Goal: Task Accomplishment & Management: Manage account settings

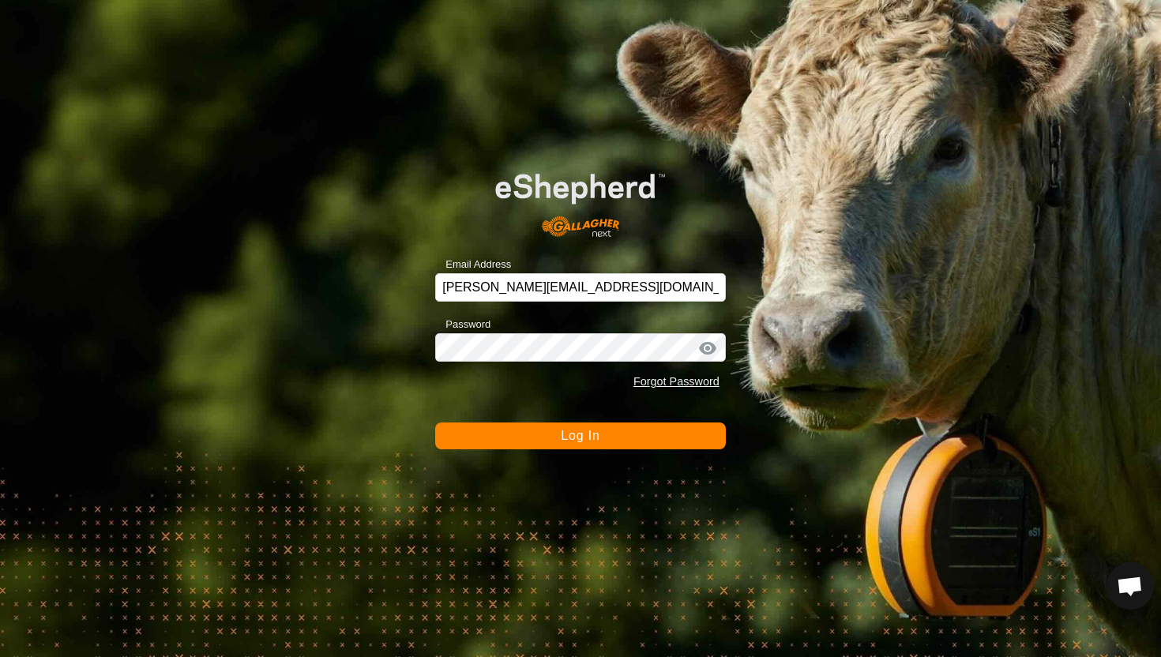
click at [679, 437] on button "Log In" at bounding box center [580, 436] width 291 height 27
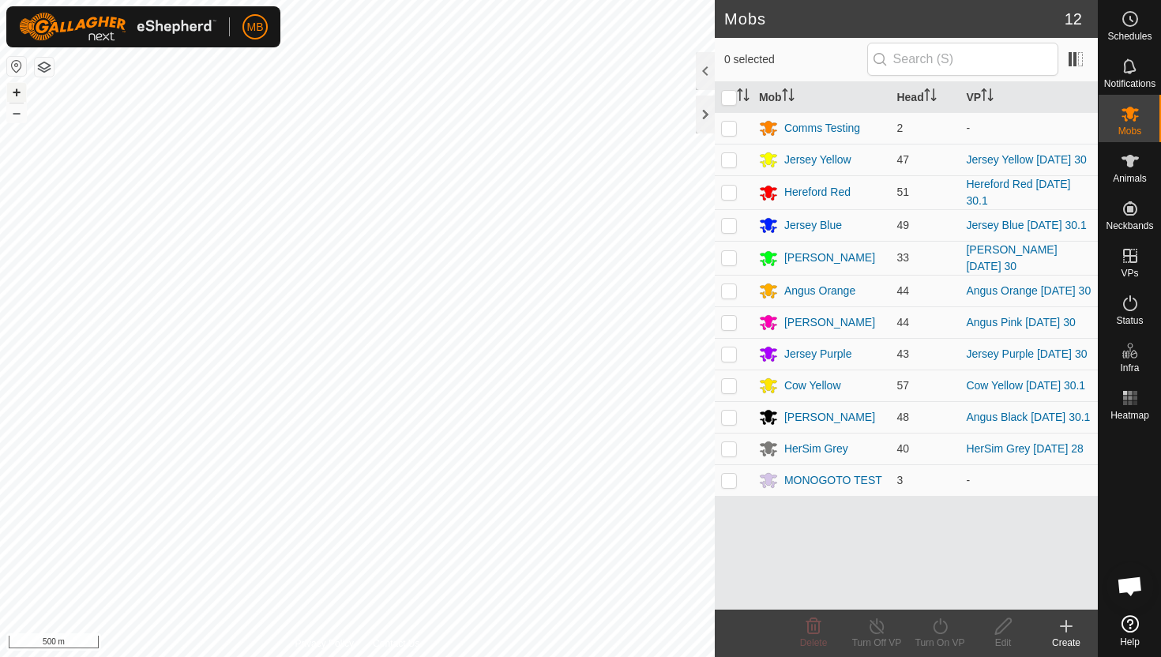
click at [17, 94] on button "+" at bounding box center [16, 92] width 19 height 19
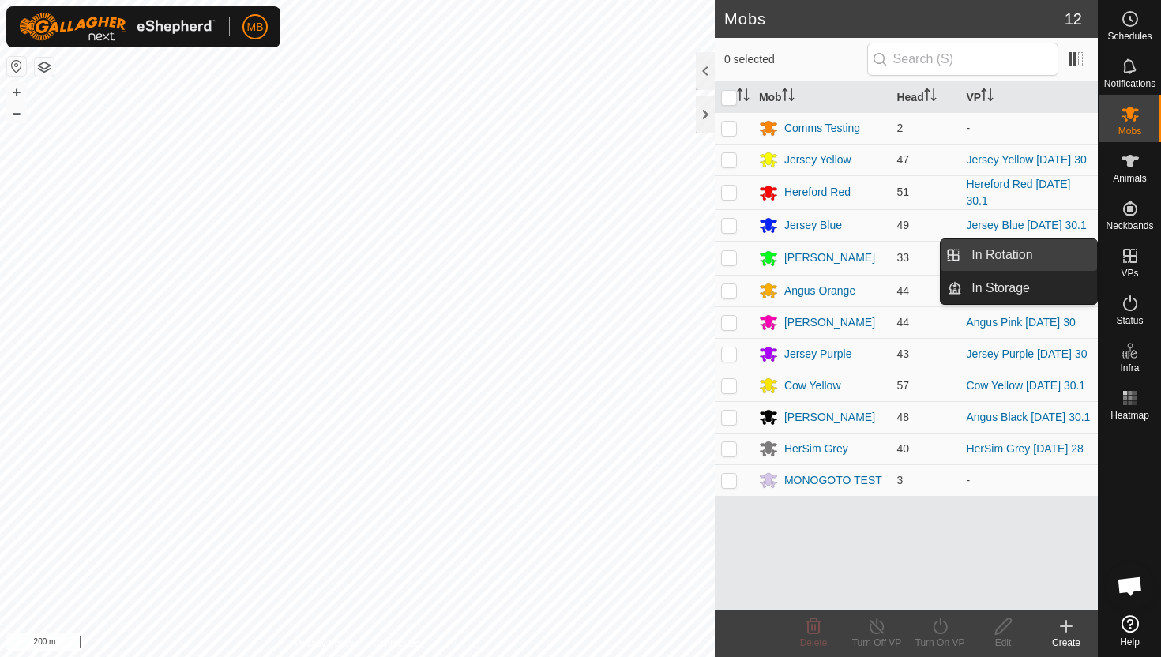
click at [1020, 253] on link "In Rotation" at bounding box center [1029, 255] width 135 height 32
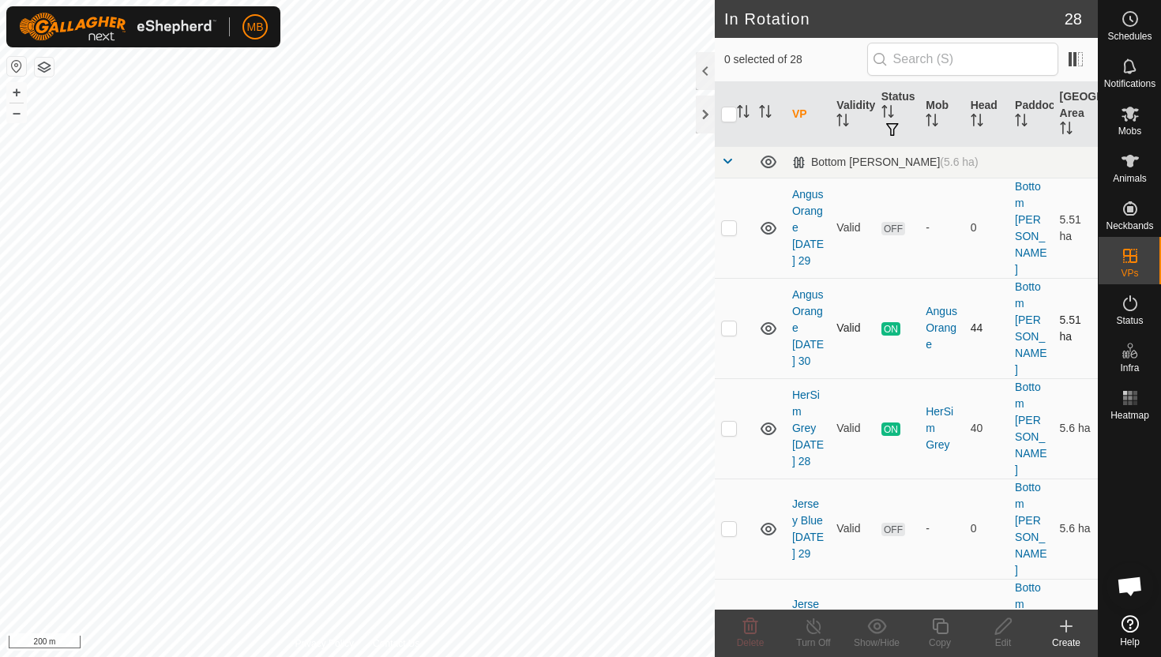
click at [729, 322] on p-checkbox at bounding box center [729, 328] width 16 height 13
checkbox input "true"
click at [939, 628] on icon at bounding box center [941, 626] width 20 height 19
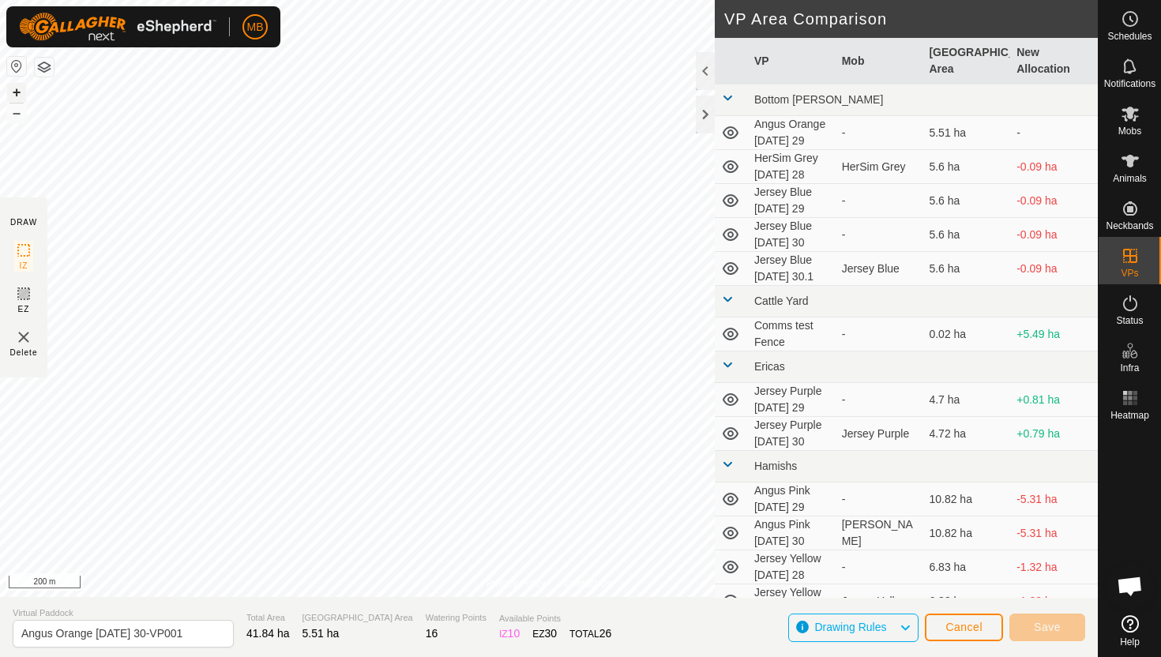
click at [19, 92] on button "+" at bounding box center [16, 92] width 19 height 19
click at [17, 92] on button "+" at bounding box center [16, 92] width 19 height 19
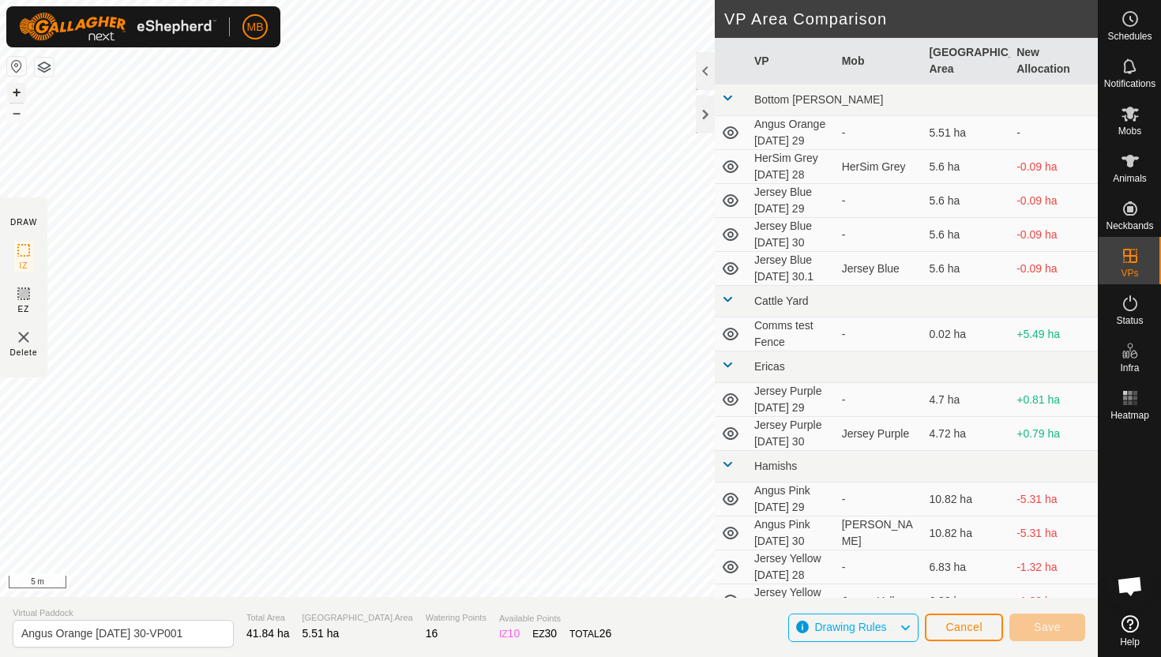
click at [17, 90] on button "+" at bounding box center [16, 92] width 19 height 19
click at [14, 94] on button "+" at bounding box center [16, 92] width 19 height 19
click at [13, 93] on button "+" at bounding box center [16, 92] width 19 height 19
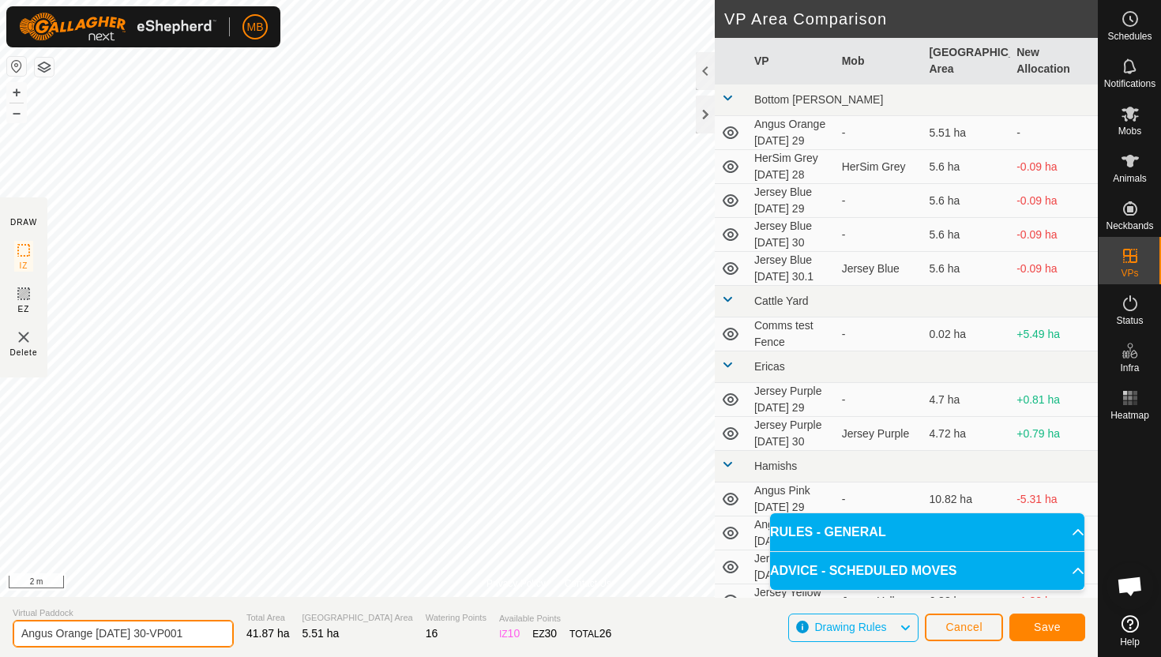
click at [193, 637] on input "Angus Orange Tuesday 30-VP001" at bounding box center [123, 634] width 221 height 28
type input "Angus Orange [DATE] 1"
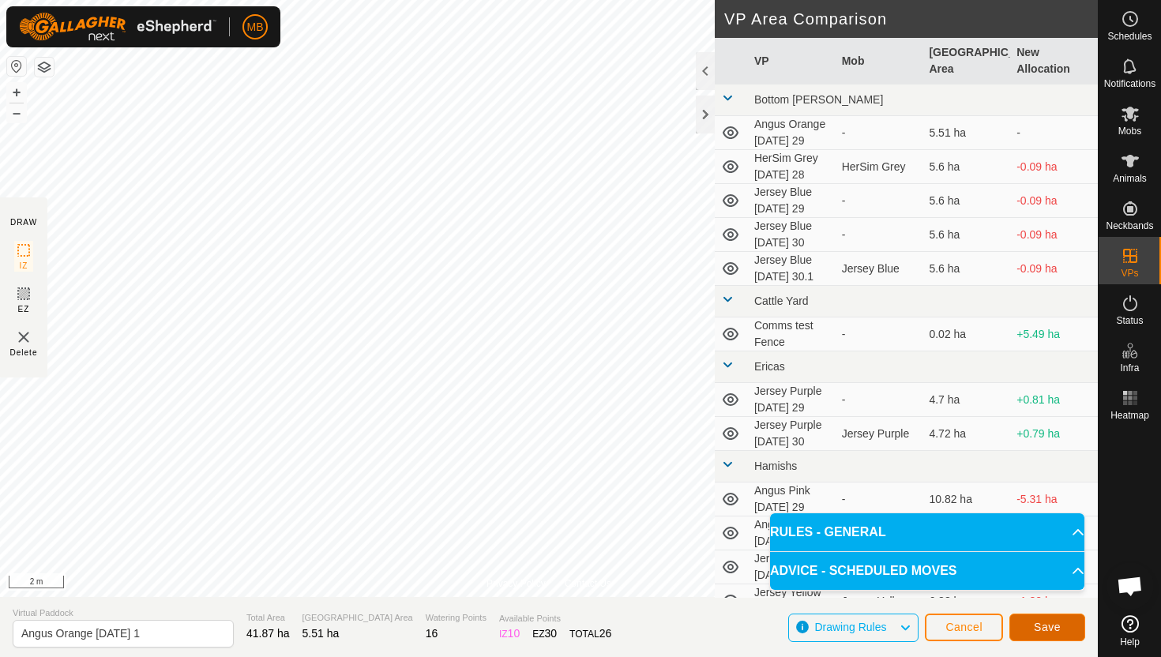
click at [1048, 630] on span "Save" at bounding box center [1047, 627] width 27 height 13
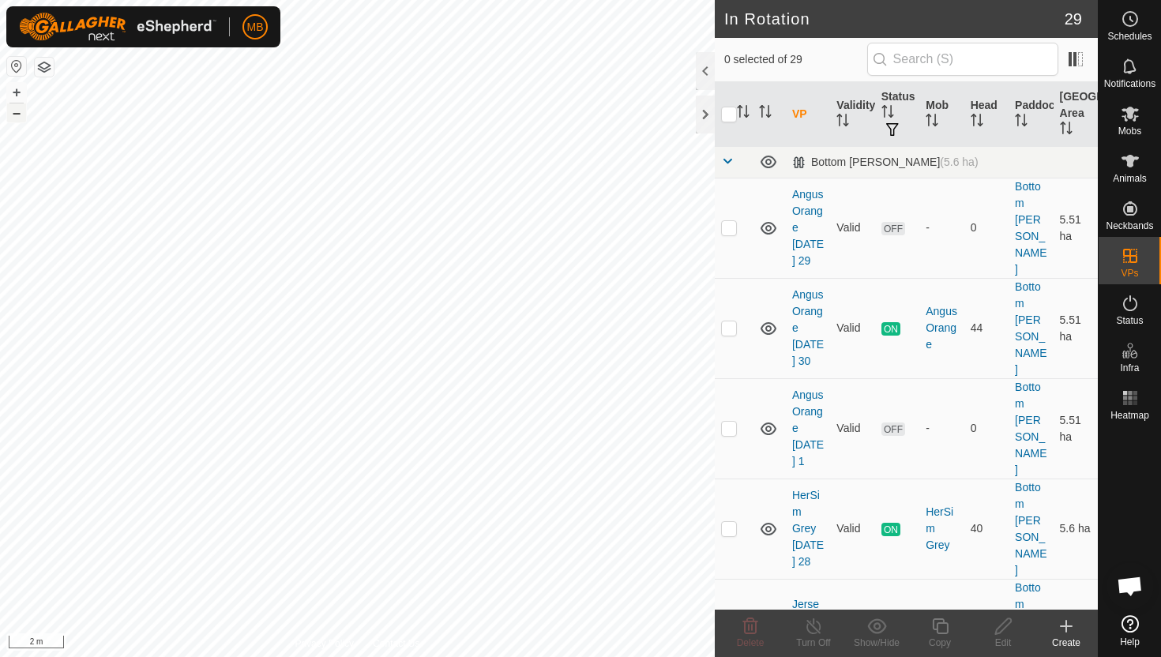
click at [17, 114] on button "–" at bounding box center [16, 112] width 19 height 19
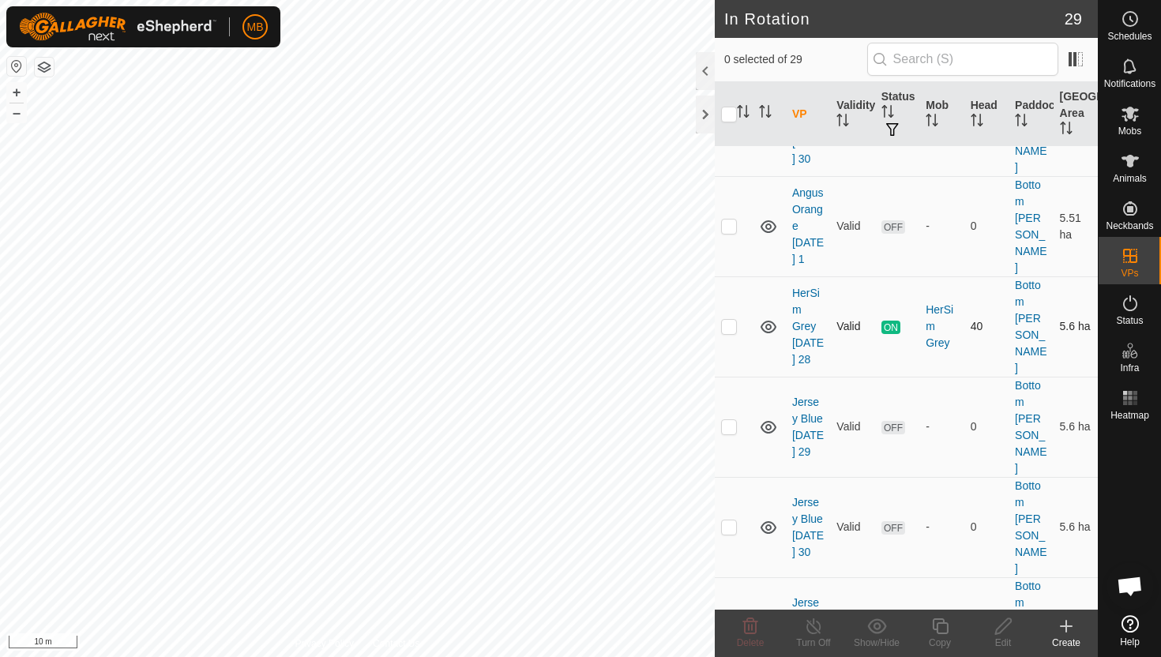
scroll to position [209, 0]
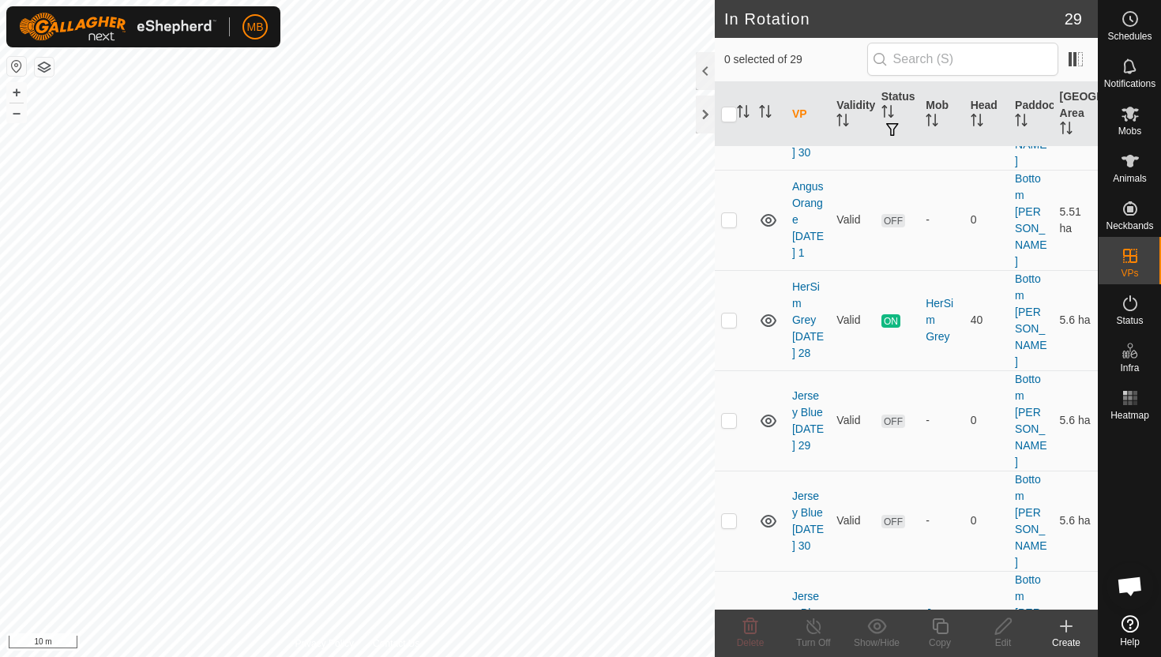
click at [727, 615] on p-checkbox at bounding box center [729, 621] width 16 height 13
checkbox input "true"
click at [942, 627] on icon at bounding box center [941, 626] width 20 height 19
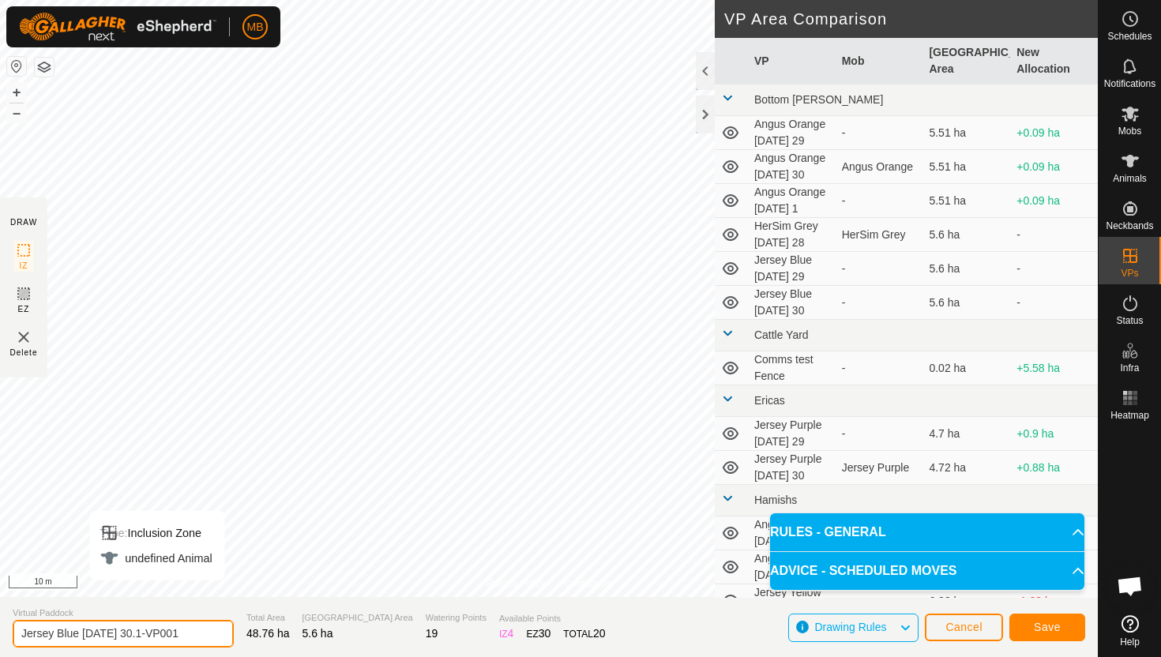
click at [191, 635] on input "Jersey Blue Tuesday 30.1-VP001" at bounding box center [123, 634] width 221 height 28
type input "Jersey Blue [DATE] 1"
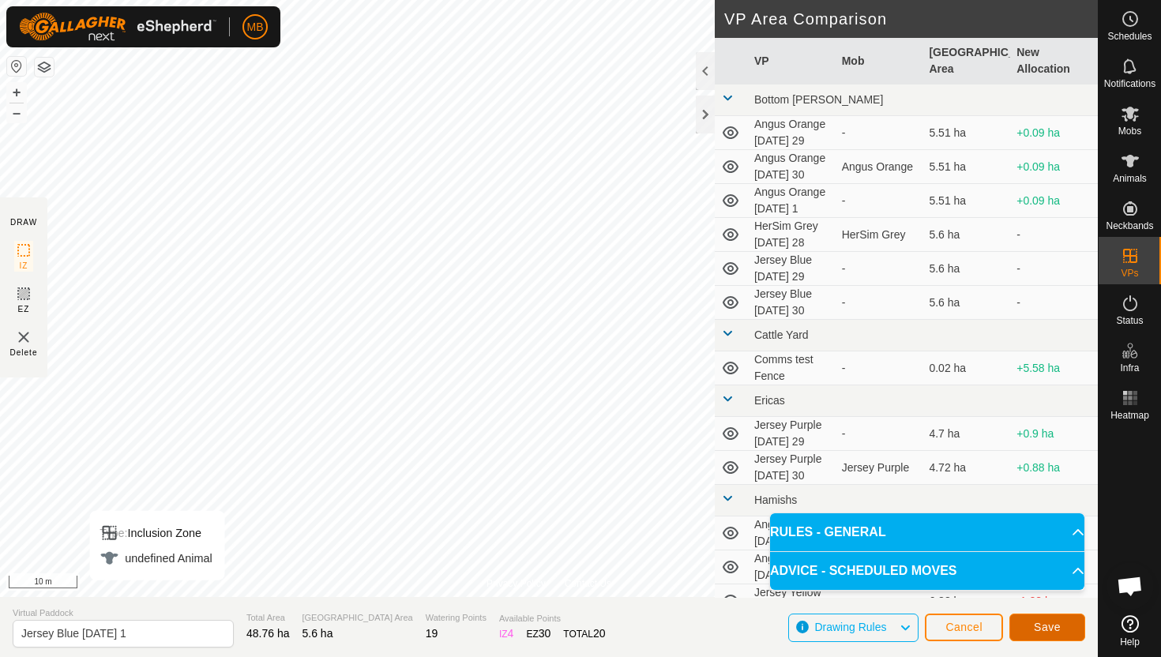
click at [1065, 625] on button "Save" at bounding box center [1048, 628] width 76 height 28
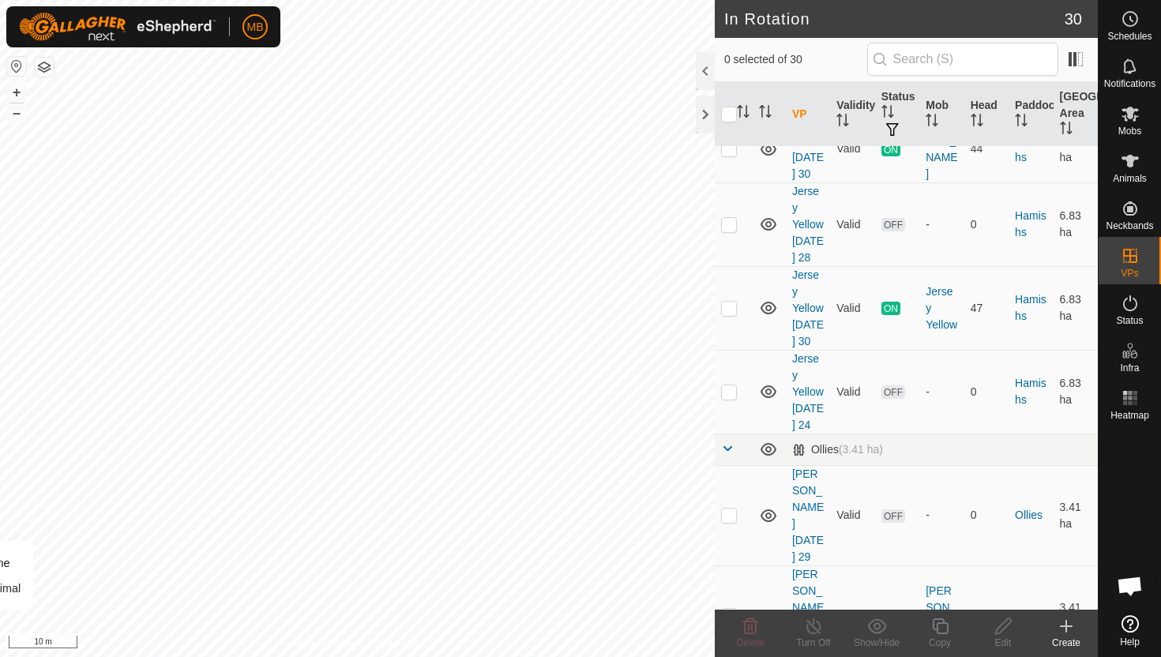
scroll to position [1298, 0]
click at [728, 606] on p-checkbox at bounding box center [729, 612] width 16 height 13
checkbox input "true"
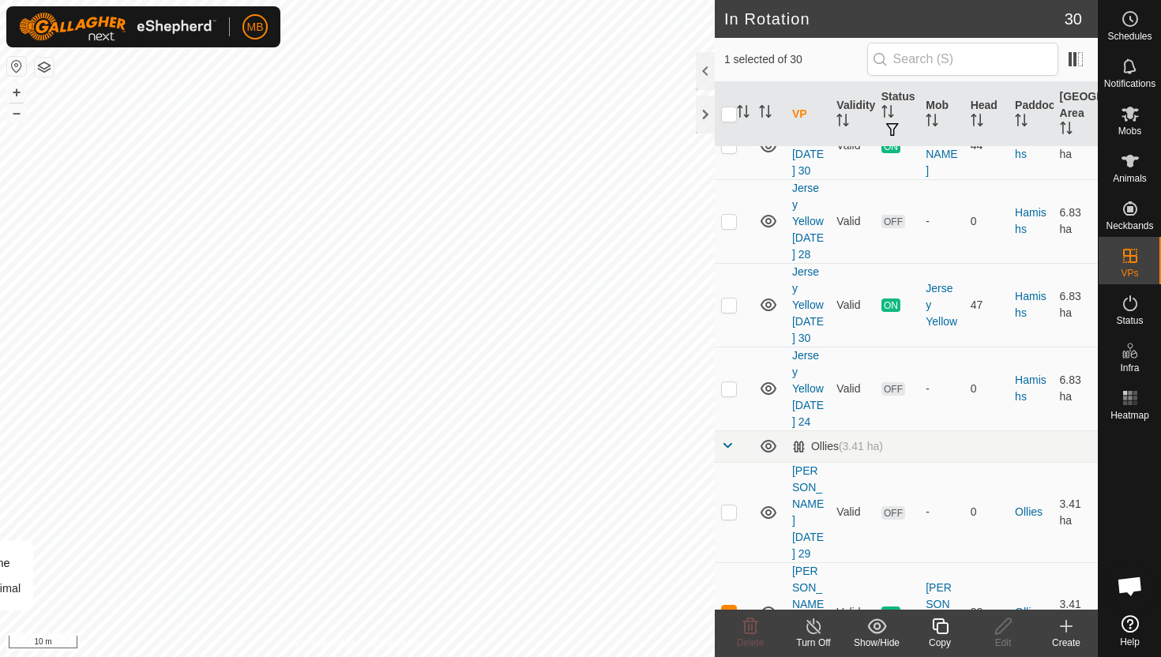
click at [942, 627] on icon at bounding box center [941, 626] width 20 height 19
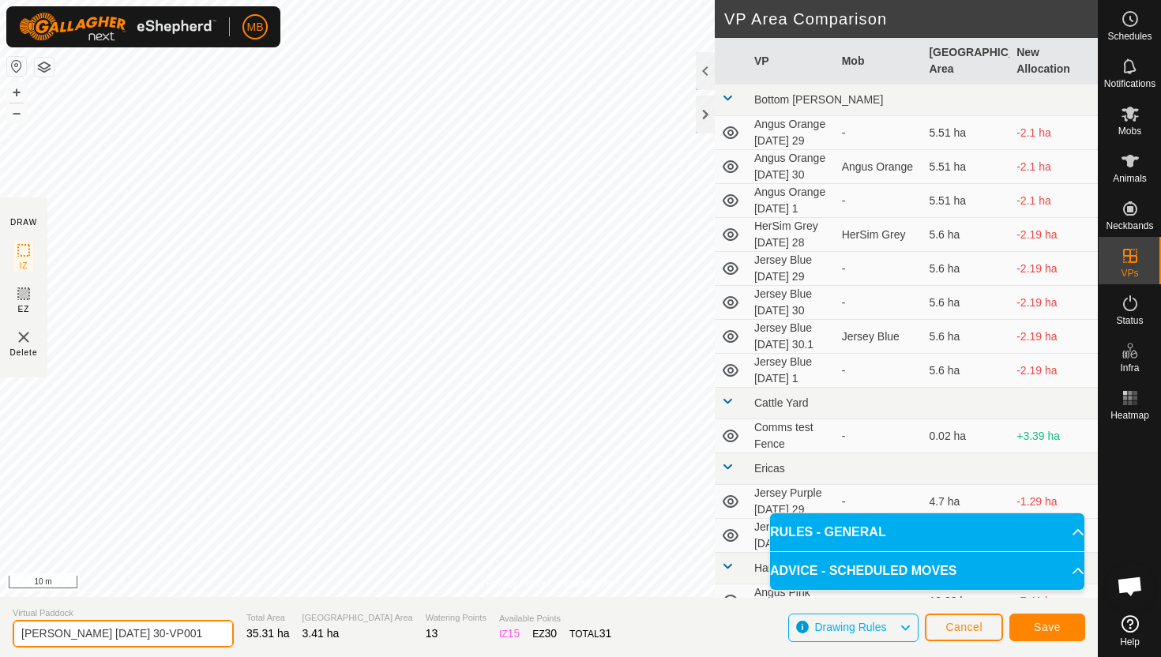
click at [194, 634] on input "Angus Green Tuesday 30-VP001" at bounding box center [123, 634] width 221 height 28
type input "[PERSON_NAME] [DATE] 1"
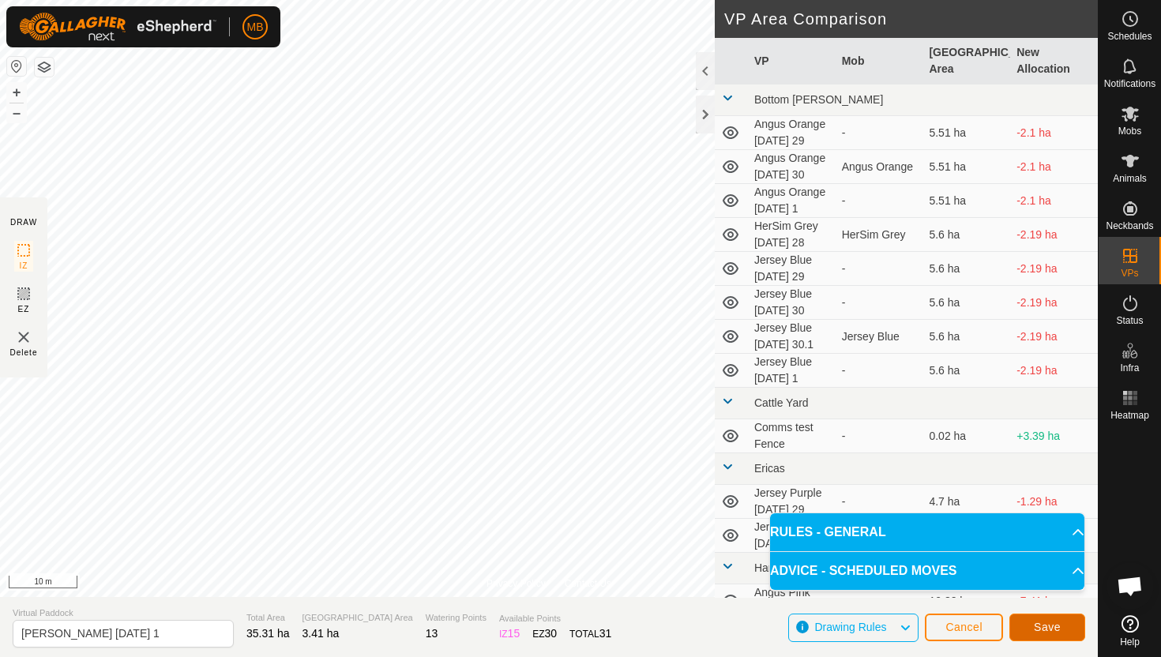
click at [1074, 627] on button "Save" at bounding box center [1048, 628] width 76 height 28
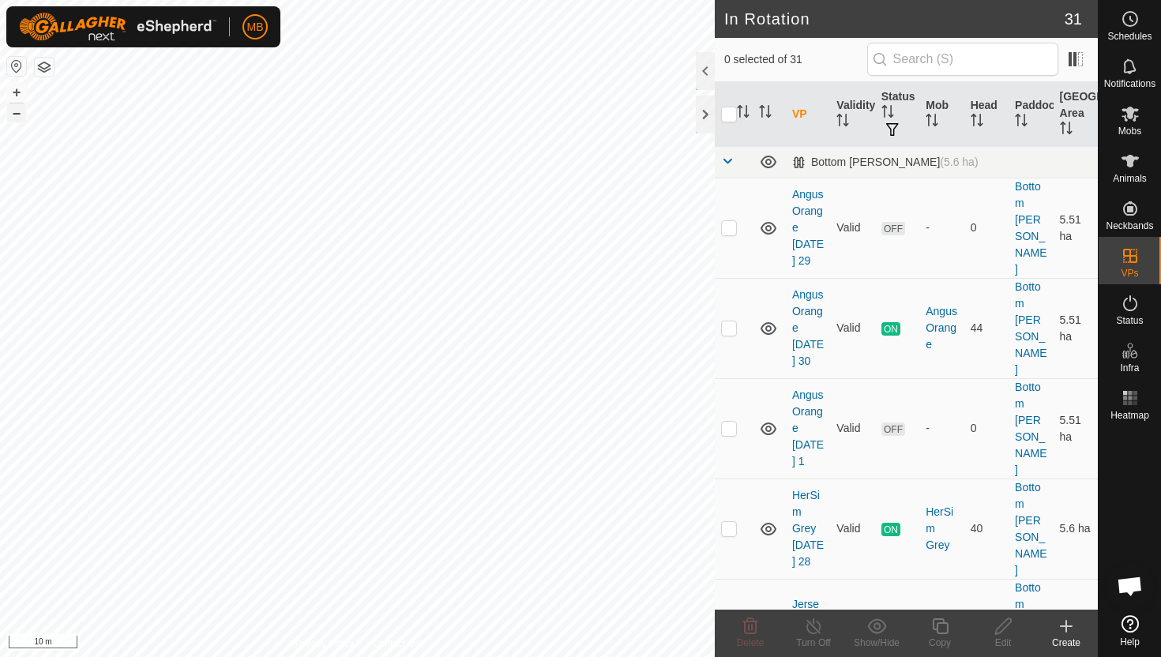
click at [20, 122] on button "–" at bounding box center [16, 112] width 19 height 19
click at [141, 17] on div "MB Schedules Notifications Mobs Animals Neckbands VPs Status Infra Heatmap Help…" at bounding box center [580, 328] width 1161 height 657
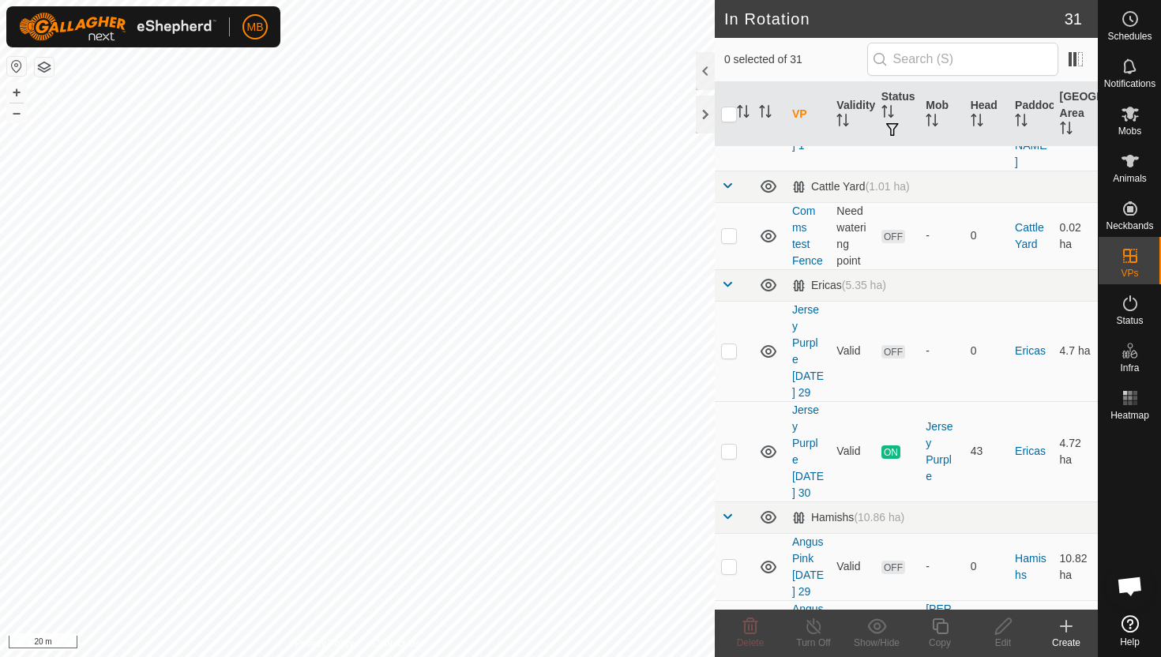
scroll to position [811, 0]
click at [732, 444] on p-checkbox at bounding box center [729, 450] width 16 height 13
checkbox input "true"
click at [939, 625] on icon at bounding box center [941, 626] width 20 height 19
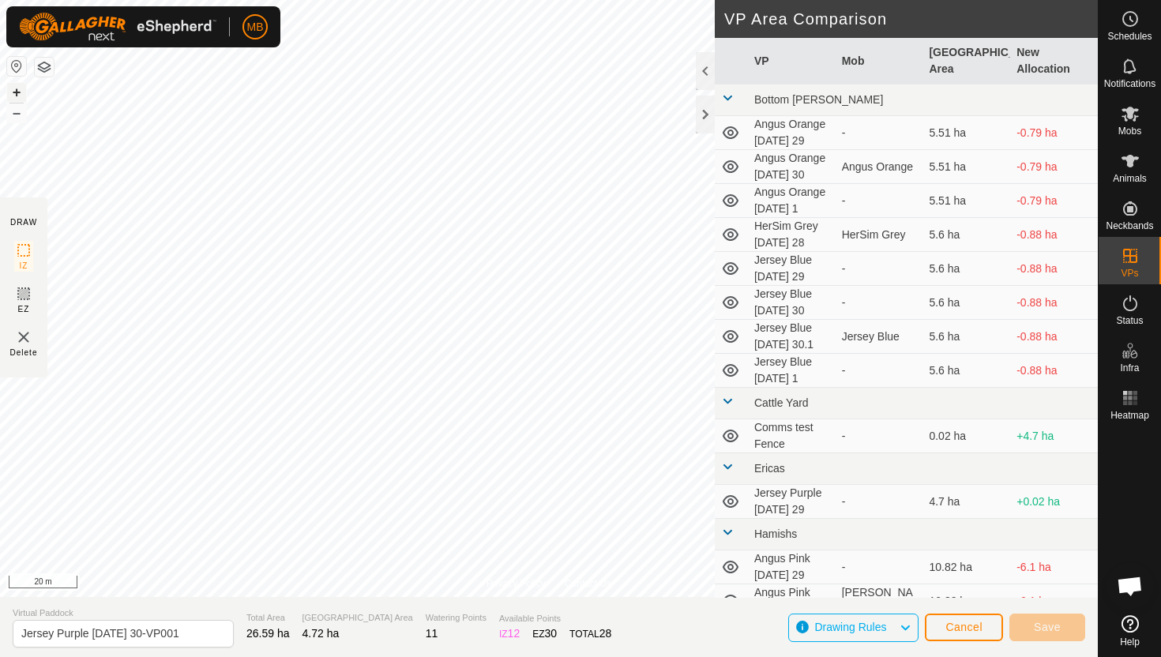
click at [15, 95] on button "+" at bounding box center [16, 92] width 19 height 19
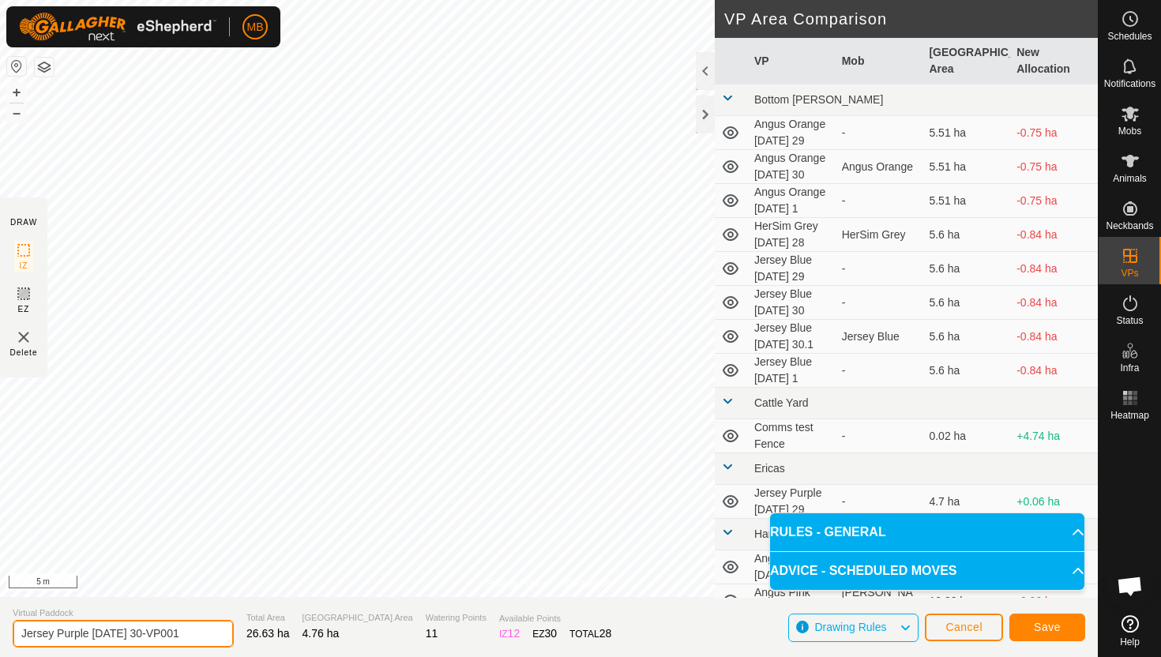
click at [189, 634] on input "Jersey Purple Tuesday 30-VP001" at bounding box center [123, 634] width 221 height 28
type input "Jersey Purple [DATE] 1"
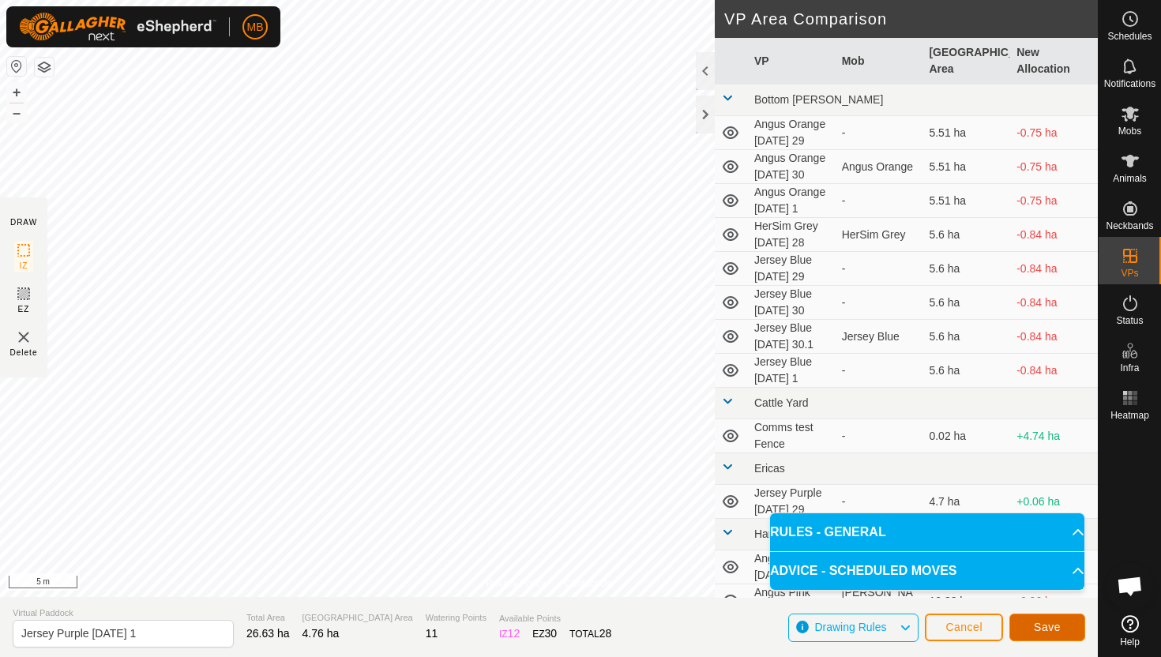
click at [1057, 623] on span "Save" at bounding box center [1047, 627] width 27 height 13
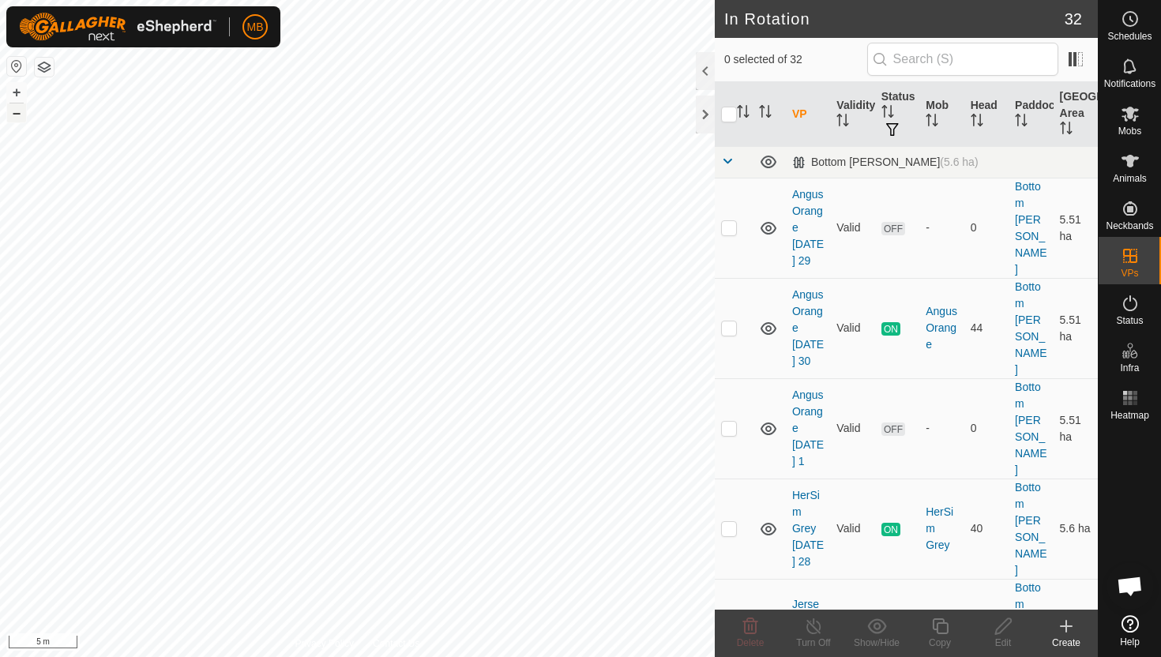
click at [17, 115] on button "–" at bounding box center [16, 112] width 19 height 19
click at [20, 115] on button "–" at bounding box center [16, 112] width 19 height 19
click at [0, 0] on html "MB Schedules Notifications Mobs Animals Neckbands VPs Status Infra Heatmap Help…" at bounding box center [580, 328] width 1161 height 657
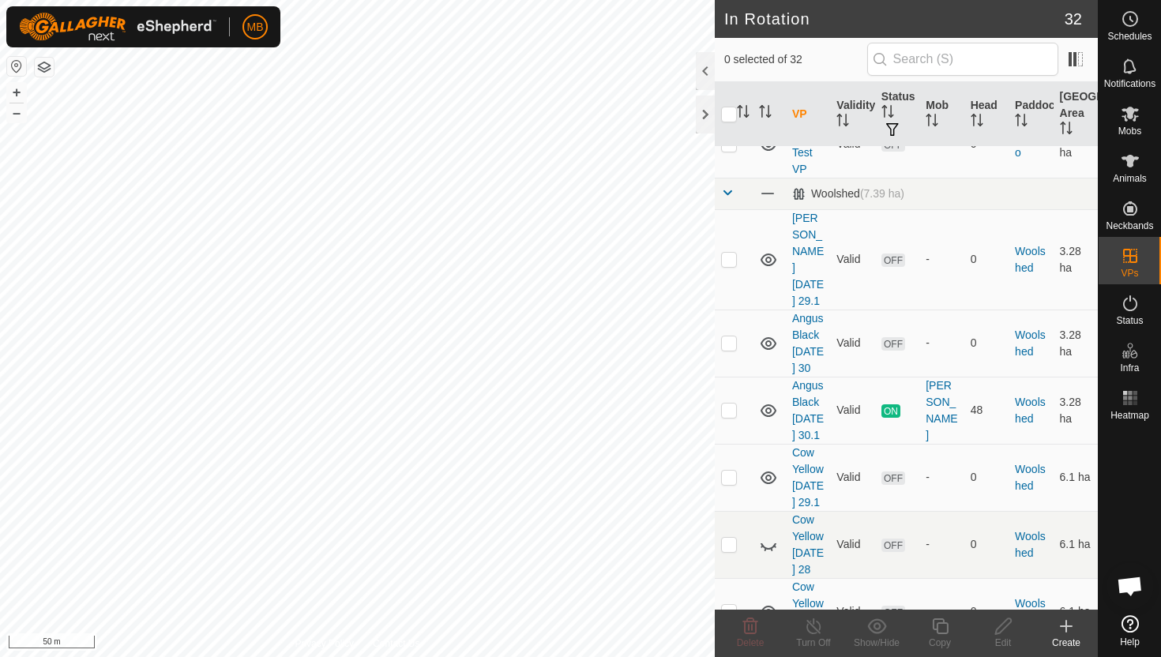
scroll to position [2071, 0]
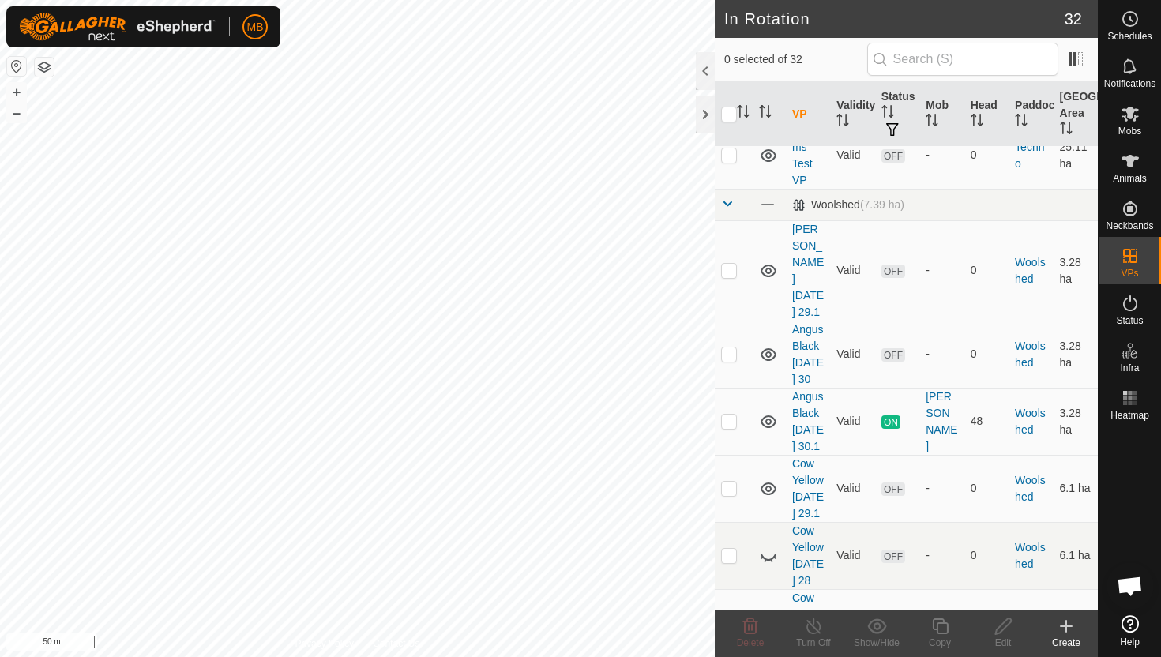
checkbox input "true"
click at [943, 630] on icon at bounding box center [941, 626] width 20 height 19
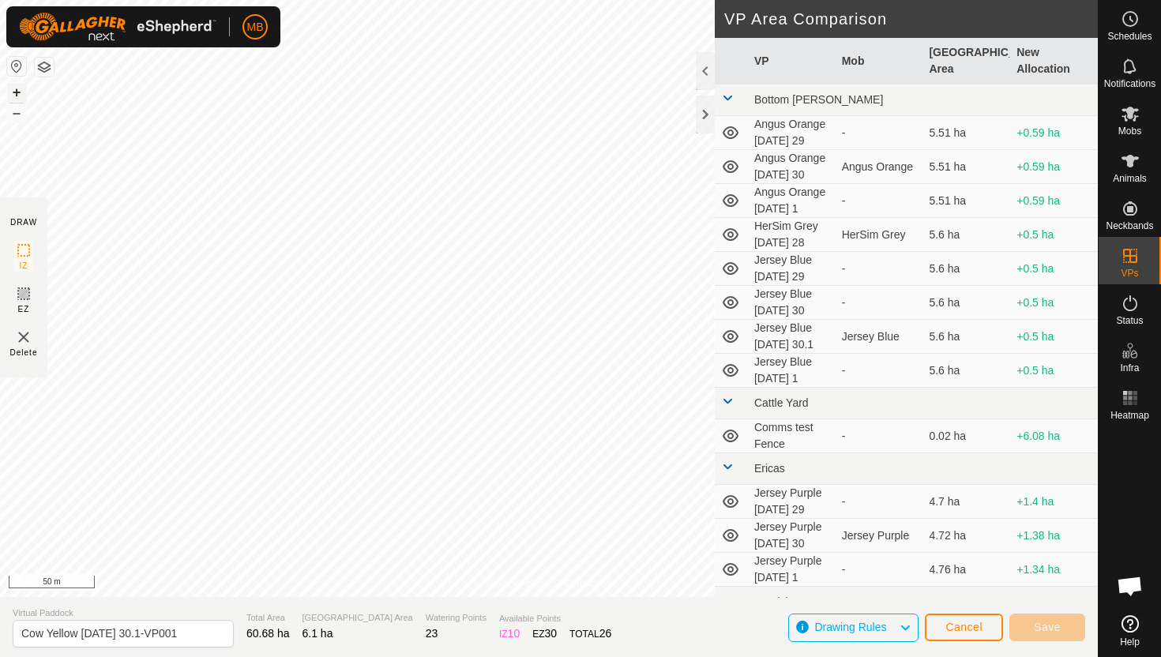
click at [19, 89] on button "+" at bounding box center [16, 92] width 19 height 19
click at [15, 92] on button "+" at bounding box center [16, 92] width 19 height 19
click at [16, 92] on button "+" at bounding box center [16, 92] width 19 height 19
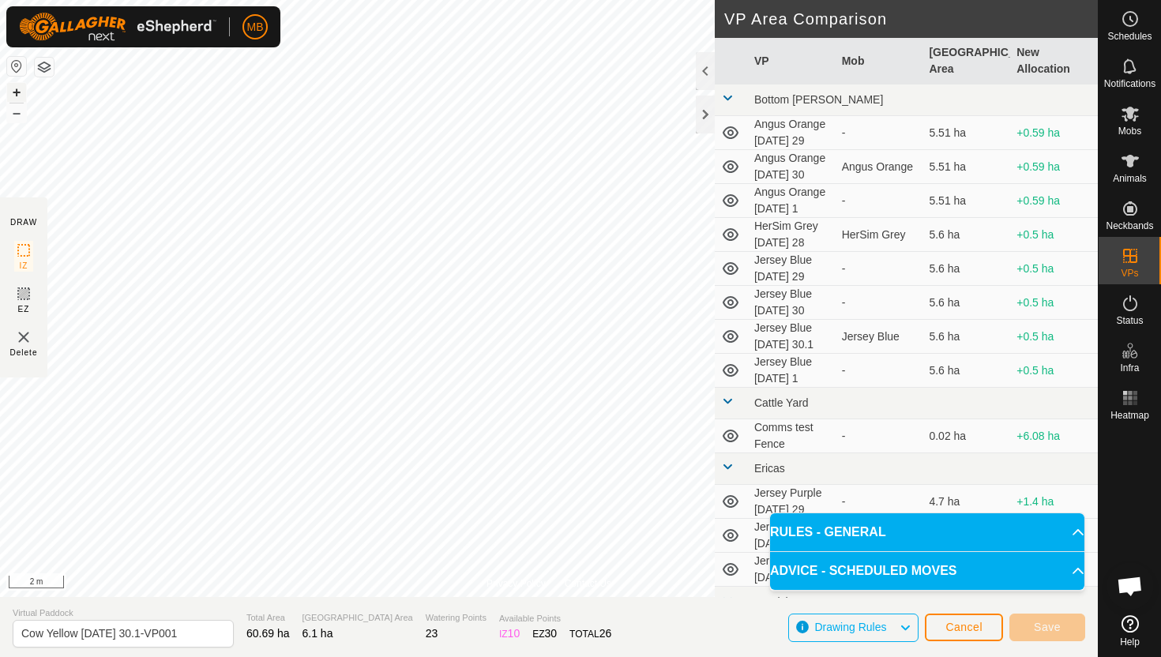
click at [529, 0] on html "MB Schedules Notifications Mobs Animals Neckbands VPs Status Infra Heatmap Help…" at bounding box center [580, 328] width 1161 height 657
click at [550, 0] on html "MB Schedules Notifications Mobs Animals Neckbands VPs Status Infra Heatmap Help…" at bounding box center [580, 328] width 1161 height 657
click at [567, 0] on html "MB Schedules Notifications Mobs Animals Neckbands VPs Status Infra Heatmap Help…" at bounding box center [580, 328] width 1161 height 657
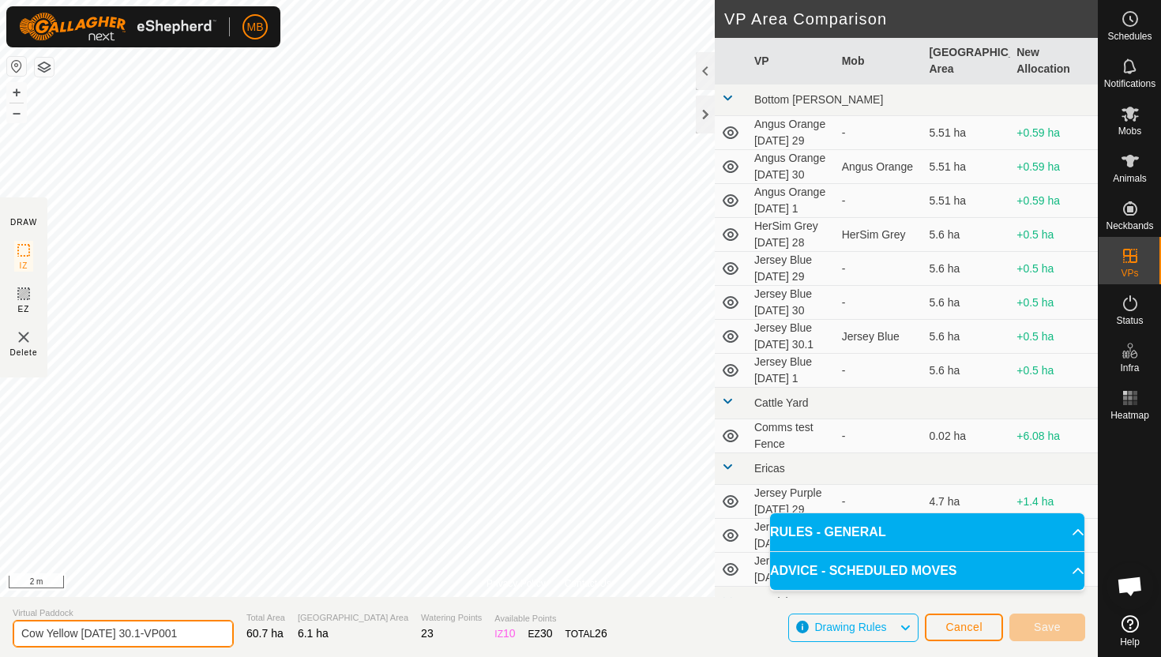
click at [191, 635] on input "Cow Yellow Tuesday 30.1-VP001" at bounding box center [123, 634] width 221 height 28
type input "Cow Yellow [DATE] 1"
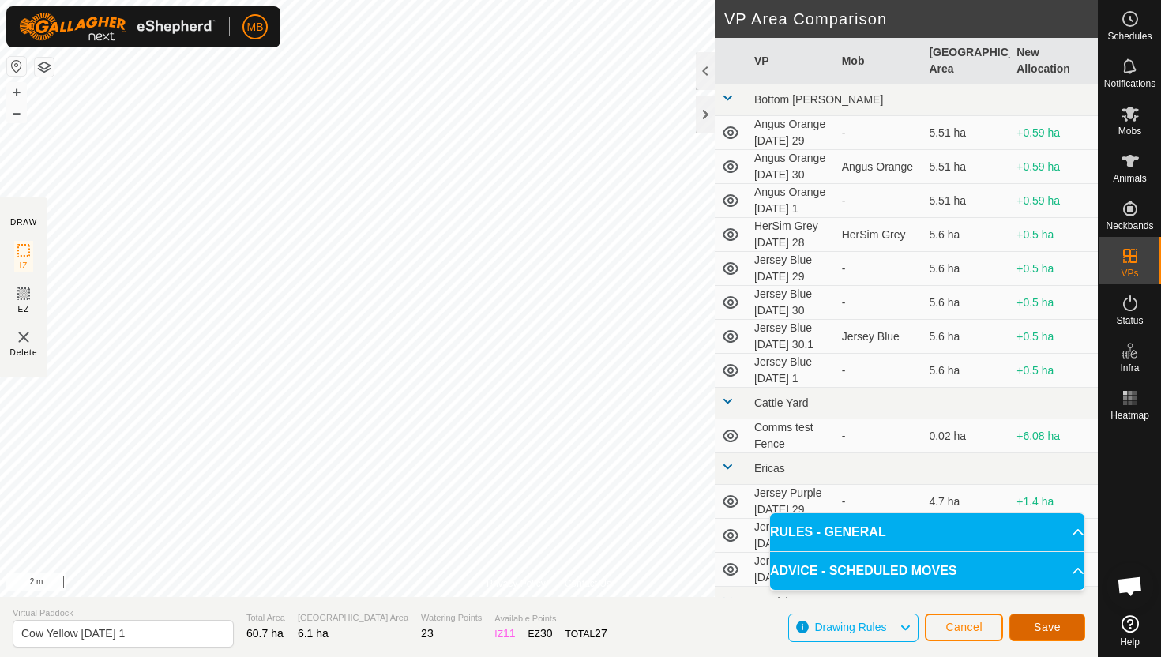
click at [1063, 623] on button "Save" at bounding box center [1048, 628] width 76 height 28
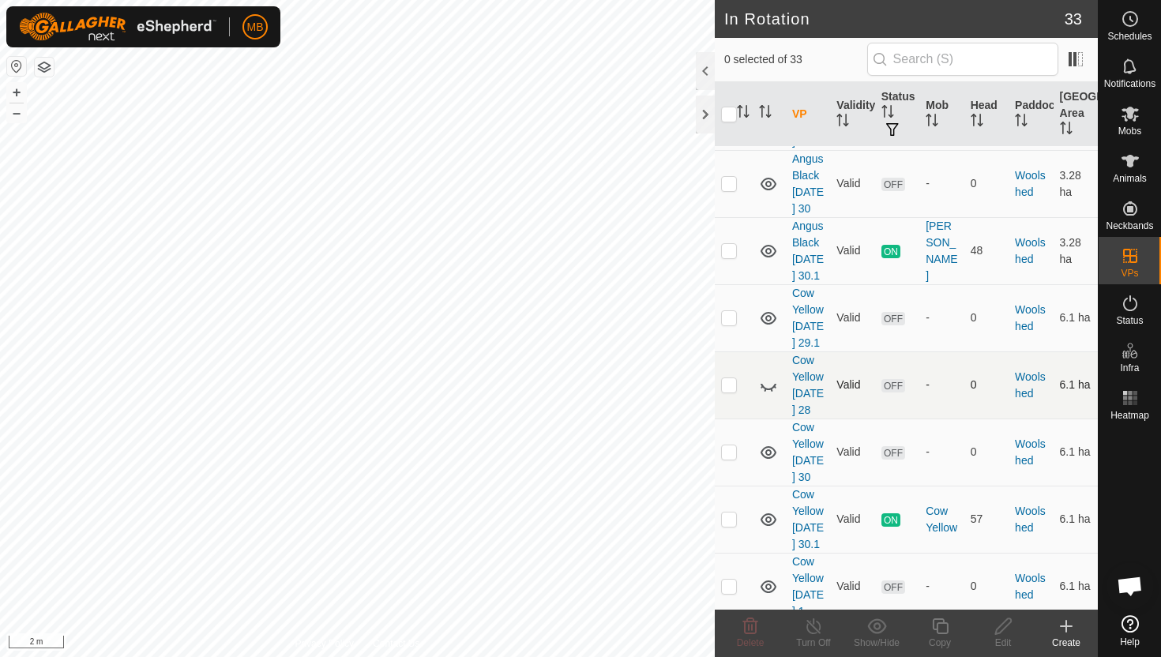
scroll to position [2246, 0]
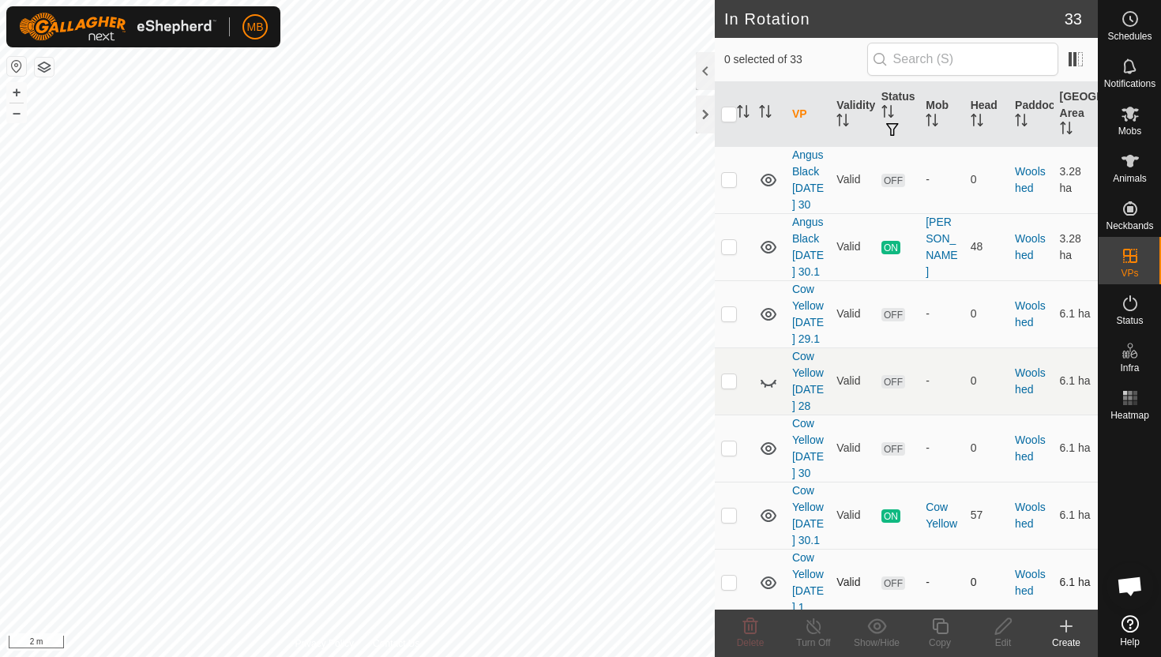
click at [730, 576] on p-checkbox at bounding box center [729, 582] width 16 height 13
checkbox input "true"
click at [945, 628] on icon at bounding box center [941, 626] width 20 height 19
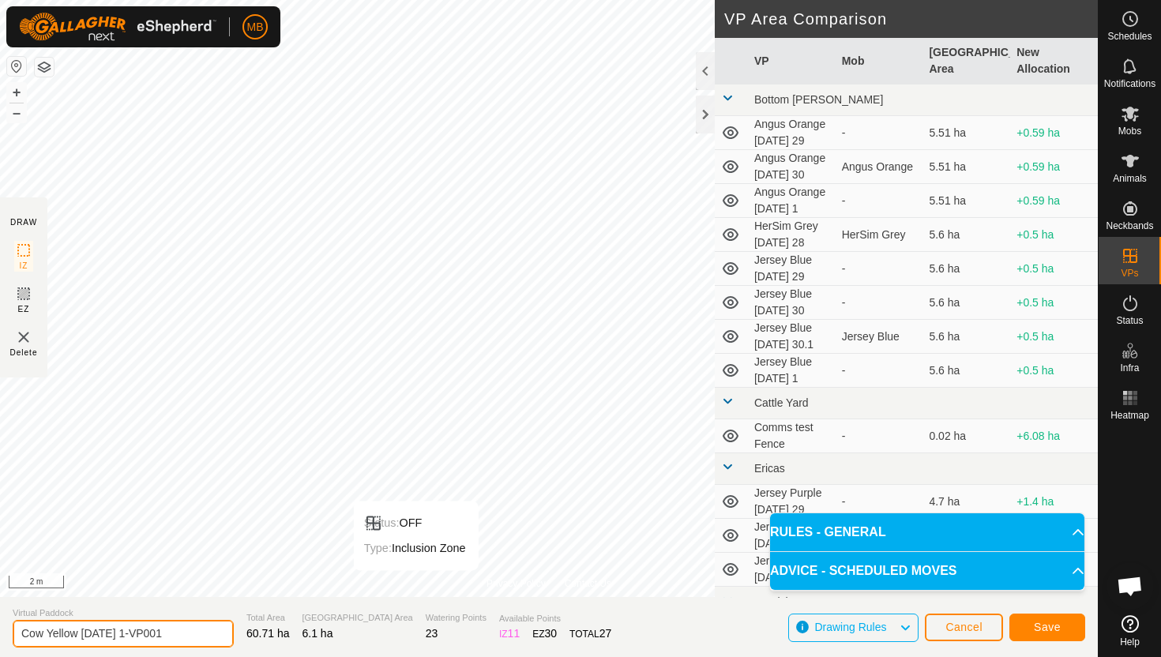
click at [194, 634] on input "Cow Yellow Wednesday 1-VP001" at bounding box center [123, 634] width 221 height 28
type input "Cow Yellow [DATE] 1.1"
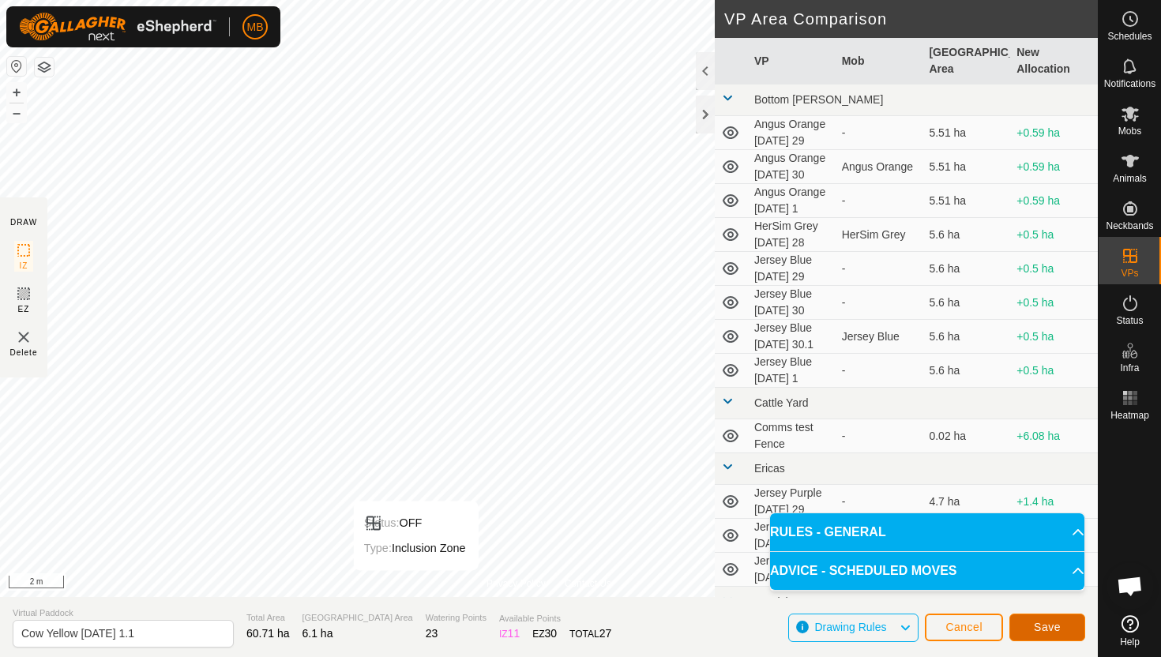
click at [1026, 627] on button "Save" at bounding box center [1048, 628] width 76 height 28
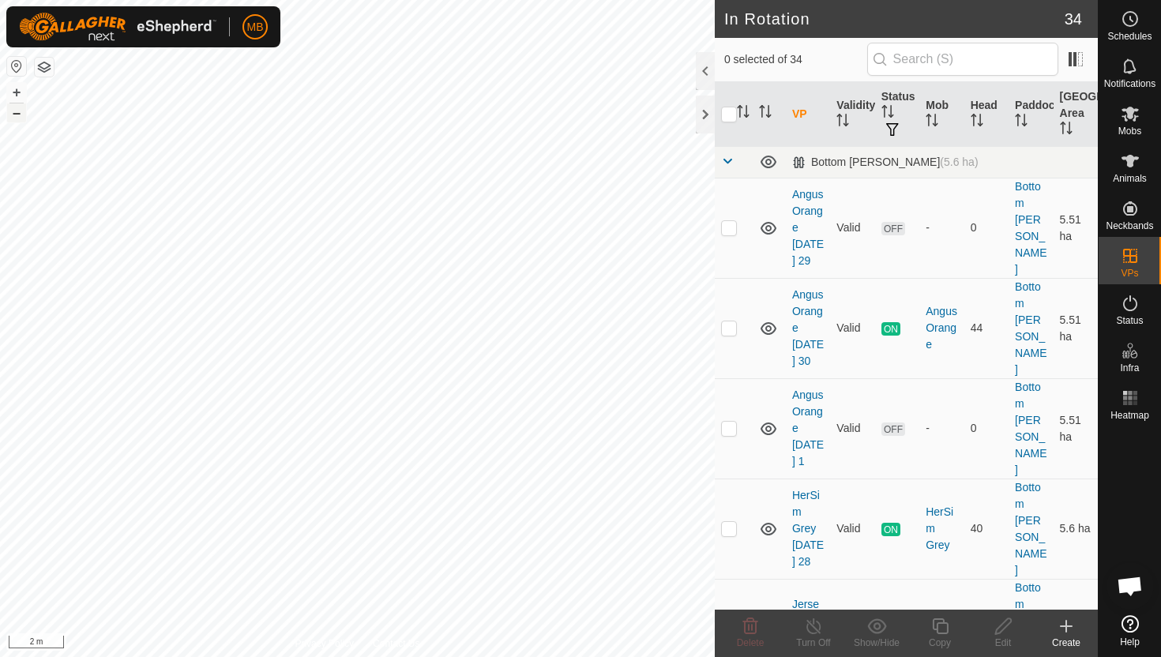
click at [19, 117] on button "–" at bounding box center [16, 112] width 19 height 19
click at [21, 119] on button "–" at bounding box center [16, 112] width 19 height 19
click at [19, 116] on button "–" at bounding box center [16, 112] width 19 height 19
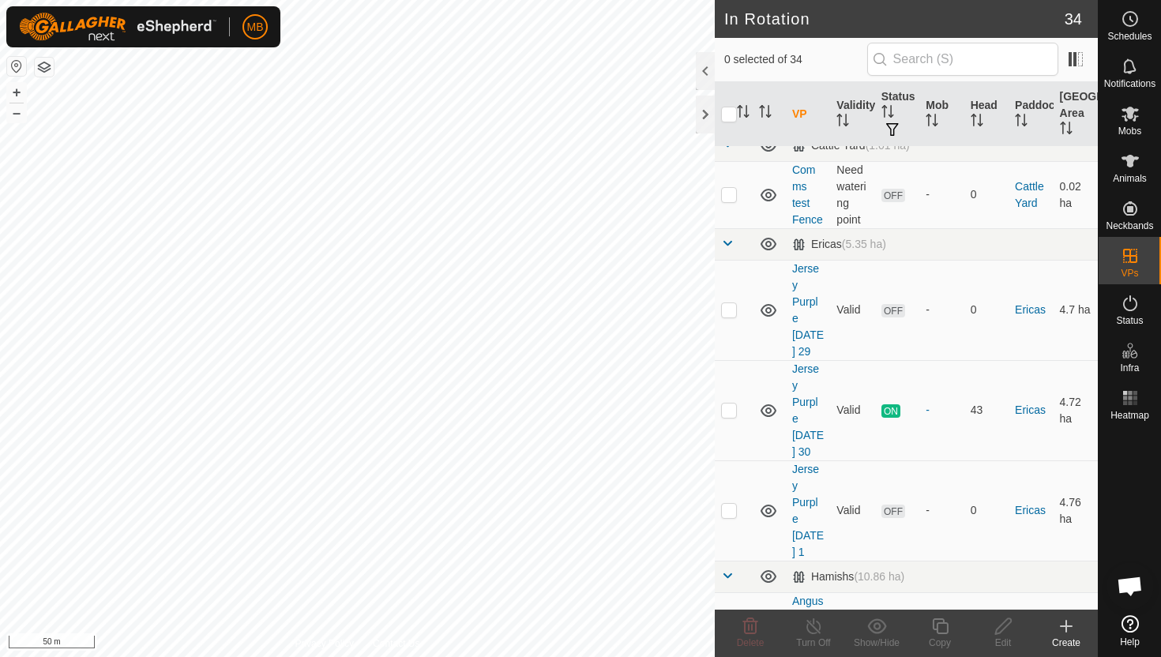
scroll to position [850, 0]
click at [730, 505] on p-checkbox at bounding box center [729, 511] width 16 height 13
checkbox input "true"
click at [1003, 625] on icon at bounding box center [1004, 626] width 20 height 19
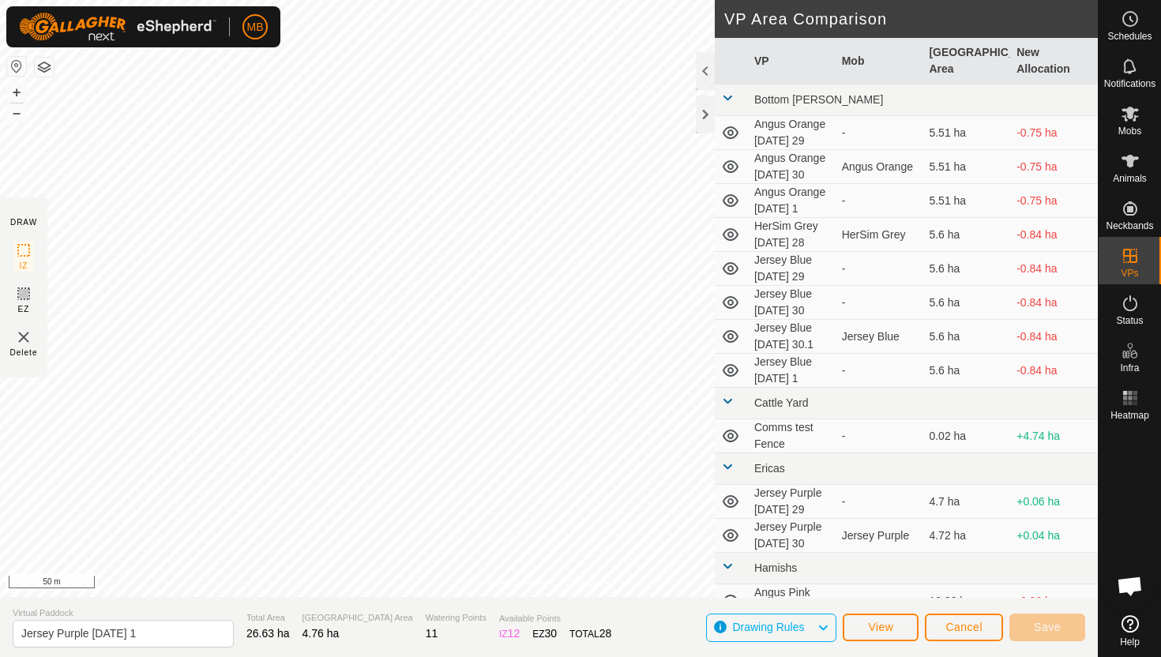
click at [736, 292] on div "Privacy Policy Contact Us 776 1225088183 Hereford Red Hereford Red [DATE] 30.1 …" at bounding box center [549, 328] width 1098 height 657
click at [16, 89] on button "+" at bounding box center [16, 92] width 19 height 19
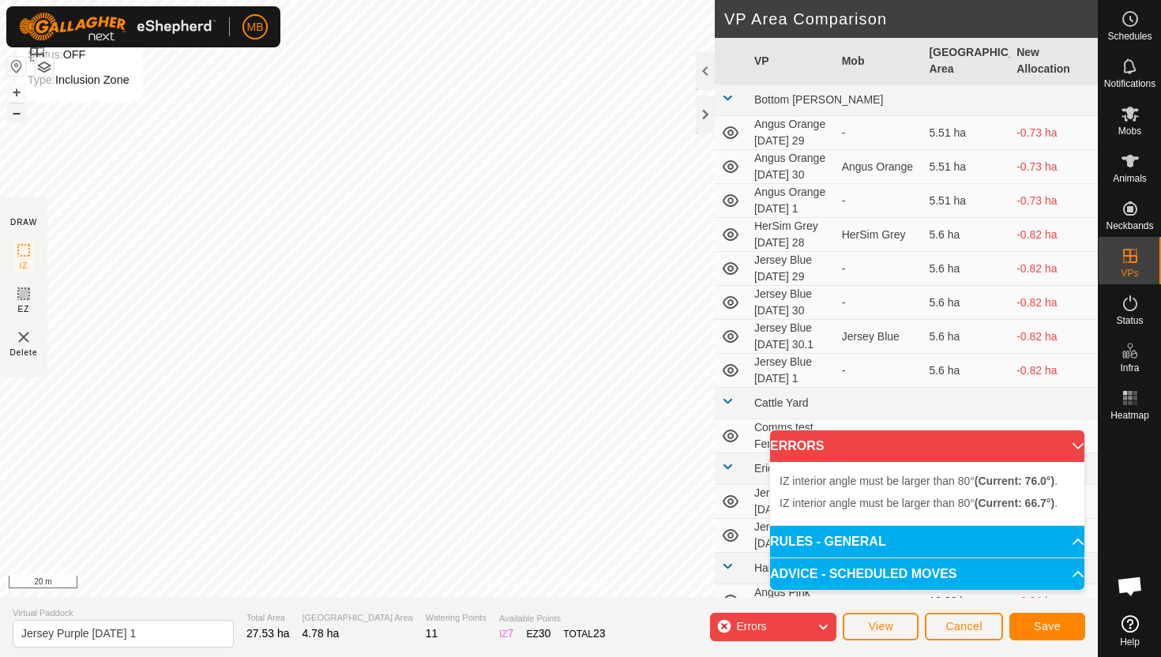
click at [10, 117] on button "–" at bounding box center [16, 112] width 19 height 19
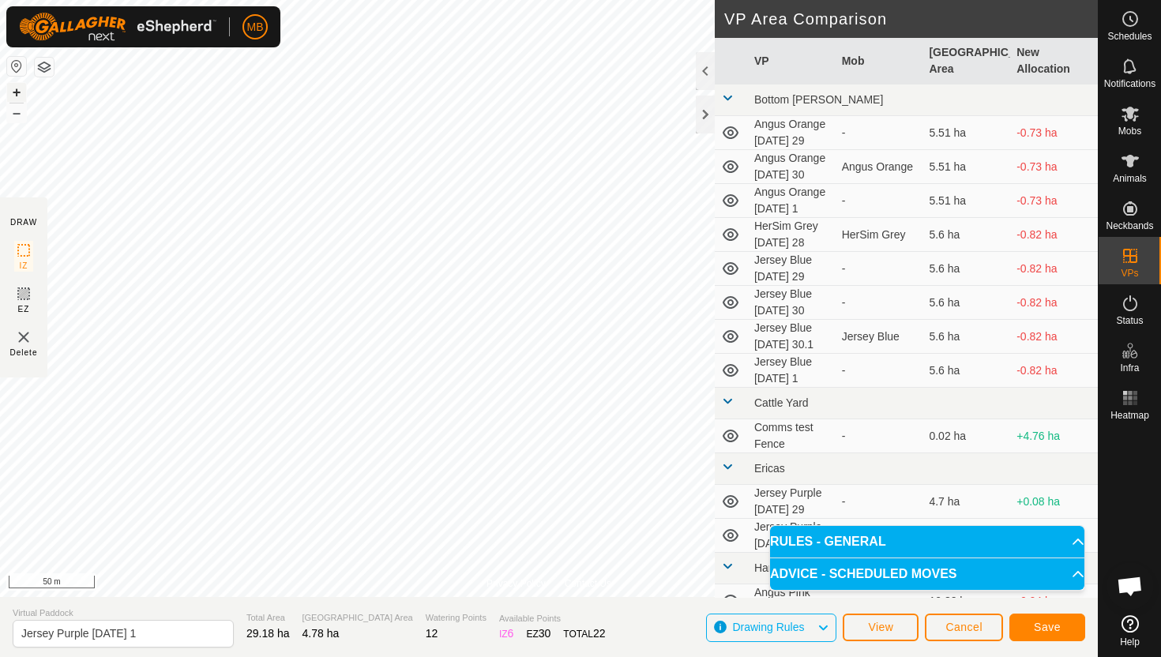
click at [19, 92] on button "+" at bounding box center [16, 92] width 19 height 19
click at [1068, 606] on section "Virtual Paddock Jersey Purple [DATE] 1 Total Area 29.18 ha Grazing Area 4.78 ha…" at bounding box center [549, 627] width 1098 height 60
click at [1055, 626] on span "Save" at bounding box center [1047, 627] width 27 height 13
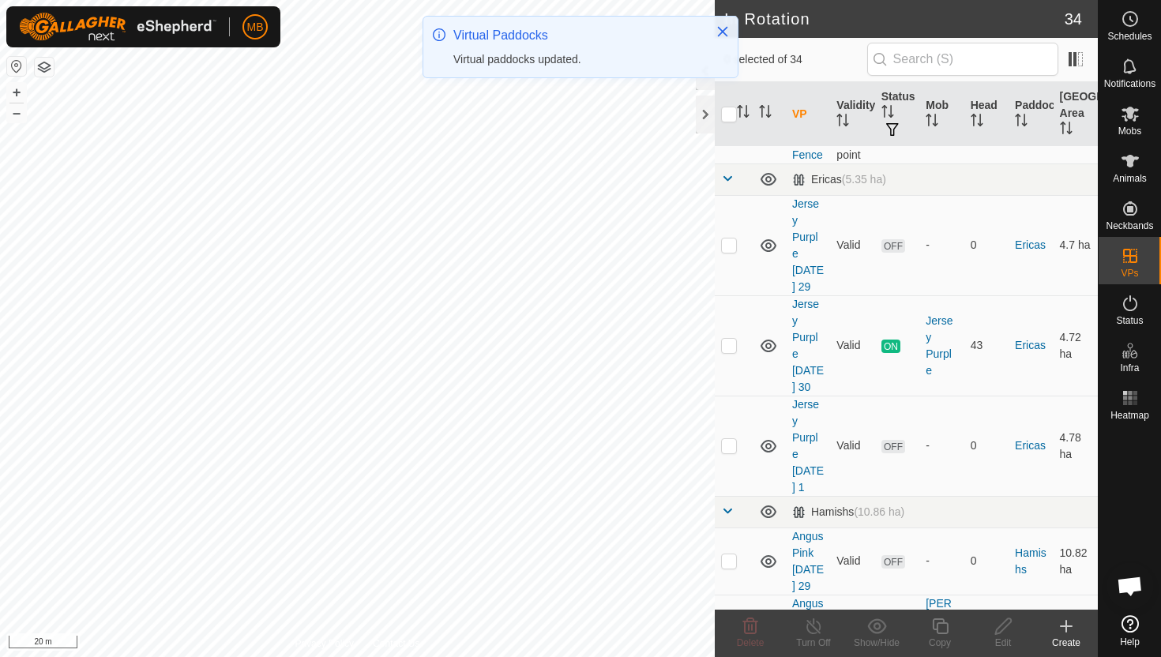
scroll to position [919, 0]
click at [731, 619] on p-checkbox at bounding box center [729, 625] width 16 height 13
checkbox input "true"
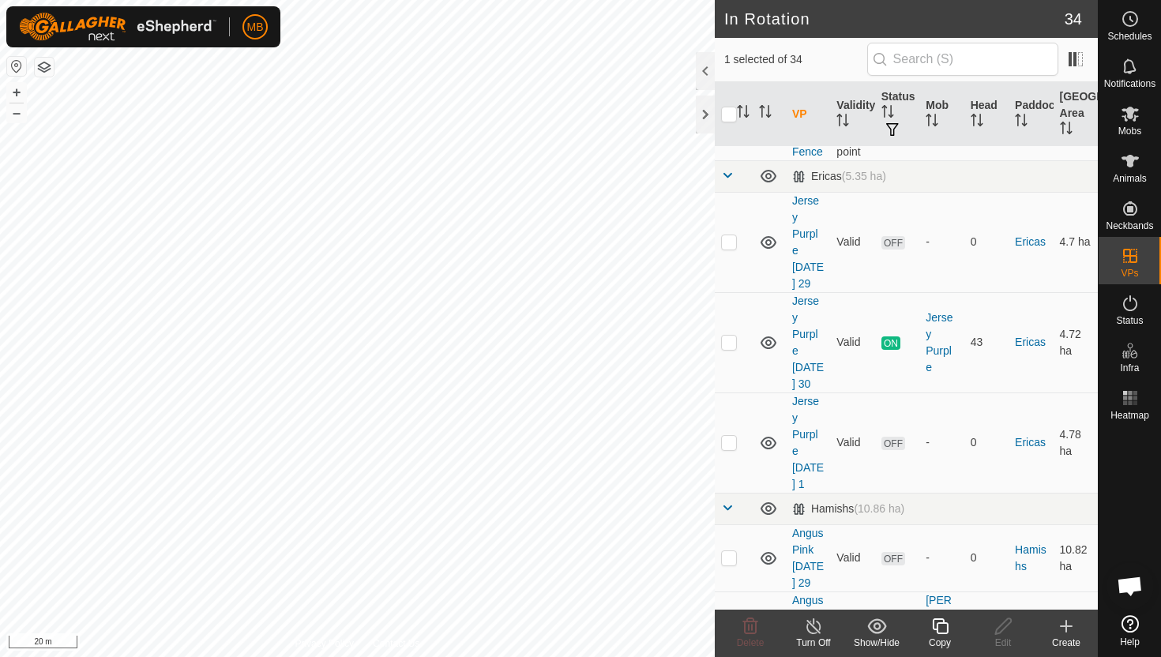
click at [941, 630] on icon at bounding box center [941, 626] width 20 height 19
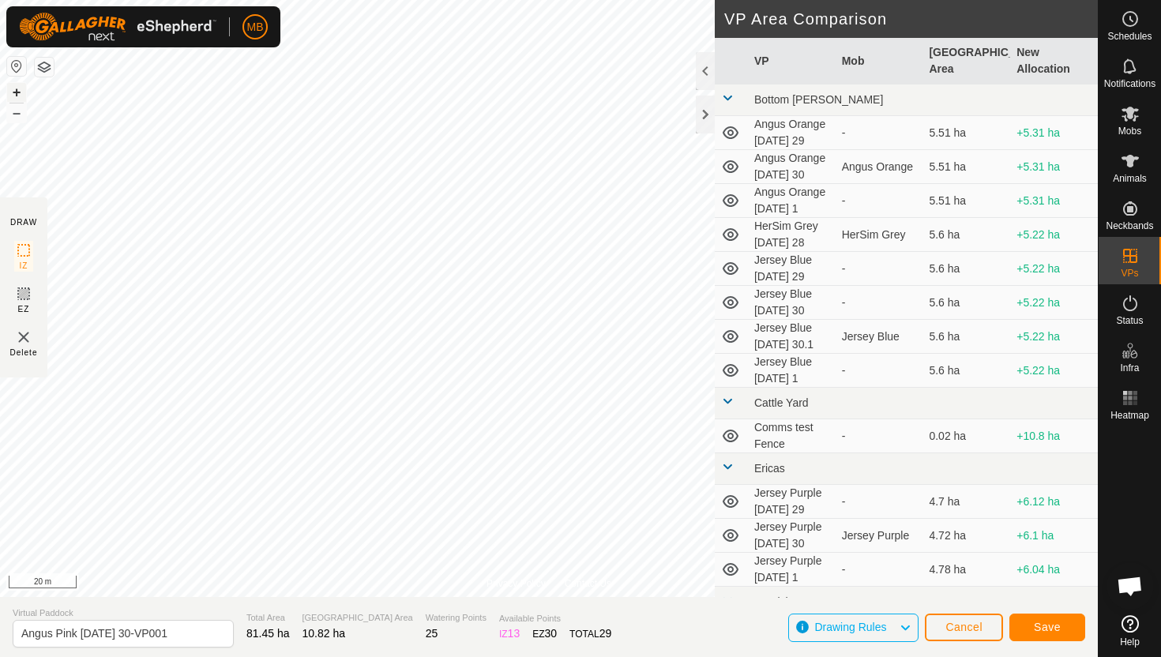
click at [18, 92] on button "+" at bounding box center [16, 92] width 19 height 19
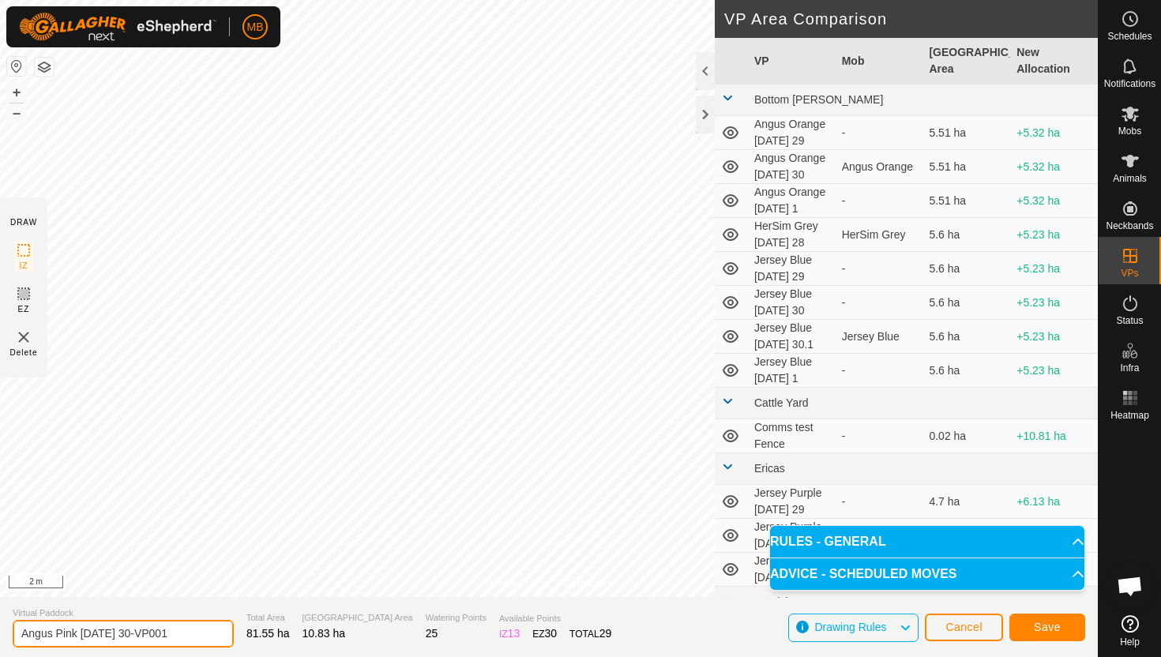
click at [182, 641] on input "Angus Pink [DATE] 30-VP001" at bounding box center [123, 634] width 221 height 28
type input "Angus Pink [DATE] 1"
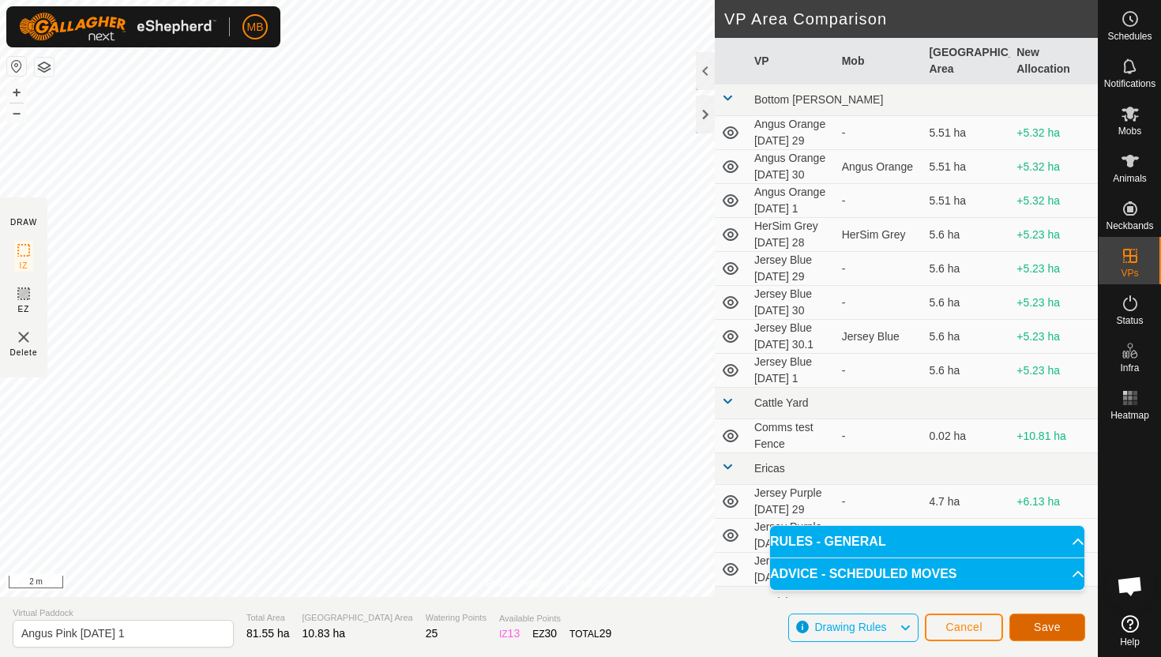
click at [1028, 630] on button "Save" at bounding box center [1048, 628] width 76 height 28
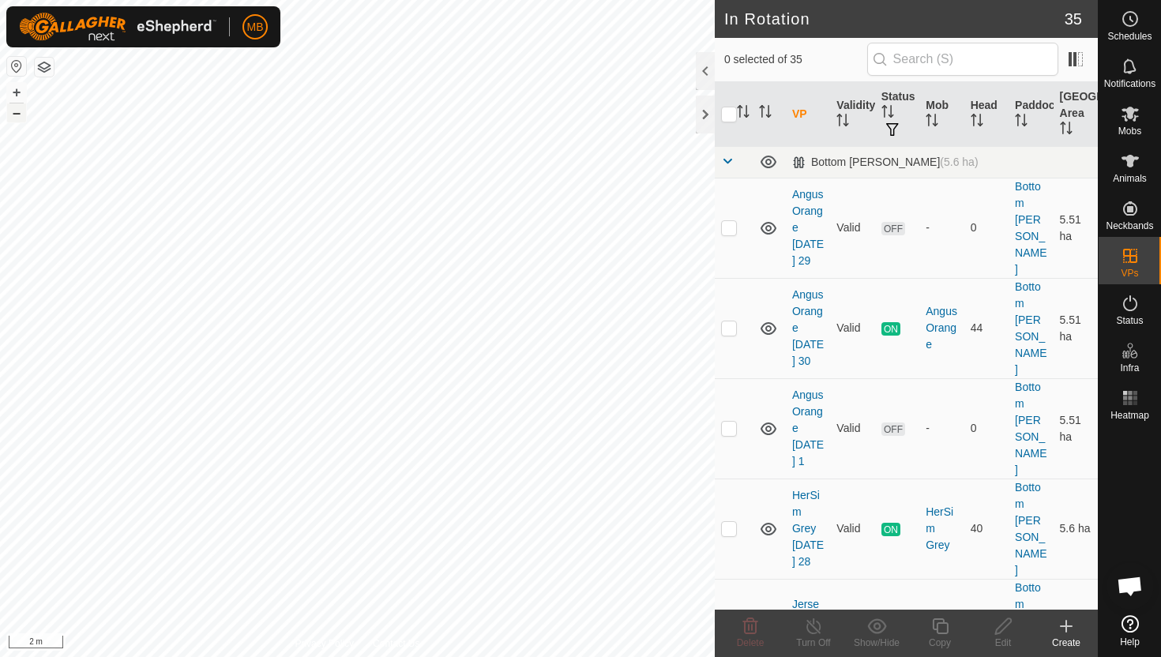
click at [18, 115] on button "–" at bounding box center [16, 112] width 19 height 19
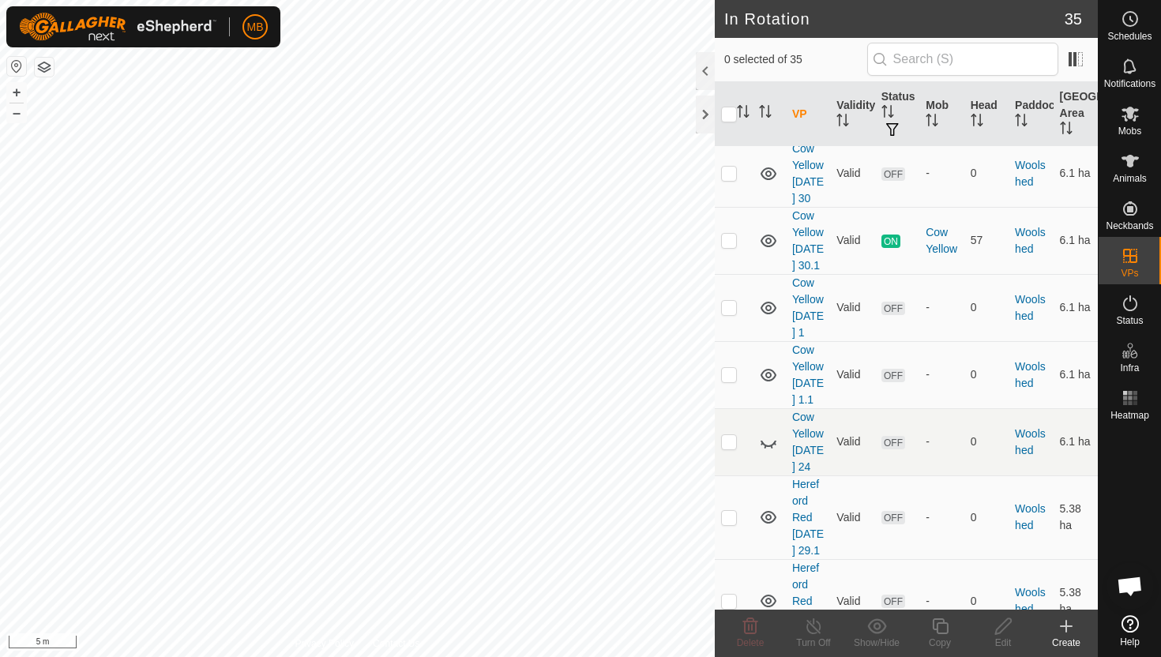
scroll to position [2655, 0]
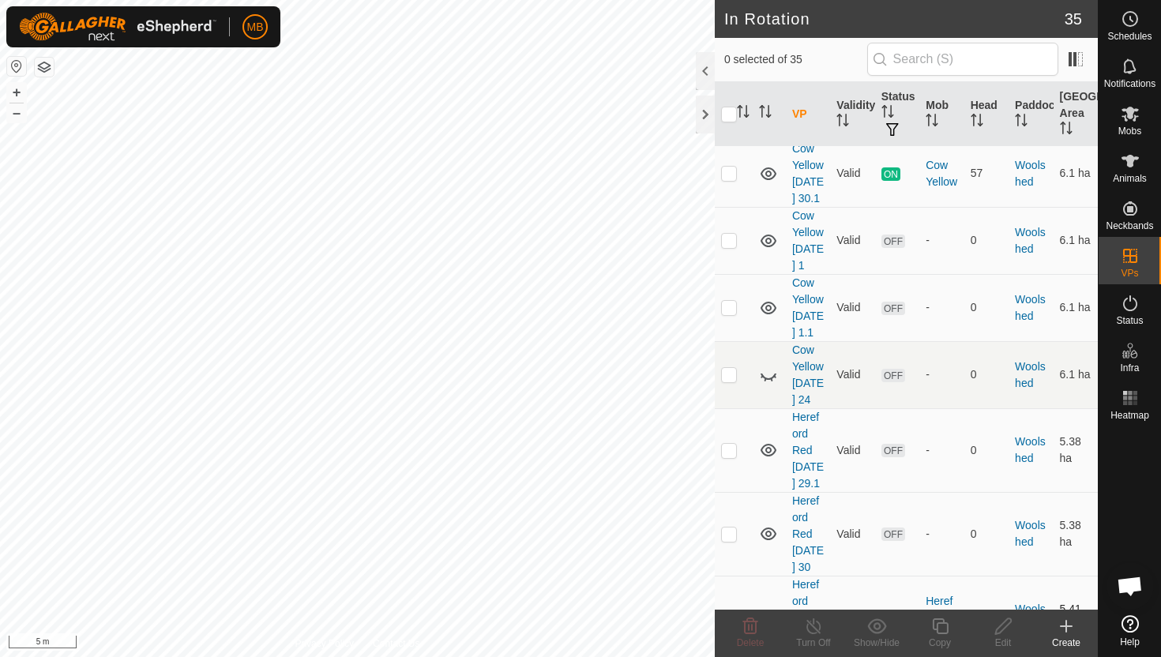
click at [732, 611] on p-checkbox at bounding box center [729, 617] width 16 height 13
checkbox input "true"
click at [942, 622] on icon at bounding box center [941, 626] width 20 height 19
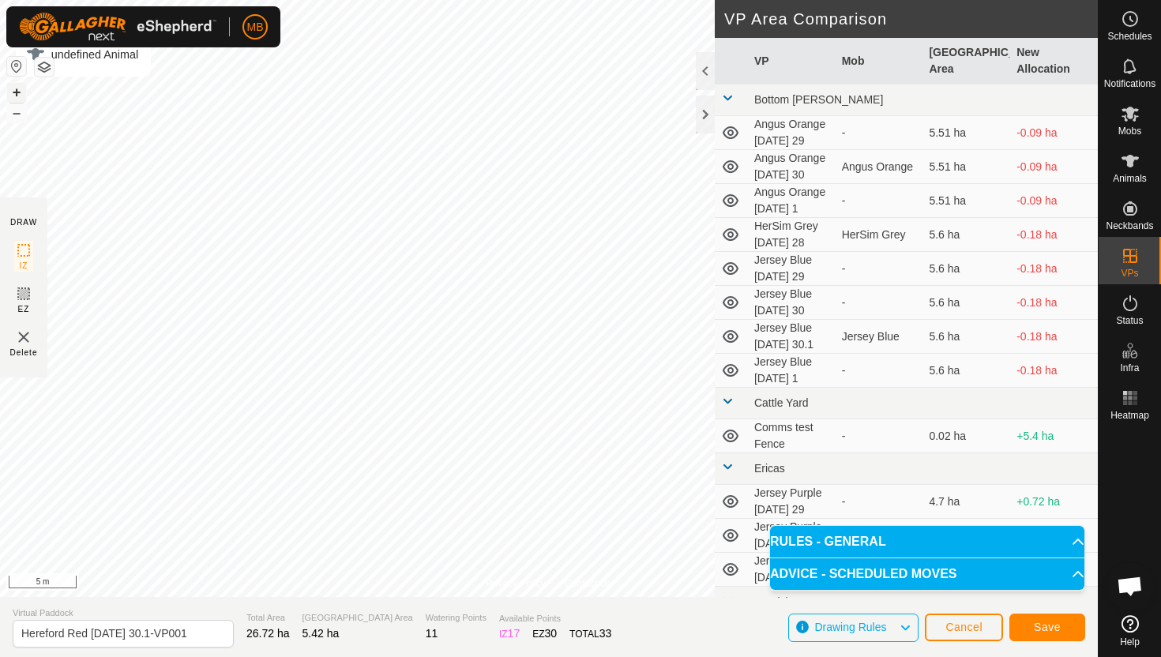
click at [15, 92] on button "+" at bounding box center [16, 92] width 19 height 19
click at [190, 30] on div "MB Schedules Notifications Mobs Animals Neckbands VPs Status Infra Heatmap Help…" at bounding box center [580, 328] width 1161 height 657
click at [237, 0] on html "MB Schedules Notifications Mobs Animals Neckbands VPs Status Infra Heatmap Help…" at bounding box center [580, 328] width 1161 height 657
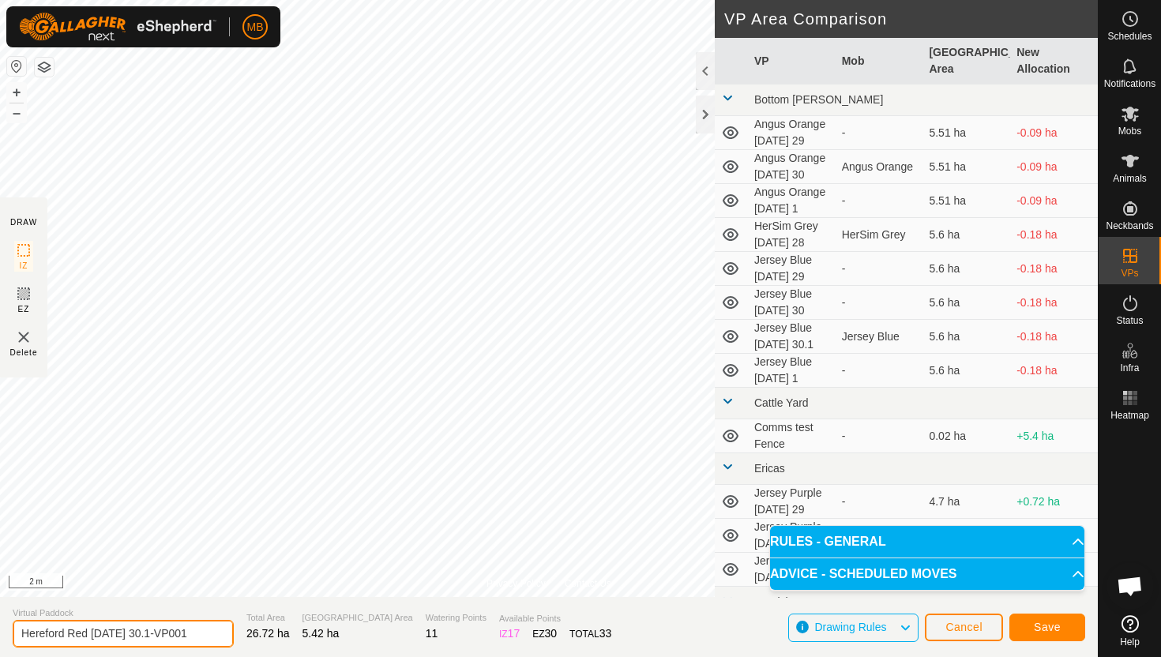
click at [196, 634] on input "Hereford Red [DATE] 30.1-VP001" at bounding box center [123, 634] width 221 height 28
type input "Hereford Red [DATE] 1"
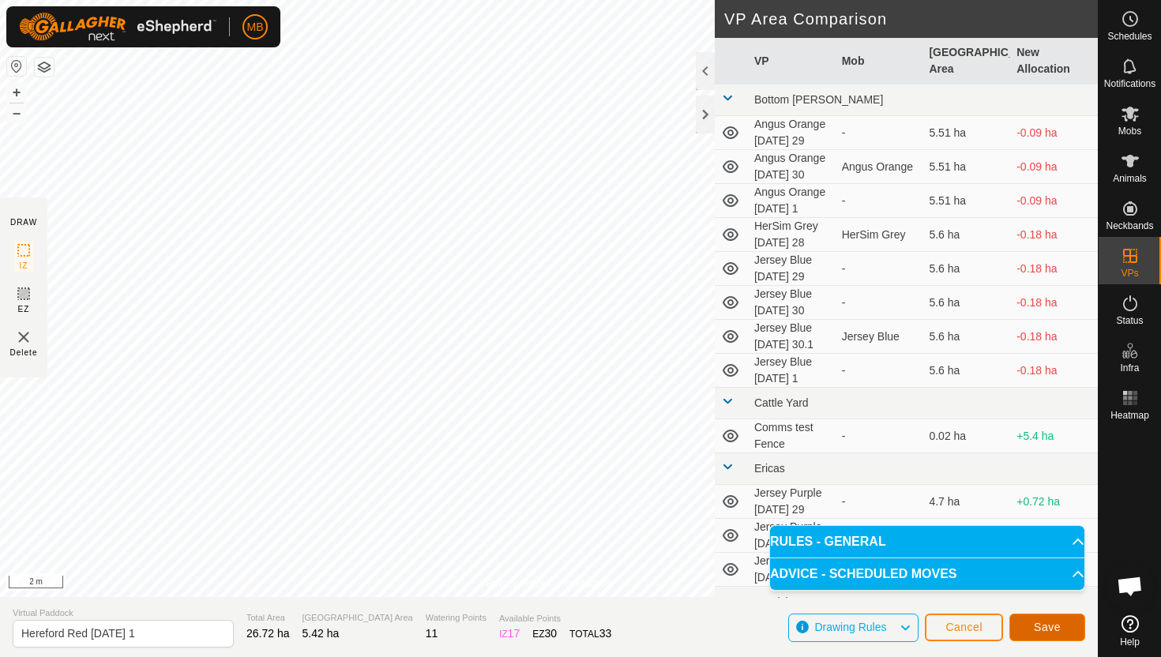
click at [1060, 627] on span "Save" at bounding box center [1047, 627] width 27 height 13
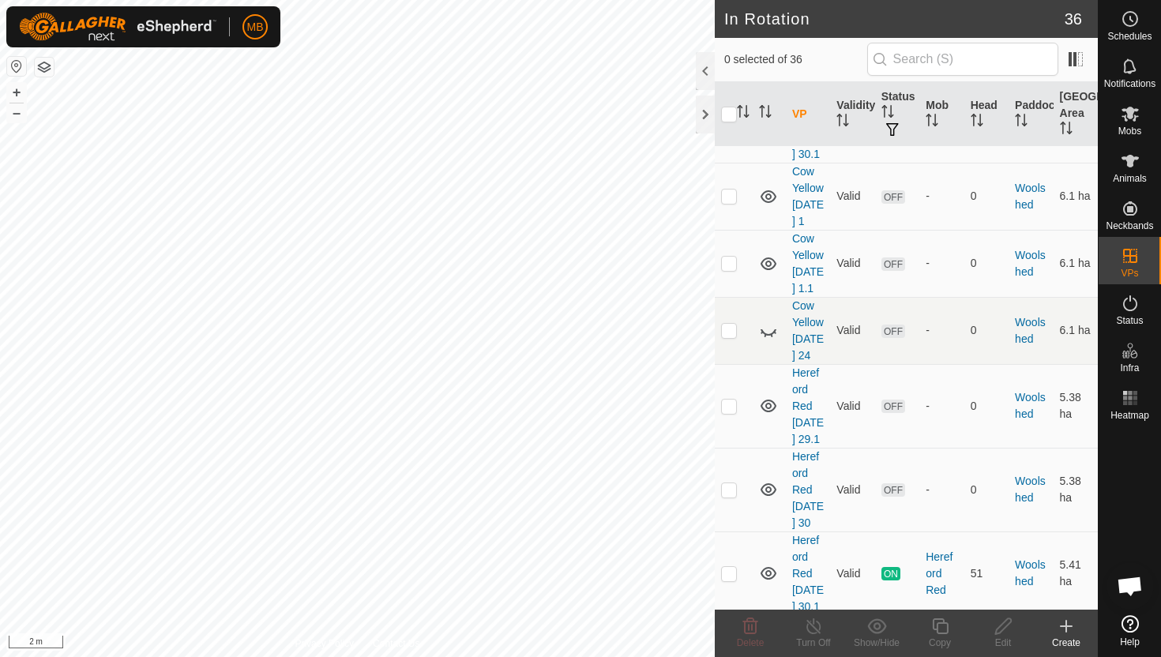
scroll to position [2756, 0]
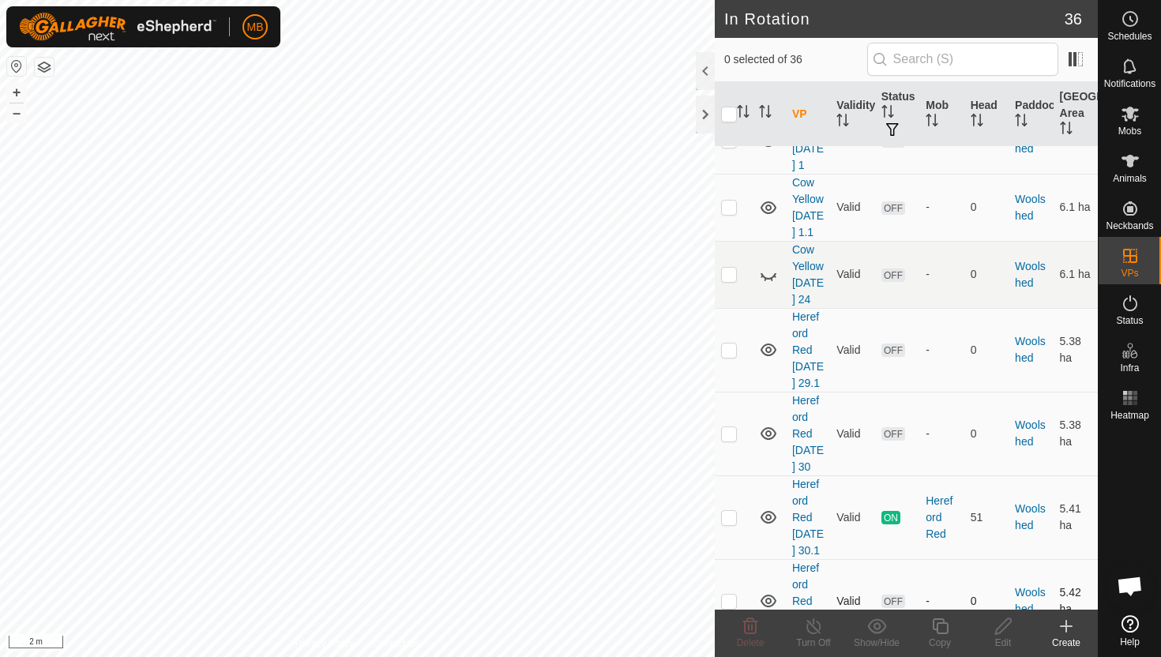
click at [732, 595] on p-checkbox at bounding box center [729, 601] width 16 height 13
checkbox input "true"
click at [942, 626] on icon at bounding box center [941, 626] width 20 height 19
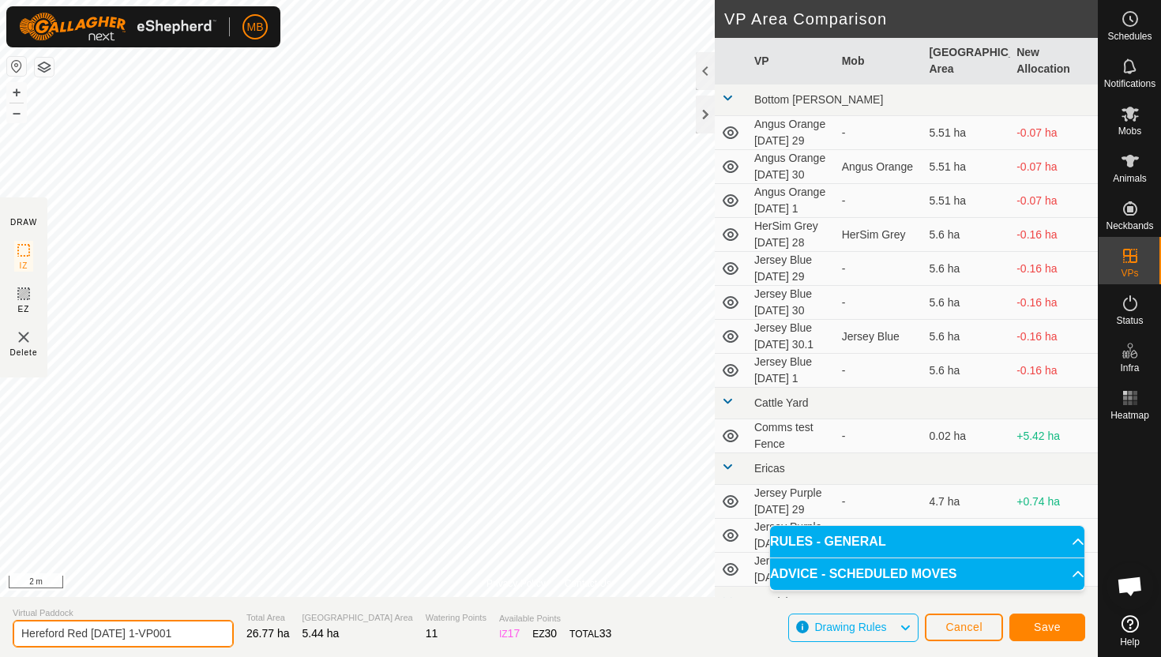
click at [198, 634] on input "Hereford Red [DATE] 1-VP001" at bounding box center [123, 634] width 221 height 28
type input "Hereford Red [DATE] 1.1"
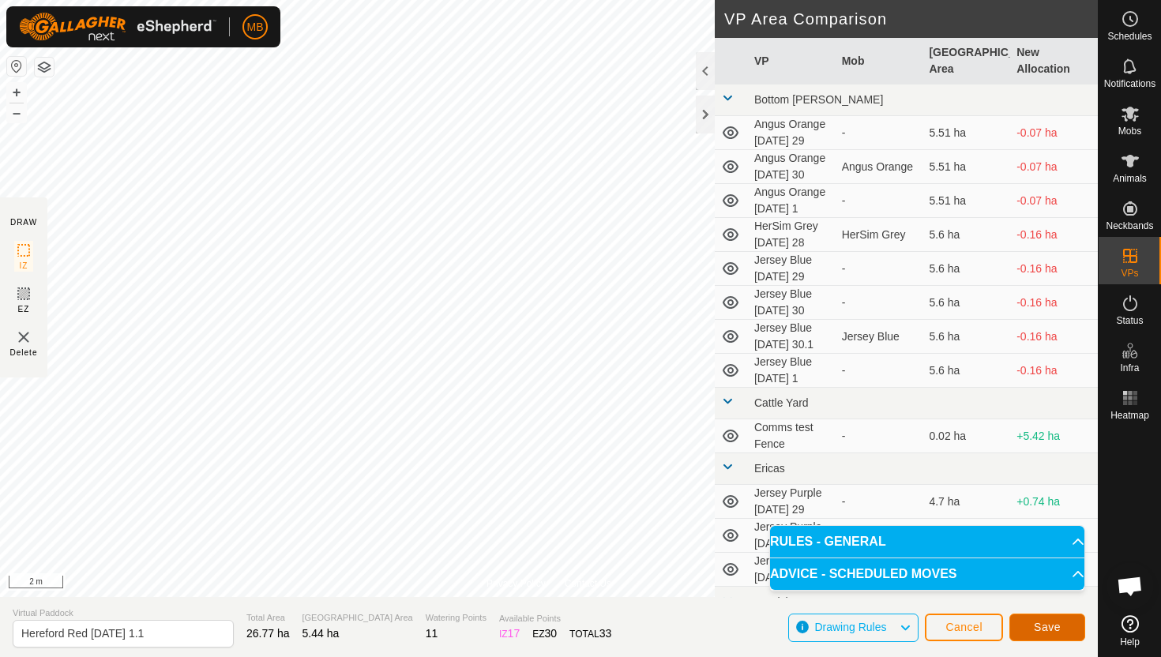
click at [1063, 630] on button "Save" at bounding box center [1048, 628] width 76 height 28
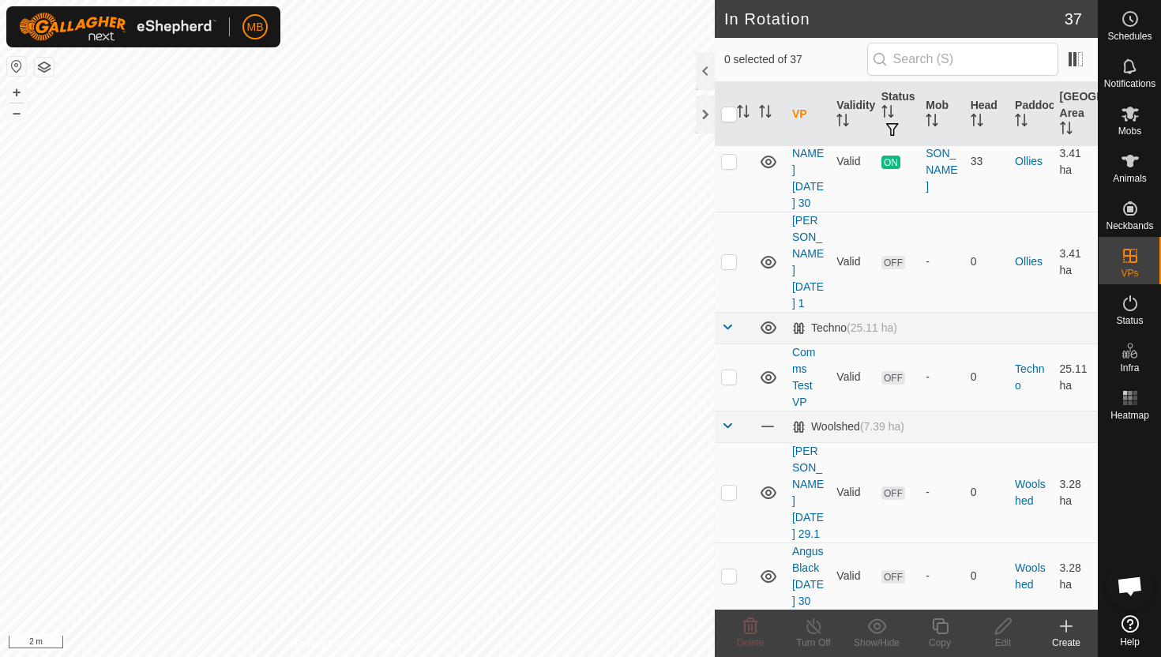
scroll to position [1918, 0]
click at [728, 635] on p-checkbox at bounding box center [729, 641] width 16 height 13
checkbox input "true"
click at [941, 625] on icon at bounding box center [941, 626] width 20 height 19
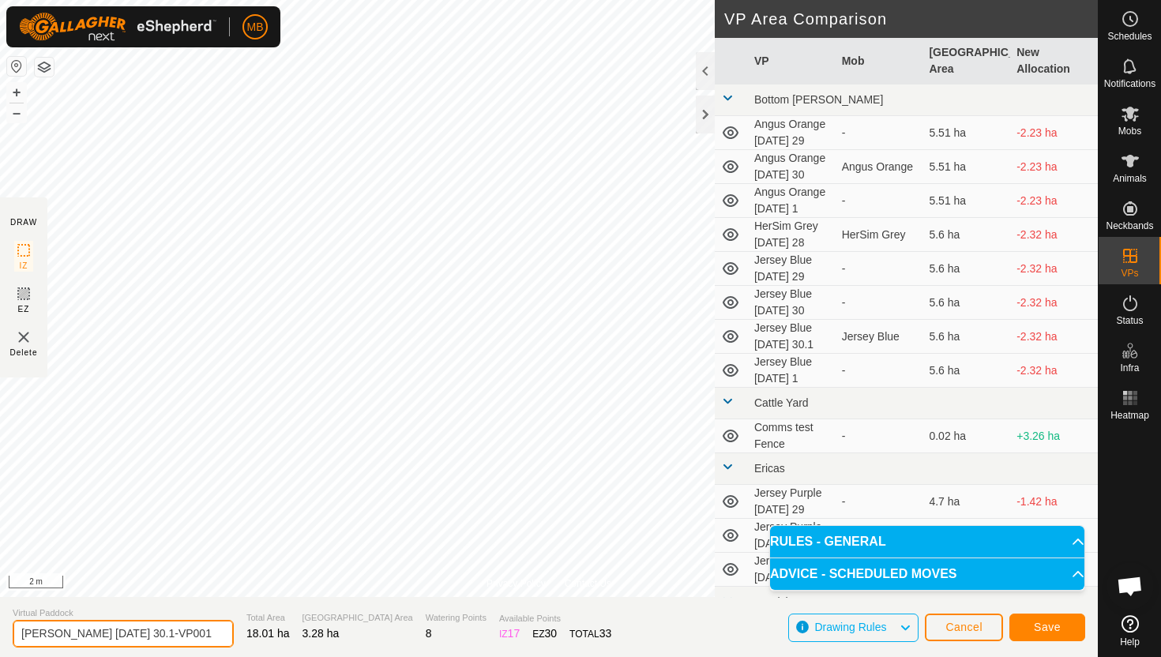
click at [194, 633] on input "[PERSON_NAME] [DATE] 30.1-VP001" at bounding box center [123, 634] width 221 height 28
type input "Angus Black [DATE] 1"
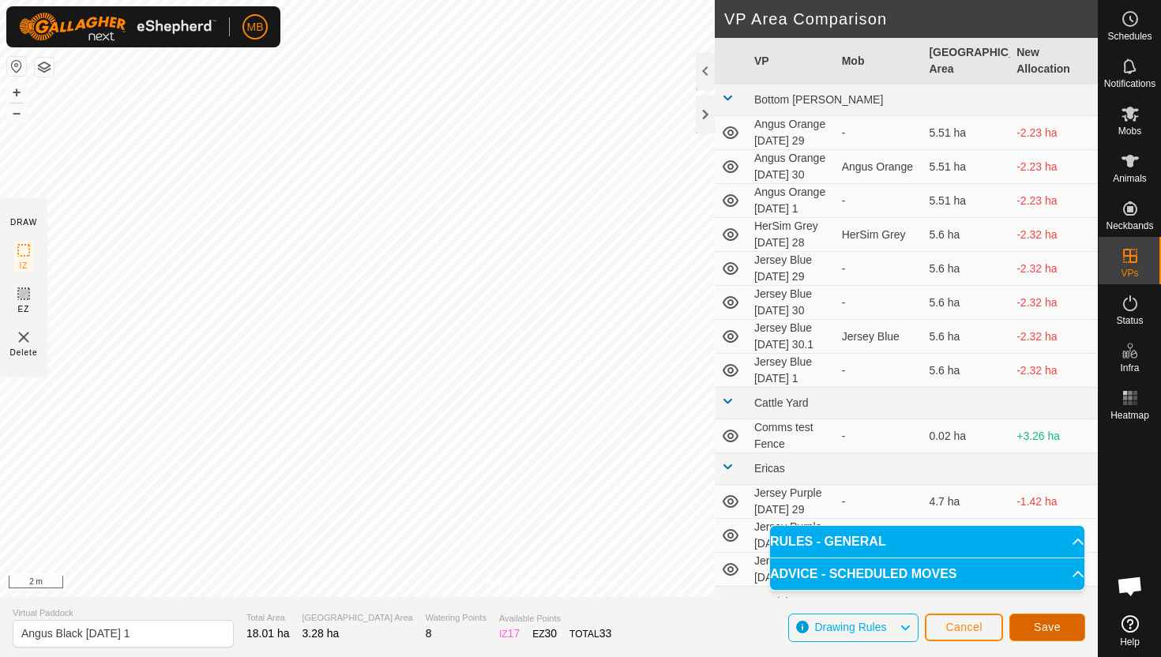
click at [1050, 623] on span "Save" at bounding box center [1047, 627] width 27 height 13
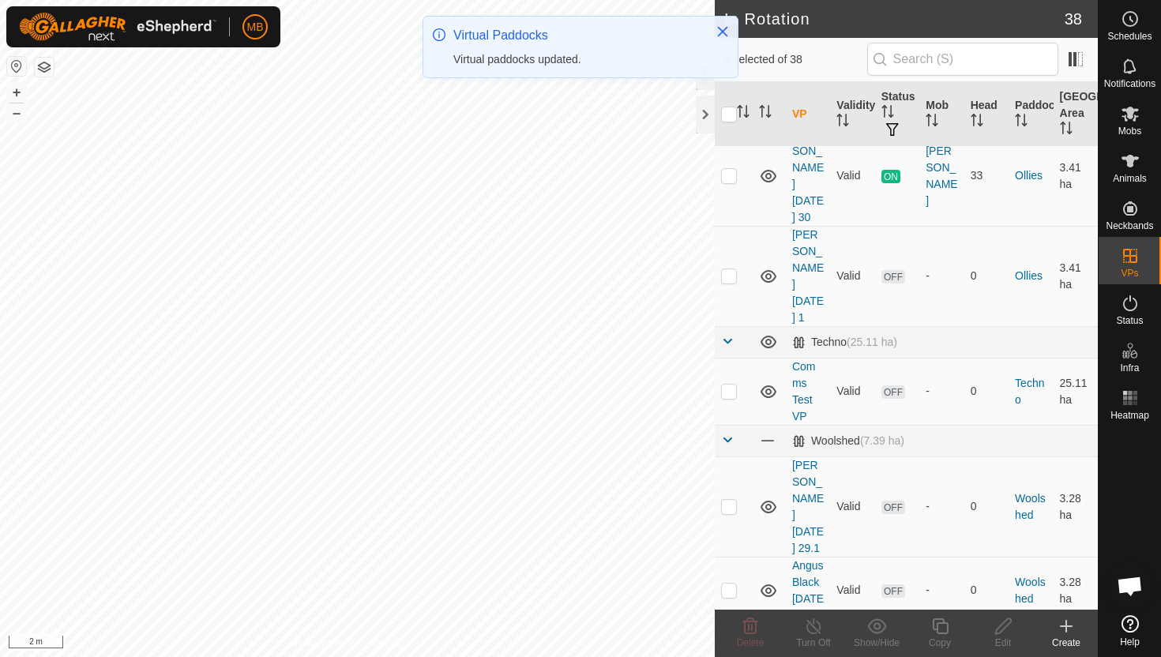
scroll to position [1910, 0]
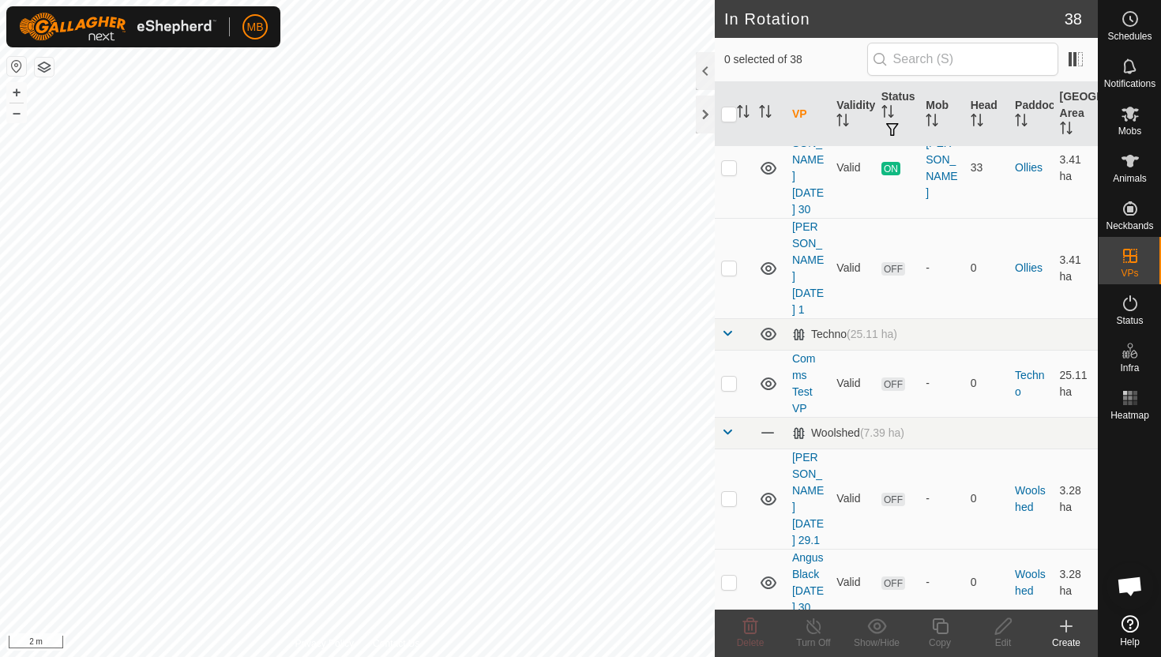
checkbox input "true"
click at [942, 627] on icon at bounding box center [941, 626] width 20 height 19
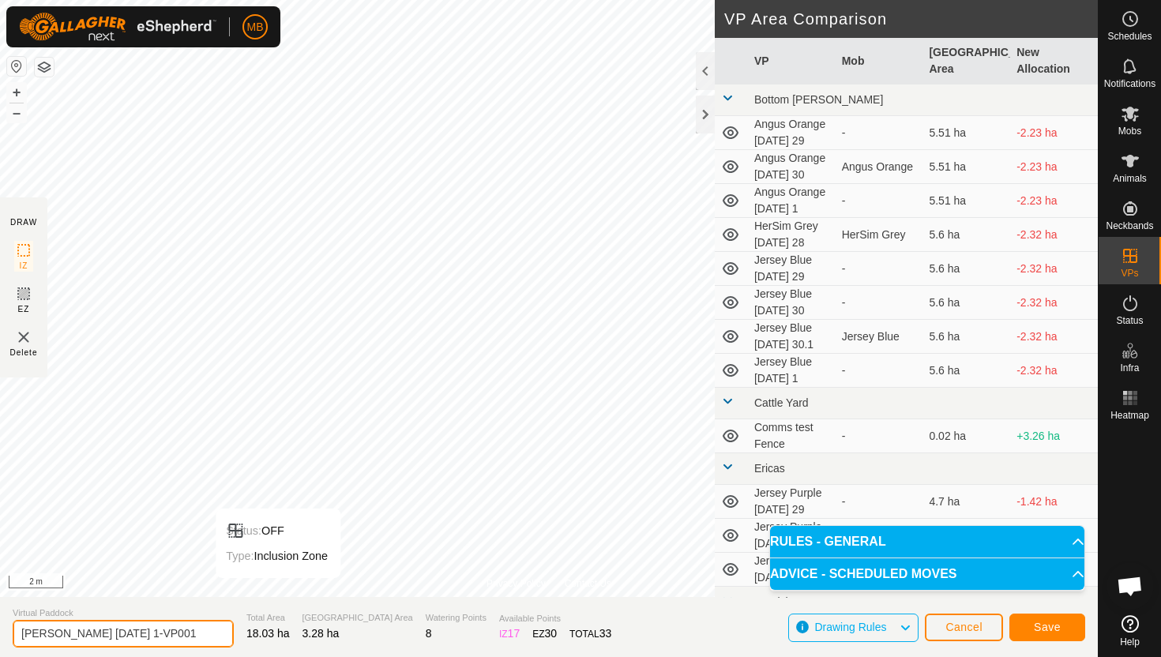
click at [195, 638] on input "[PERSON_NAME] [DATE] 1-VP001" at bounding box center [123, 634] width 221 height 28
type input "Angus Black [DATE] 1.1"
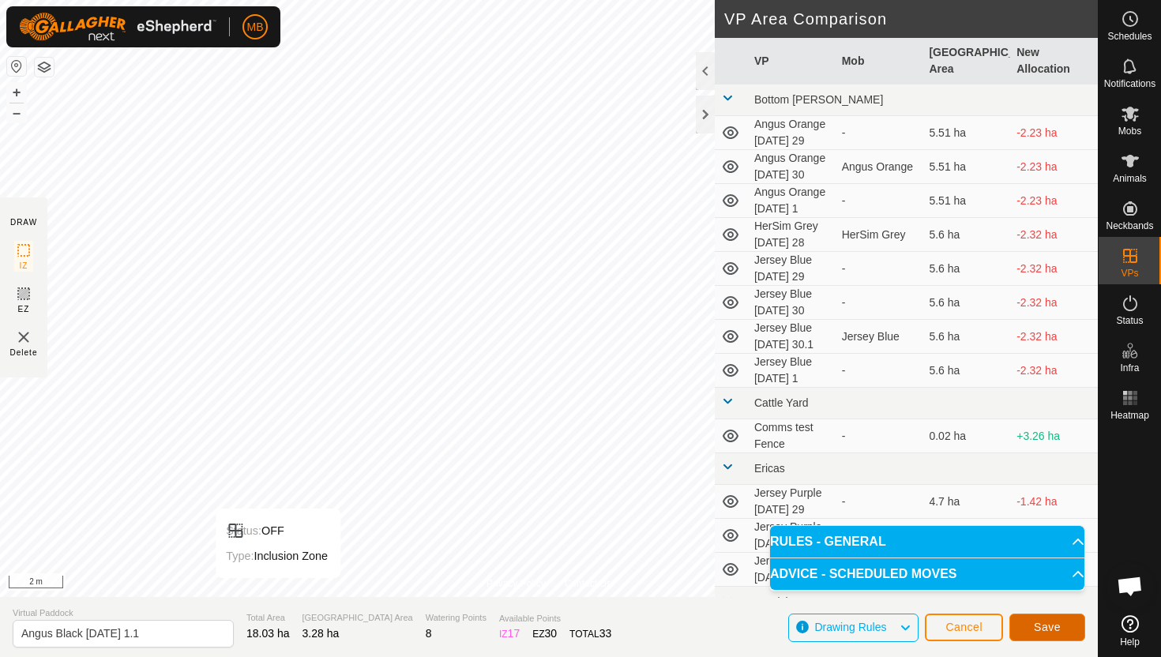
click at [1044, 631] on span "Save" at bounding box center [1047, 627] width 27 height 13
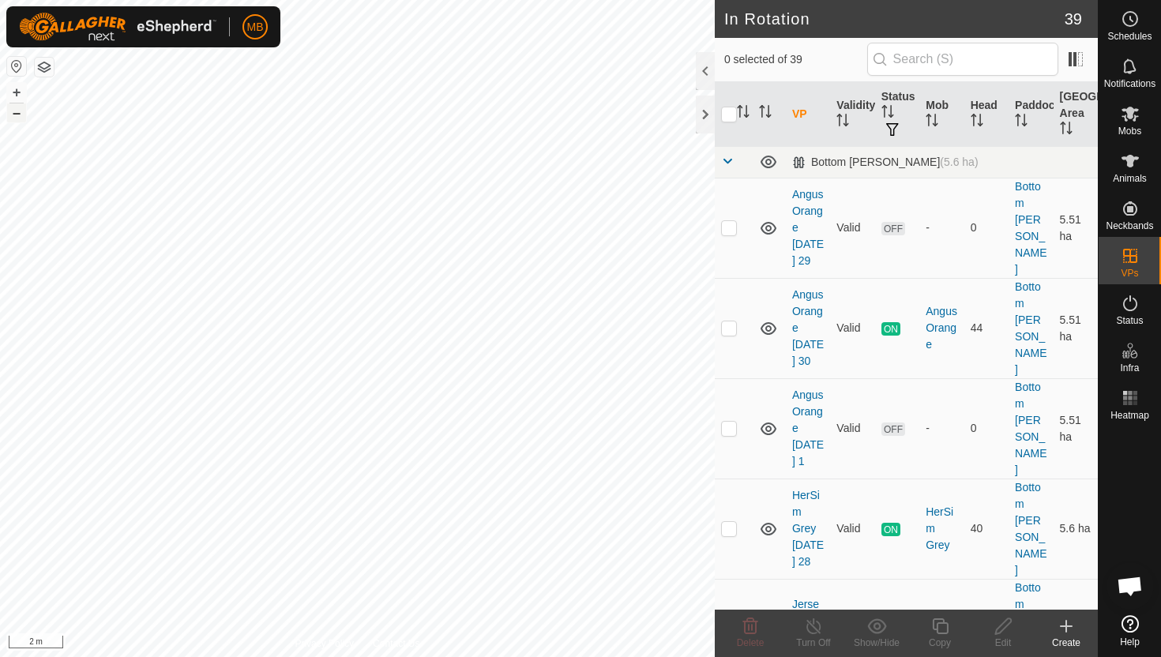
click at [13, 113] on button "–" at bounding box center [16, 112] width 19 height 19
click at [19, 119] on button "–" at bounding box center [16, 112] width 19 height 19
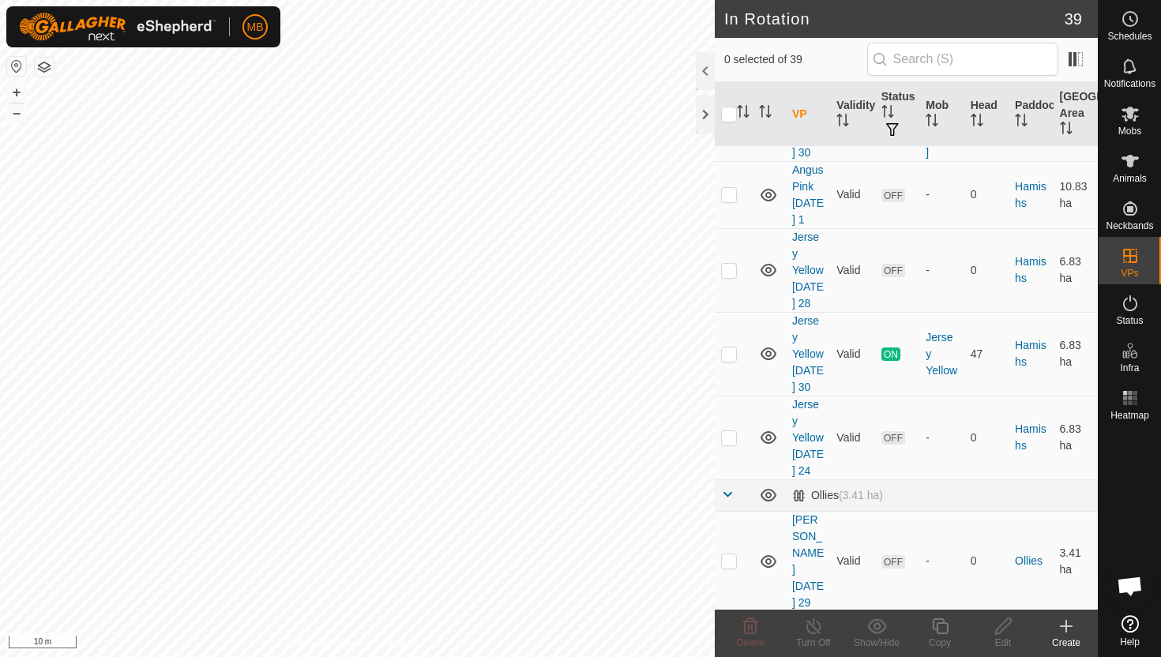
scroll to position [1419, 0]
click at [729, 345] on p-checkbox at bounding box center [729, 351] width 16 height 13
checkbox input "true"
click at [942, 626] on icon at bounding box center [941, 626] width 20 height 19
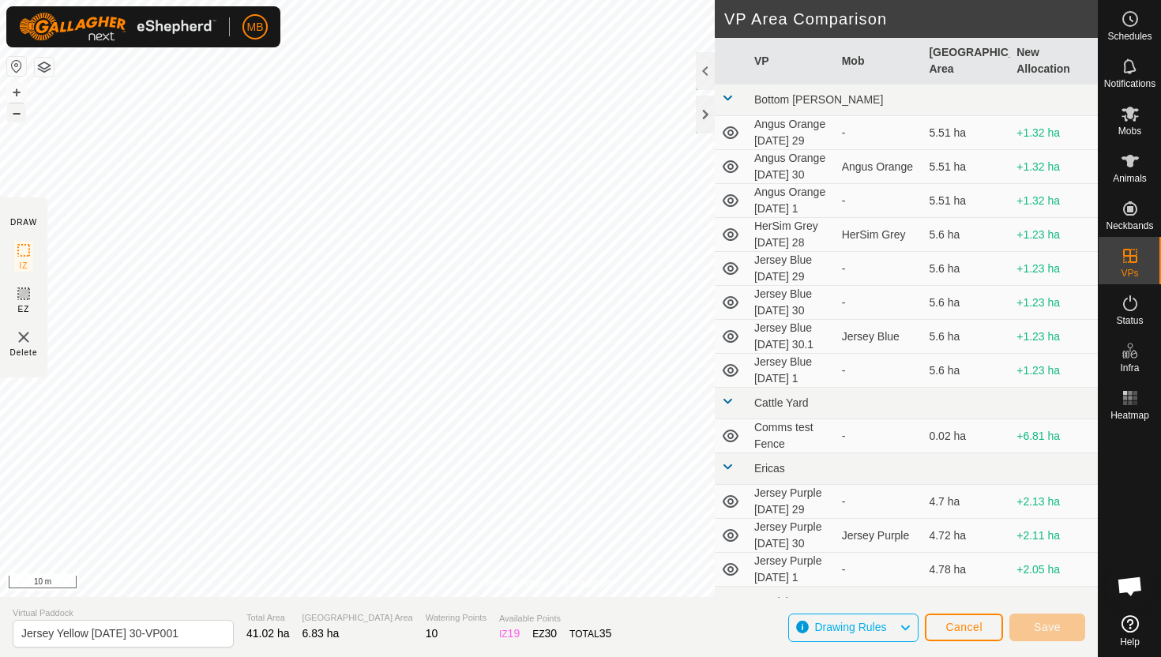
click at [14, 117] on button "–" at bounding box center [16, 112] width 19 height 19
click at [977, 627] on span "Cancel" at bounding box center [964, 627] width 37 height 13
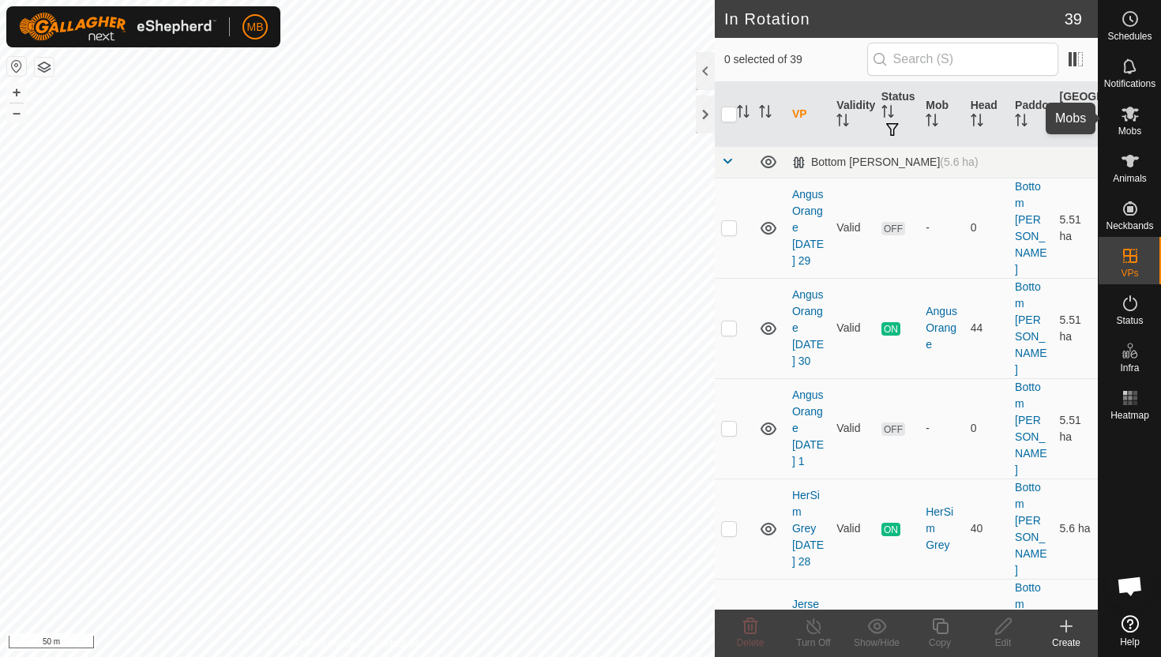
click at [1130, 115] on icon at bounding box center [1130, 114] width 17 height 15
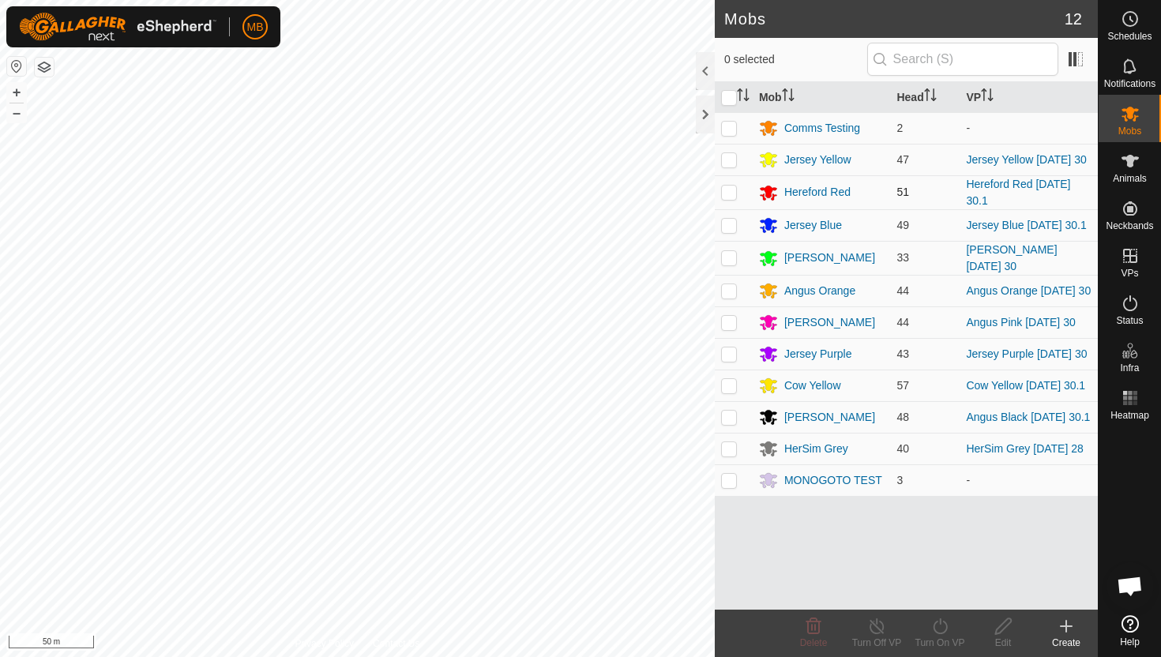
click at [734, 196] on p-checkbox at bounding box center [729, 192] width 16 height 13
checkbox input "true"
click at [941, 627] on icon at bounding box center [941, 626] width 20 height 19
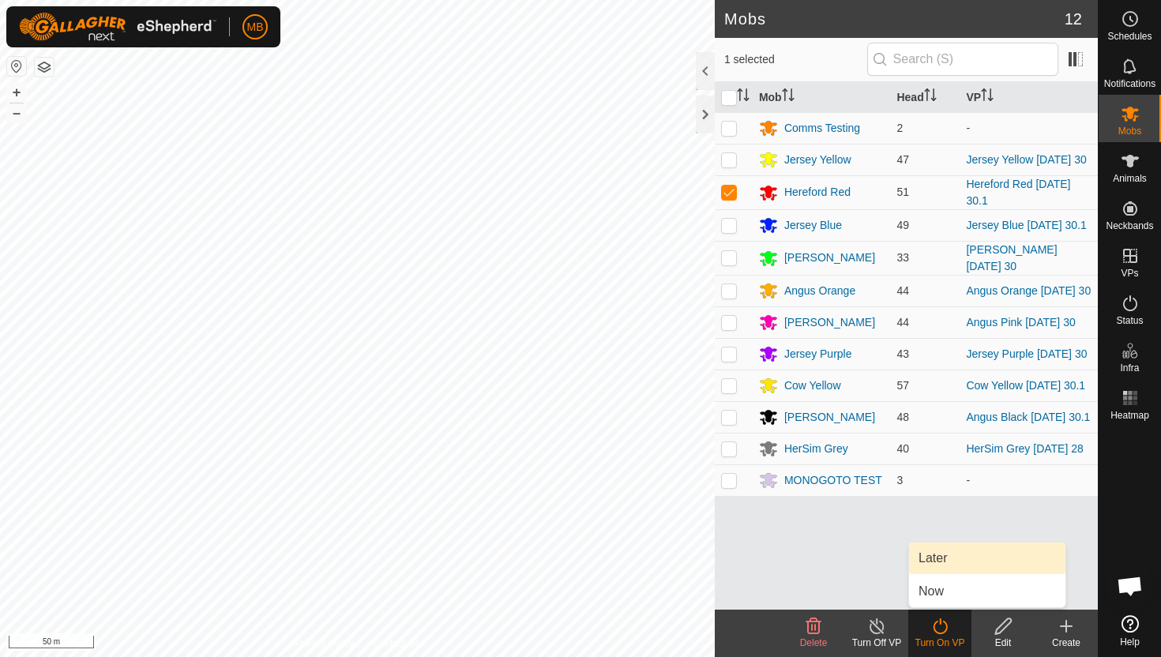
click at [943, 561] on link "Later" at bounding box center [987, 559] width 156 height 32
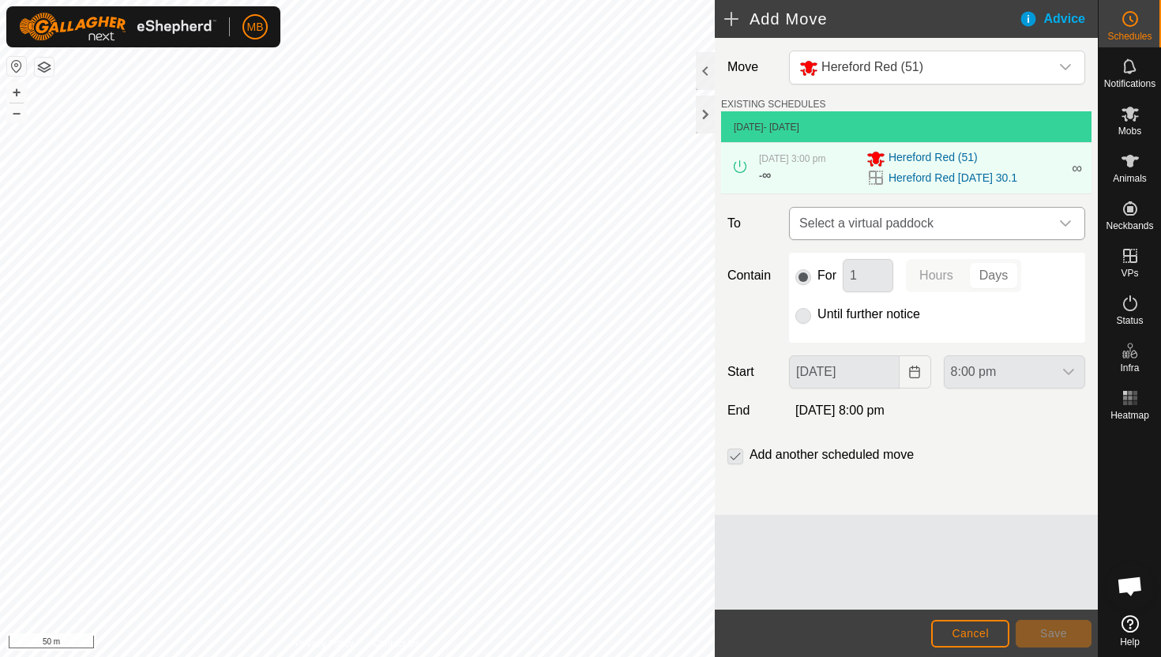
click at [1066, 228] on icon "dropdown trigger" at bounding box center [1065, 223] width 13 height 13
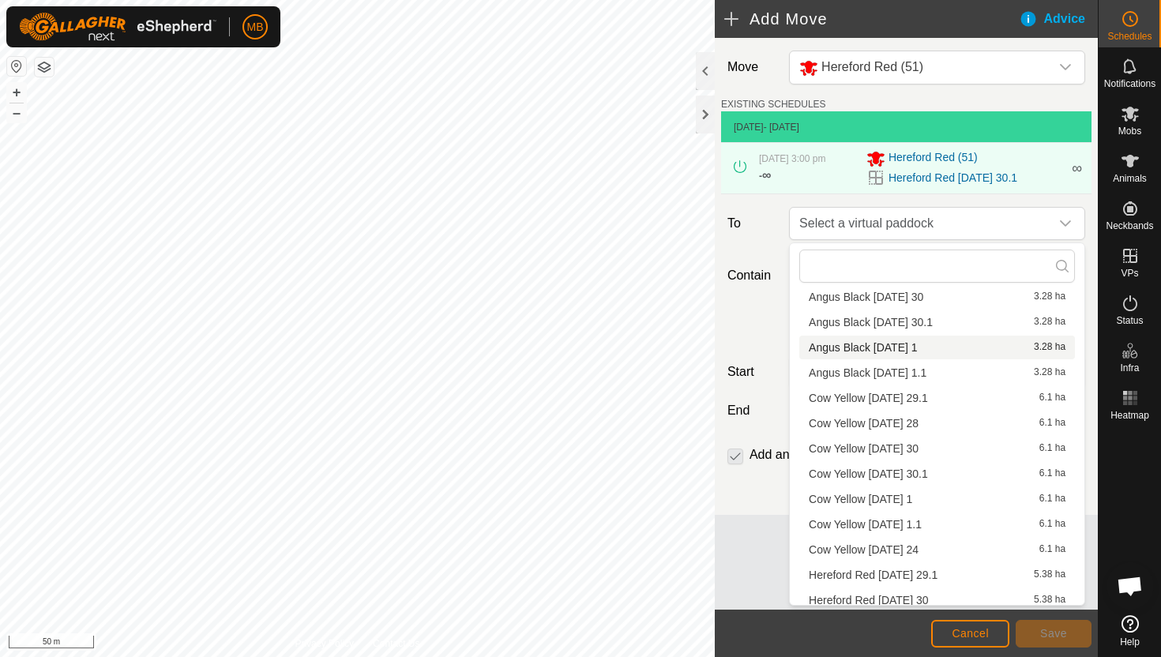
scroll to position [123, 0]
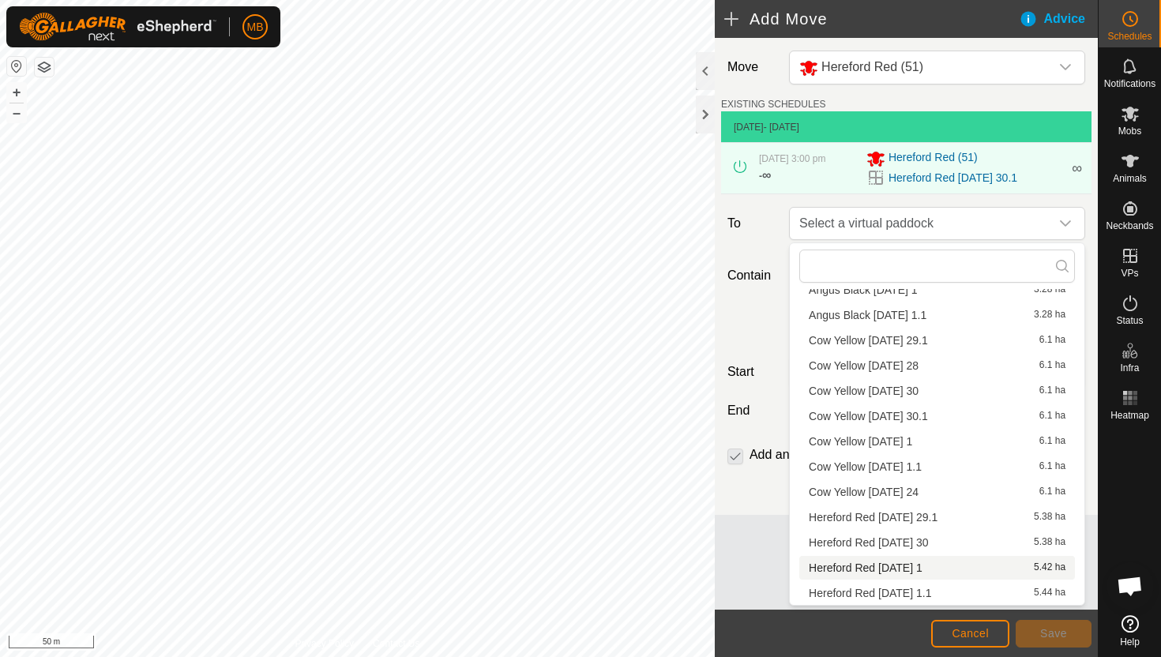
click at [893, 568] on li "Hereford Red [DATE] 1 5.42 ha" at bounding box center [938, 568] width 276 height 24
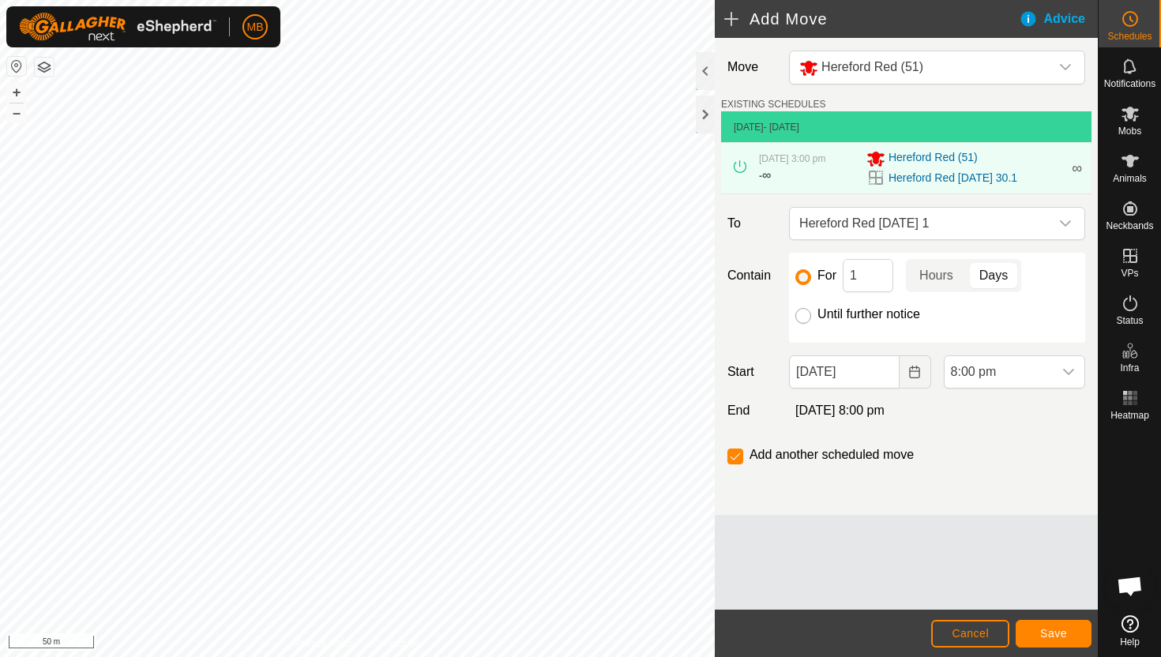
click at [803, 317] on input "Until further notice" at bounding box center [804, 316] width 16 height 16
radio input "true"
checkbox input "false"
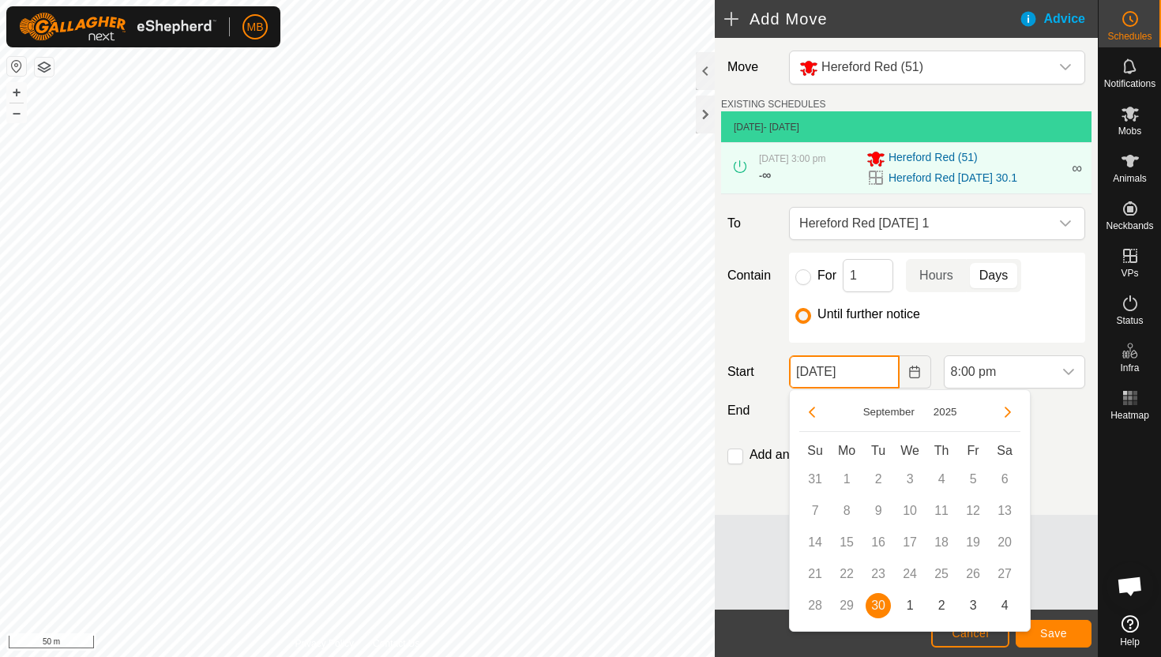
click at [878, 378] on input "[DATE]" at bounding box center [844, 372] width 110 height 33
click at [905, 608] on span "1" at bounding box center [909, 605] width 25 height 25
type input "[DATE]"
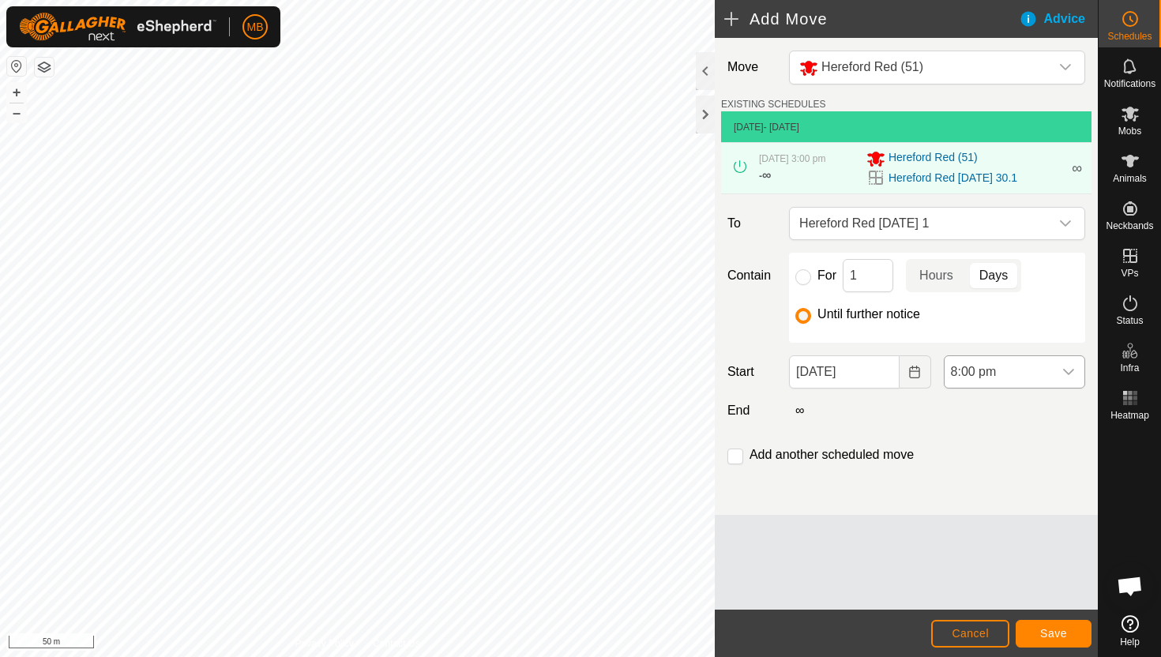
click at [1037, 374] on span "8:00 pm" at bounding box center [999, 372] width 108 height 32
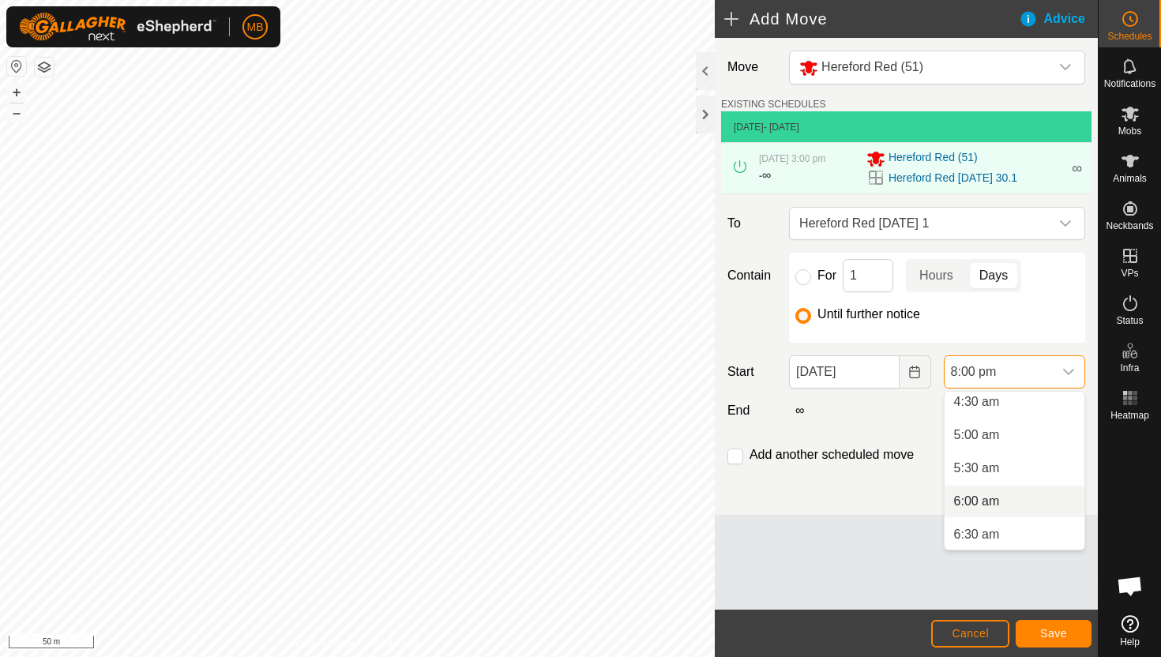
scroll to position [301, 0]
click at [1025, 445] on li "5:00 am" at bounding box center [1015, 439] width 140 height 32
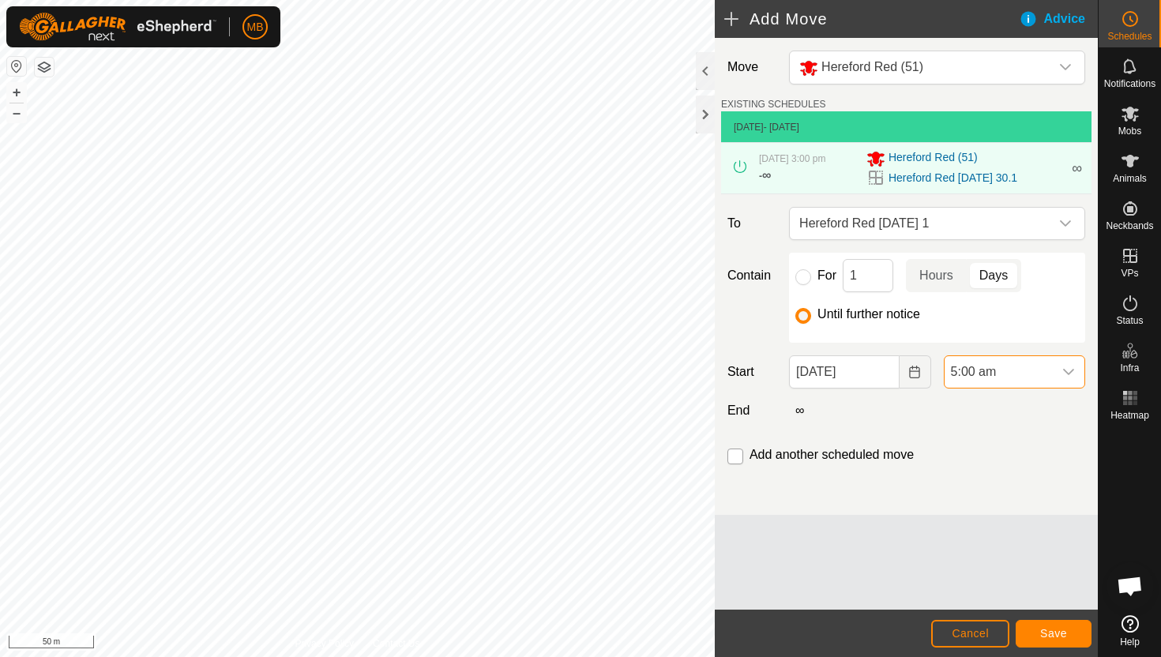
click at [741, 457] on input "checkbox" at bounding box center [736, 457] width 16 height 16
checkbox input "true"
click at [1072, 634] on button "Save" at bounding box center [1054, 634] width 76 height 28
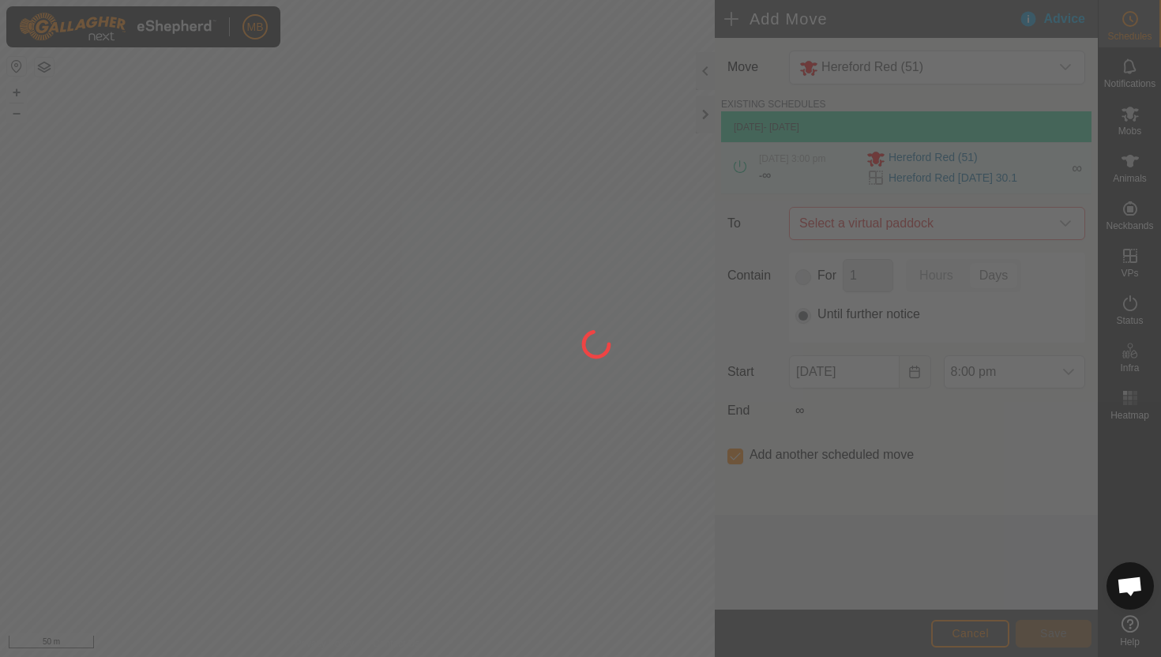
type input "[DATE]"
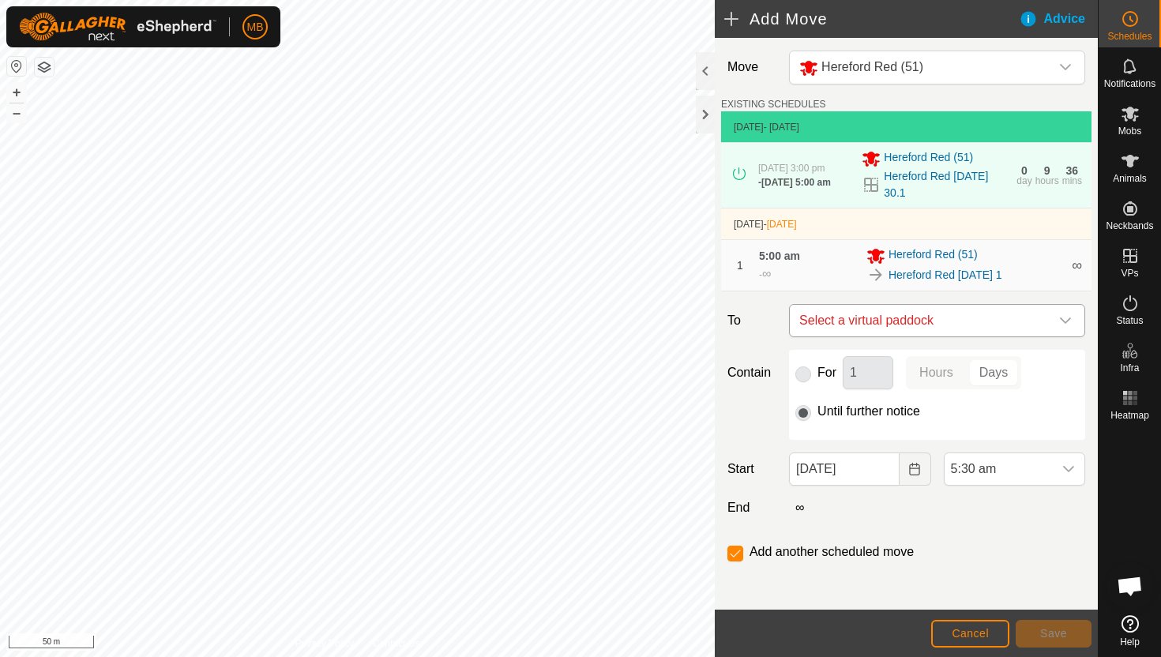
click at [1064, 323] on icon "dropdown trigger" at bounding box center [1065, 320] width 13 height 13
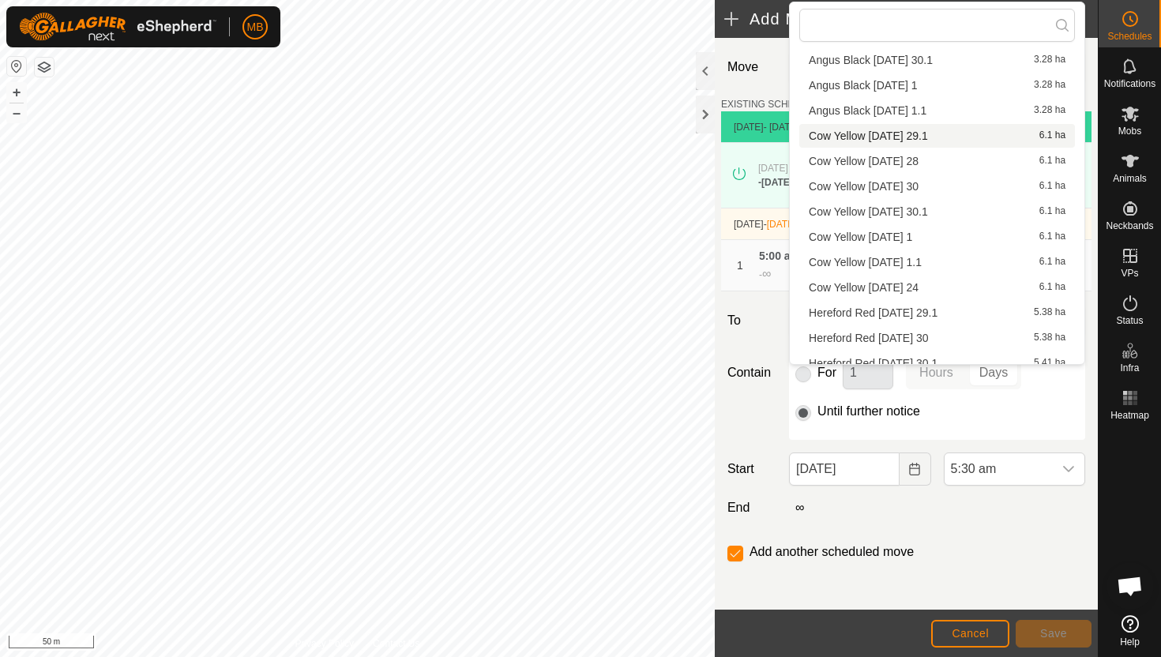
scroll to position [123, 0]
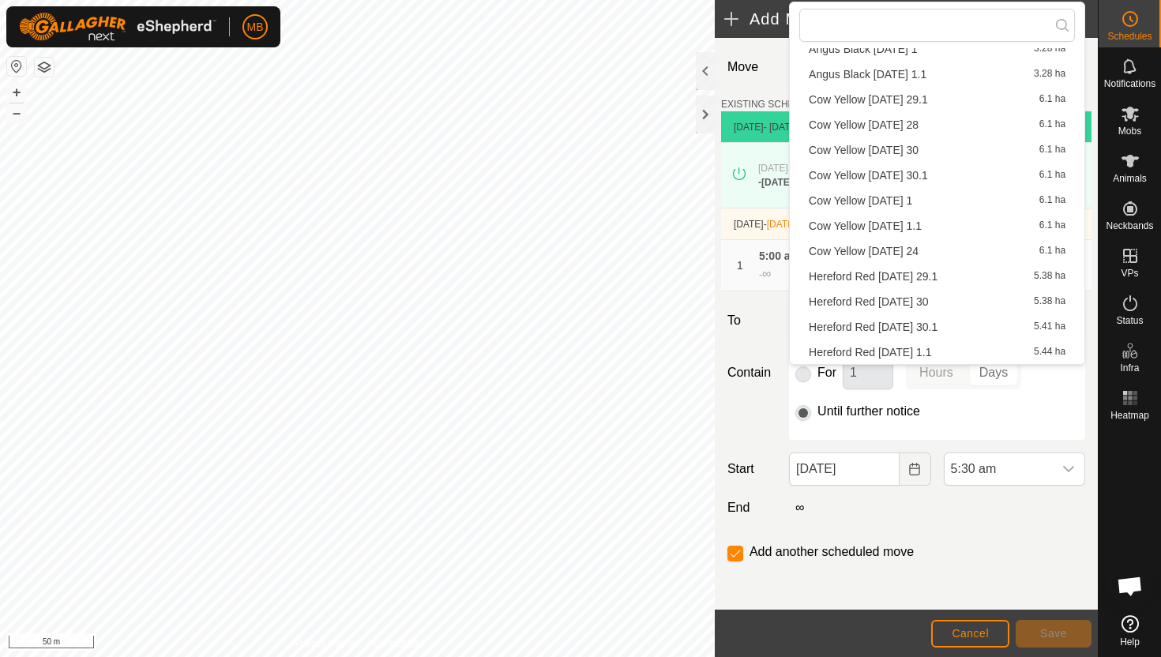
click at [932, 351] on li "Hereford Red [DATE] 1.1 5.44 ha" at bounding box center [938, 353] width 276 height 24
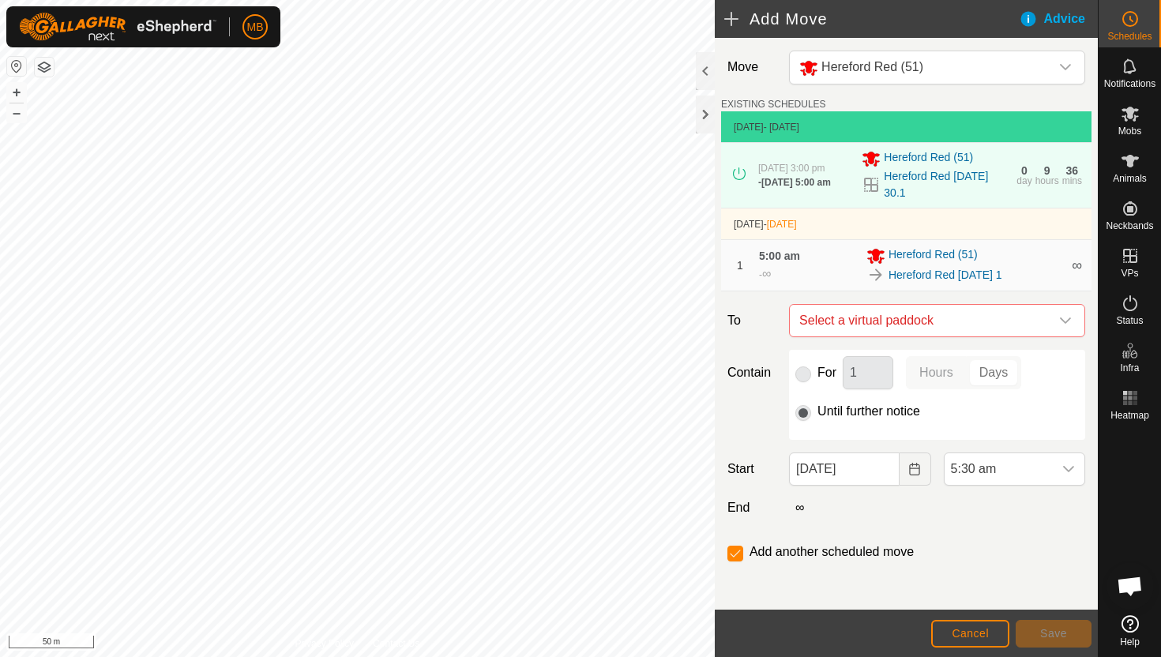
checkbox input "false"
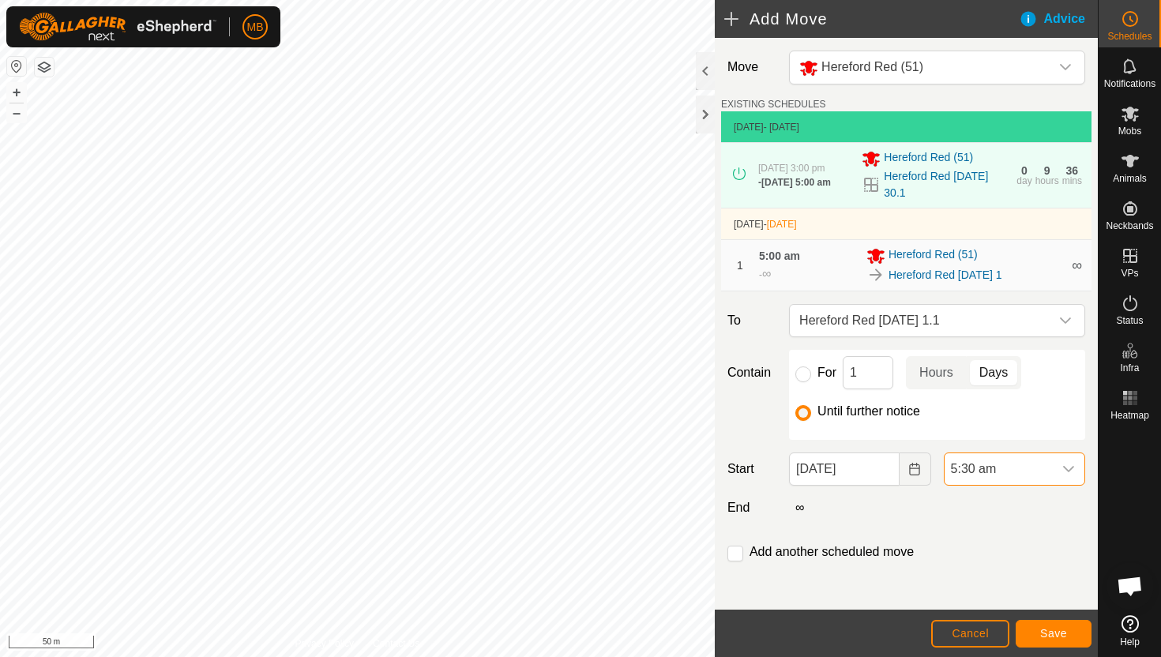
click at [1030, 476] on span "5:30 am" at bounding box center [999, 469] width 108 height 32
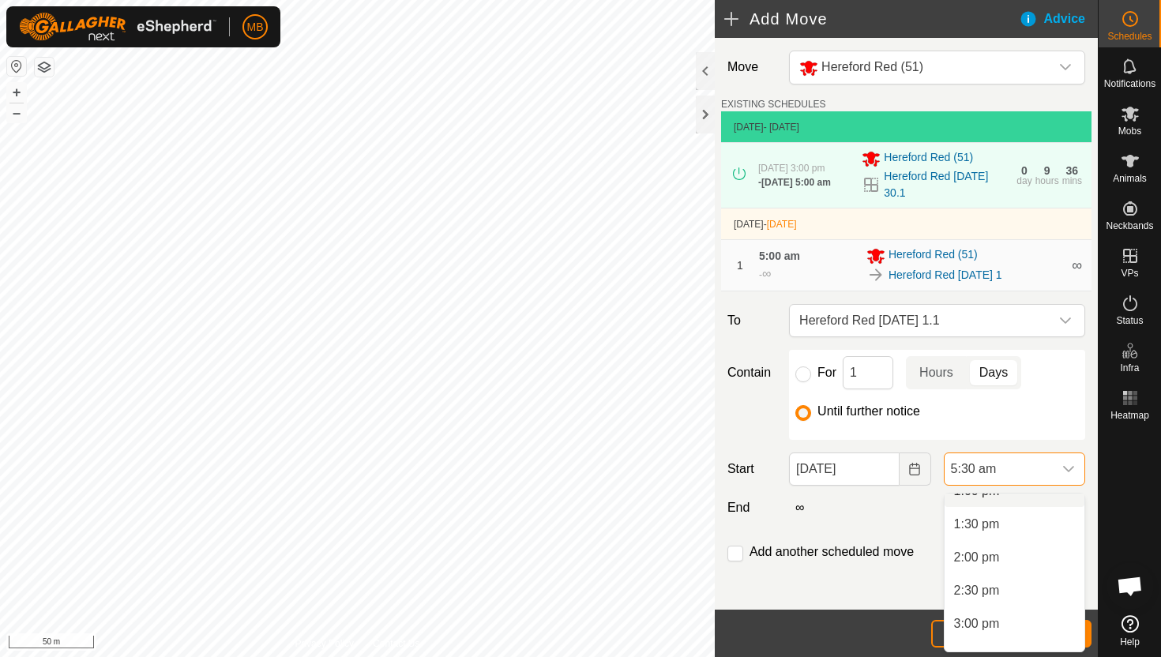
scroll to position [886, 0]
click at [999, 619] on li "3:00 pm" at bounding box center [1015, 620] width 140 height 32
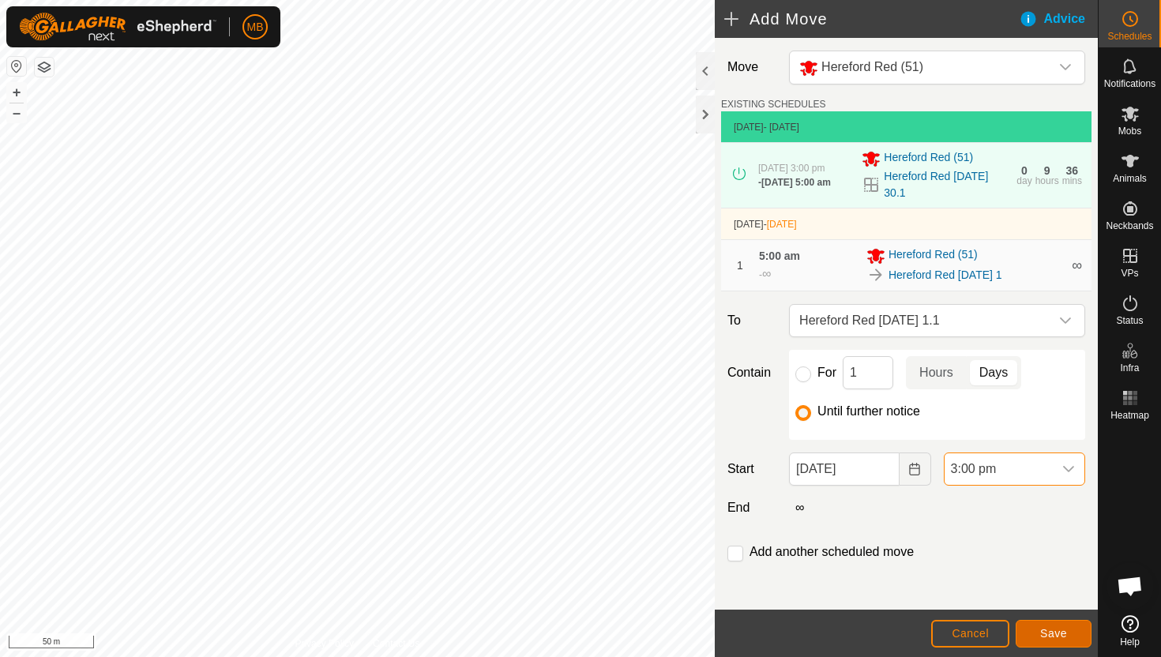
click at [1048, 632] on span "Save" at bounding box center [1053, 633] width 27 height 13
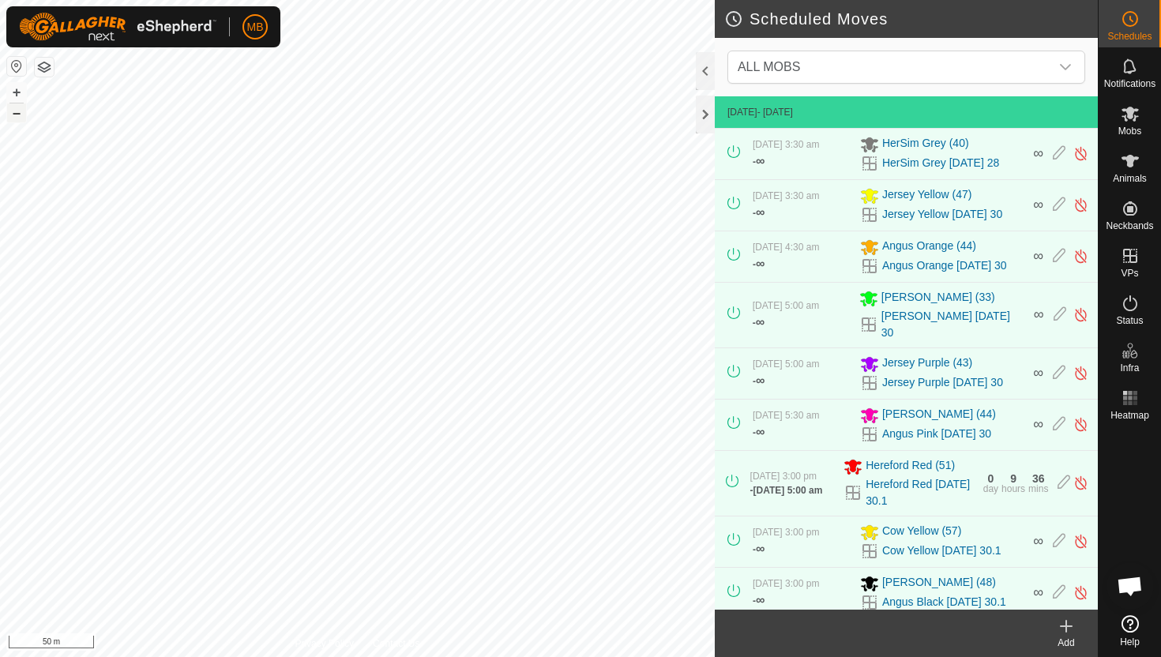
click at [17, 115] on button "–" at bounding box center [16, 112] width 19 height 19
click at [1127, 109] on icon at bounding box center [1130, 114] width 17 height 15
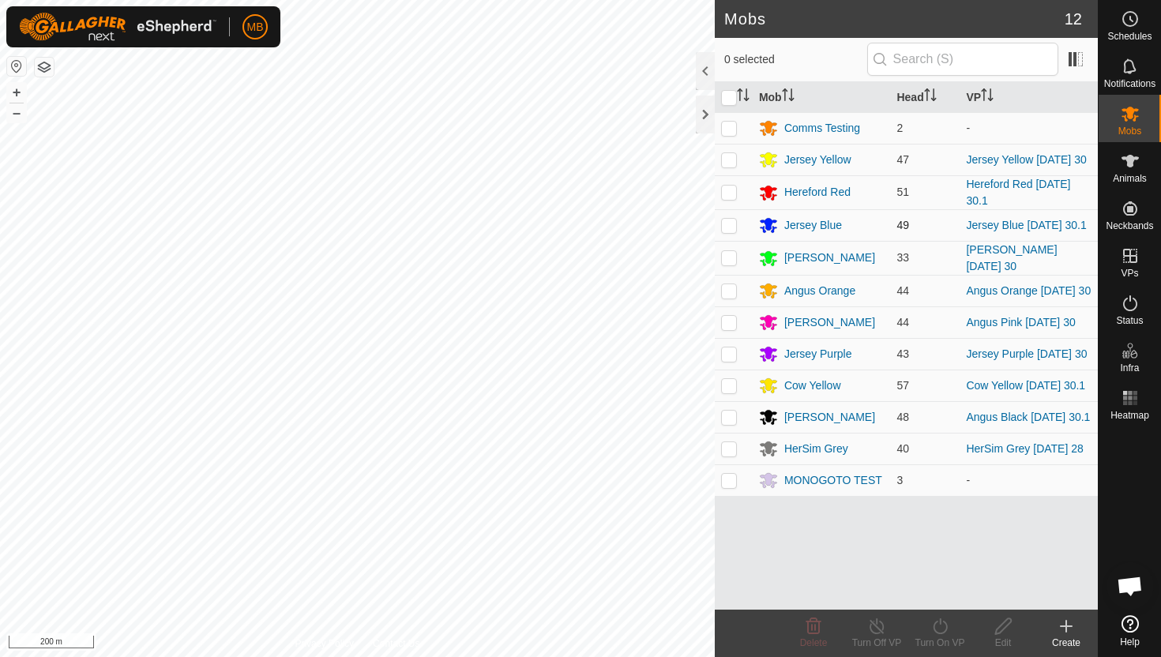
click at [730, 229] on p-checkbox at bounding box center [729, 225] width 16 height 13
checkbox input "true"
click at [943, 629] on icon at bounding box center [941, 626] width 20 height 19
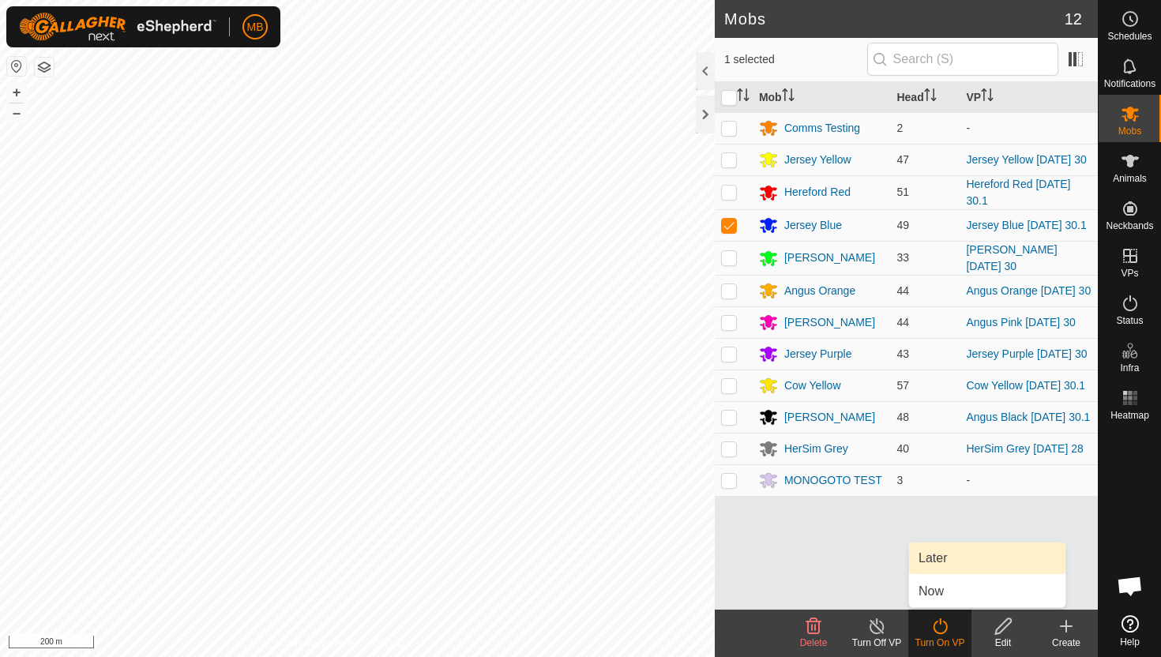
click at [952, 560] on link "Later" at bounding box center [987, 559] width 156 height 32
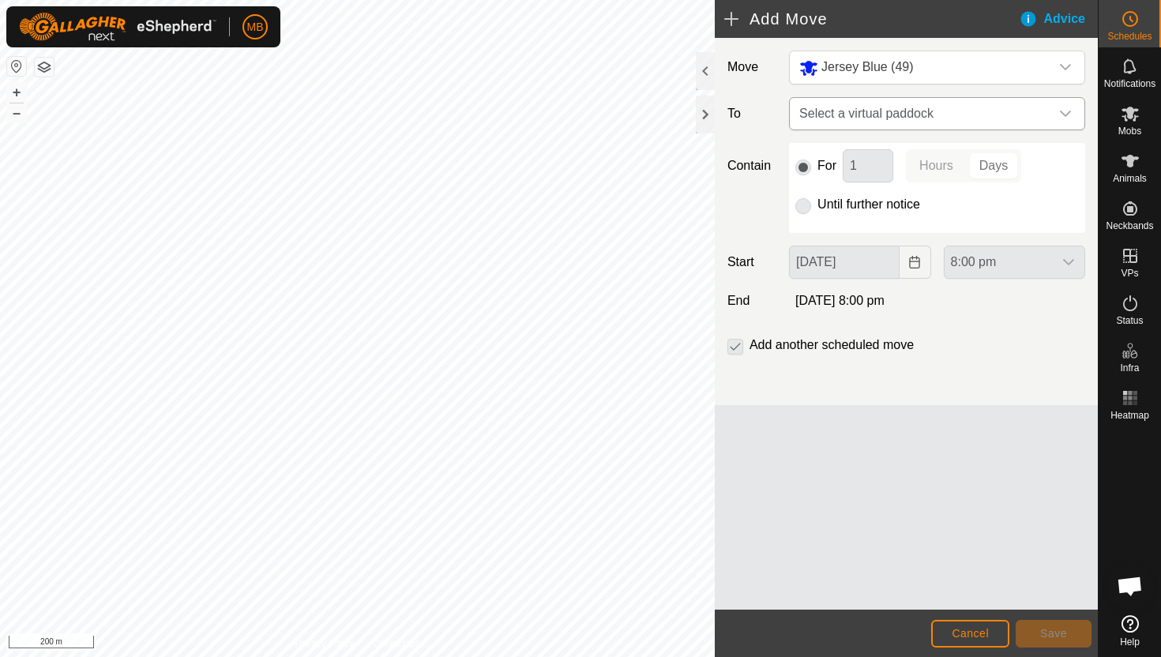
click at [1067, 113] on icon "dropdown trigger" at bounding box center [1065, 113] width 13 height 13
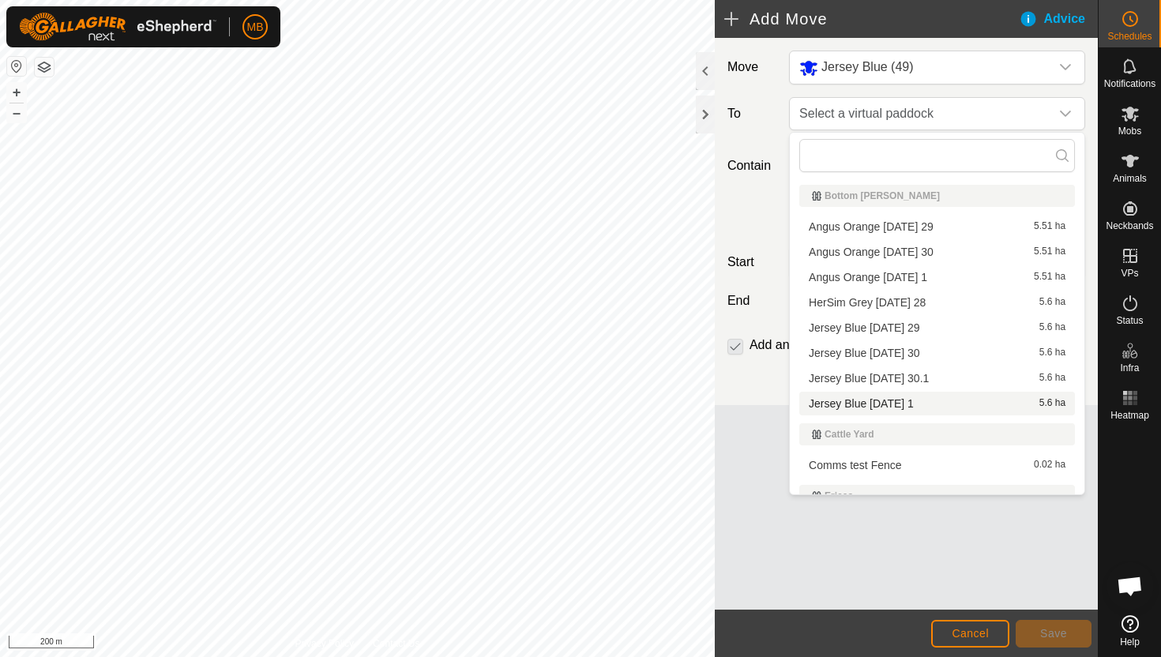
click at [920, 405] on li "Jersey Blue [DATE] 1 5.6 ha" at bounding box center [938, 404] width 276 height 24
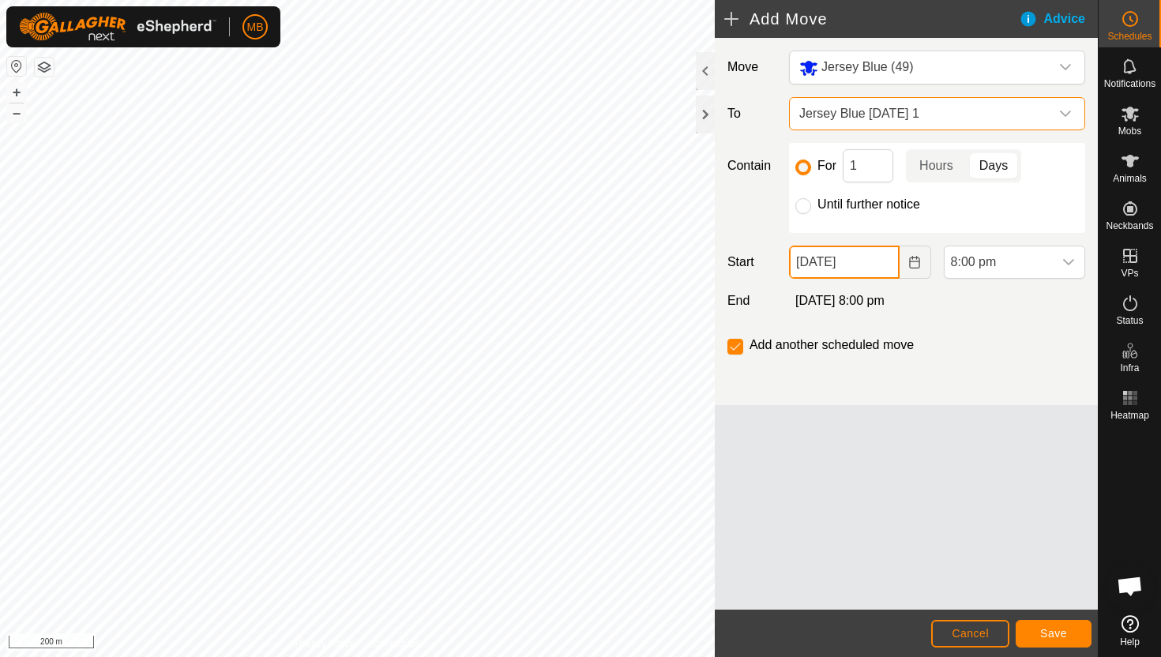
click at [881, 268] on input "[DATE]" at bounding box center [844, 262] width 110 height 33
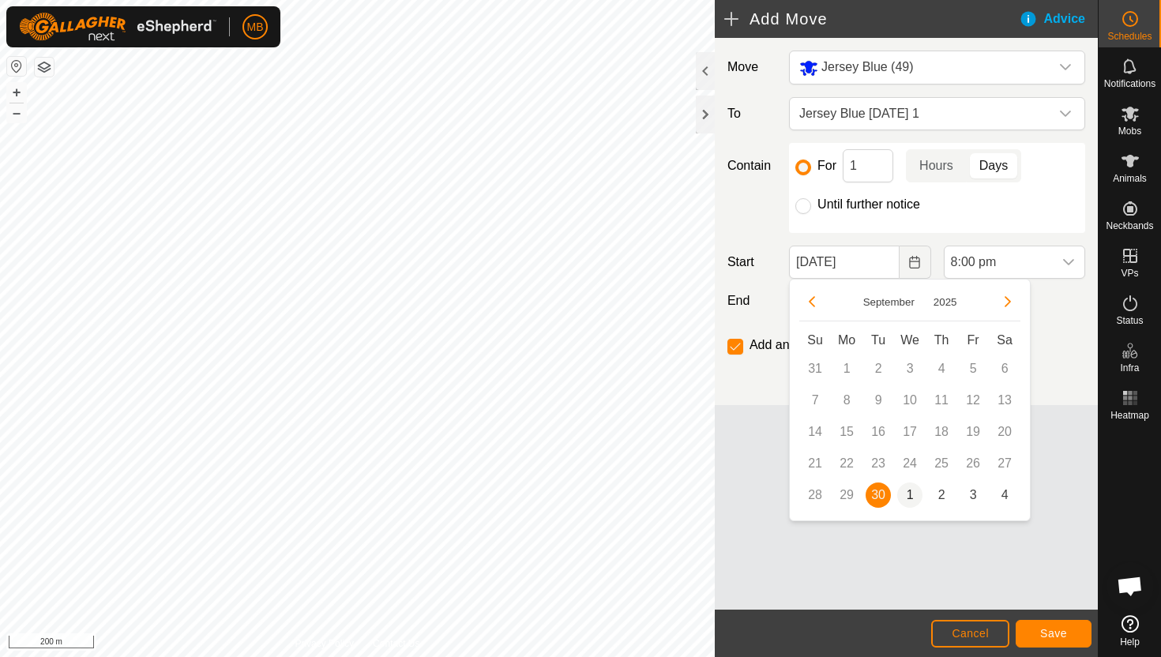
click at [909, 499] on span "1" at bounding box center [909, 495] width 25 height 25
type input "[DATE]"
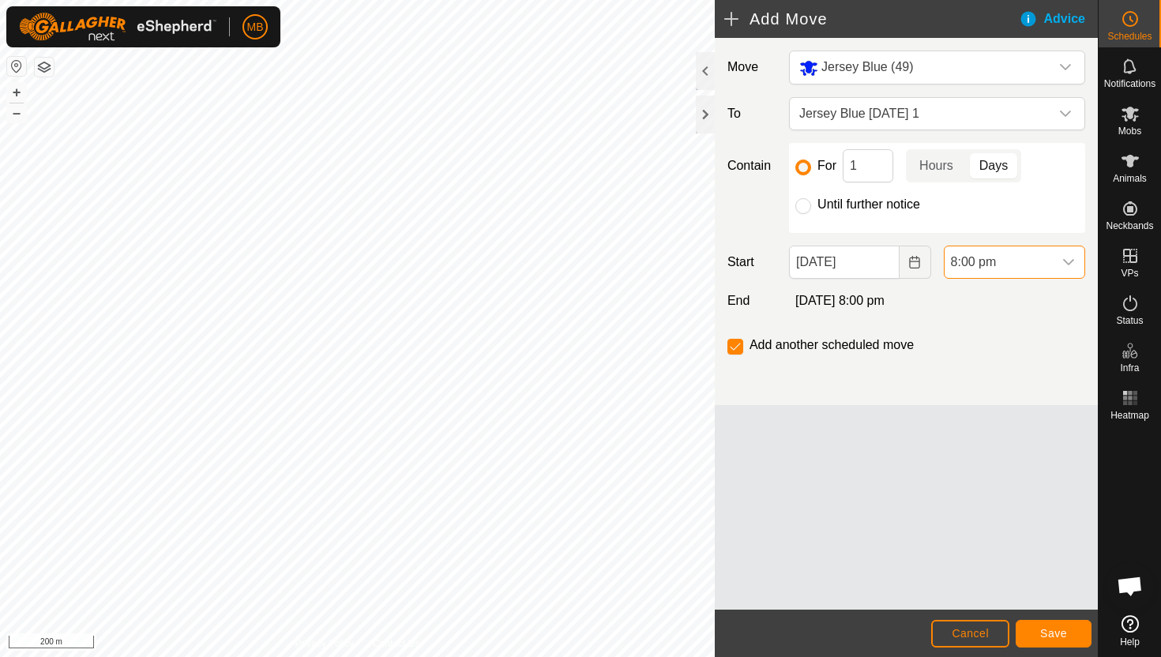
click at [1044, 266] on span "8:00 pm" at bounding box center [999, 262] width 108 height 32
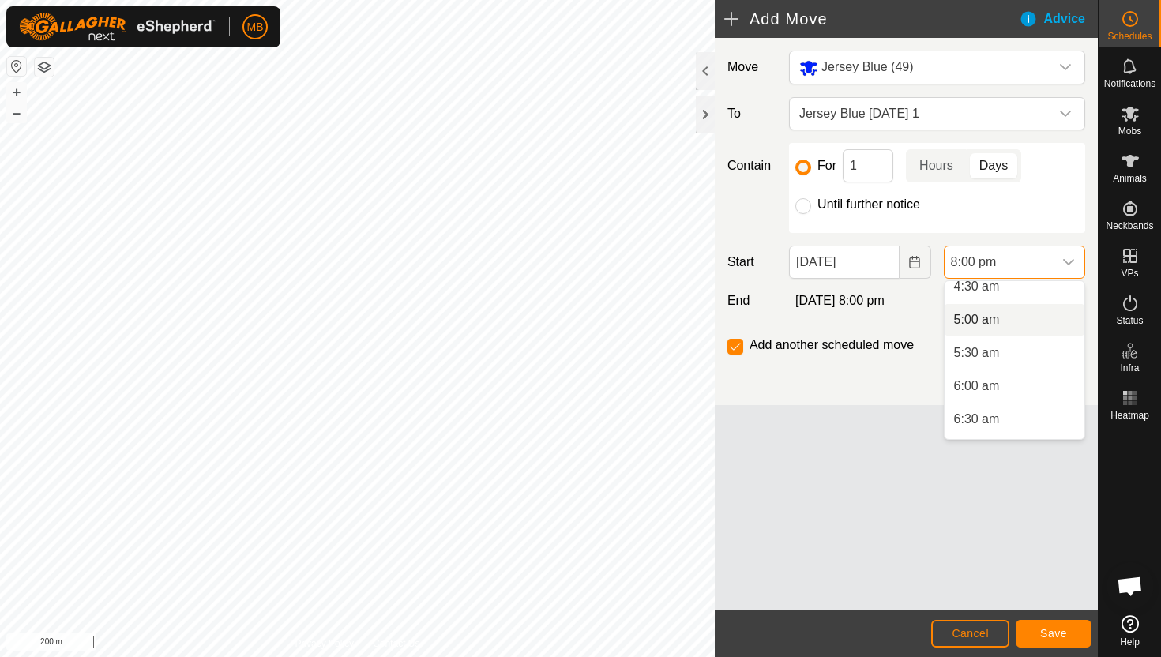
scroll to position [299, 0]
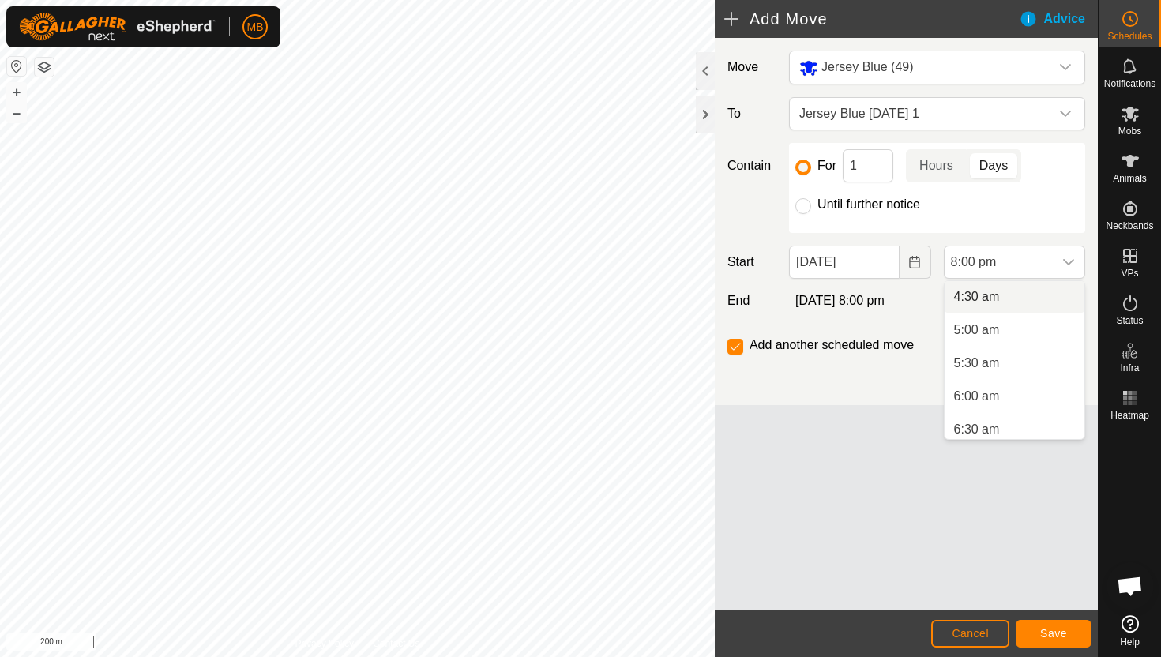
click at [1020, 295] on li "4:30 am" at bounding box center [1015, 297] width 140 height 32
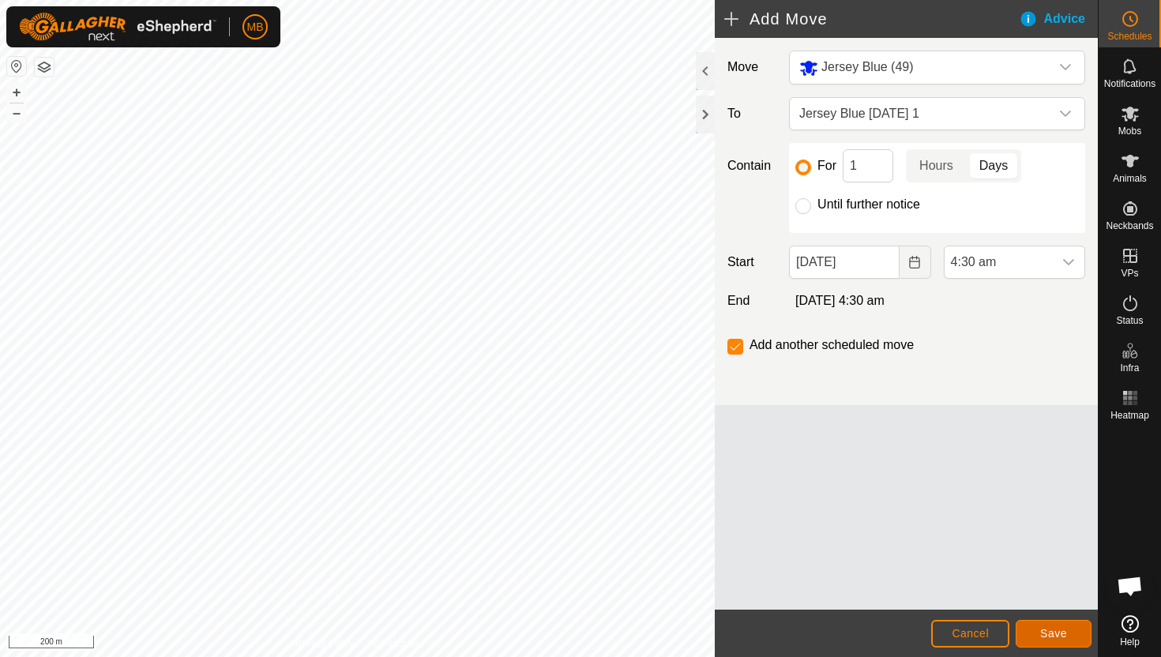
click at [1057, 636] on span "Save" at bounding box center [1053, 633] width 27 height 13
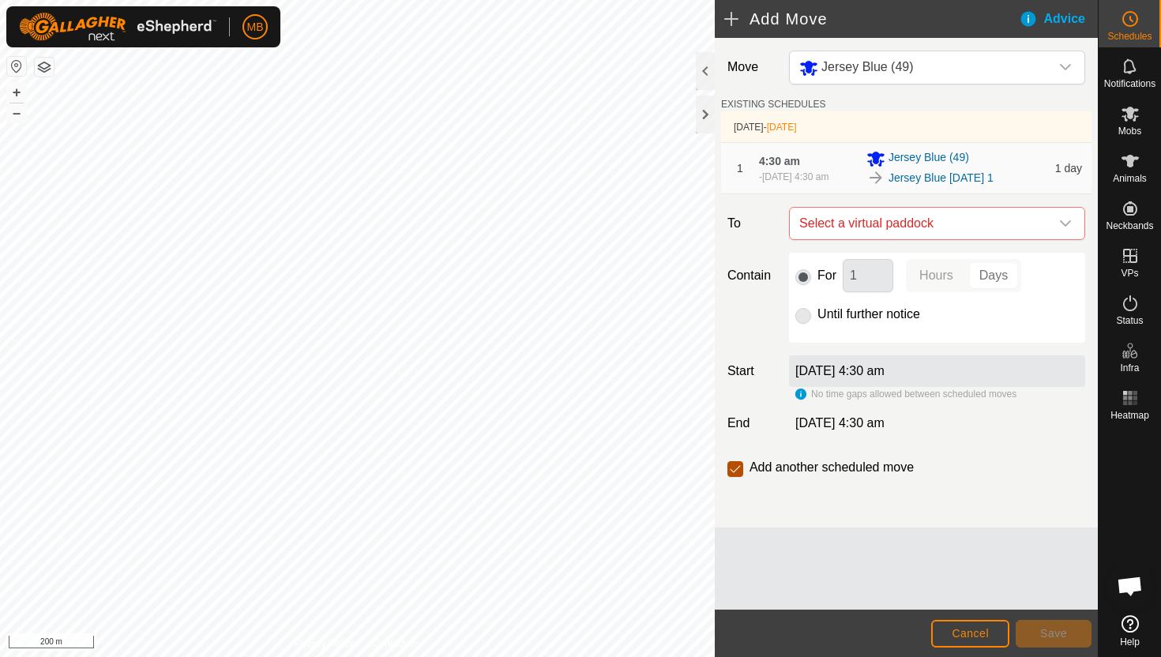
click at [736, 470] on input "checkbox" at bounding box center [736, 469] width 16 height 16
checkbox input "false"
click at [972, 633] on span "Cancel" at bounding box center [970, 633] width 37 height 13
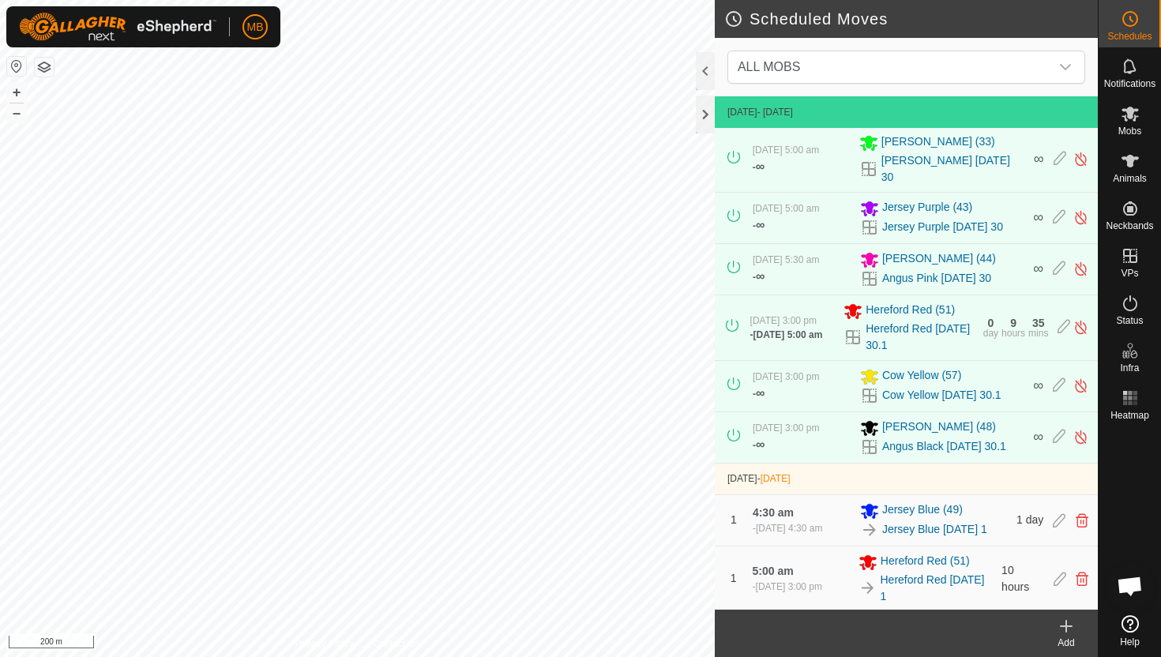
scroll to position [228, 0]
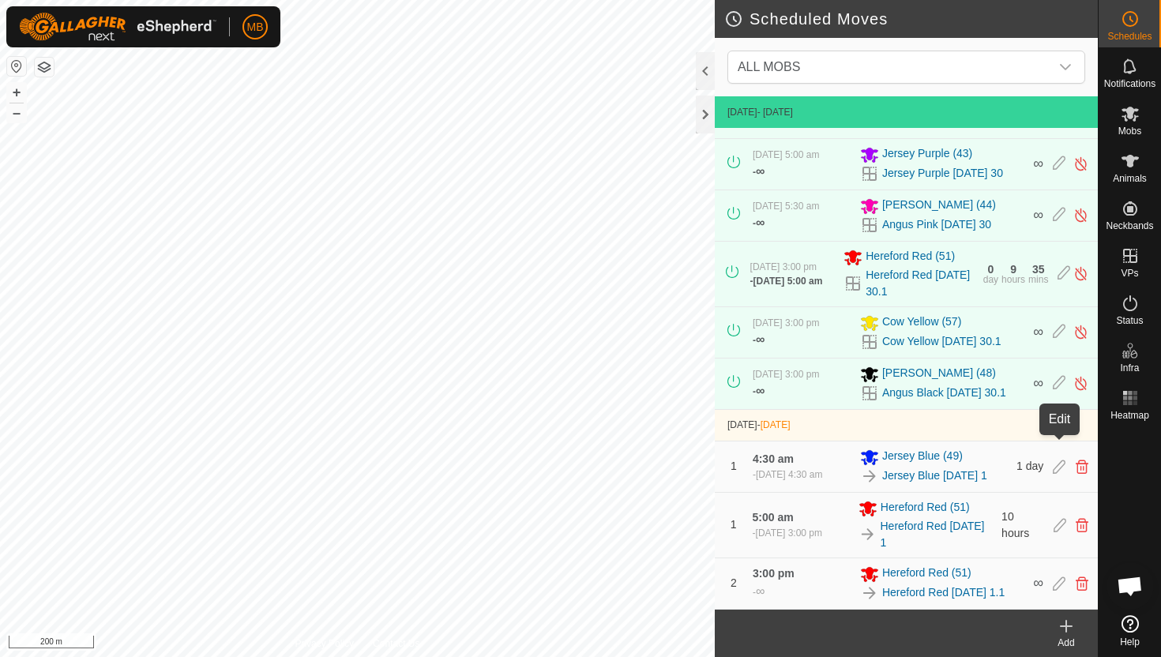
click at [1058, 460] on icon at bounding box center [1059, 467] width 13 height 14
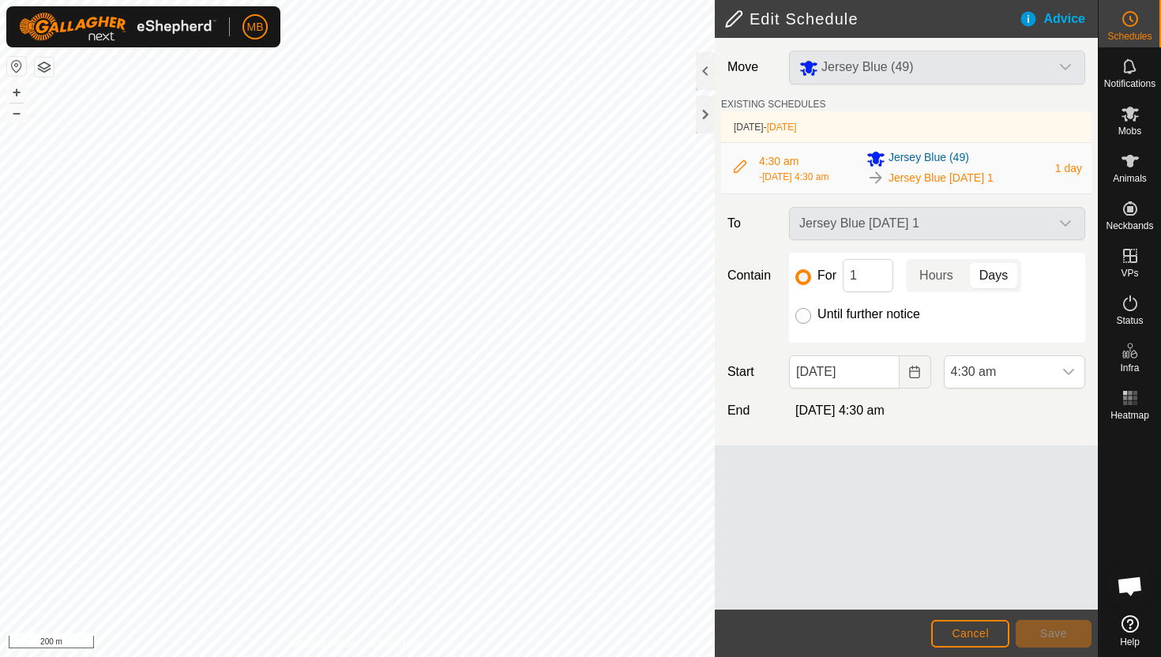
click at [803, 319] on input "Until further notice" at bounding box center [804, 316] width 16 height 16
radio input "true"
click at [1055, 632] on span "Save" at bounding box center [1053, 633] width 27 height 13
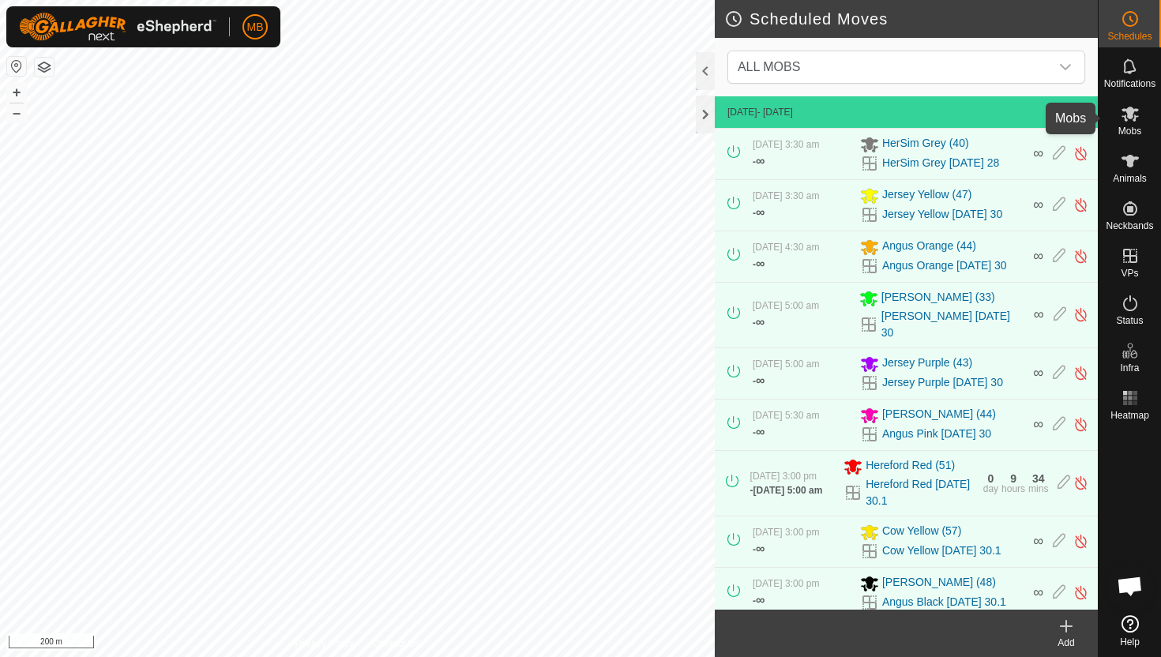
click at [1130, 111] on icon at bounding box center [1130, 114] width 17 height 15
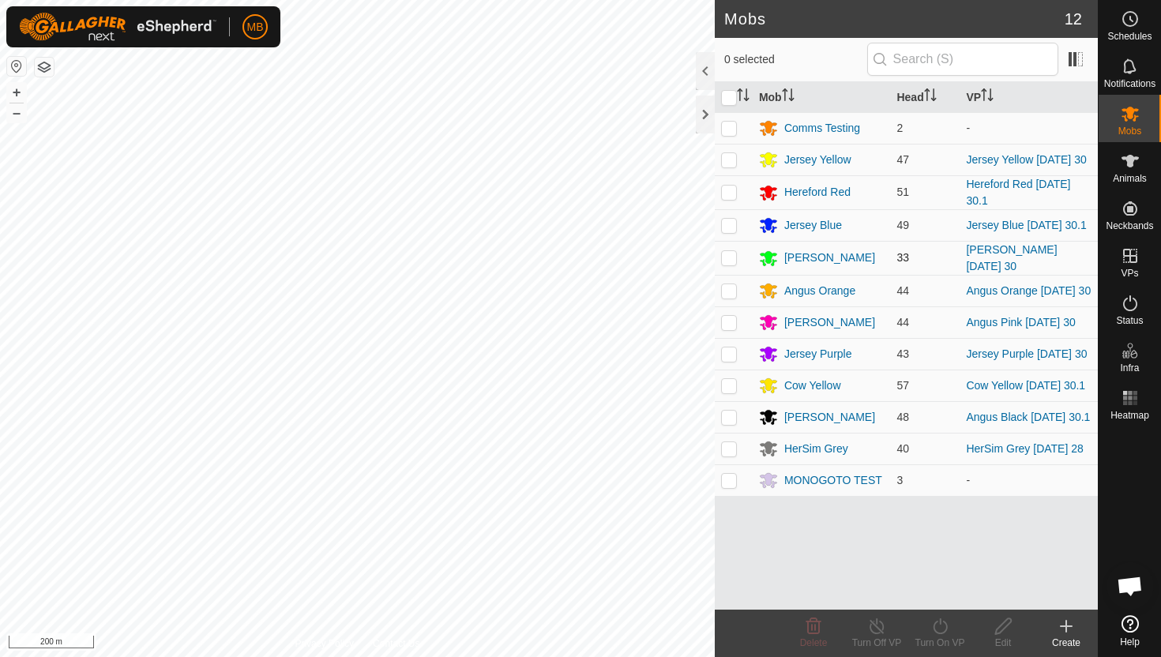
click at [725, 264] on p-checkbox at bounding box center [729, 257] width 16 height 13
checkbox input "true"
click at [941, 625] on icon at bounding box center [941, 626] width 20 height 19
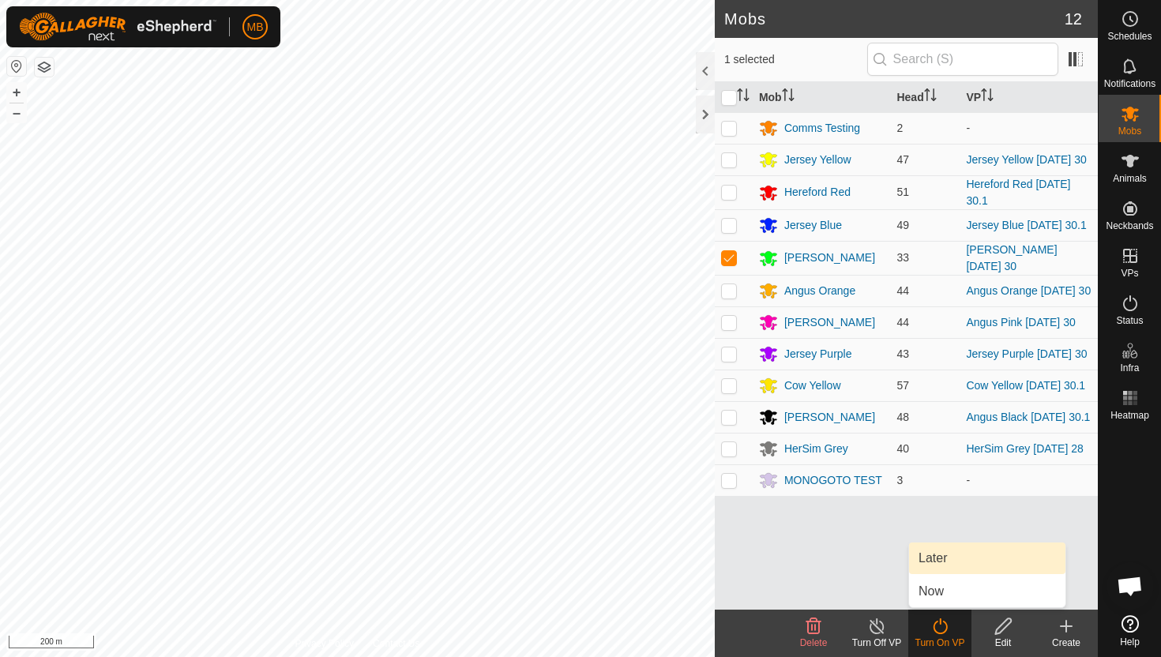
click at [939, 562] on link "Later" at bounding box center [987, 559] width 156 height 32
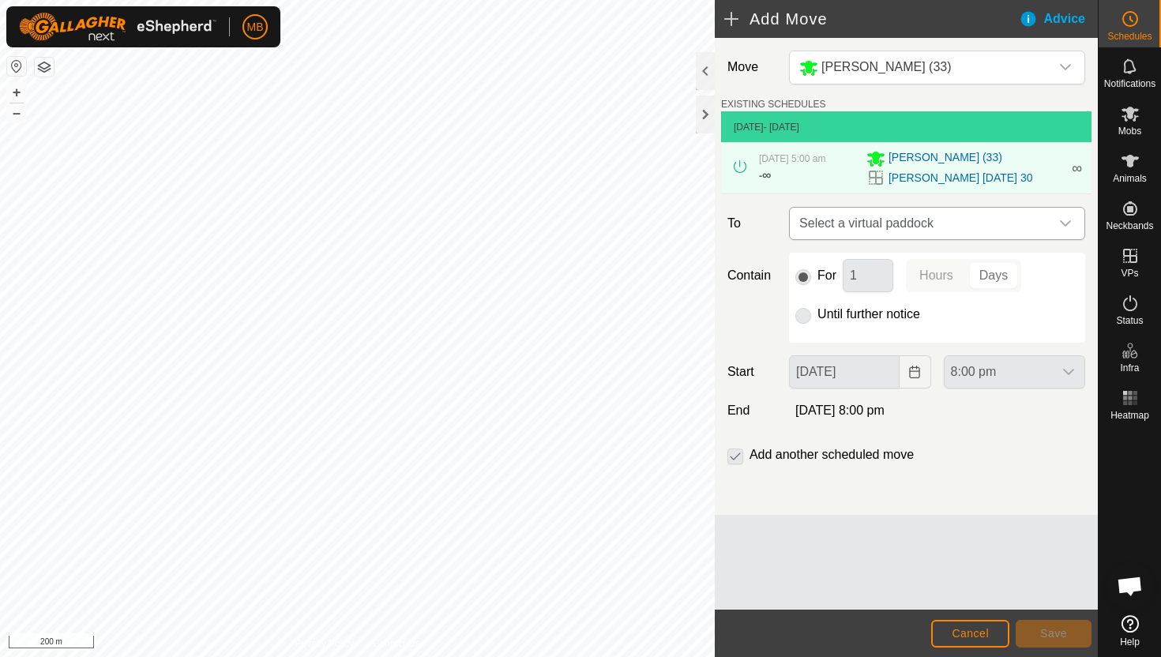
click at [1071, 223] on icon "dropdown trigger" at bounding box center [1065, 223] width 13 height 13
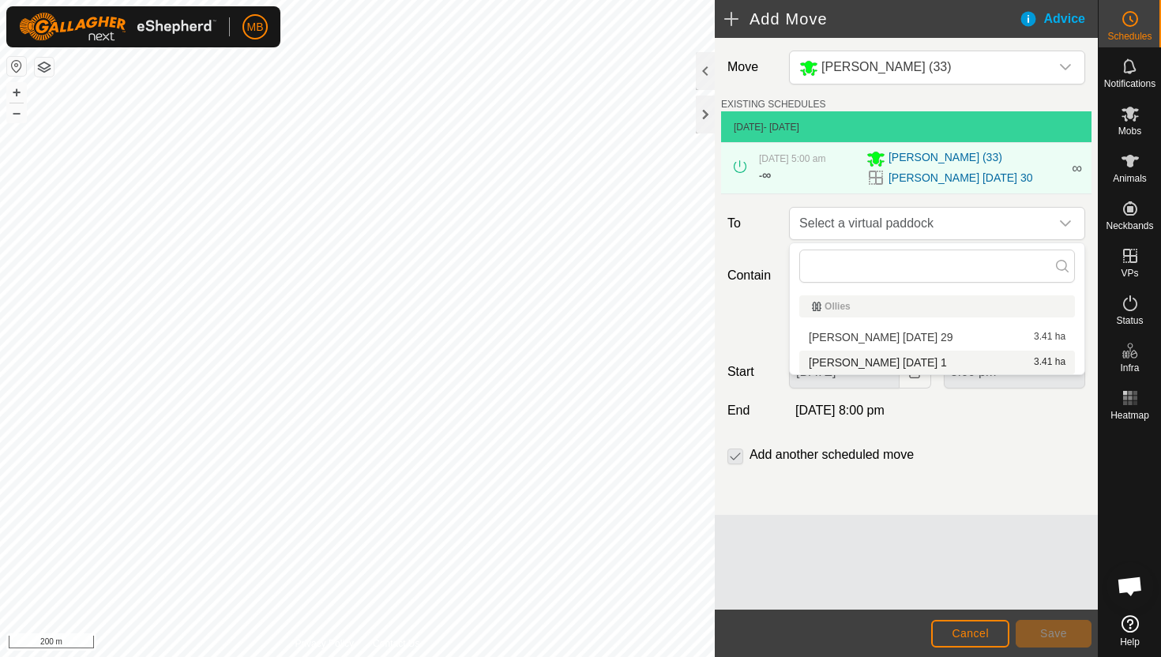
click at [933, 363] on li "[PERSON_NAME] [DATE] 1 3.41 ha" at bounding box center [938, 363] width 276 height 24
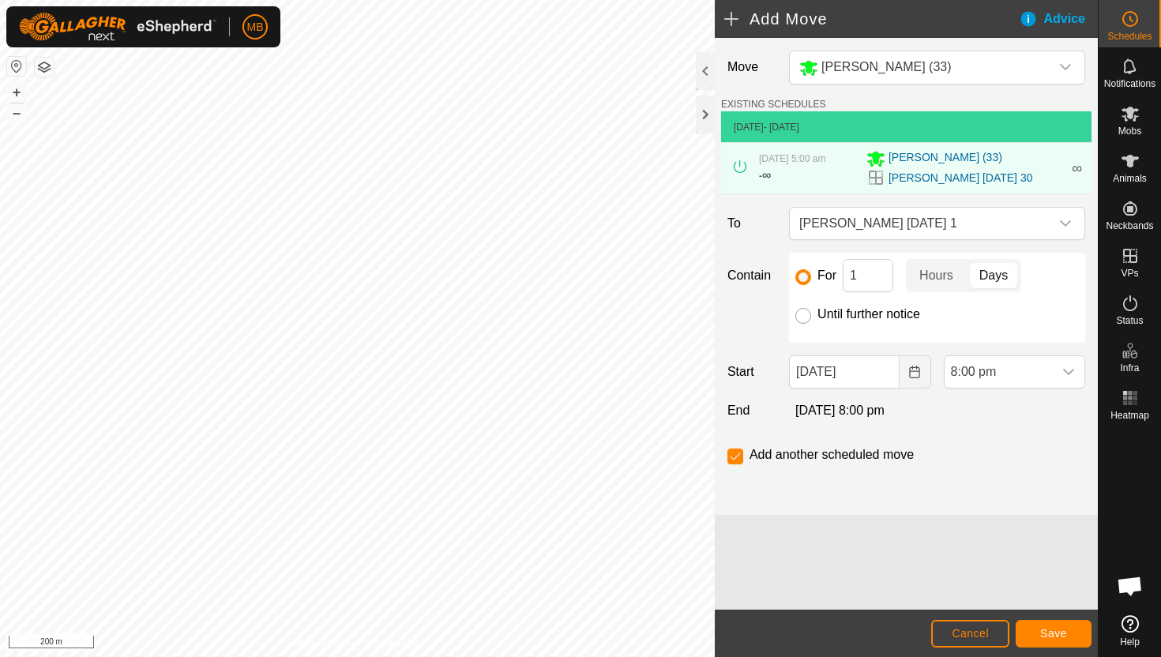
click at [803, 318] on input "Until further notice" at bounding box center [804, 316] width 16 height 16
radio input "true"
checkbox input "false"
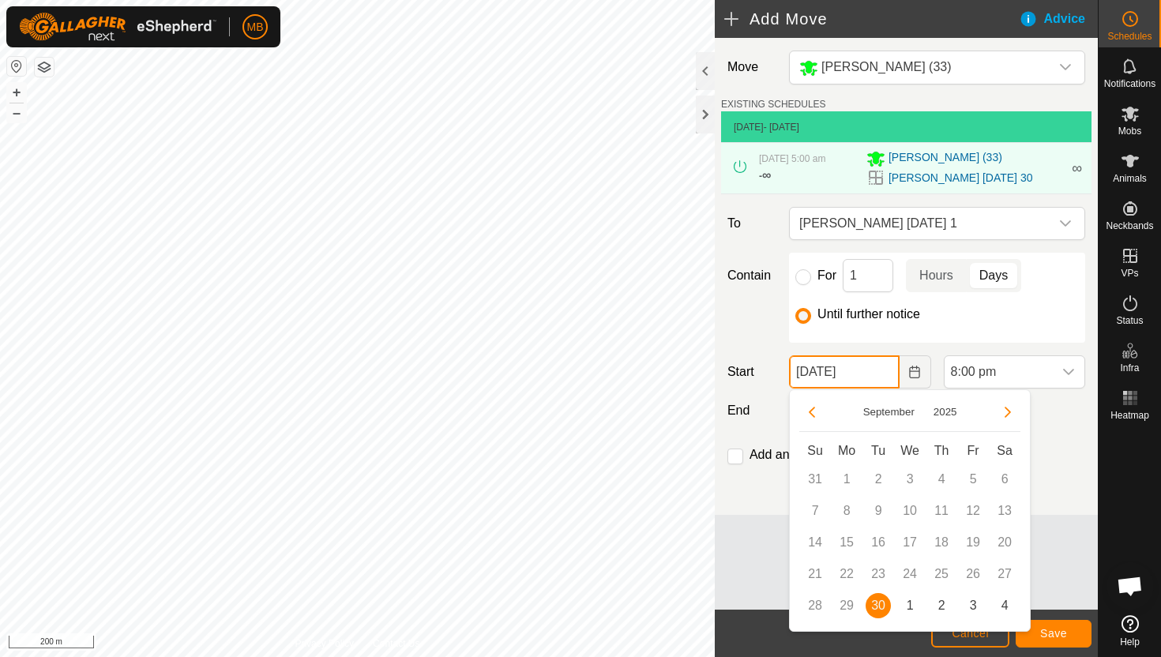
click at [880, 372] on input "[DATE]" at bounding box center [844, 372] width 110 height 33
click at [910, 605] on span "1" at bounding box center [909, 605] width 25 height 25
type input "[DATE]"
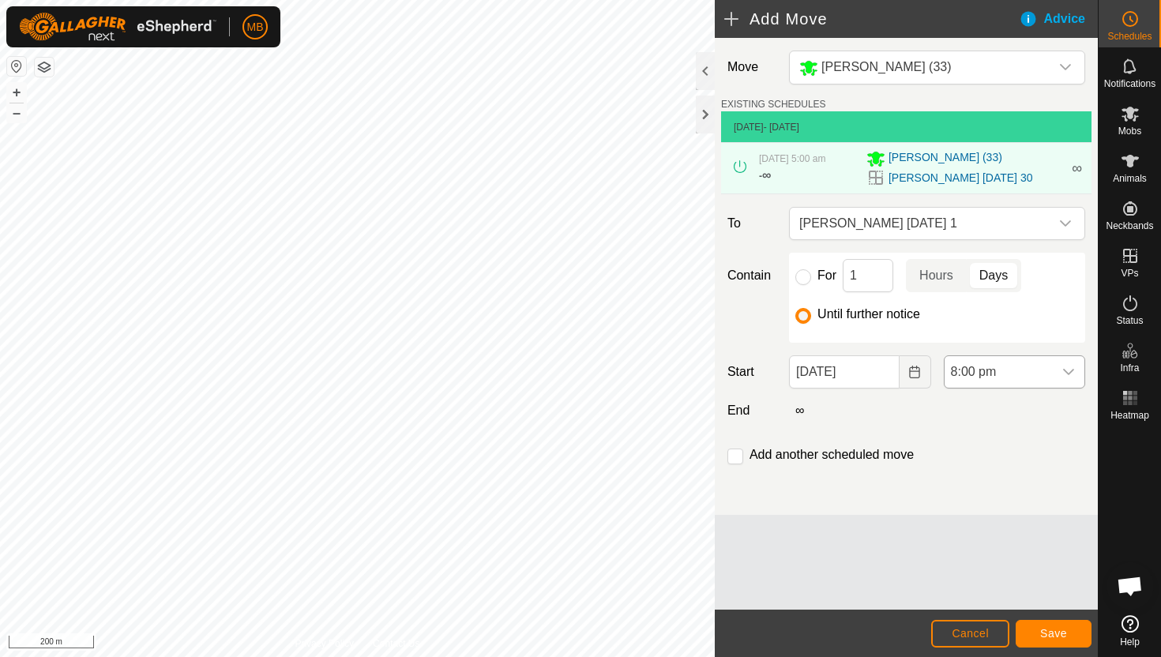
click at [1035, 378] on span "8:00 pm" at bounding box center [999, 372] width 108 height 32
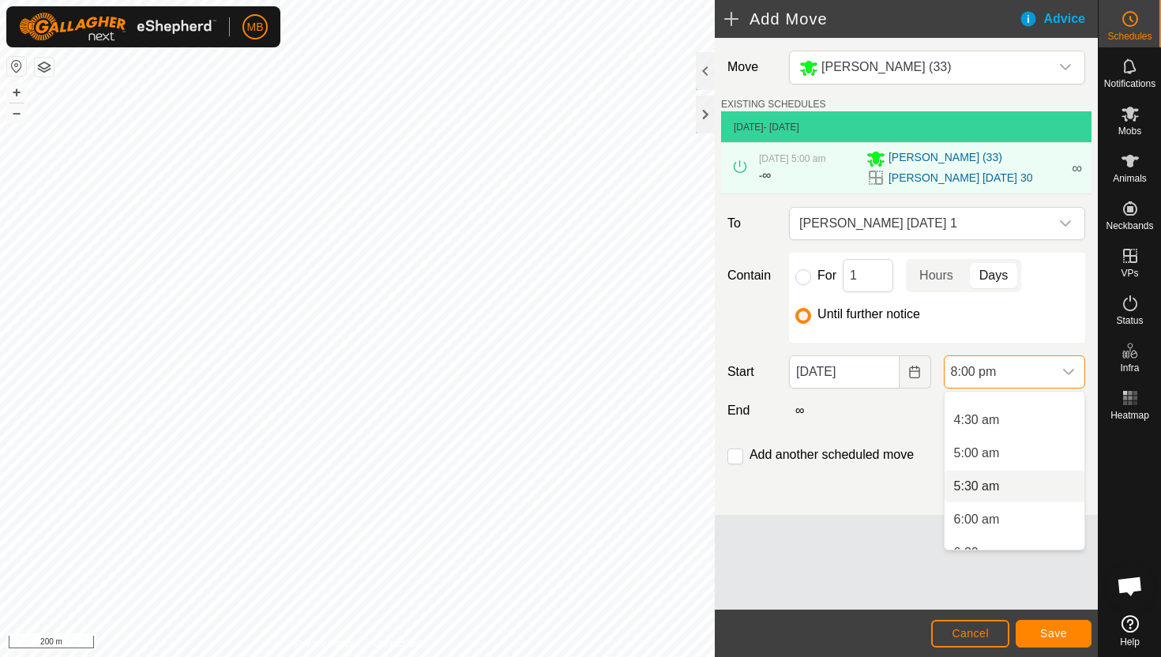
scroll to position [281, 0]
click at [1025, 459] on li "5:00 am" at bounding box center [1015, 458] width 140 height 32
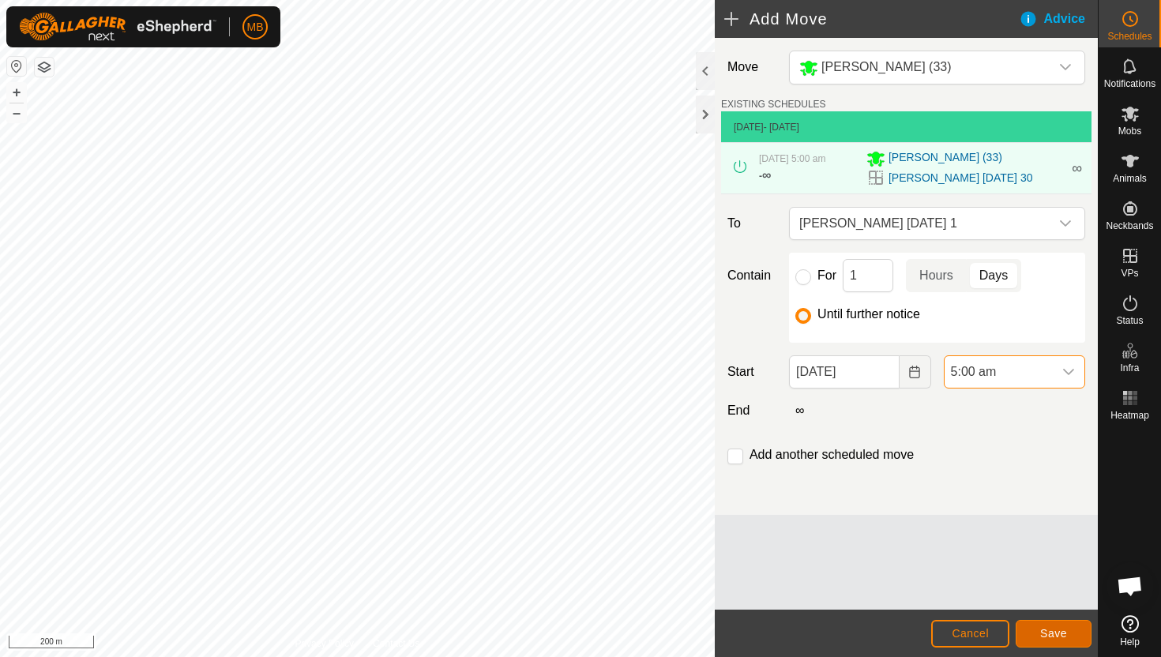
click at [1056, 628] on span "Save" at bounding box center [1053, 633] width 27 height 13
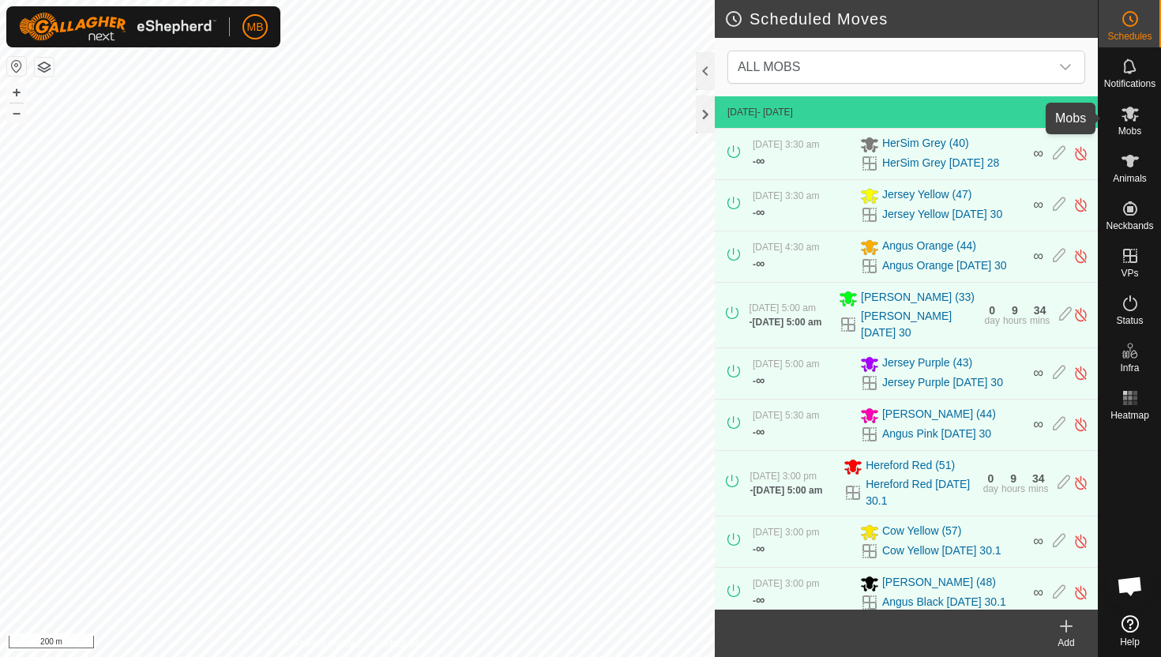
click at [1131, 111] on icon at bounding box center [1130, 114] width 17 height 15
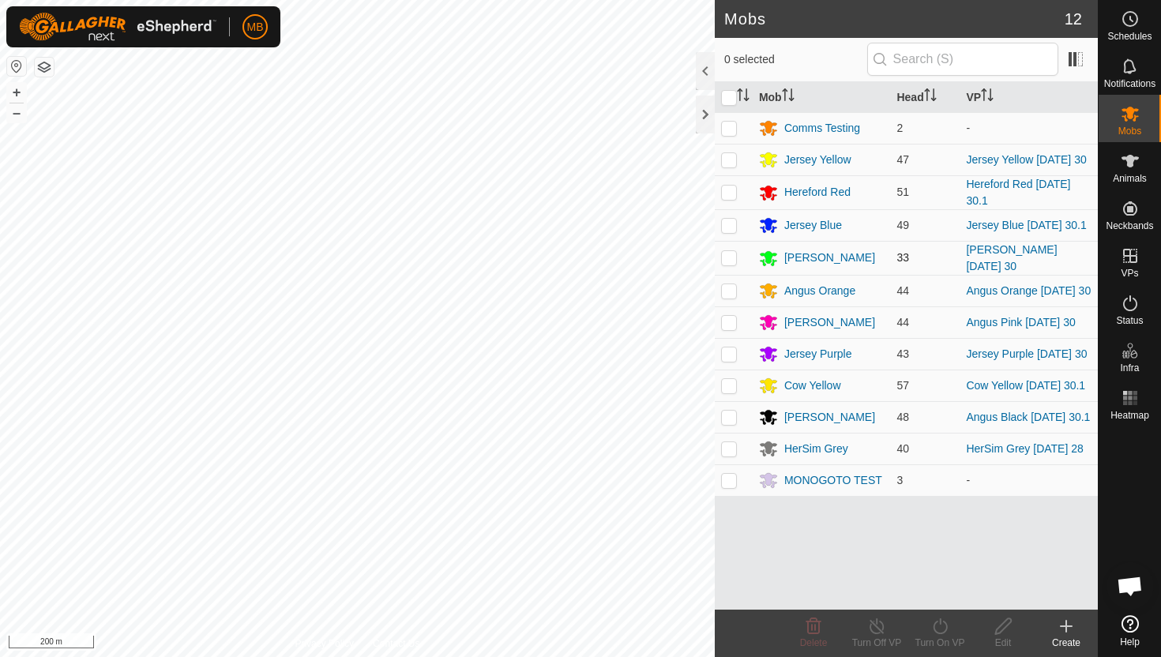
click at [728, 262] on p-checkbox at bounding box center [729, 257] width 16 height 13
checkbox input "true"
click at [942, 626] on icon at bounding box center [941, 626] width 20 height 19
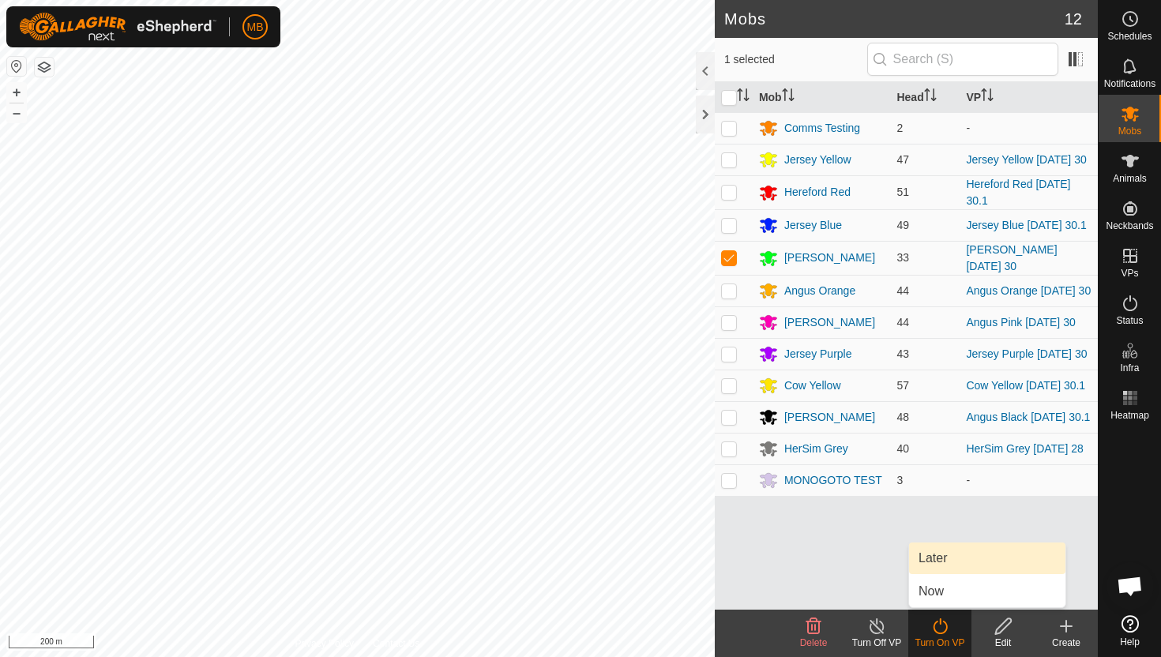
click at [942, 563] on link "Later" at bounding box center [987, 559] width 156 height 32
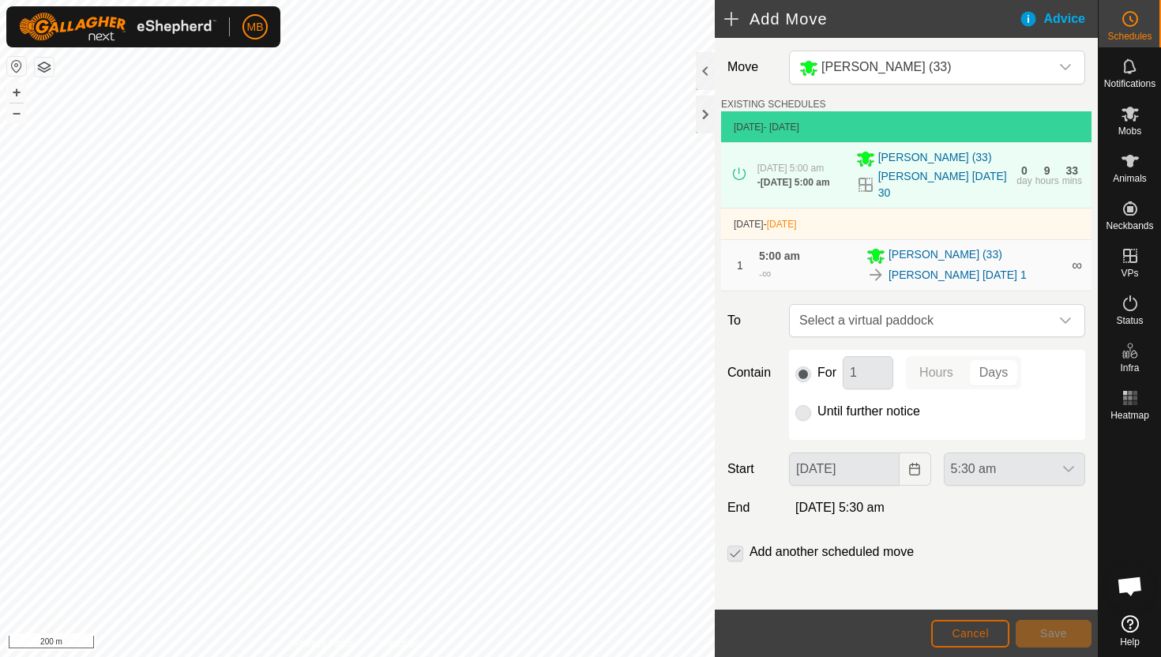
click at [980, 636] on span "Cancel" at bounding box center [970, 633] width 37 height 13
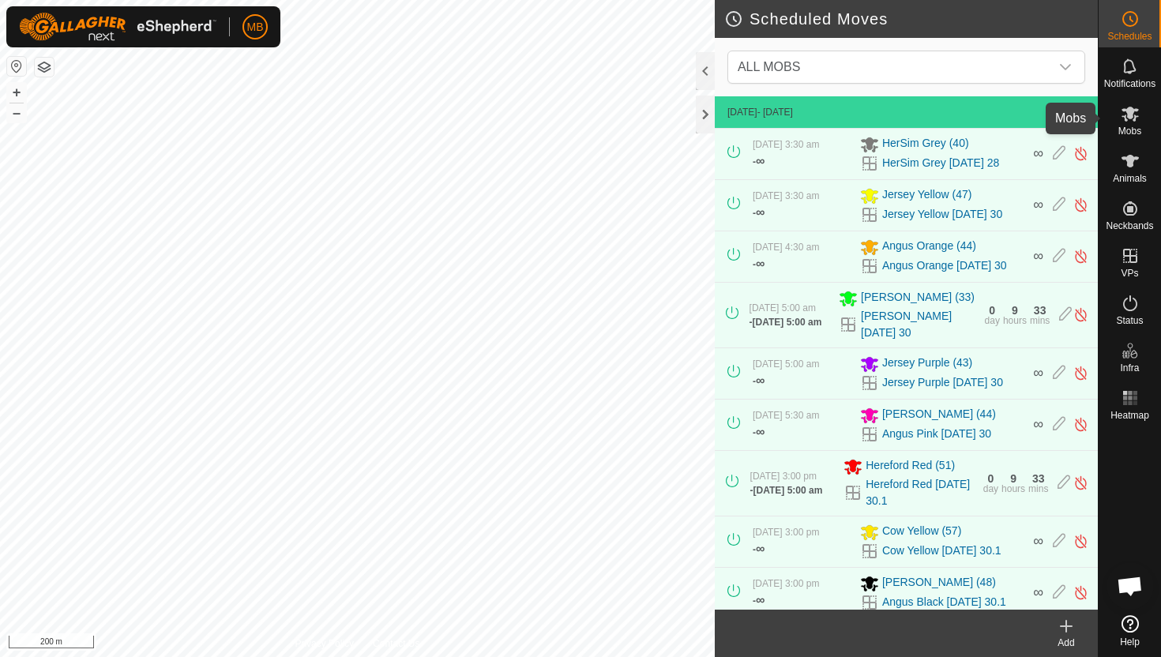
click at [1126, 115] on icon at bounding box center [1130, 113] width 19 height 19
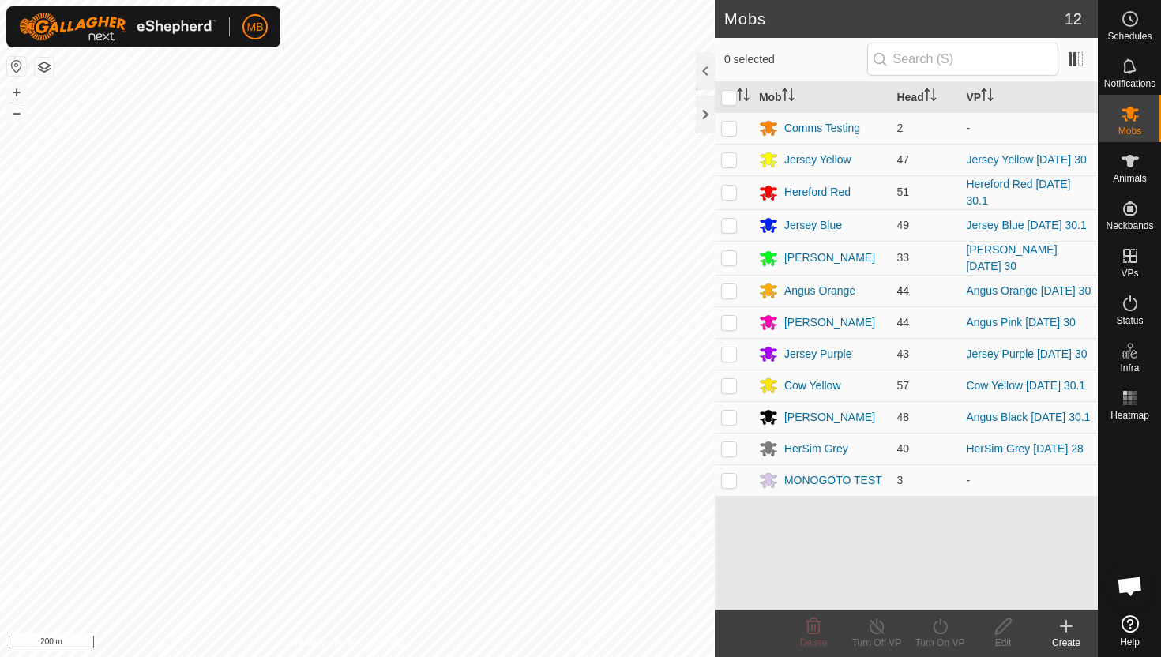
click at [725, 297] on p-checkbox at bounding box center [729, 290] width 16 height 13
checkbox input "true"
click at [944, 624] on icon at bounding box center [941, 626] width 20 height 19
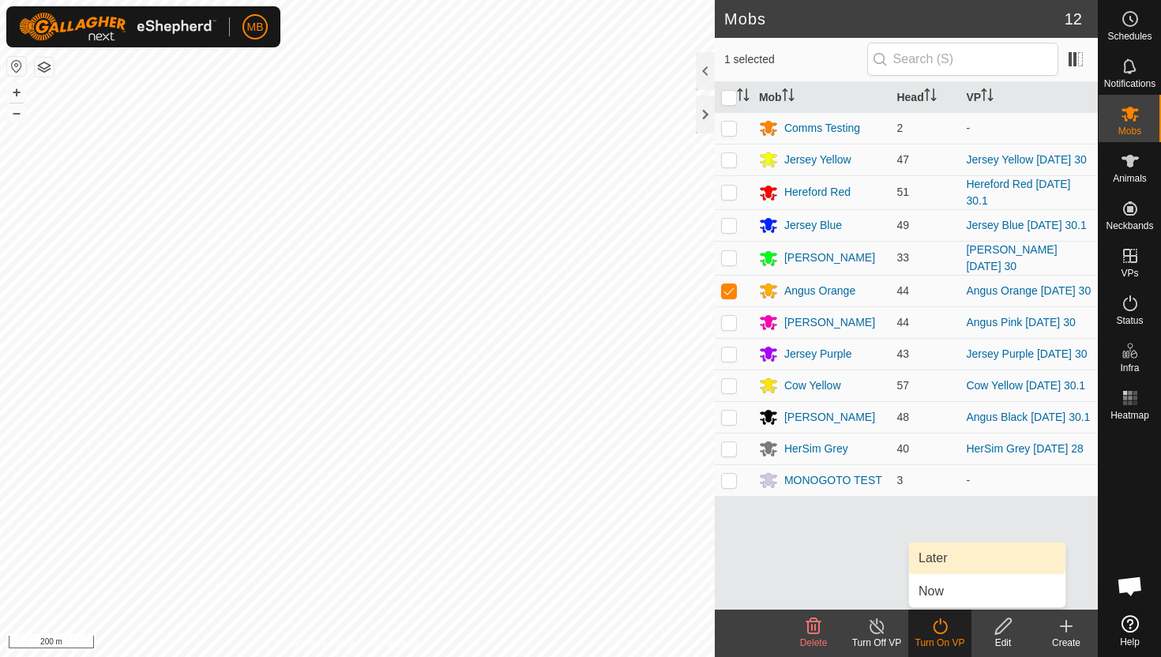
click at [939, 554] on link "Later" at bounding box center [987, 559] width 156 height 32
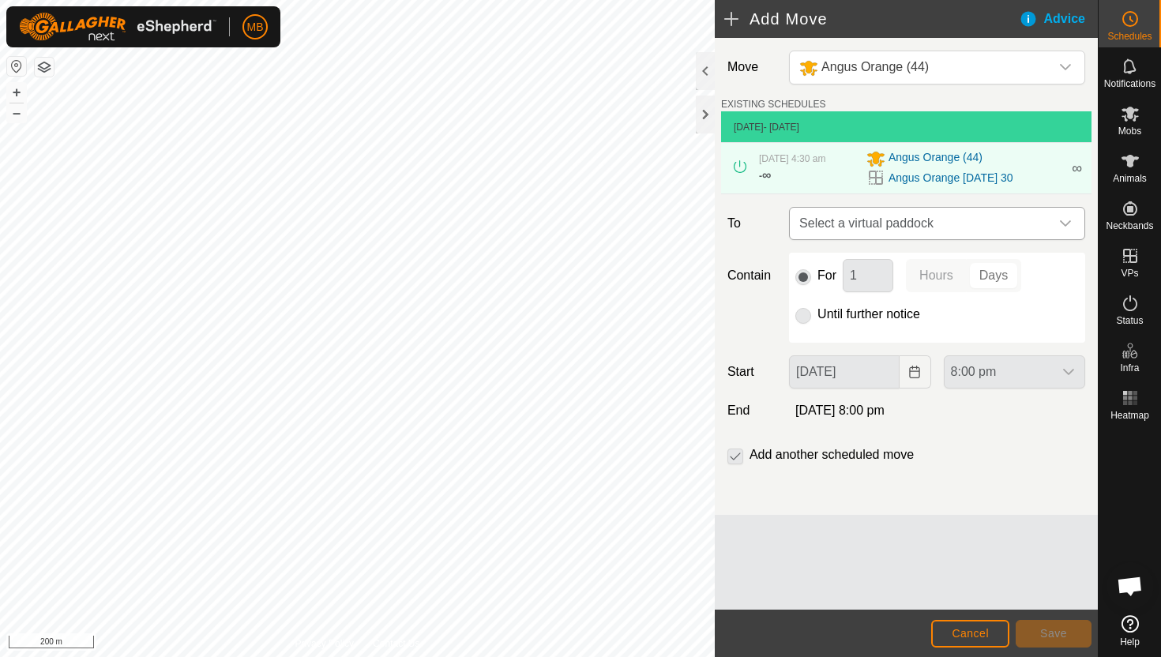
click at [1057, 220] on div "dropdown trigger" at bounding box center [1066, 224] width 32 height 32
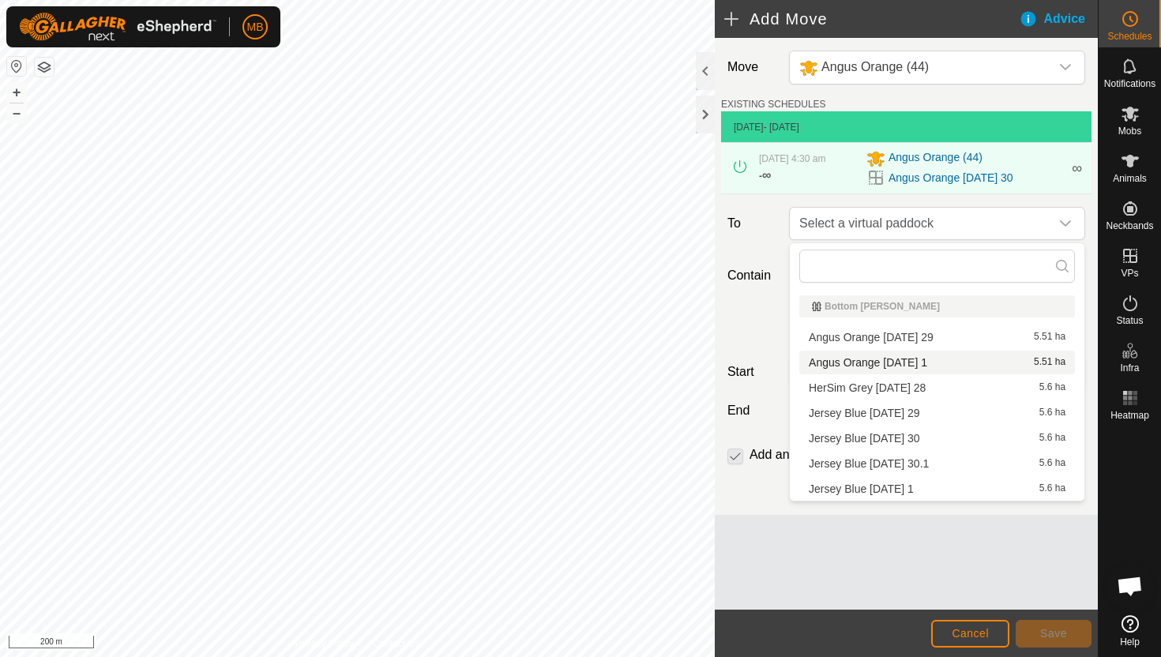
click at [944, 363] on li "Angus Orange [DATE] 1 5.51 ha" at bounding box center [938, 363] width 276 height 24
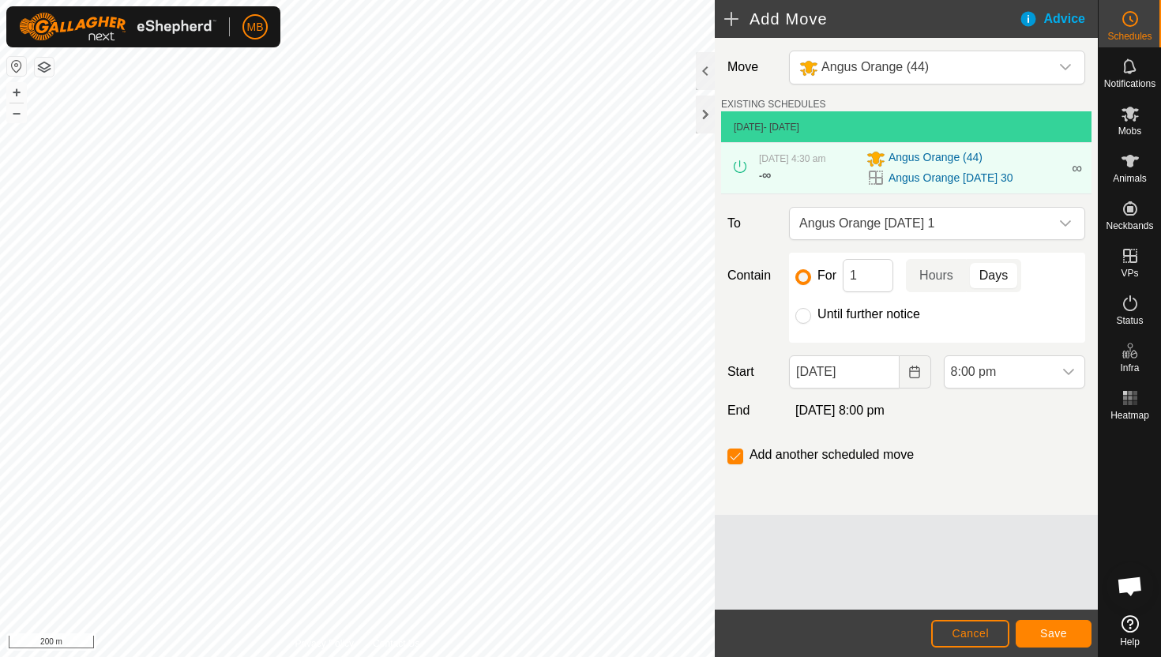
click at [854, 313] on label "Until further notice" at bounding box center [869, 314] width 103 height 13
click at [811, 313] on input "Until further notice" at bounding box center [804, 316] width 16 height 16
radio input "true"
checkbox input "false"
click at [881, 375] on input "[DATE]" at bounding box center [844, 372] width 110 height 33
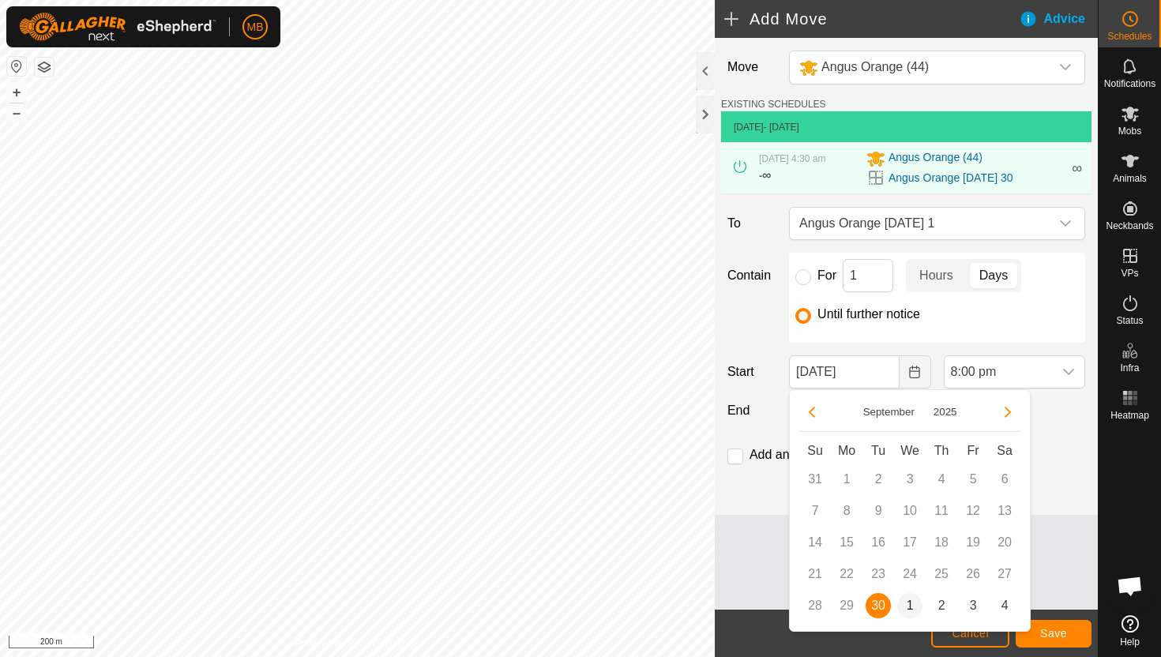
click at [914, 600] on span "1" at bounding box center [909, 605] width 25 height 25
type input "[DATE]"
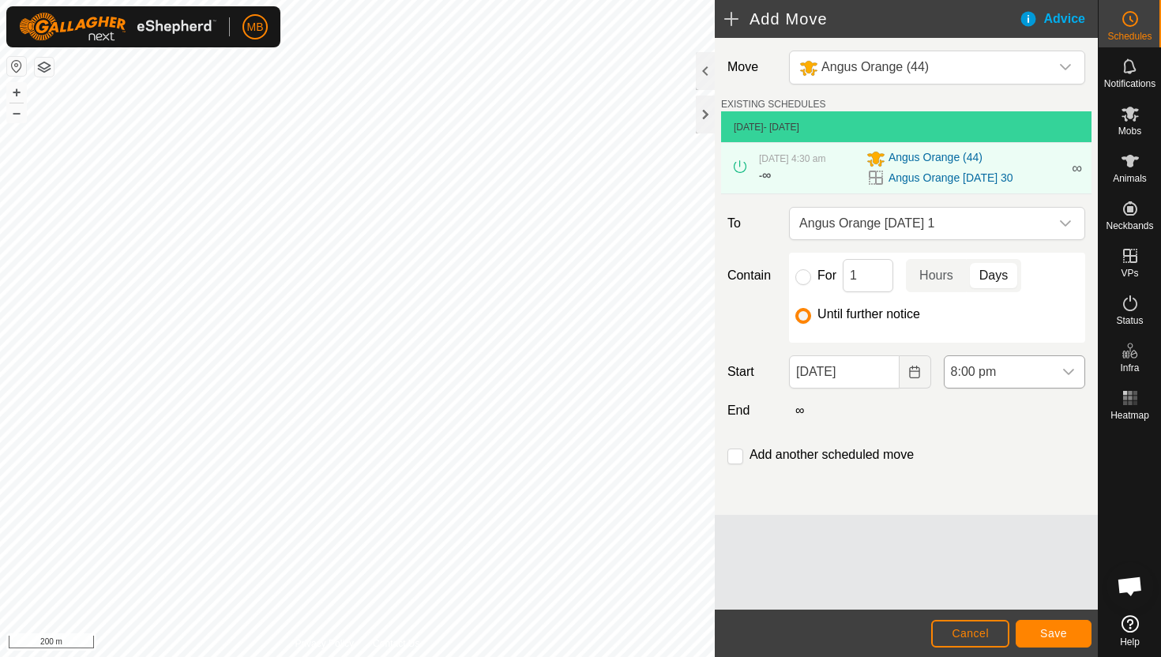
click at [1033, 367] on span "8:00 pm" at bounding box center [999, 372] width 108 height 32
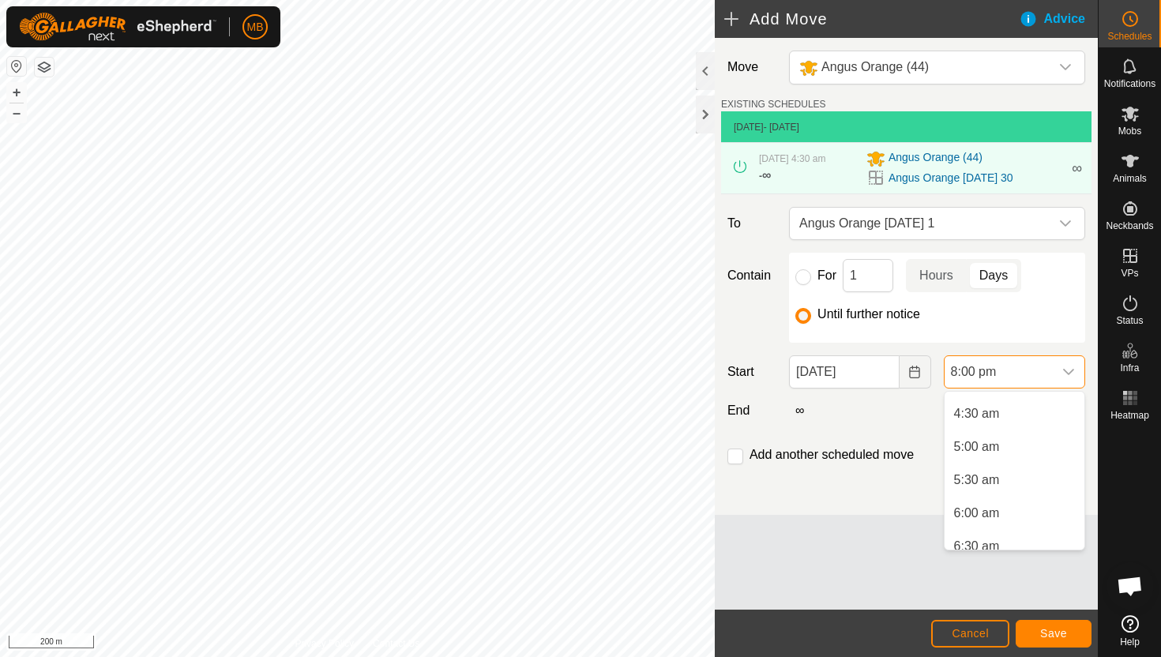
scroll to position [290, 0]
click at [1024, 416] on li "4:30 am" at bounding box center [1015, 417] width 140 height 32
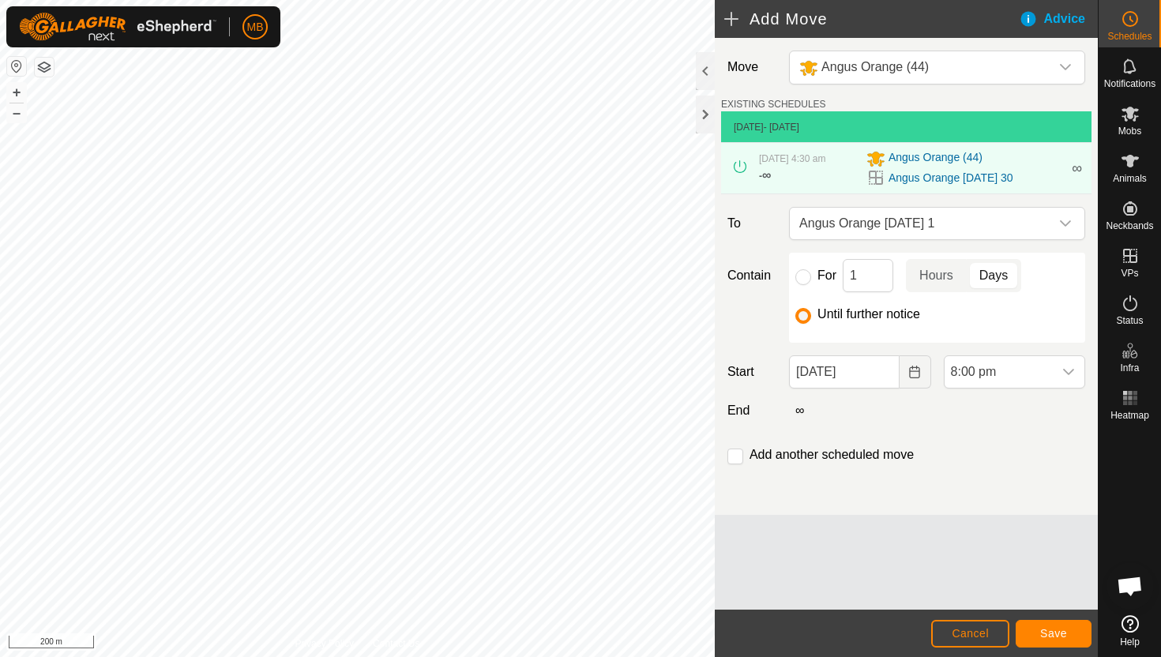
scroll to position [1201, 0]
click at [1059, 629] on span "Save" at bounding box center [1053, 633] width 27 height 13
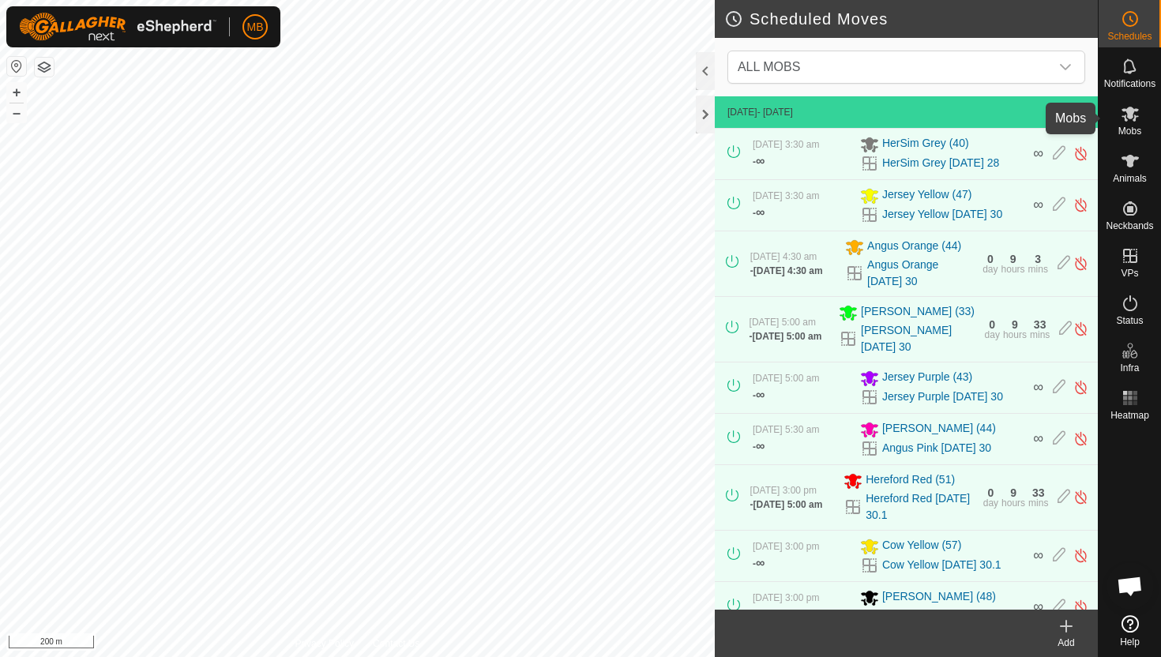
click at [1132, 110] on icon at bounding box center [1130, 114] width 17 height 15
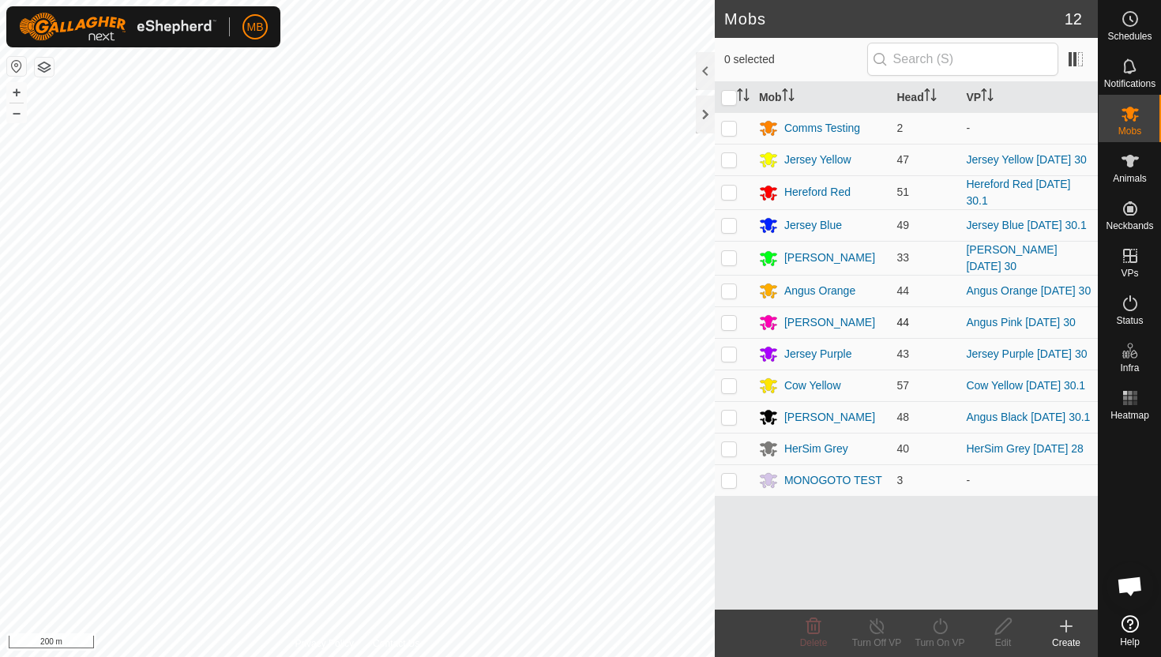
click at [725, 328] on p-checkbox at bounding box center [729, 322] width 16 height 13
checkbox input "true"
click at [940, 627] on icon at bounding box center [941, 626] width 20 height 19
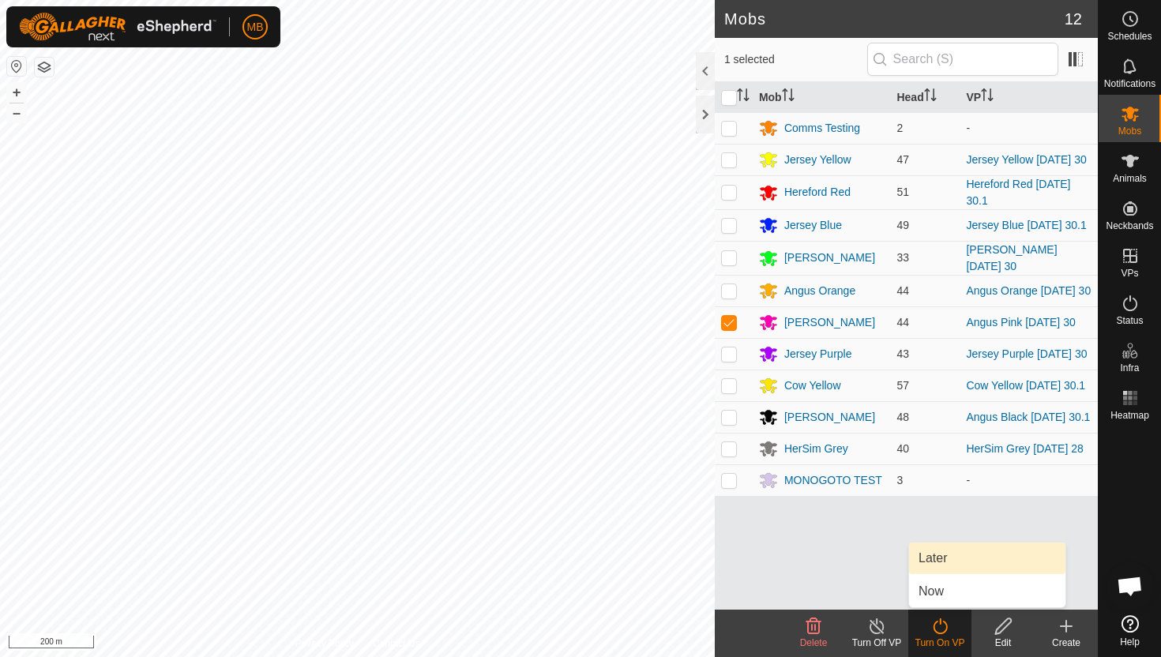
click at [941, 564] on link "Later" at bounding box center [987, 559] width 156 height 32
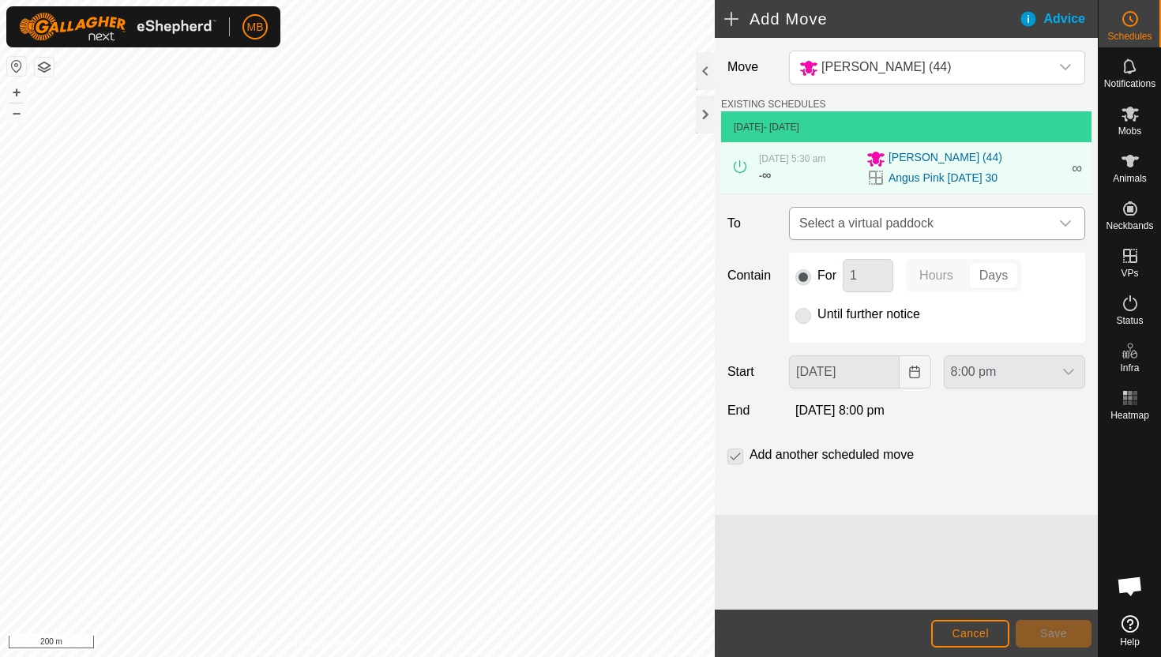
click at [1063, 219] on icon "dropdown trigger" at bounding box center [1065, 223] width 13 height 13
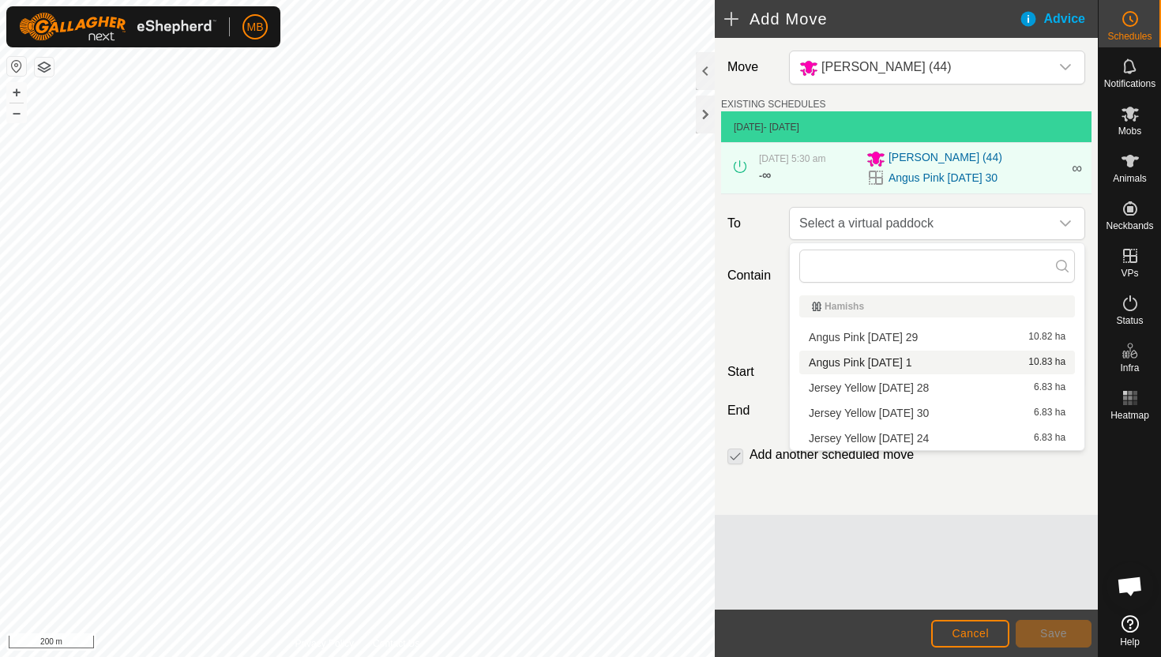
click at [923, 363] on li "Angus Pink [DATE] 1 10.83 ha" at bounding box center [938, 363] width 276 height 24
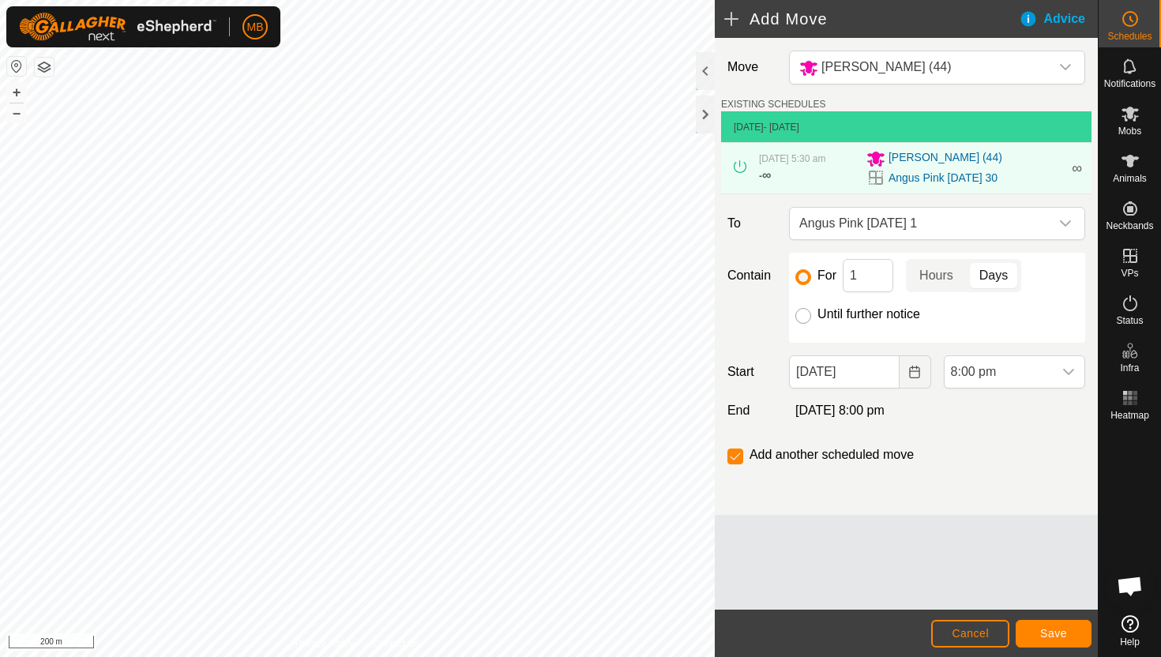
click at [804, 316] on input "Until further notice" at bounding box center [804, 316] width 16 height 16
radio input "true"
checkbox input "false"
click at [880, 377] on input "[DATE]" at bounding box center [844, 372] width 110 height 33
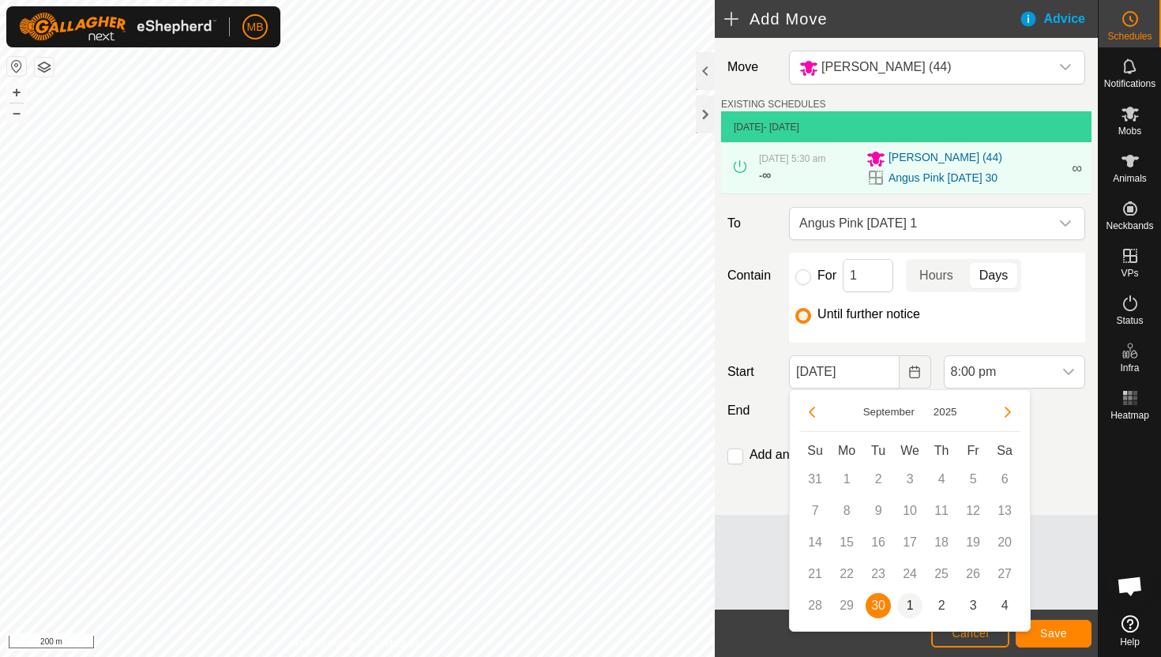
click at [912, 606] on span "1" at bounding box center [909, 605] width 25 height 25
type input "[DATE]"
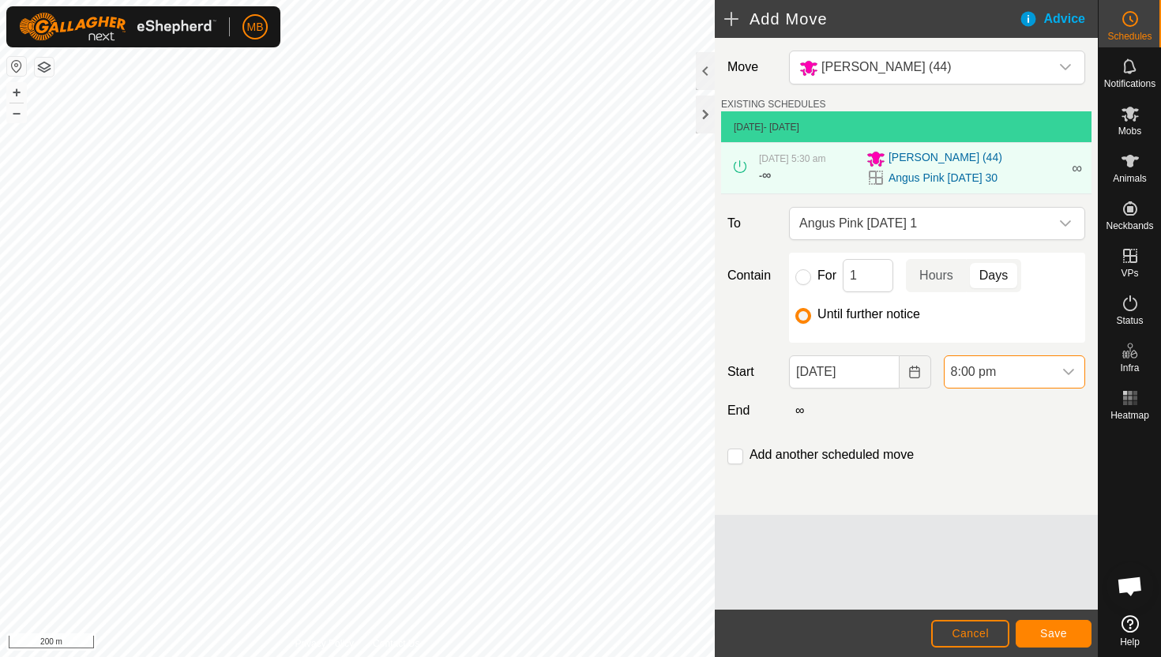
click at [1048, 369] on span "8:00 pm" at bounding box center [999, 372] width 108 height 32
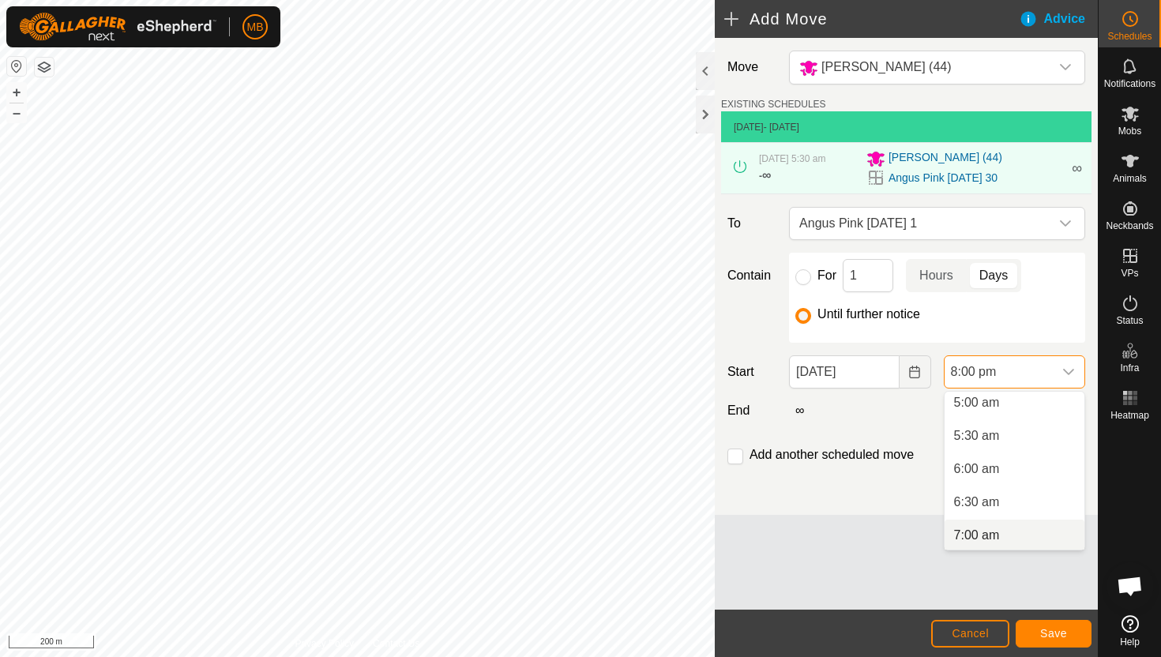
scroll to position [335, 0]
click at [1037, 442] on li "5:30 am" at bounding box center [1015, 438] width 140 height 32
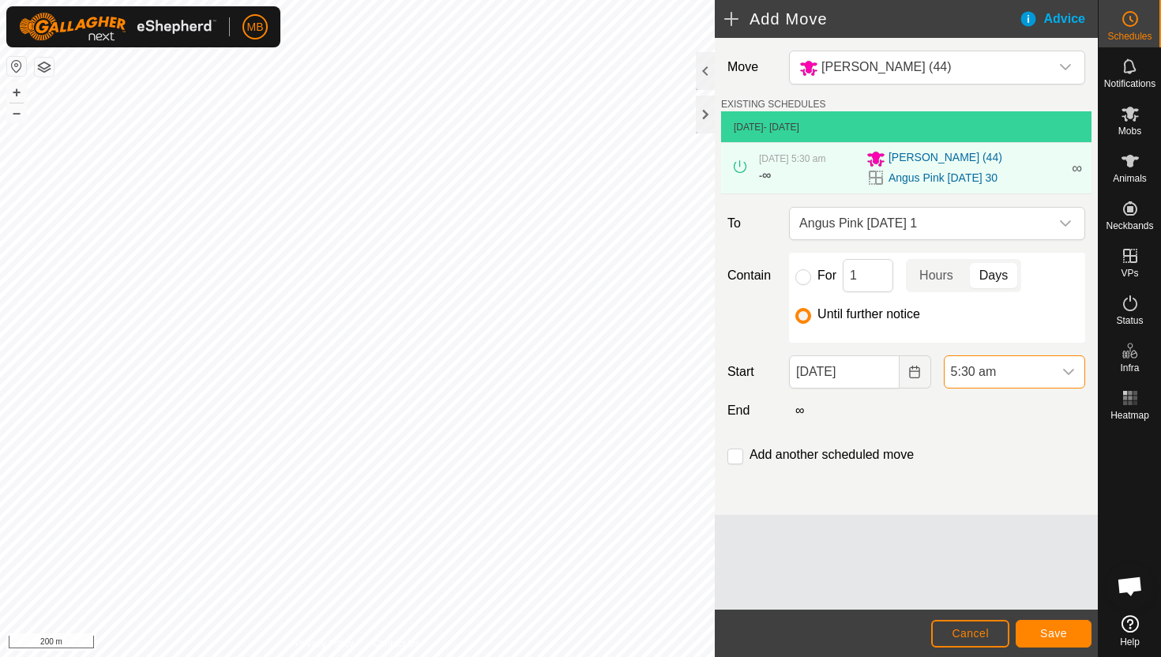
scroll to position [1201, 0]
click at [1067, 372] on icon "dropdown trigger" at bounding box center [1069, 372] width 13 height 13
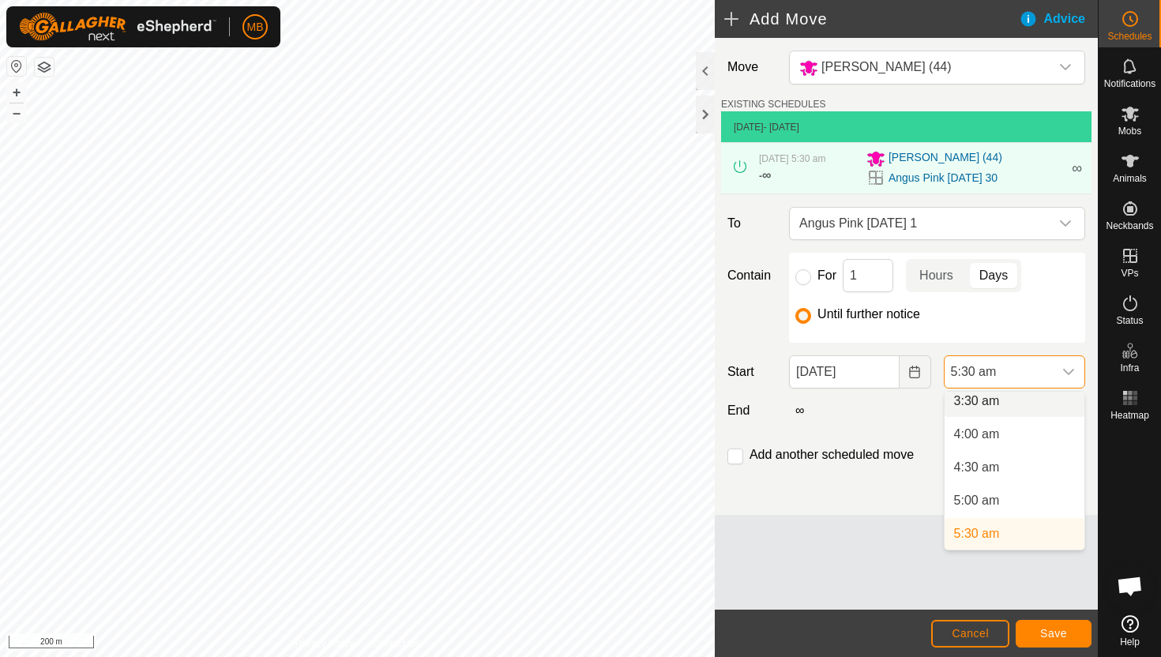
scroll to position [232, 0]
click at [1000, 514] on li "5:00 am" at bounding box center [1015, 507] width 140 height 32
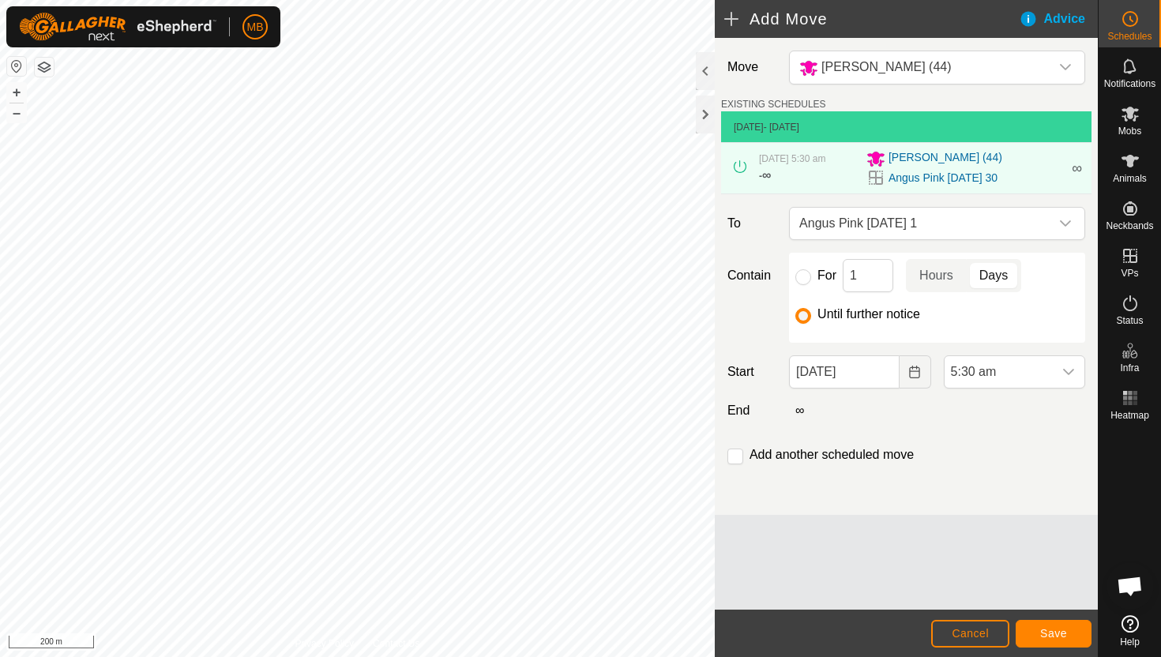
scroll to position [239, 0]
click at [1054, 629] on span "Save" at bounding box center [1053, 633] width 27 height 13
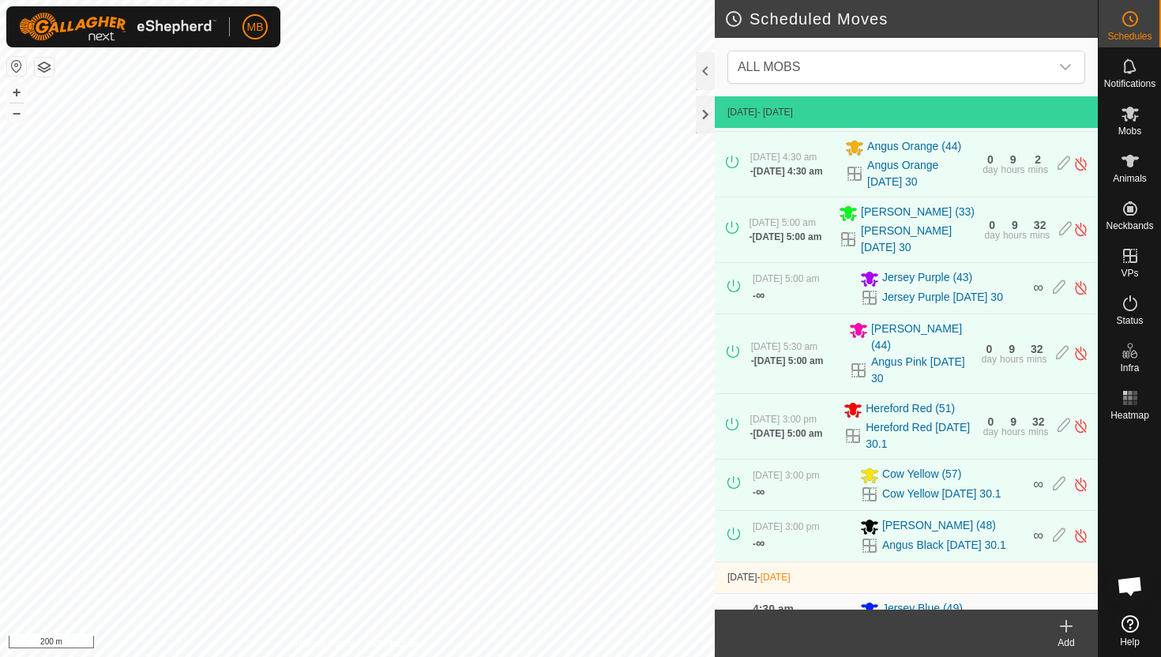
scroll to position [88, 0]
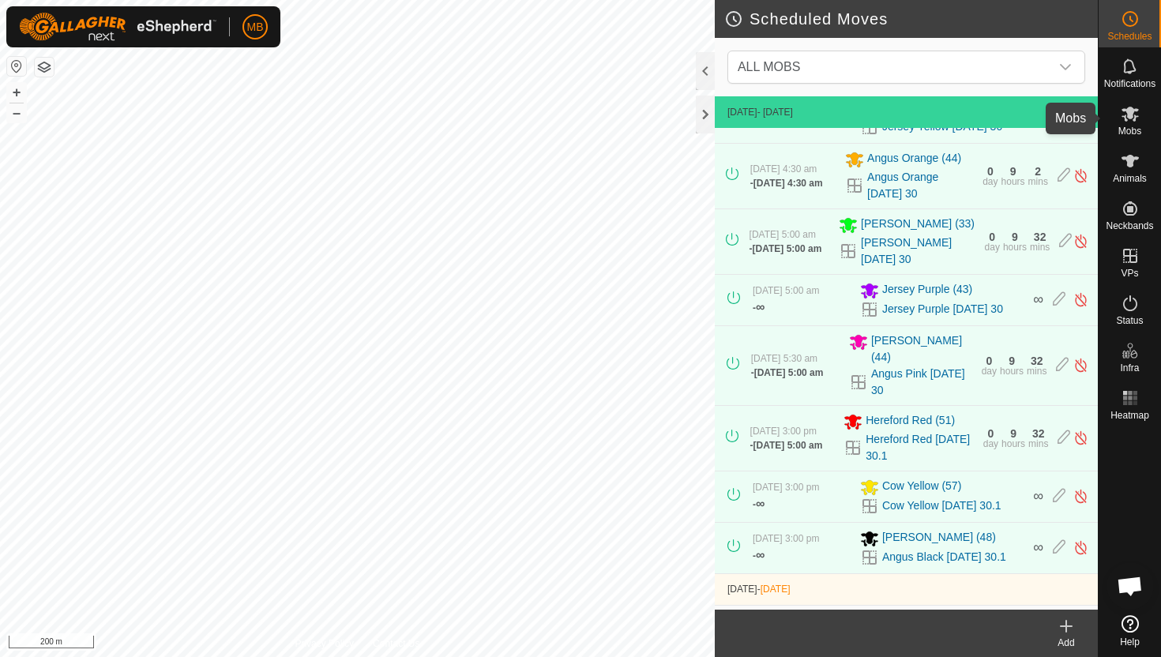
click at [1131, 124] on es-mob-svg-icon at bounding box center [1130, 113] width 28 height 25
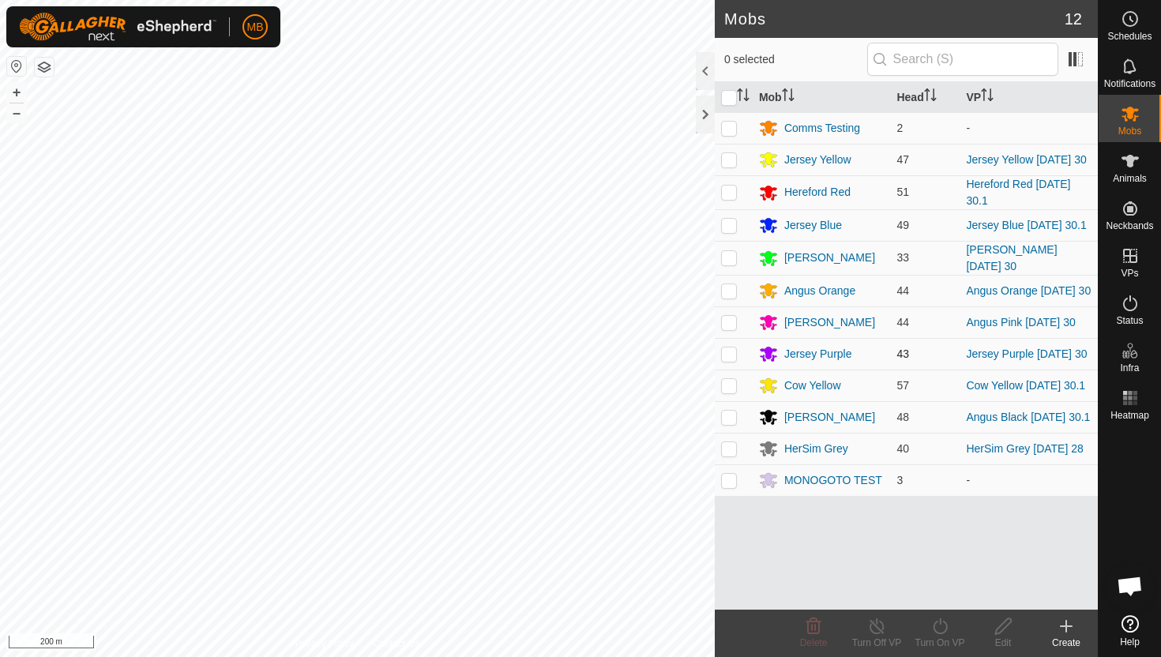
click at [732, 360] on p-checkbox at bounding box center [729, 354] width 16 height 13
checkbox input "true"
click at [943, 626] on icon at bounding box center [941, 626] width 20 height 19
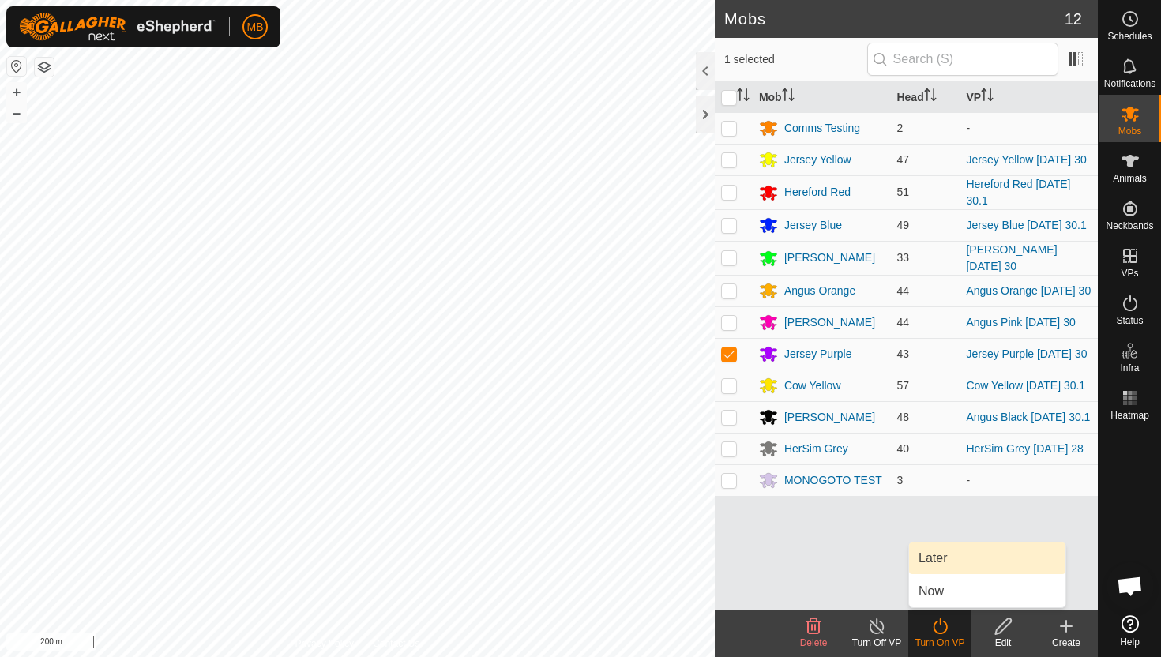
click at [943, 559] on link "Later" at bounding box center [987, 559] width 156 height 32
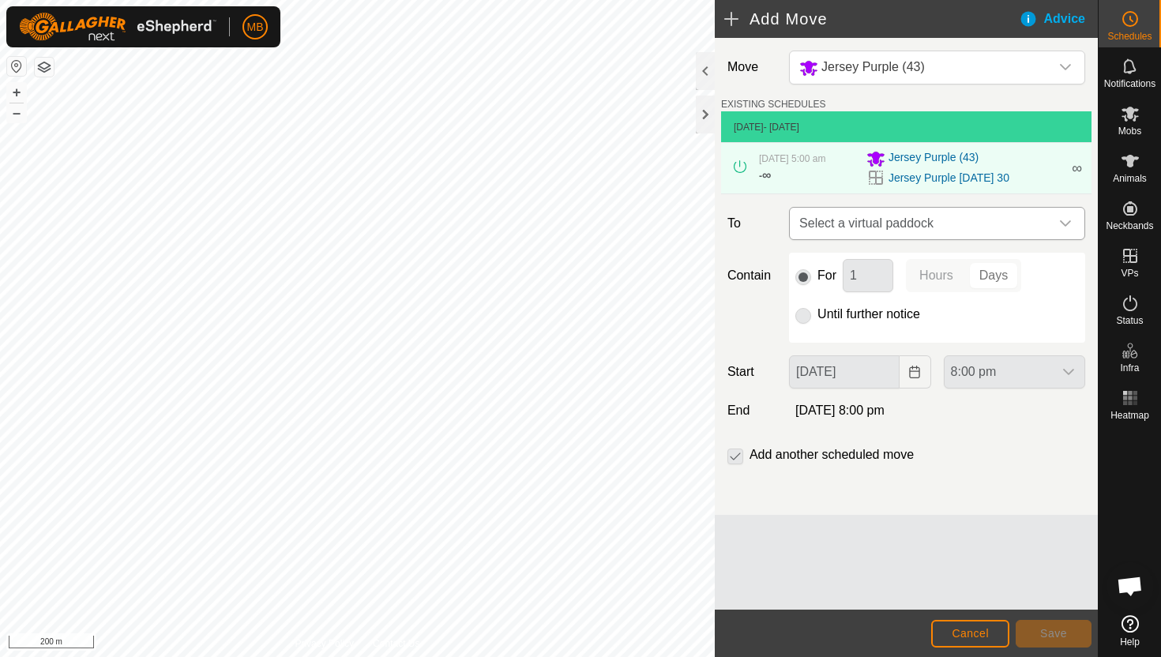
click at [1060, 229] on icon "dropdown trigger" at bounding box center [1065, 223] width 13 height 13
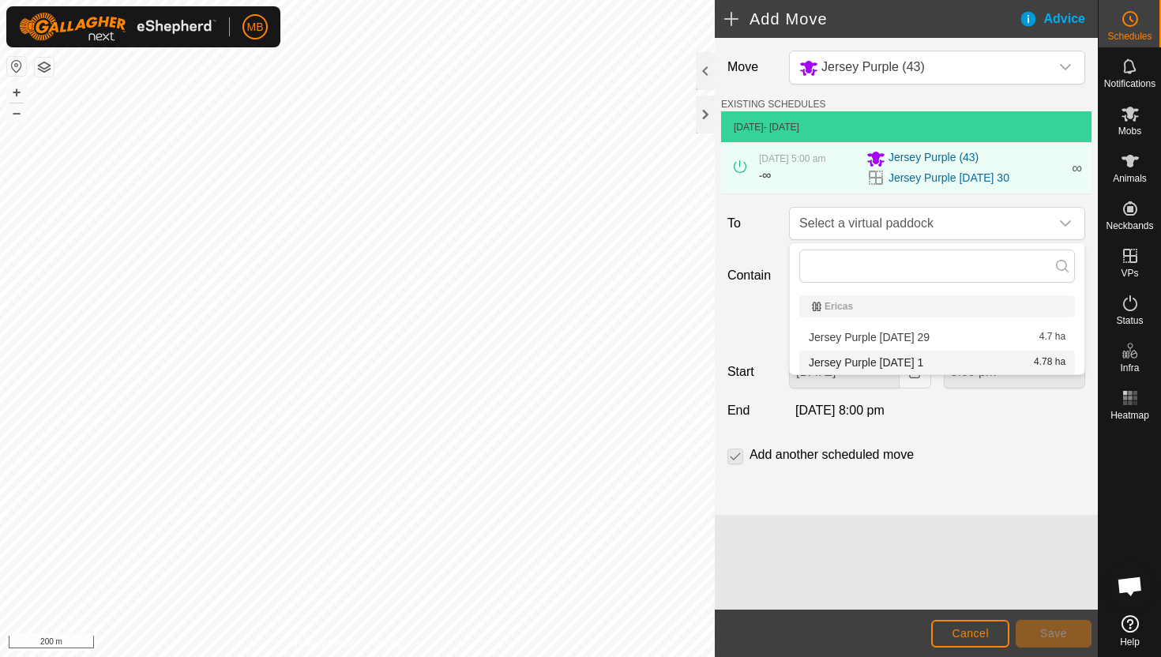
click at [922, 362] on li "Jersey Purple [DATE] 1 4.78 ha" at bounding box center [938, 363] width 276 height 24
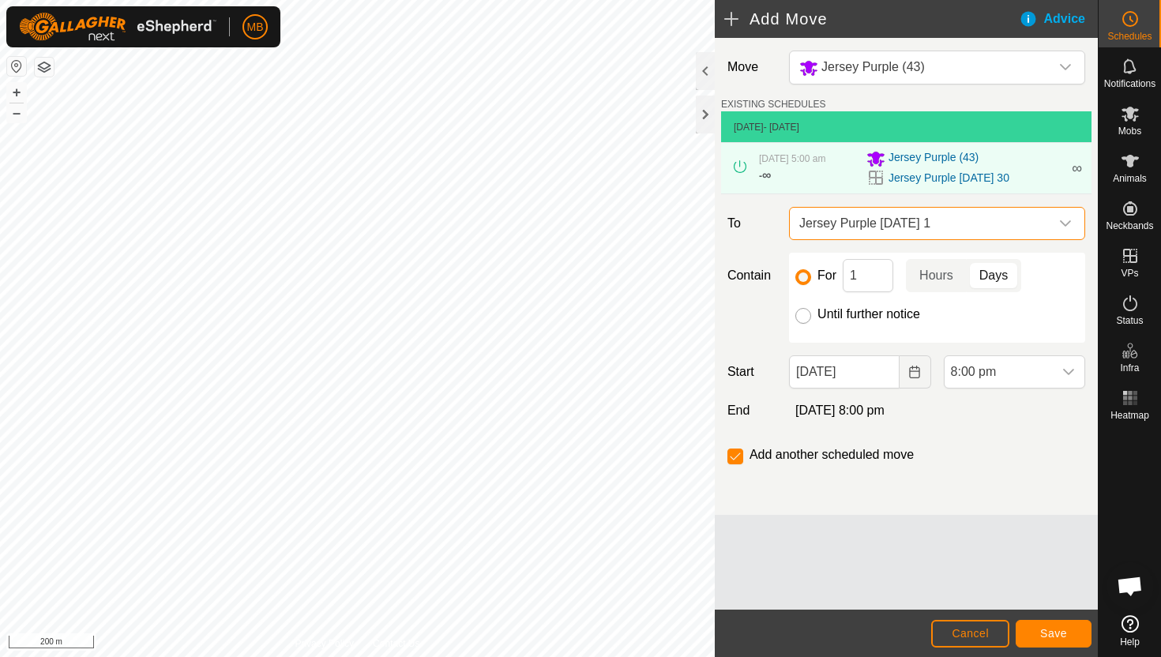
click at [806, 311] on input "Until further notice" at bounding box center [804, 316] width 16 height 16
radio input "true"
checkbox input "false"
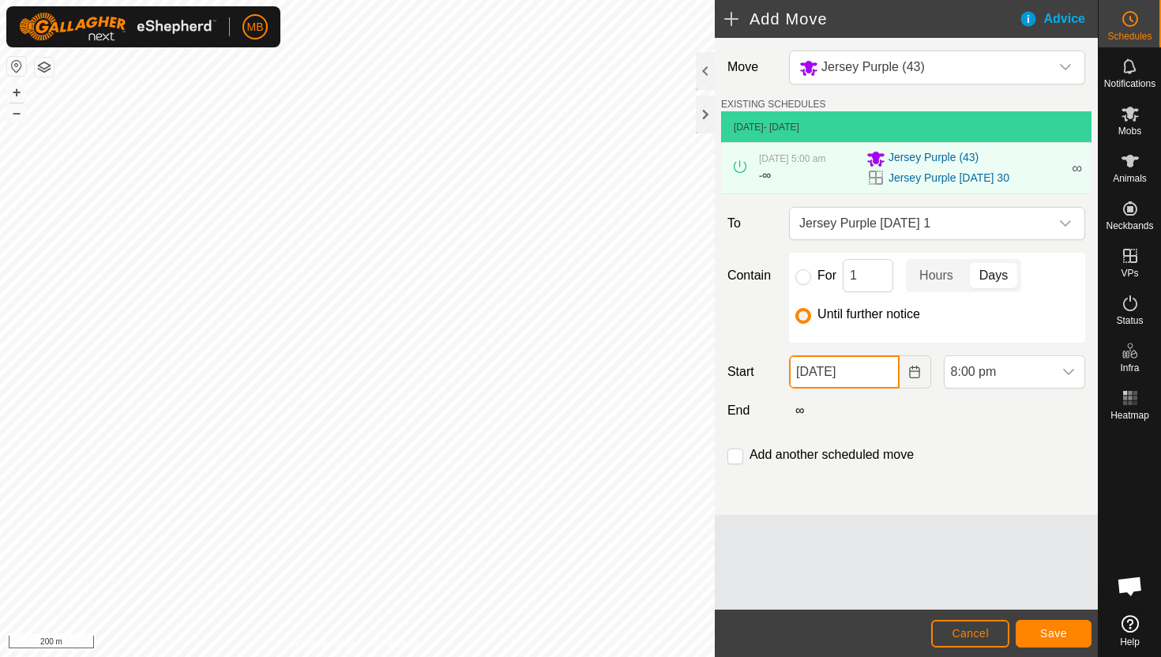
click at [884, 370] on input "[DATE]" at bounding box center [844, 372] width 110 height 33
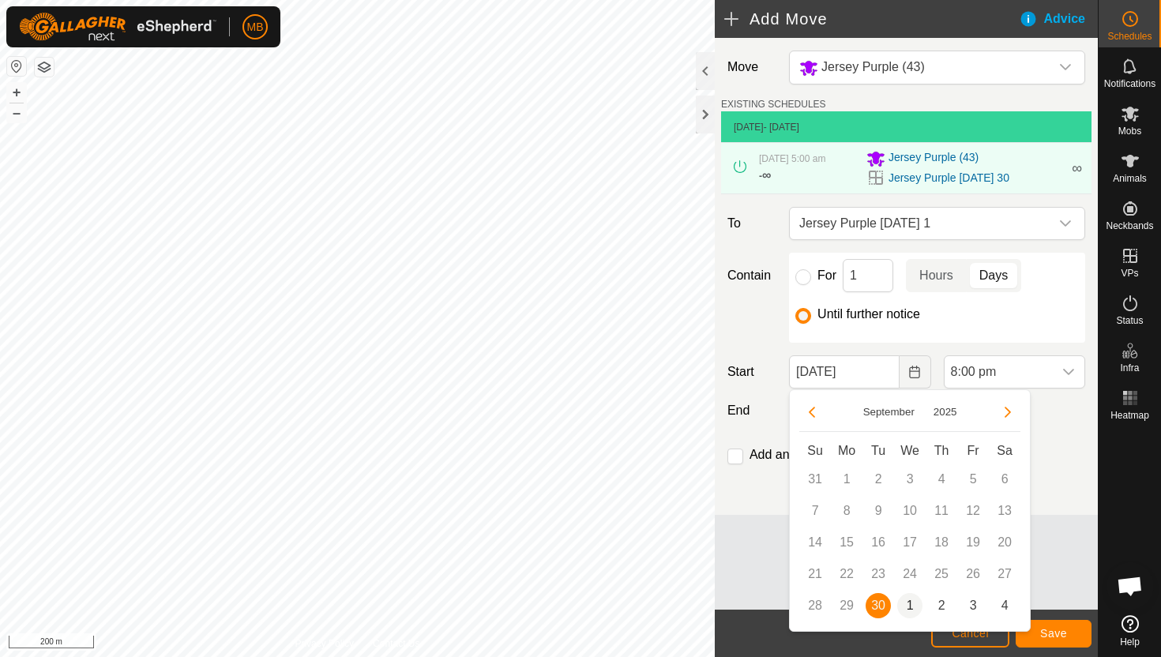
click at [910, 601] on span "1" at bounding box center [909, 605] width 25 height 25
type input "[DATE]"
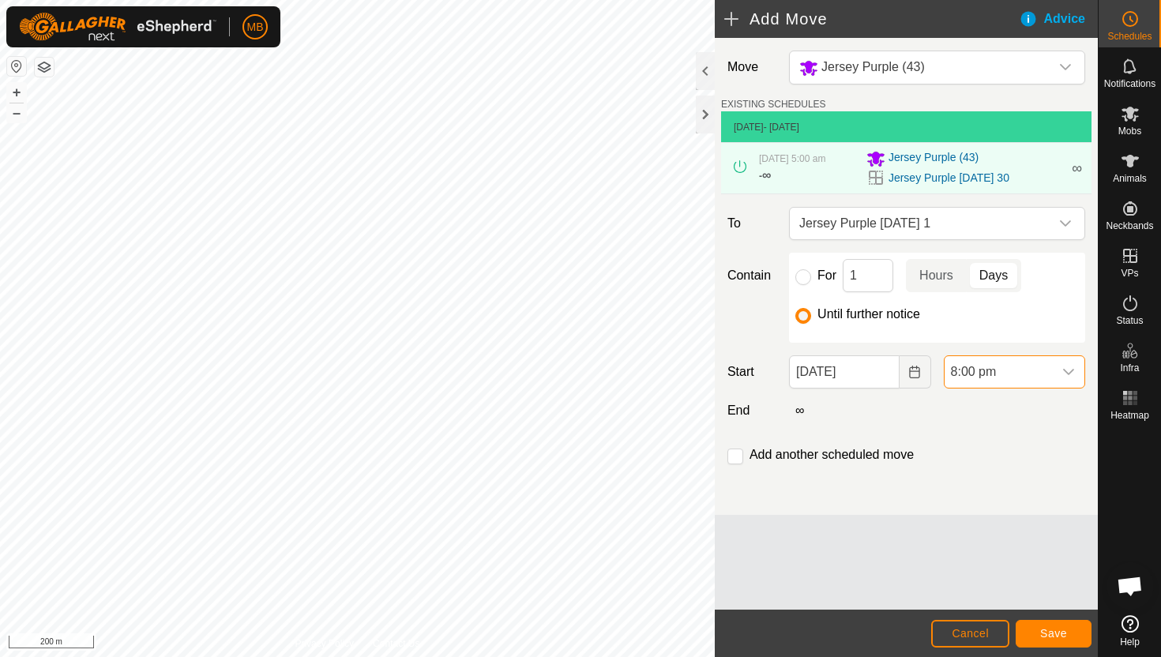
click at [1040, 374] on span "8:00 pm" at bounding box center [999, 372] width 108 height 32
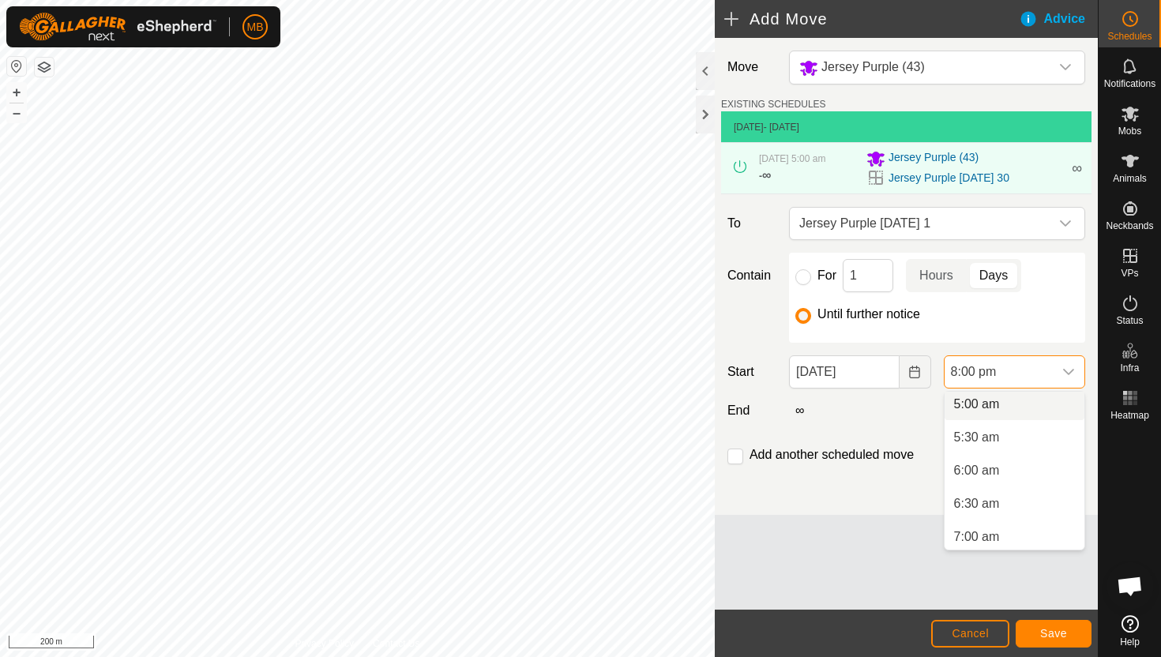
scroll to position [332, 0]
click at [1014, 406] on li "5:00 am" at bounding box center [1015, 408] width 140 height 32
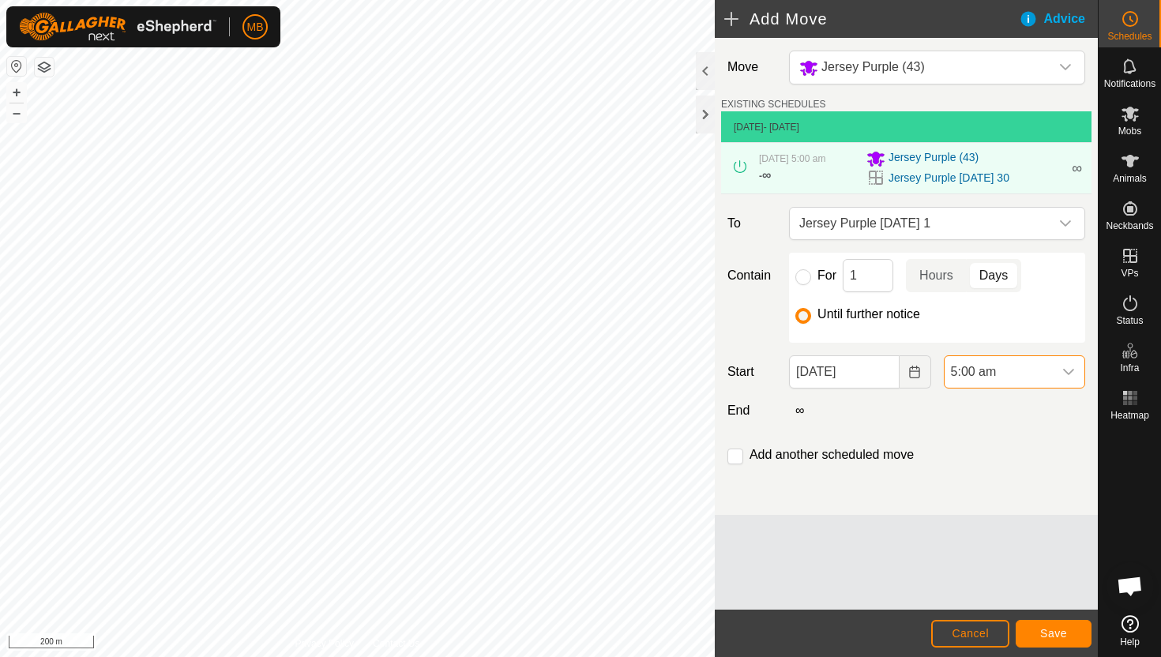
click at [1048, 379] on span "5:00 am" at bounding box center [999, 372] width 108 height 32
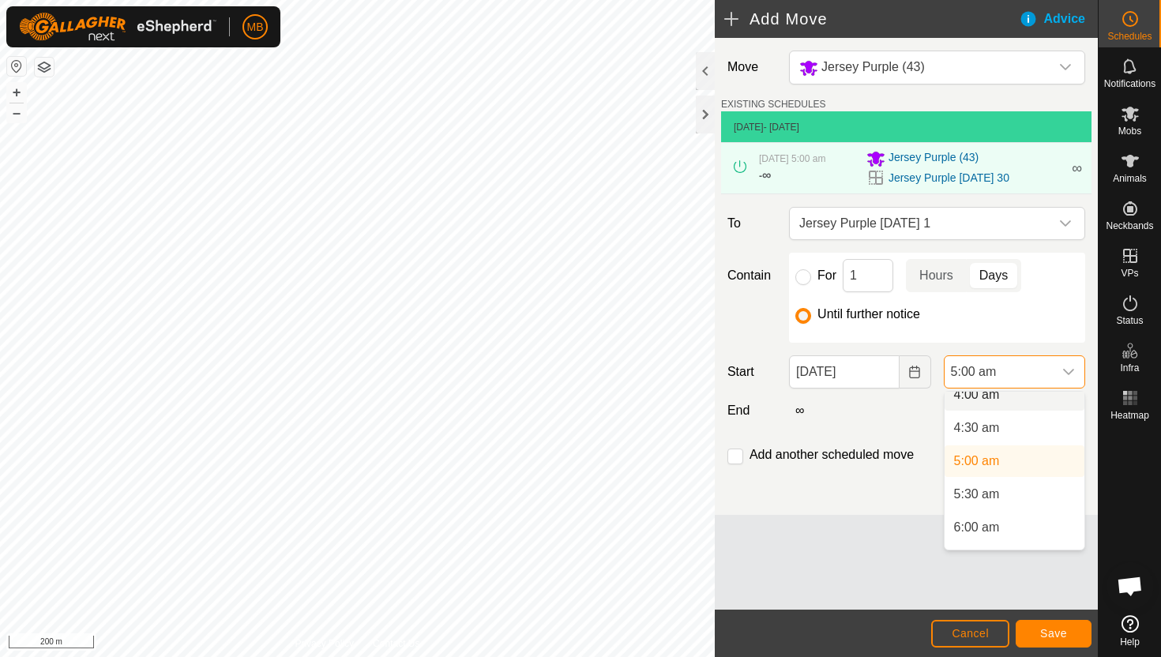
scroll to position [288, 0]
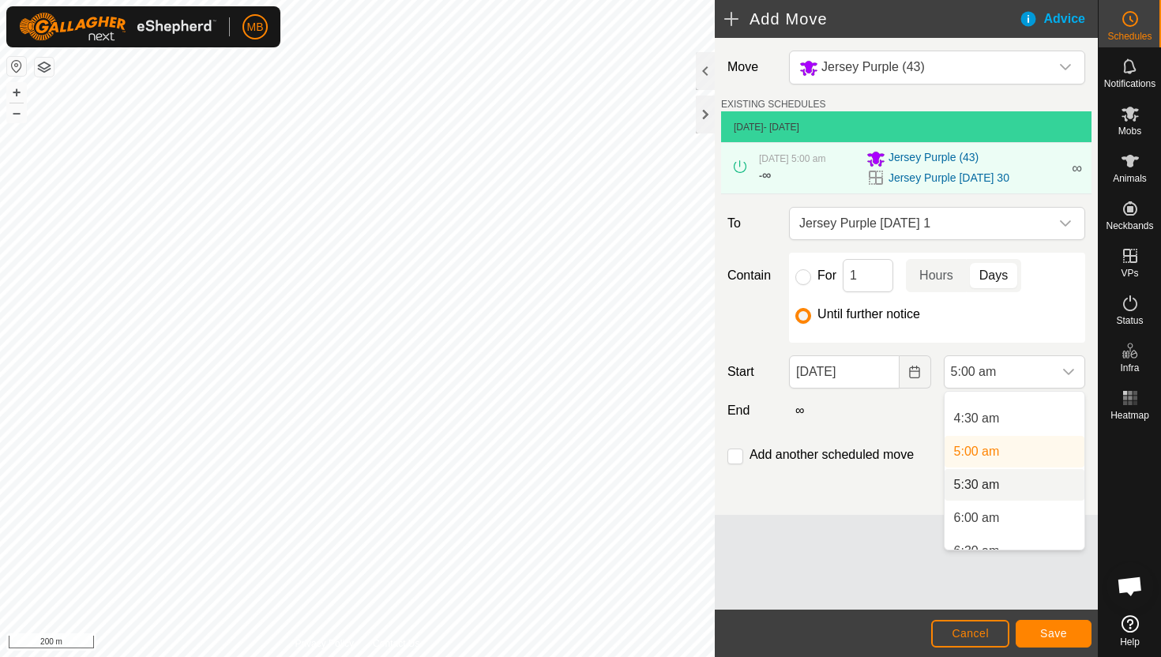
click at [1010, 485] on li "5:30 am" at bounding box center [1015, 485] width 140 height 32
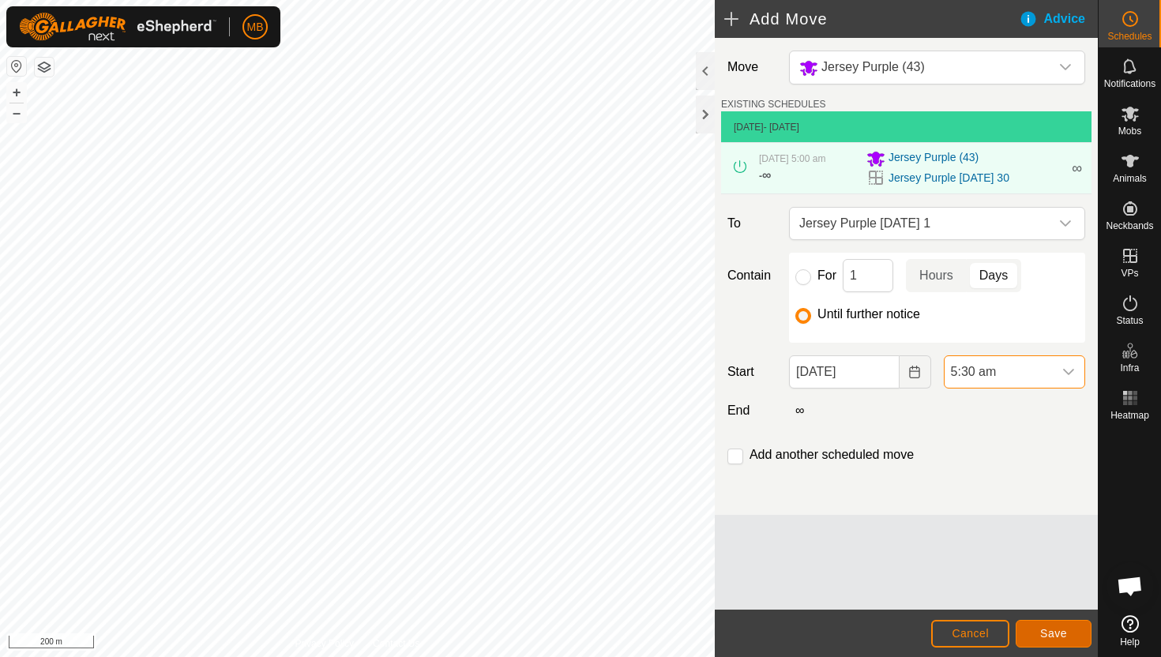
click at [1052, 632] on span "Save" at bounding box center [1053, 633] width 27 height 13
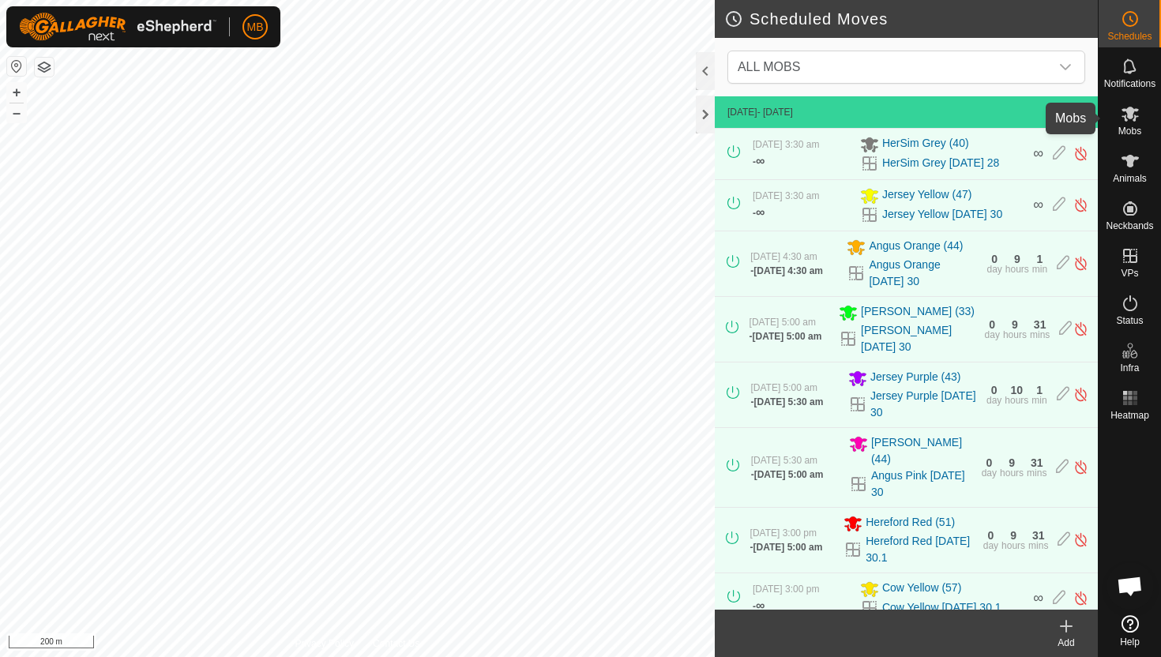
click at [1123, 123] on es-mob-svg-icon at bounding box center [1130, 113] width 28 height 25
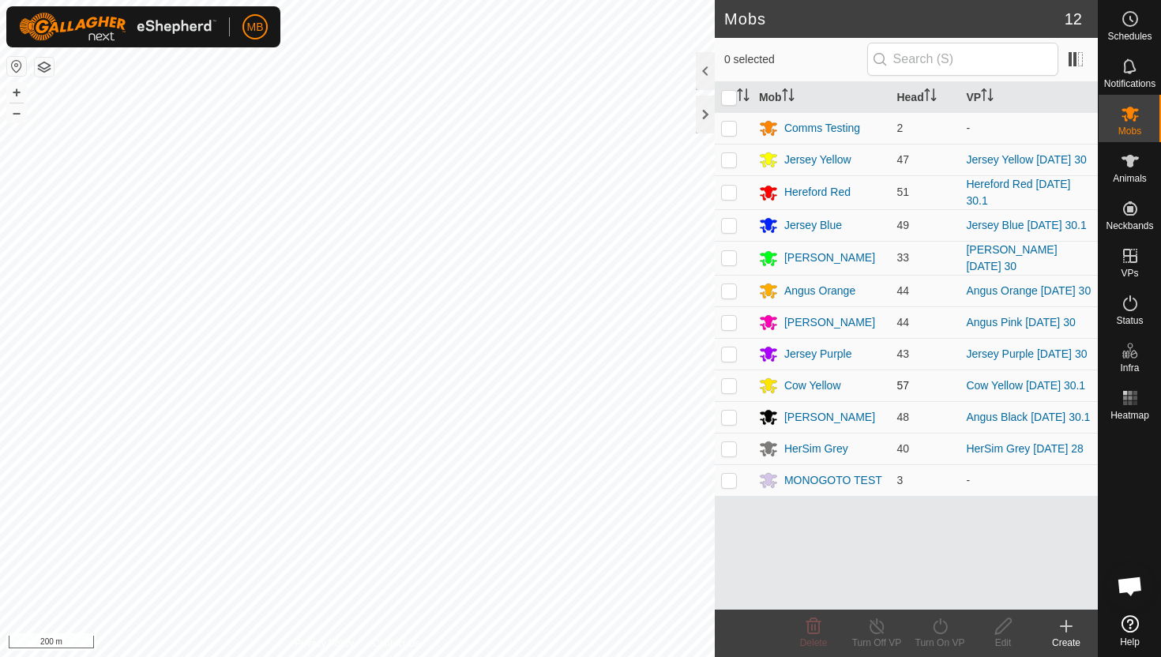
click at [730, 392] on p-checkbox at bounding box center [729, 385] width 16 height 13
checkbox input "true"
click at [944, 623] on icon at bounding box center [941, 626] width 20 height 19
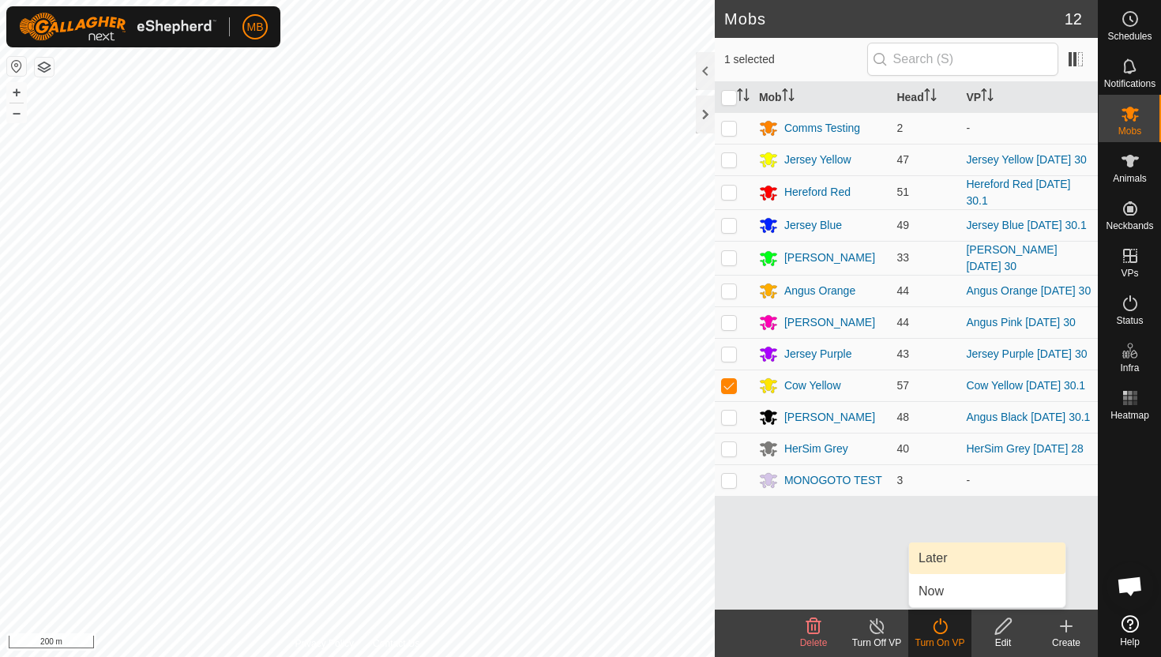
click at [946, 553] on link "Later" at bounding box center [987, 559] width 156 height 32
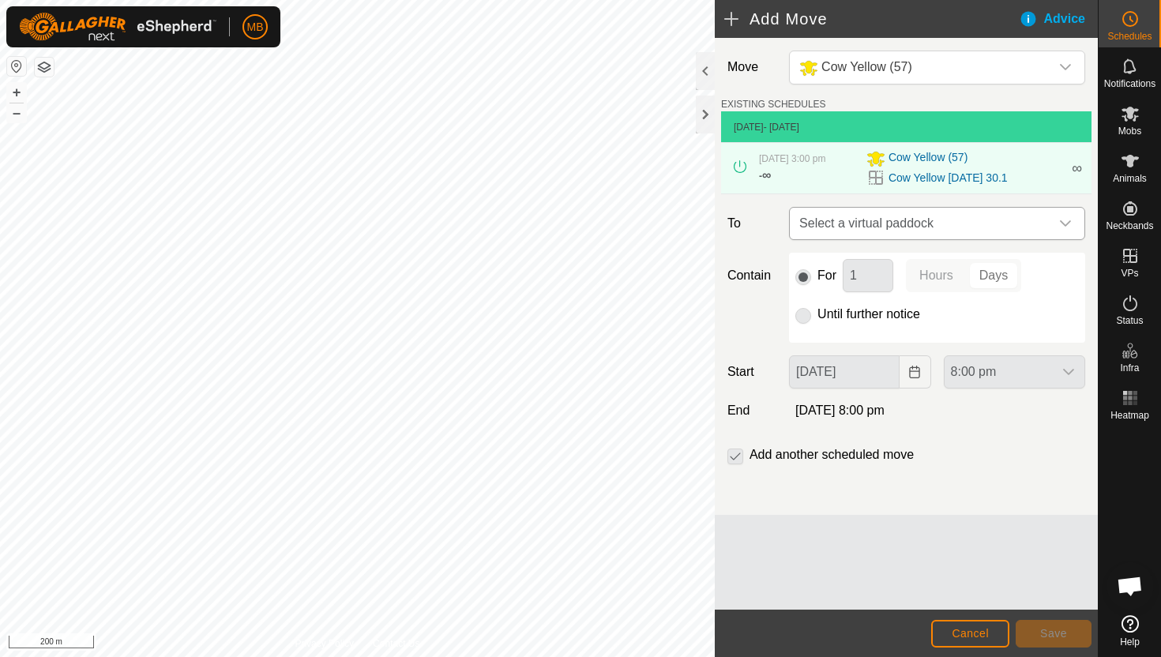
click at [1061, 224] on icon "dropdown trigger" at bounding box center [1065, 223] width 13 height 13
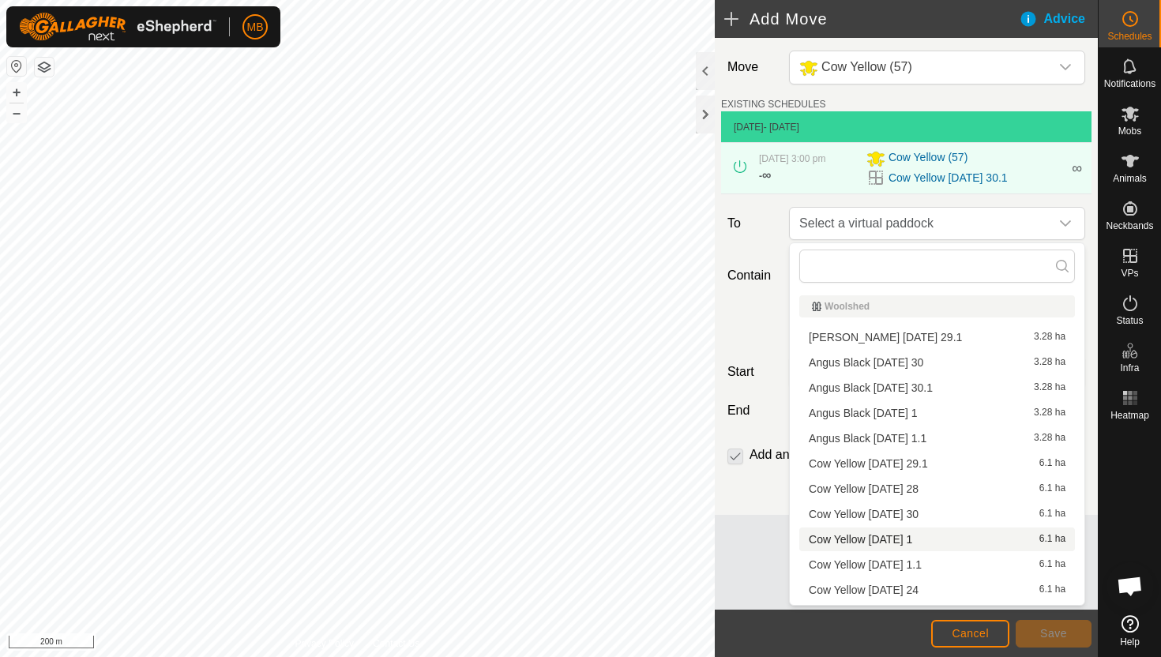
click at [939, 540] on li "Cow Yellow [DATE] 1 6.1 ha" at bounding box center [938, 540] width 276 height 24
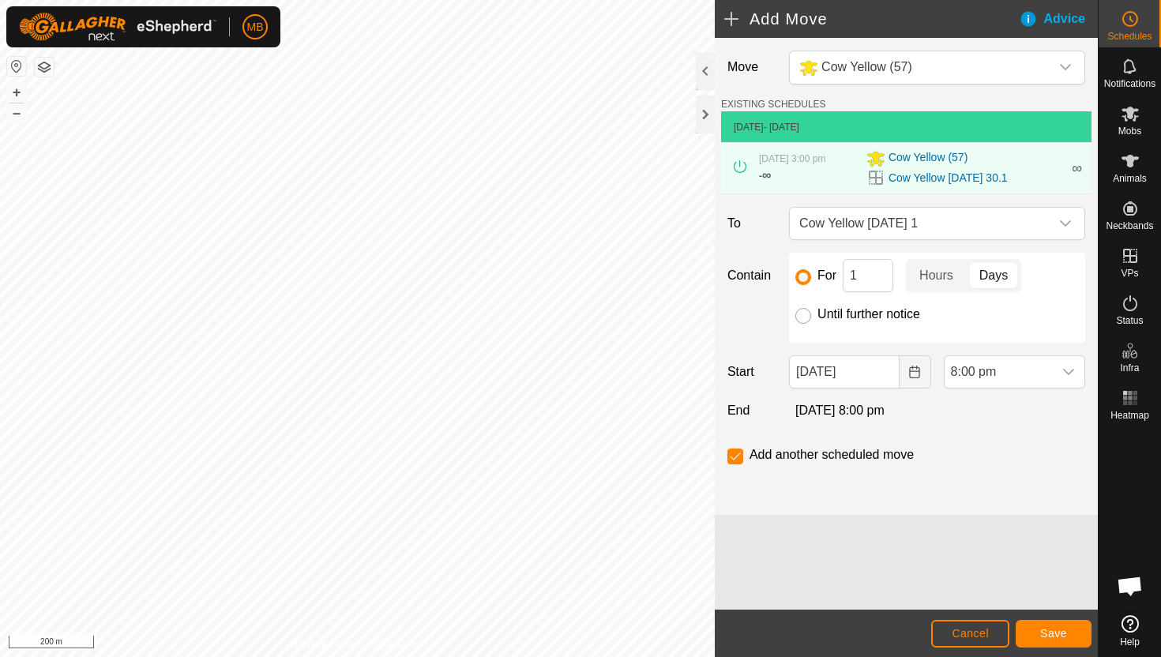
click at [803, 319] on input "Until further notice" at bounding box center [804, 316] width 16 height 16
radio input "true"
checkbox input "false"
click at [882, 374] on input "[DATE]" at bounding box center [844, 372] width 110 height 33
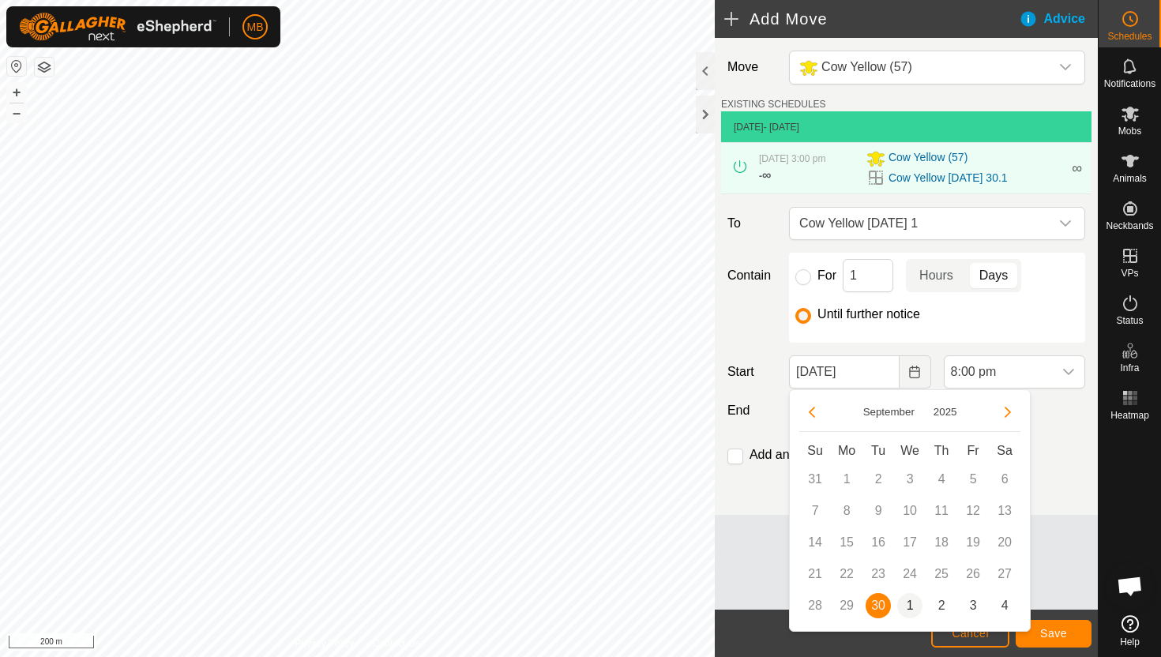
click at [912, 604] on span "1" at bounding box center [909, 605] width 25 height 25
type input "[DATE]"
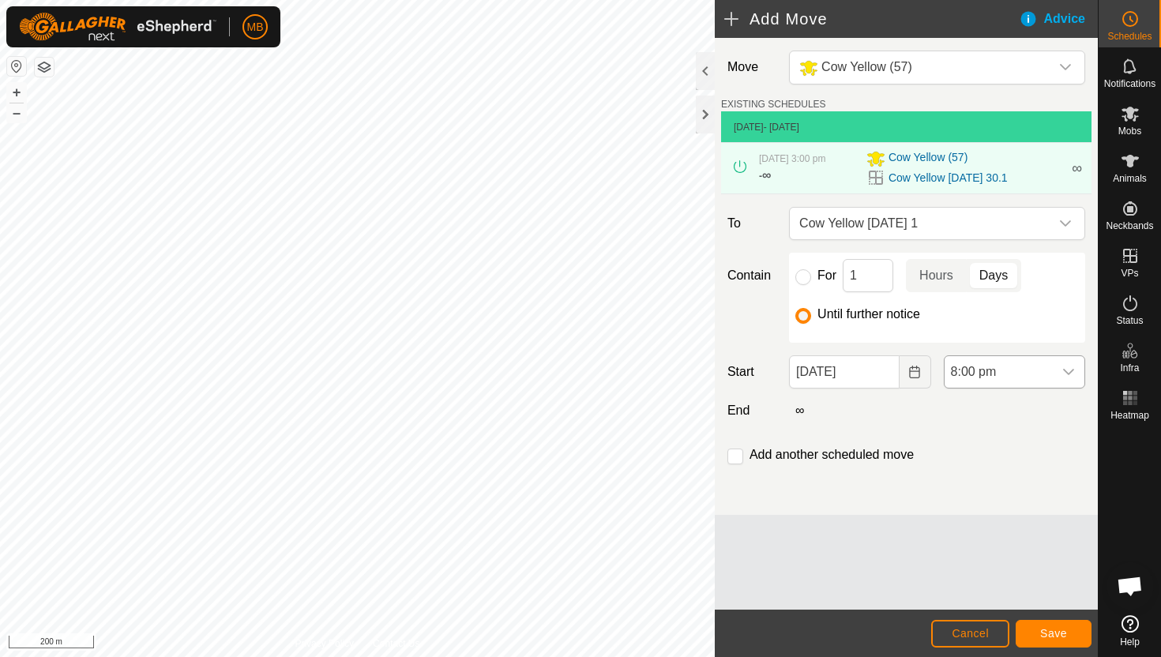
click at [1031, 375] on span "8:00 pm" at bounding box center [999, 372] width 108 height 32
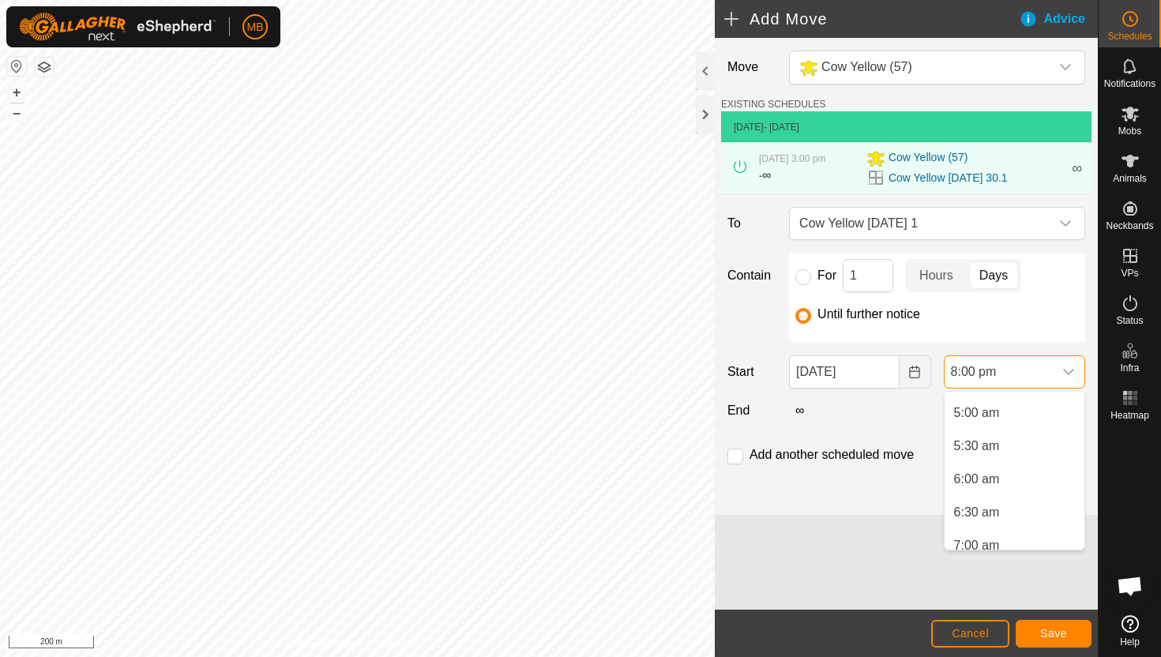
scroll to position [320, 0]
click at [1024, 450] on li "5:30 am" at bounding box center [1015, 453] width 140 height 32
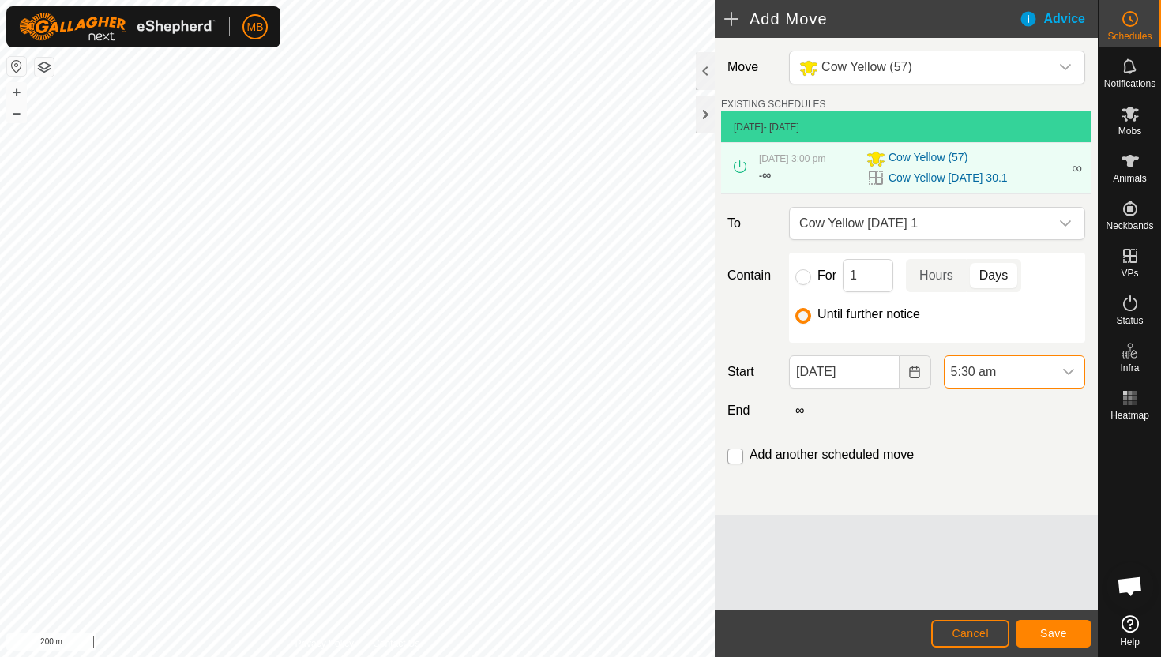
click at [739, 458] on input "checkbox" at bounding box center [736, 457] width 16 height 16
checkbox input "true"
click at [1048, 637] on span "Save" at bounding box center [1053, 633] width 27 height 13
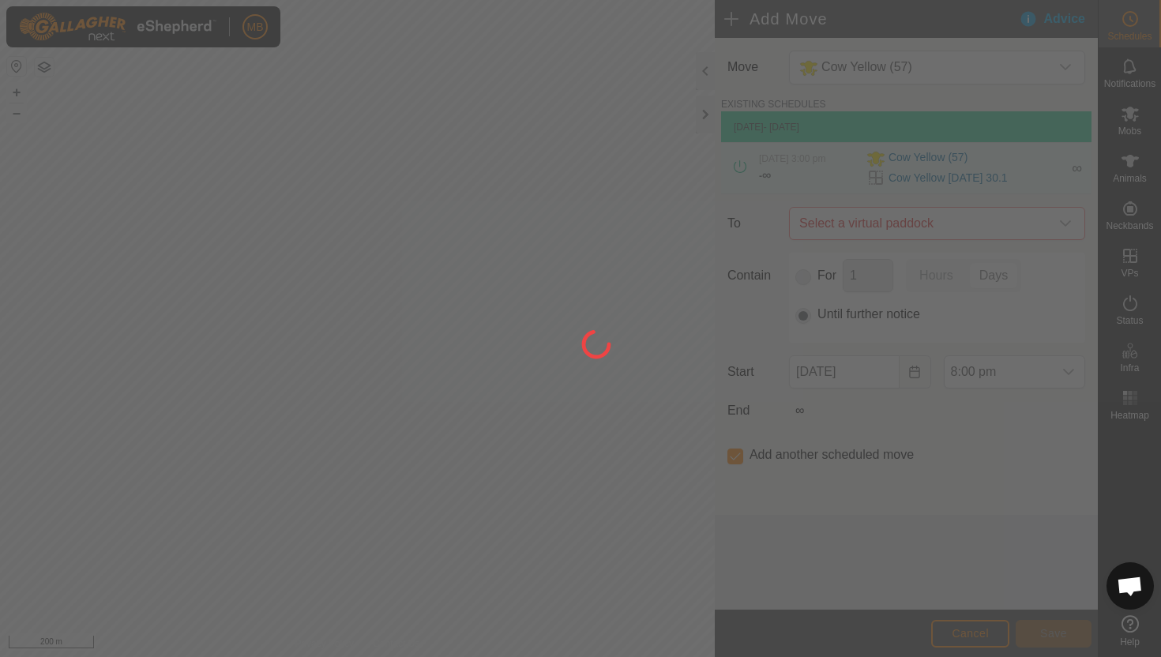
type input "[DATE]"
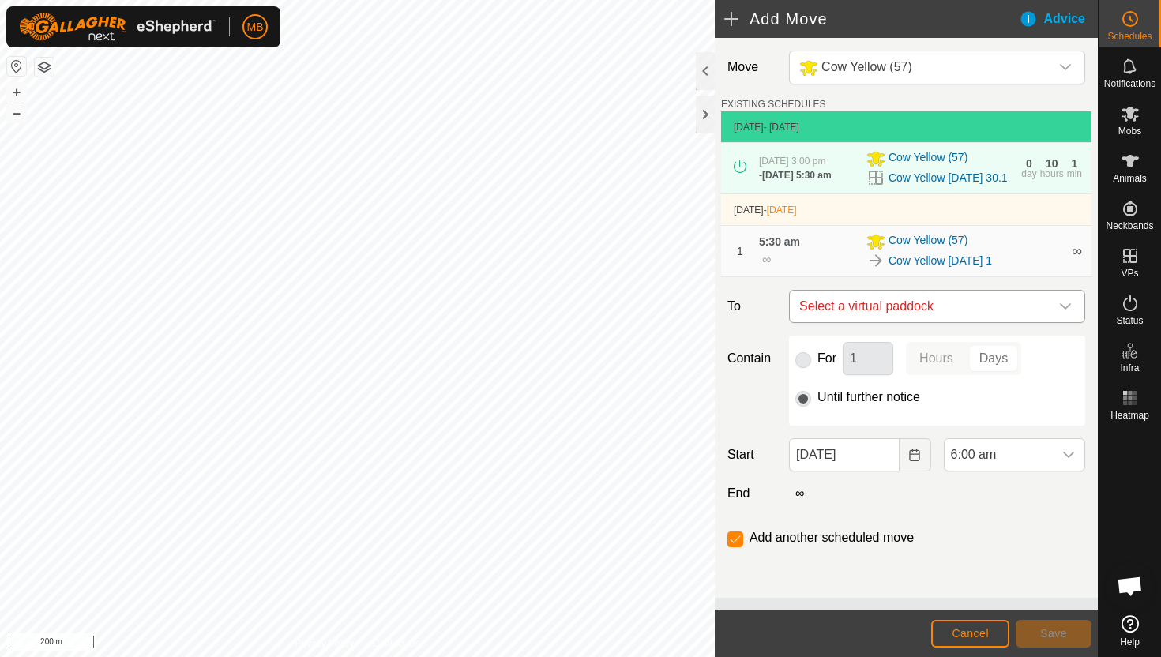
click at [1072, 321] on div "dropdown trigger" at bounding box center [1066, 307] width 32 height 32
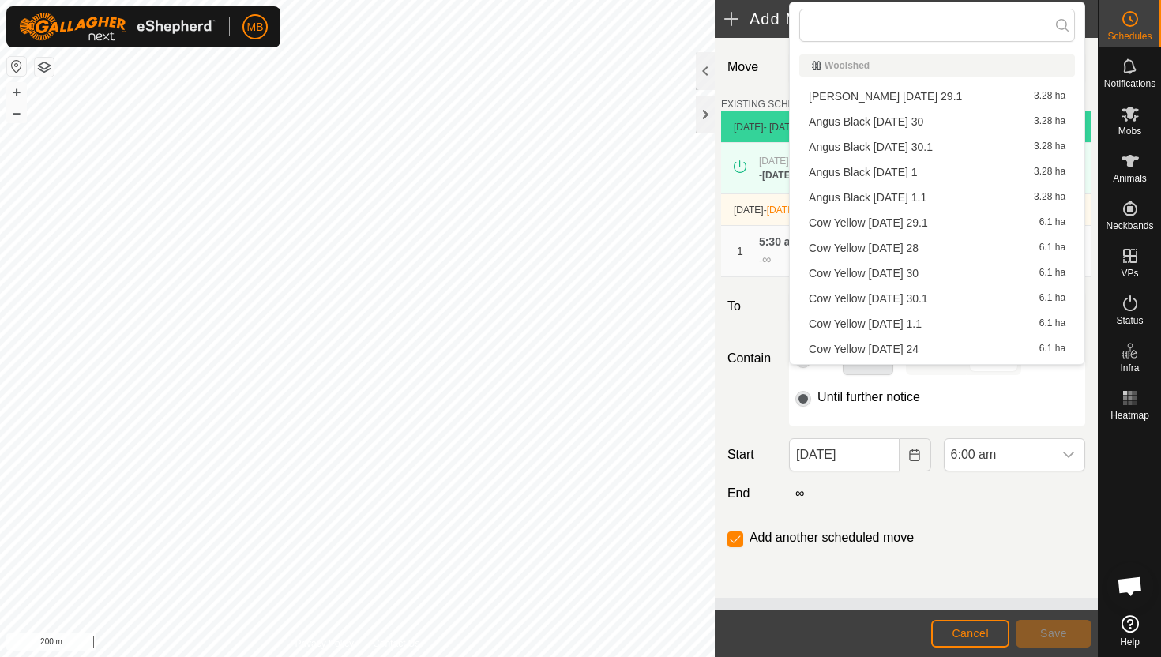
click at [958, 322] on li "Cow Yellow [DATE] 1.1 6.1 ha" at bounding box center [938, 324] width 276 height 24
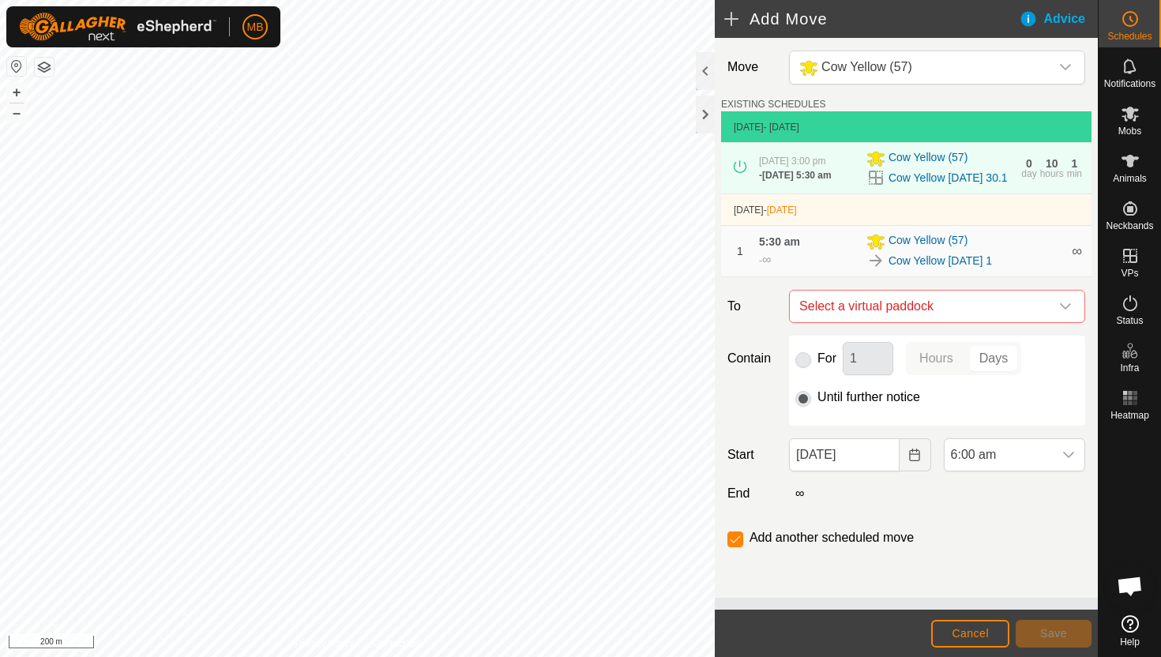
checkbox input "false"
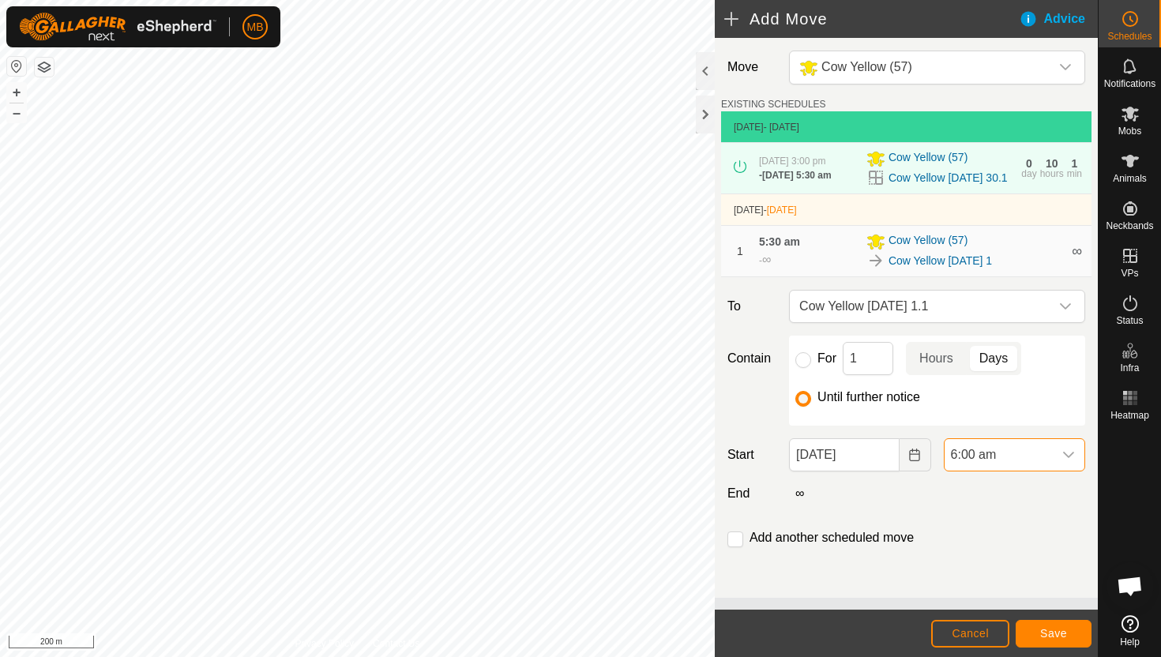
click at [1026, 464] on span "6:00 am" at bounding box center [999, 455] width 108 height 32
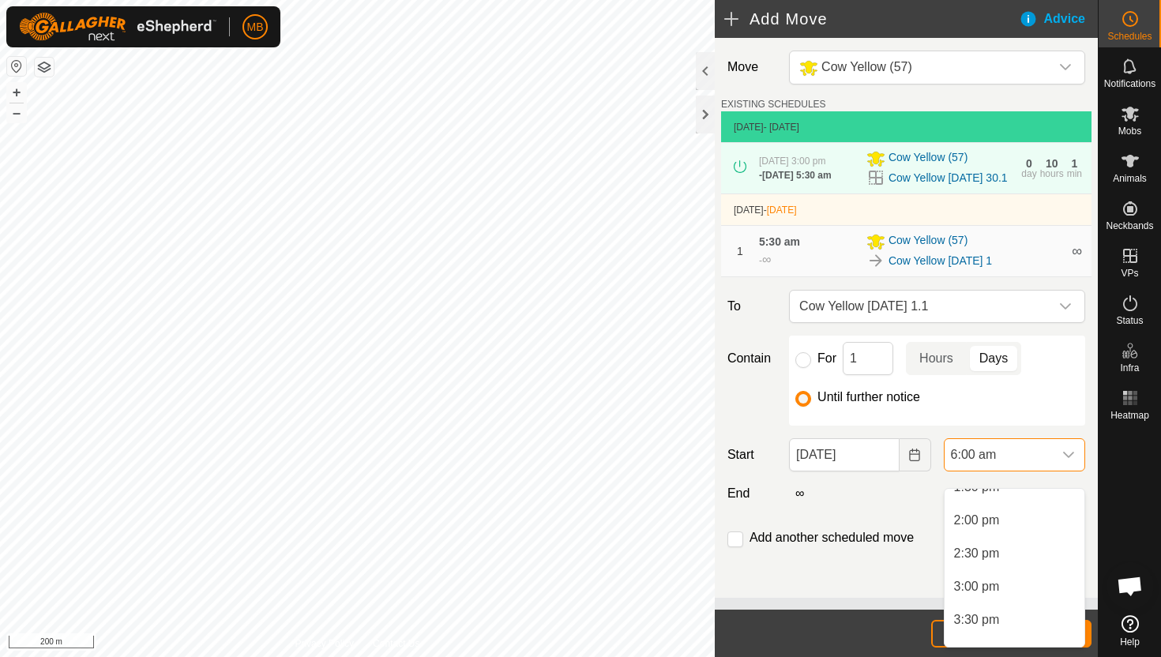
scroll to position [914, 0]
click at [995, 589] on li "3:00 pm" at bounding box center [1015, 586] width 140 height 32
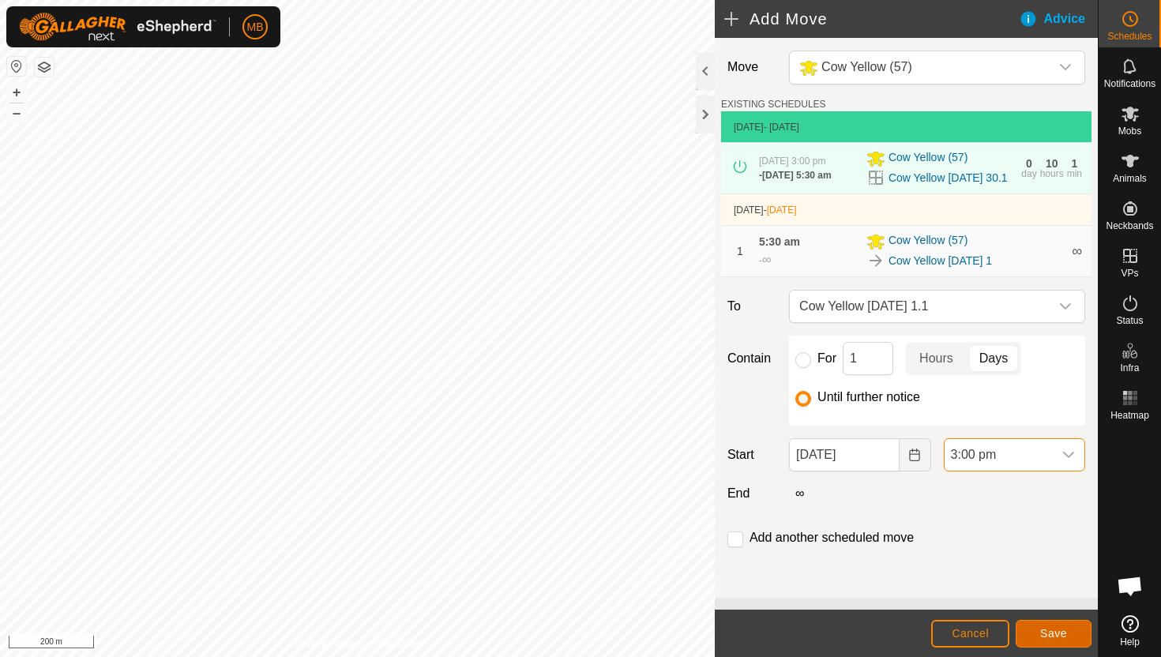
click at [1059, 635] on span "Save" at bounding box center [1053, 633] width 27 height 13
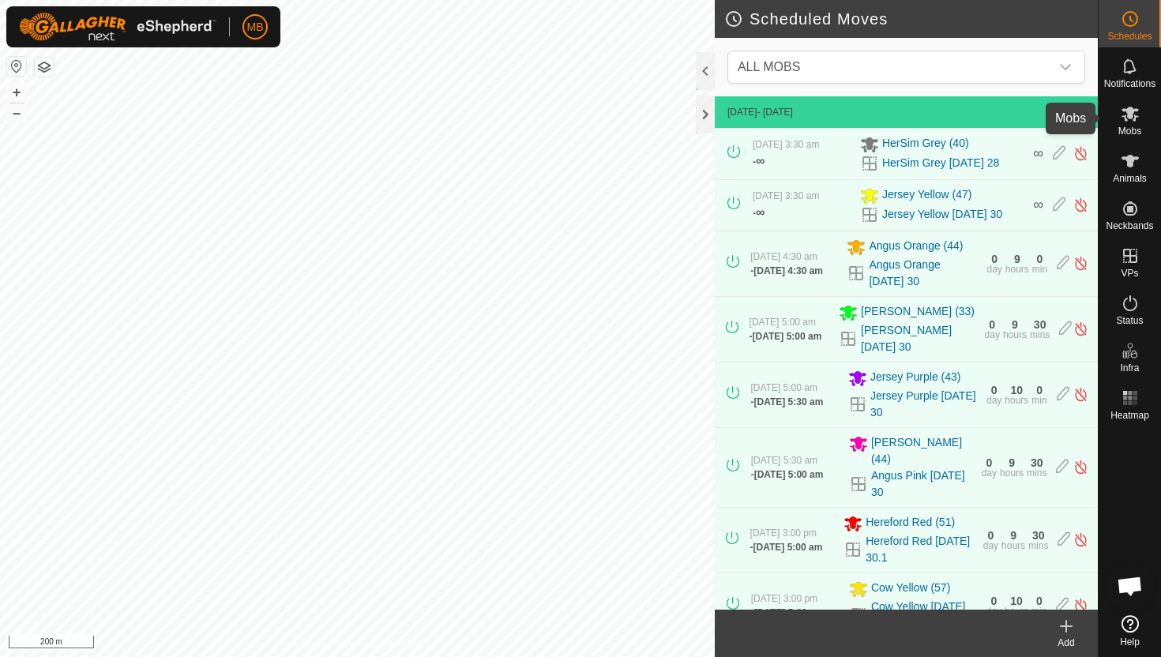
click at [1131, 117] on icon at bounding box center [1130, 114] width 17 height 15
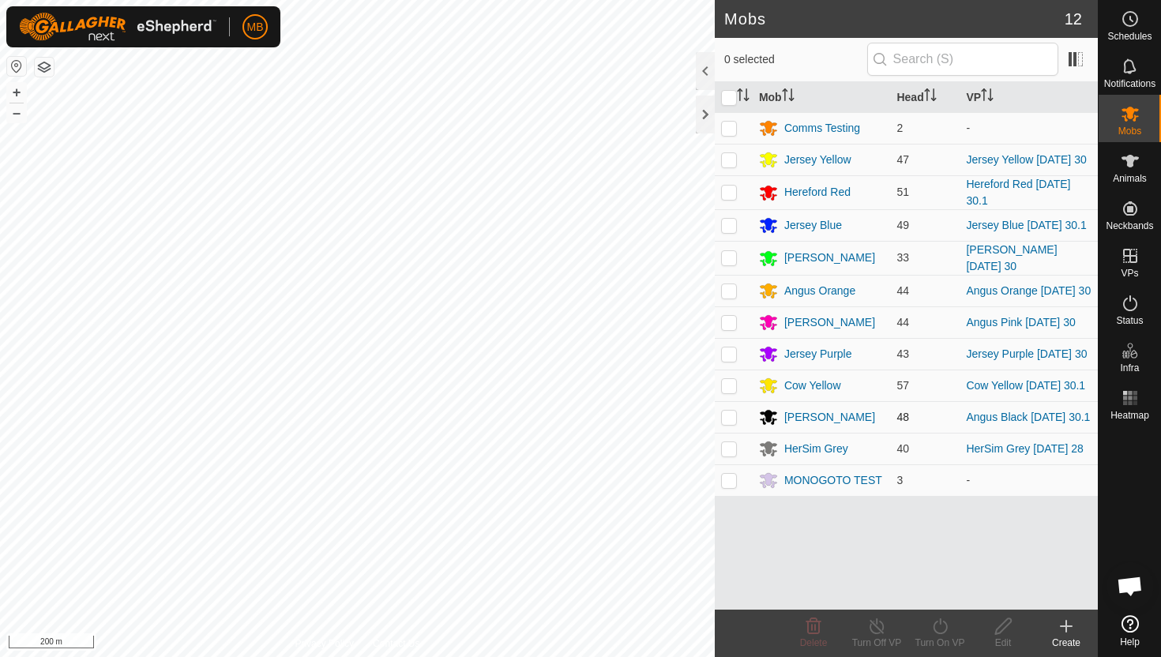
click at [732, 423] on p-checkbox at bounding box center [729, 417] width 16 height 13
checkbox input "true"
click at [940, 625] on icon at bounding box center [941, 626] width 20 height 19
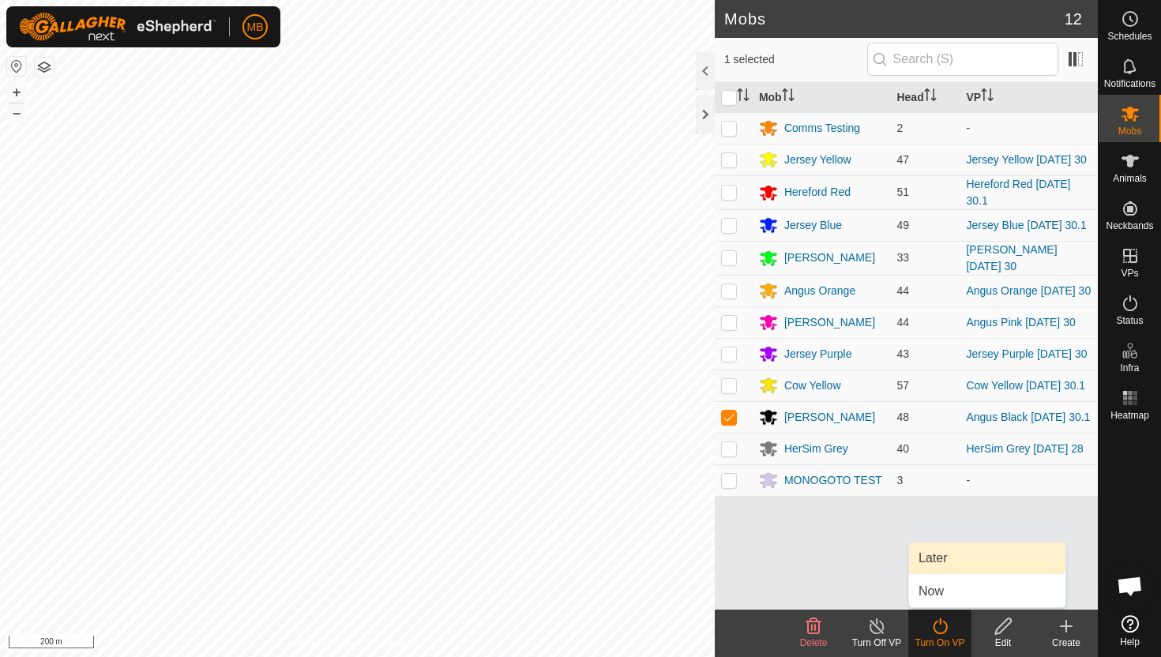
click at [943, 555] on link "Later" at bounding box center [987, 559] width 156 height 32
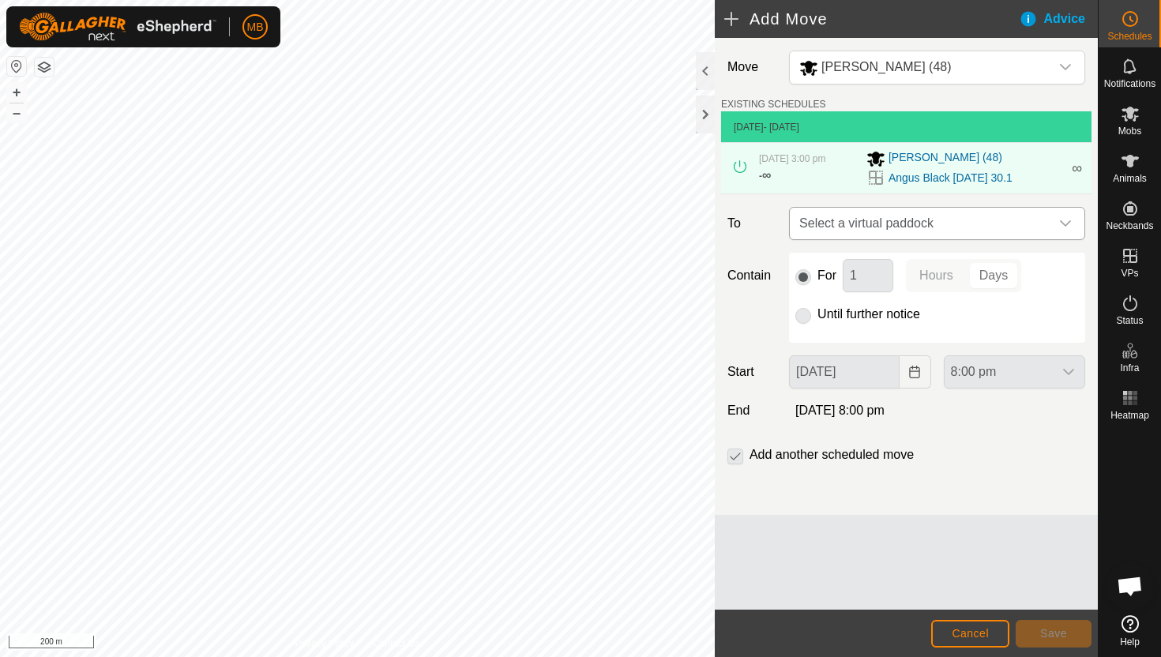
click at [1063, 224] on icon "dropdown trigger" at bounding box center [1065, 223] width 11 height 6
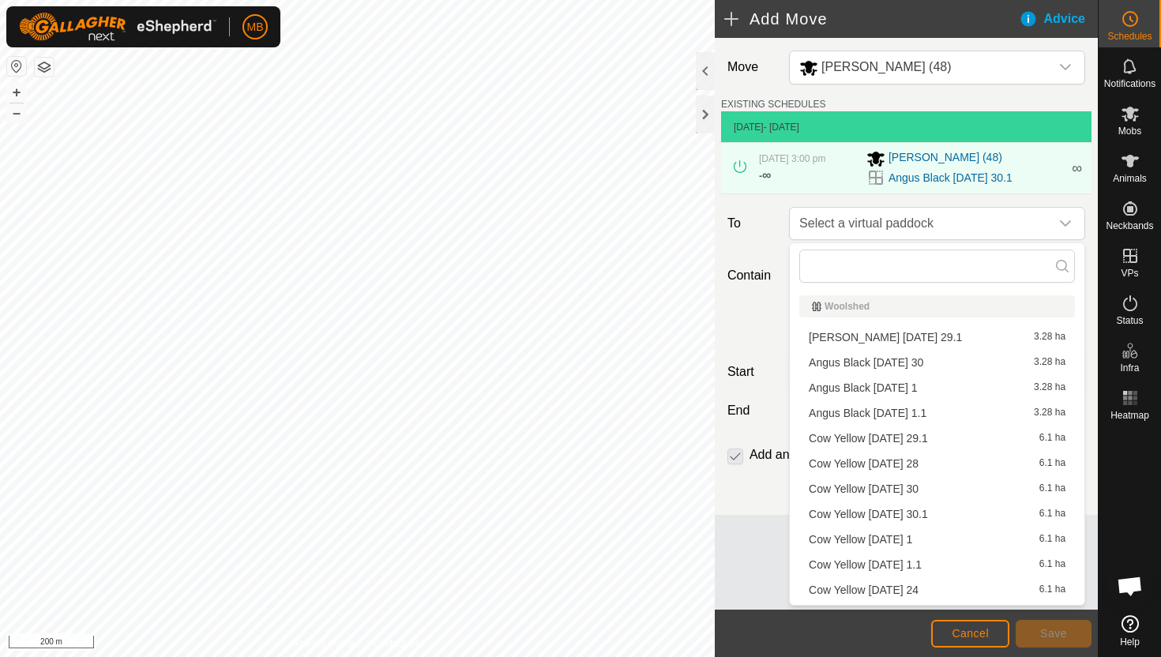
click at [928, 387] on li "Angus Black [DATE] 1 3.28 ha" at bounding box center [938, 388] width 276 height 24
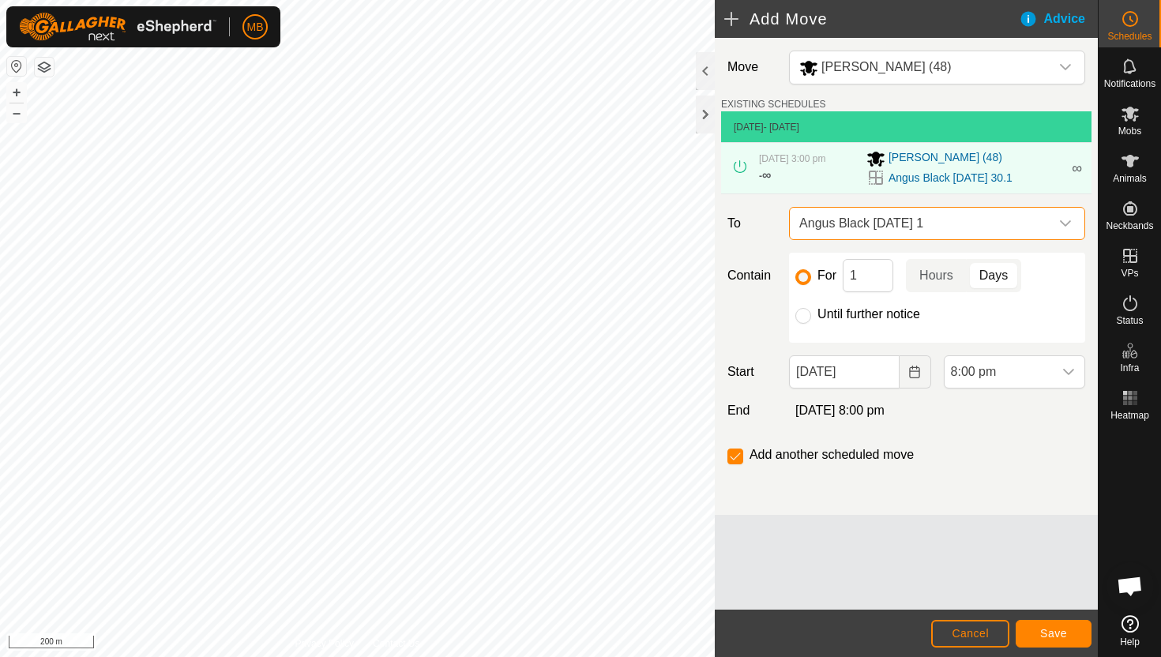
click at [859, 314] on label "Until further notice" at bounding box center [869, 314] width 103 height 13
click at [811, 314] on input "Until further notice" at bounding box center [804, 316] width 16 height 16
radio input "true"
checkbox input "false"
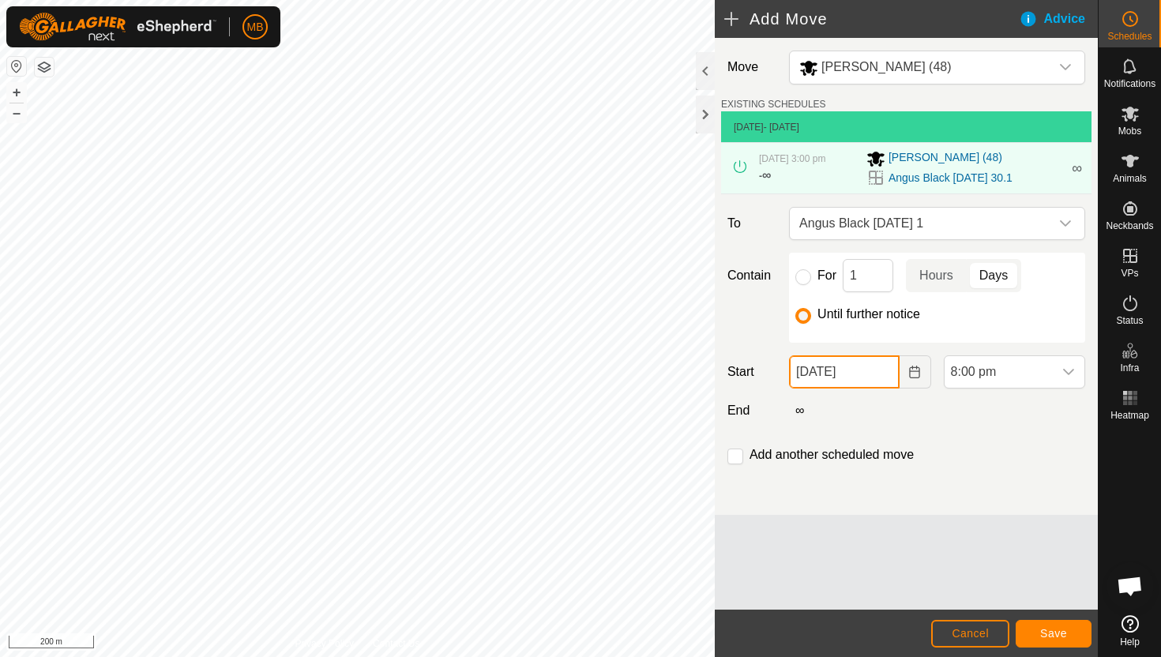
click at [882, 372] on input "[DATE]" at bounding box center [844, 372] width 110 height 33
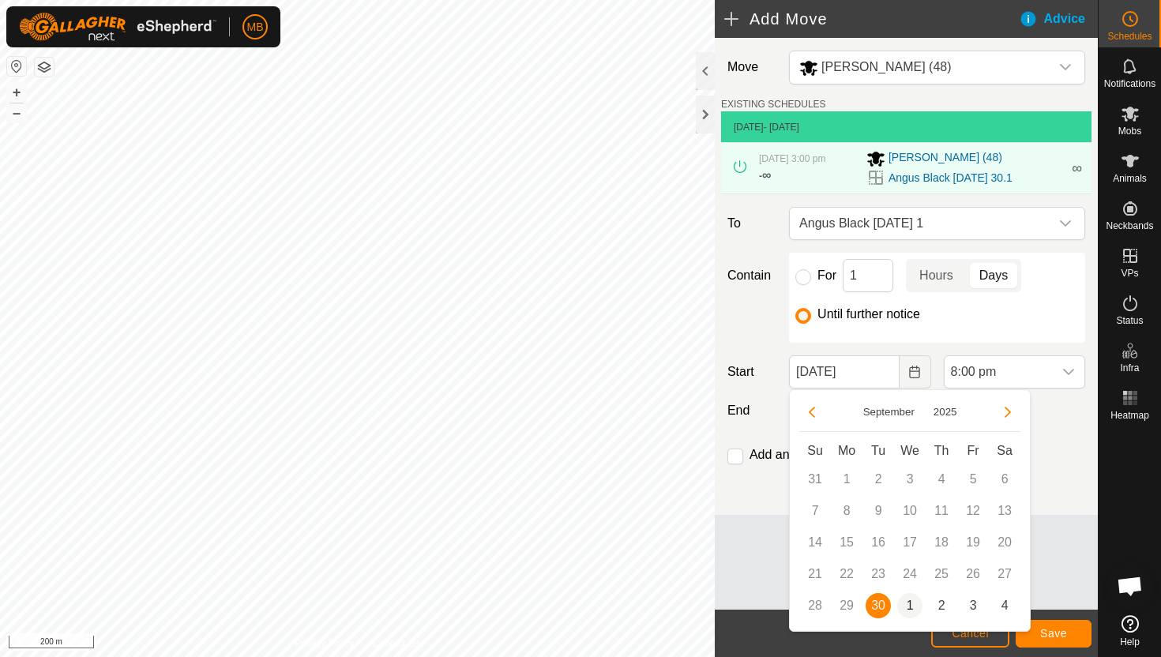
click at [909, 600] on span "1" at bounding box center [909, 605] width 25 height 25
type input "[DATE]"
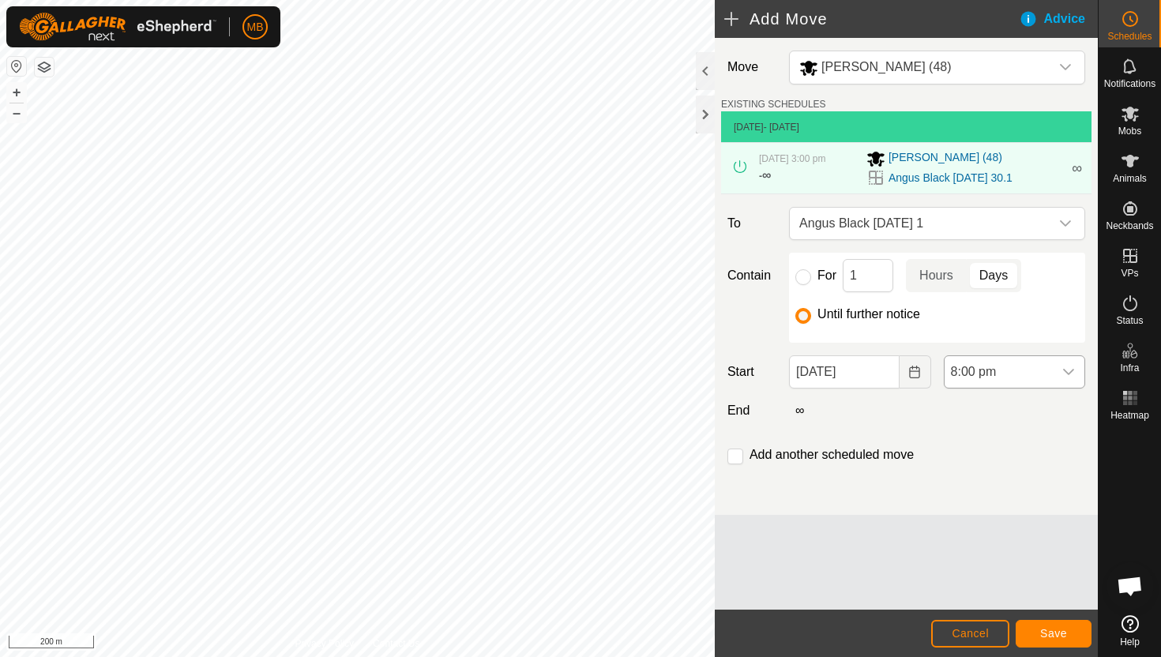
click at [1040, 368] on span "8:00 pm" at bounding box center [999, 372] width 108 height 32
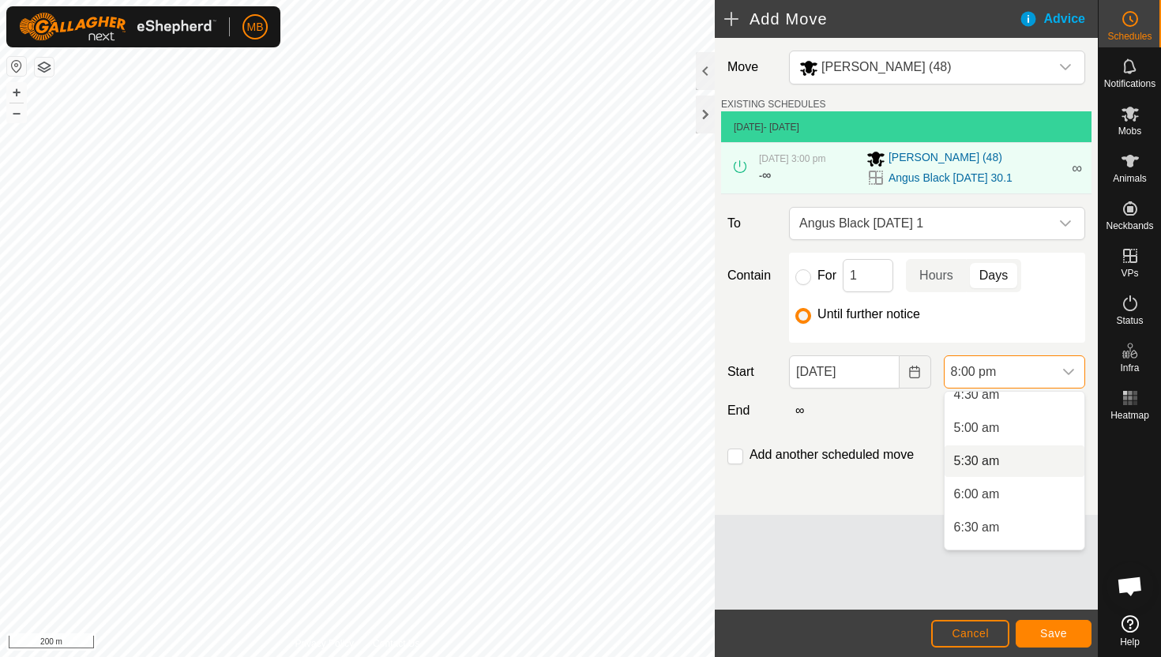
scroll to position [330, 0]
click at [1032, 438] on li "5:30 am" at bounding box center [1015, 443] width 140 height 32
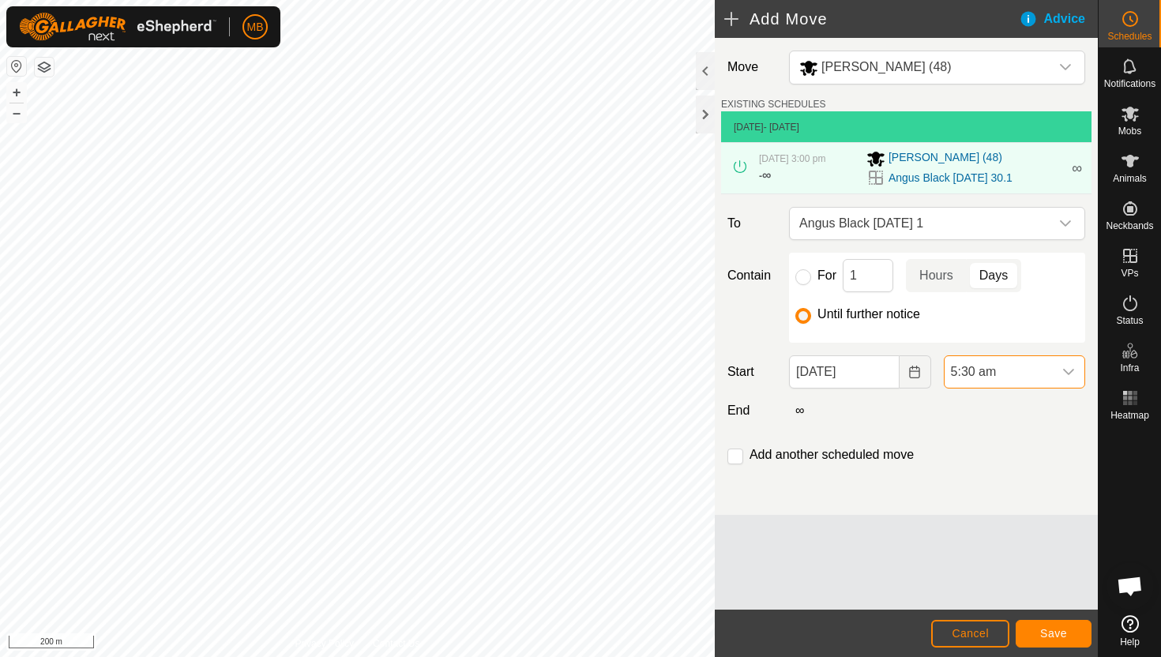
scroll to position [1201, 0]
click at [739, 456] on input "checkbox" at bounding box center [736, 457] width 16 height 16
checkbox input "true"
click at [1053, 634] on span "Save" at bounding box center [1053, 633] width 27 height 13
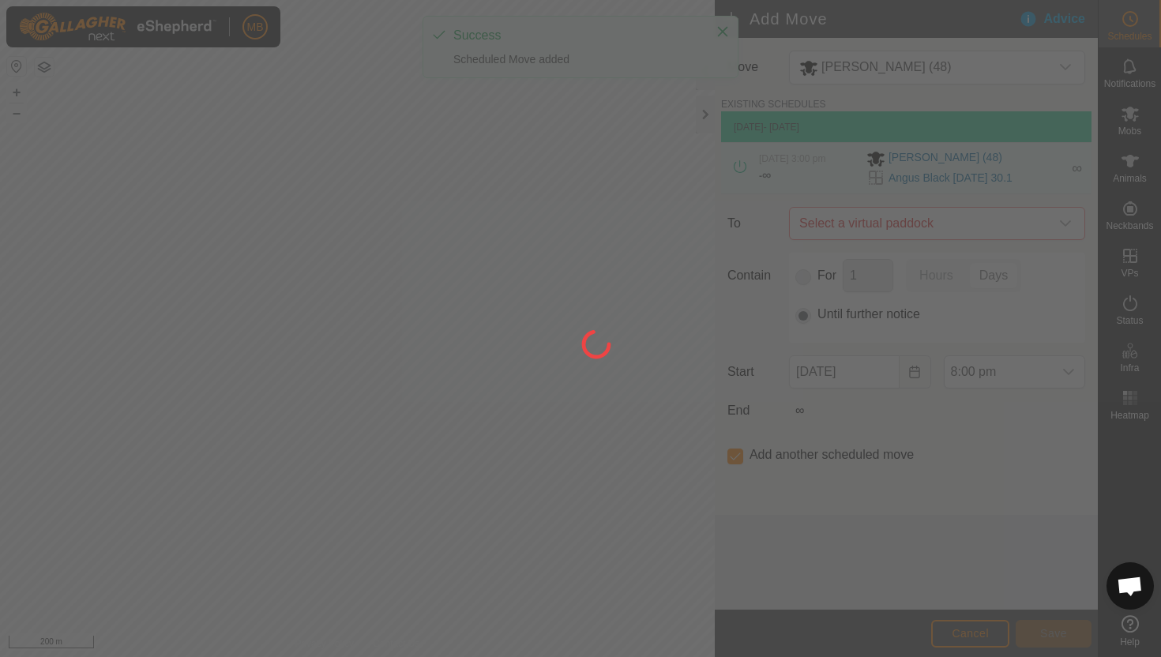
type input "[DATE]"
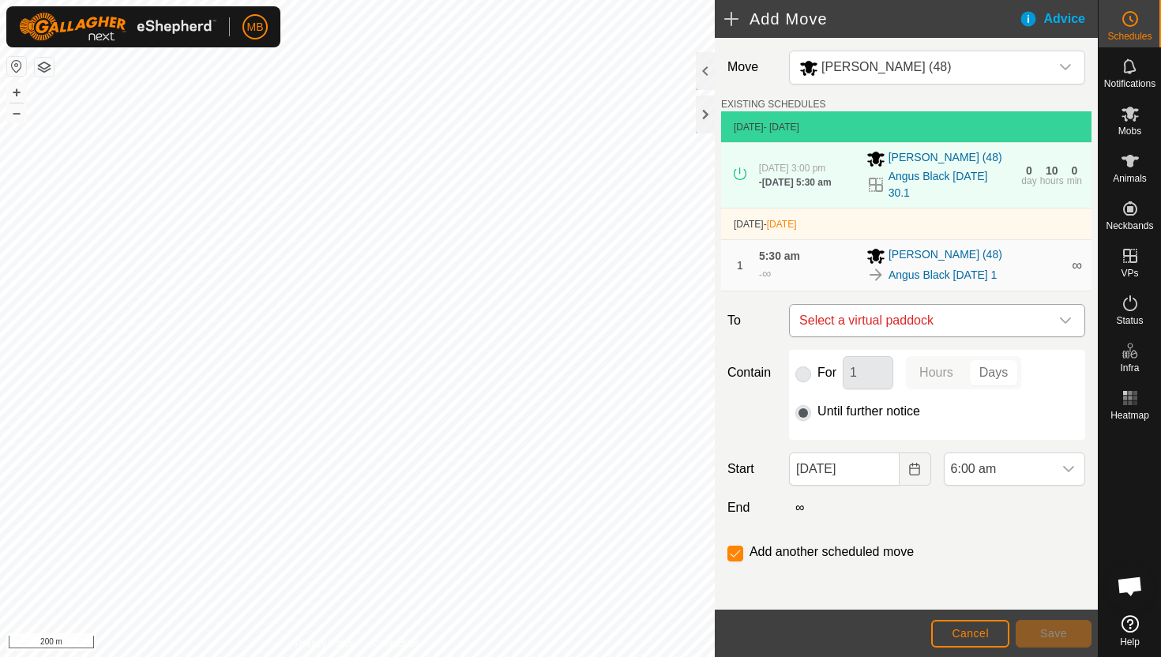
click at [1067, 318] on icon "dropdown trigger" at bounding box center [1065, 320] width 13 height 13
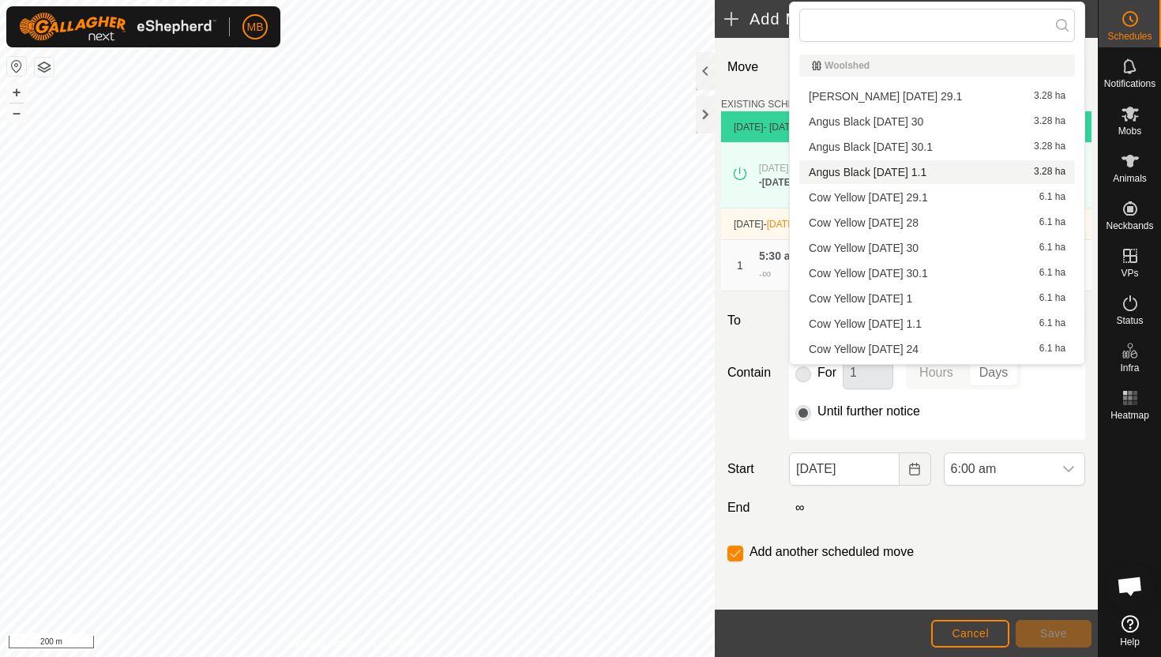
click at [952, 171] on li "Angus Black [DATE] 1.1 3.28 ha" at bounding box center [938, 172] width 276 height 24
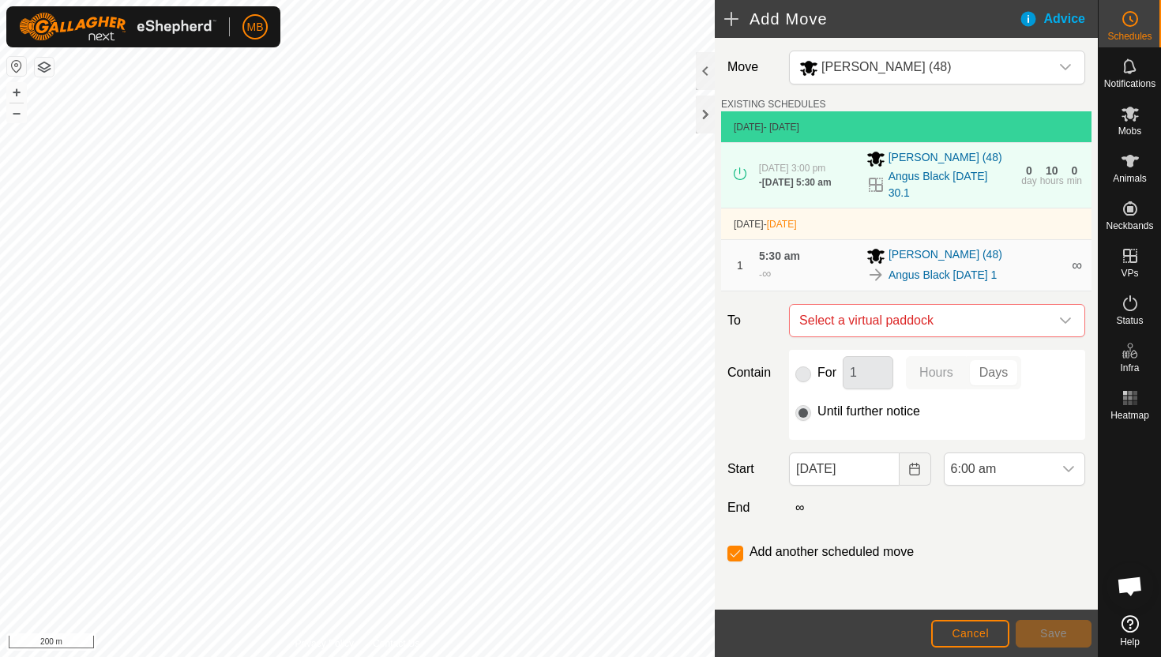
checkbox input "false"
click at [1013, 469] on span "6:00 am" at bounding box center [999, 469] width 108 height 32
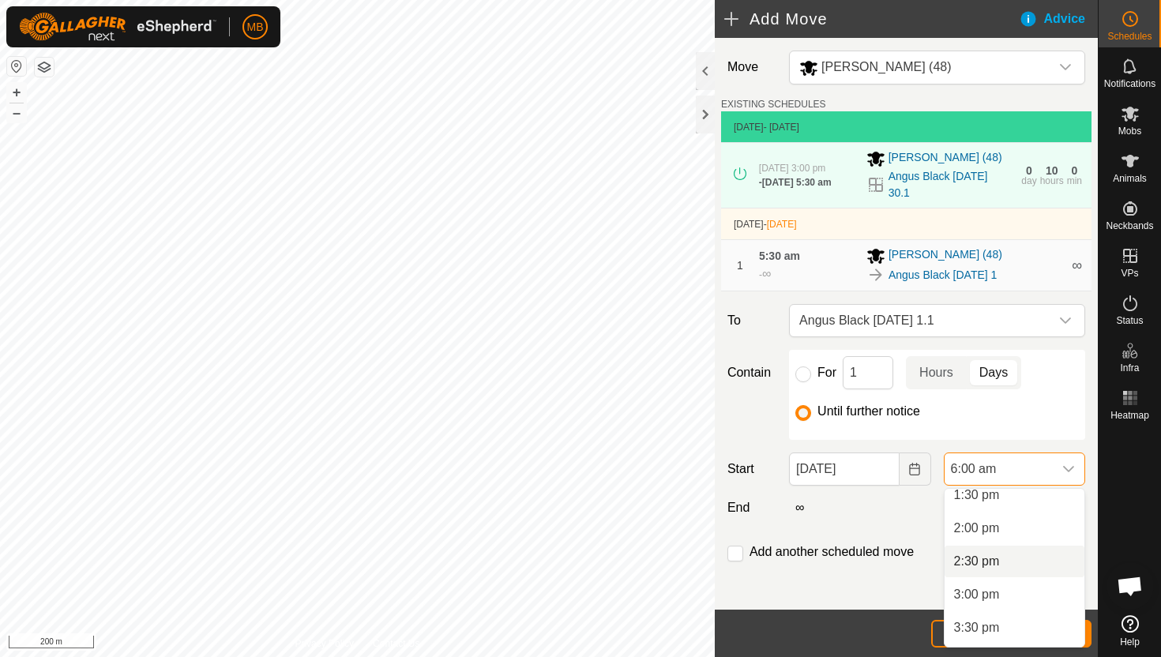
scroll to position [913, 0]
click at [1009, 583] on li "3:00 pm" at bounding box center [1015, 587] width 140 height 32
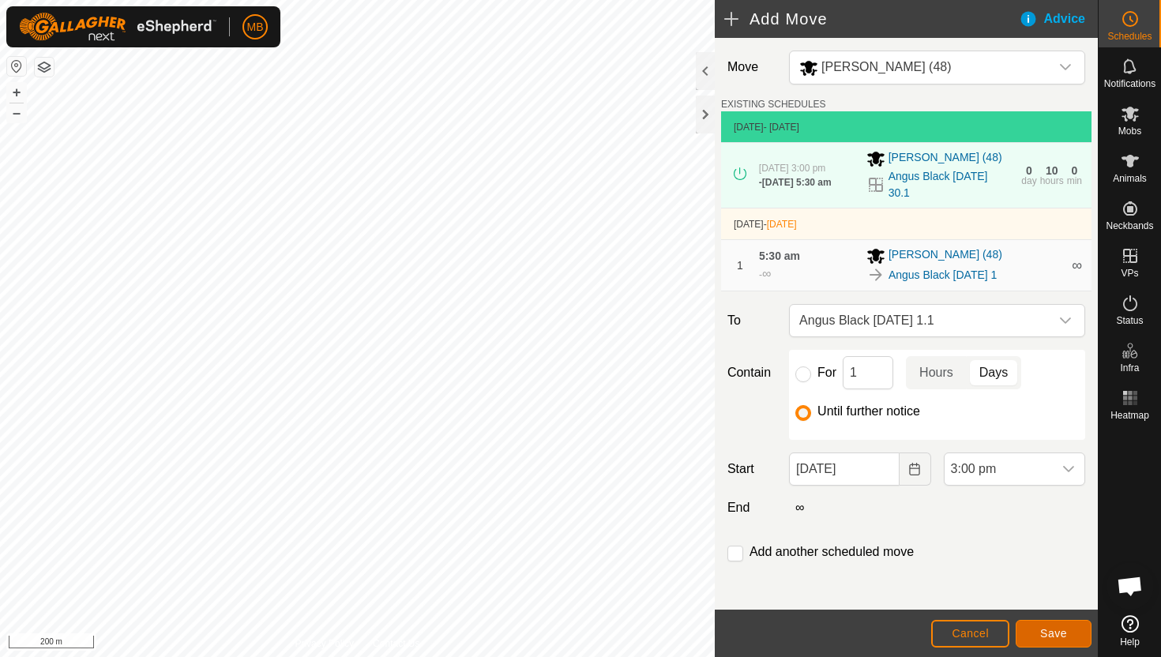
click at [1039, 631] on button "Save" at bounding box center [1054, 634] width 76 height 28
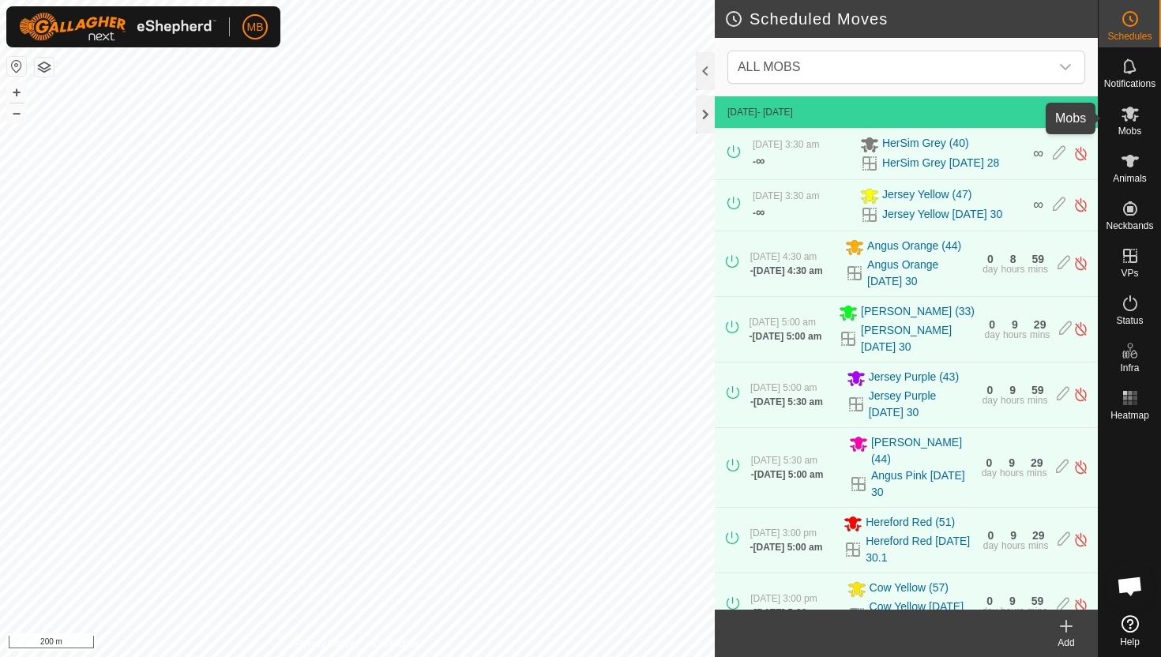
click at [1127, 117] on icon at bounding box center [1130, 113] width 19 height 19
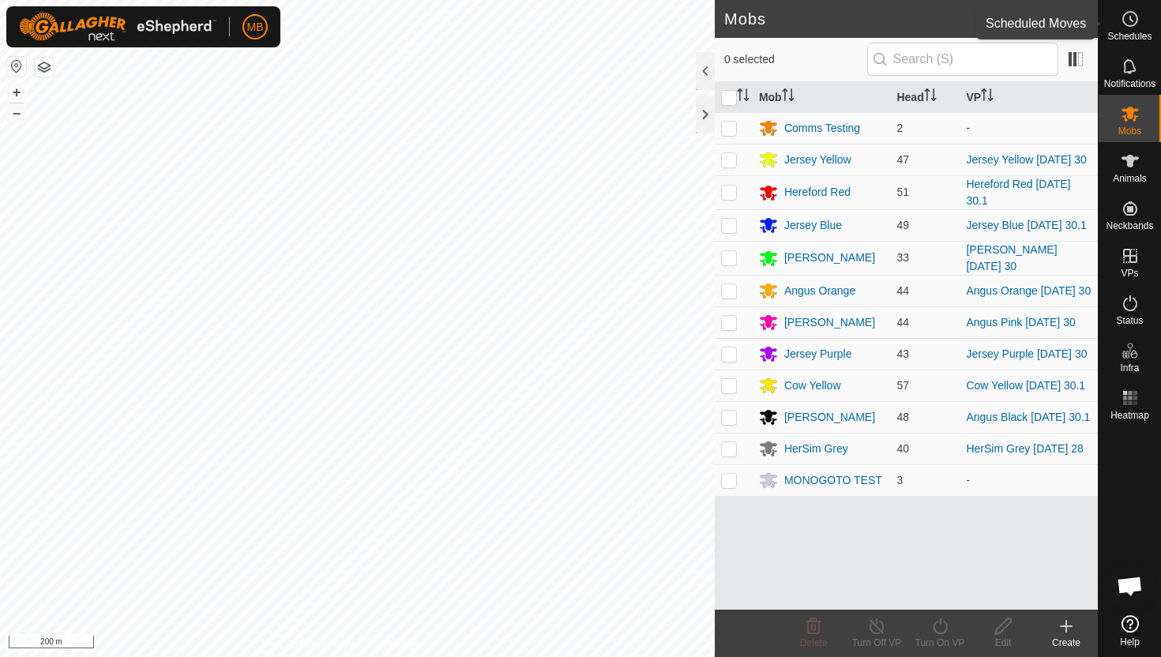
click at [1131, 23] on icon at bounding box center [1130, 18] width 19 height 19
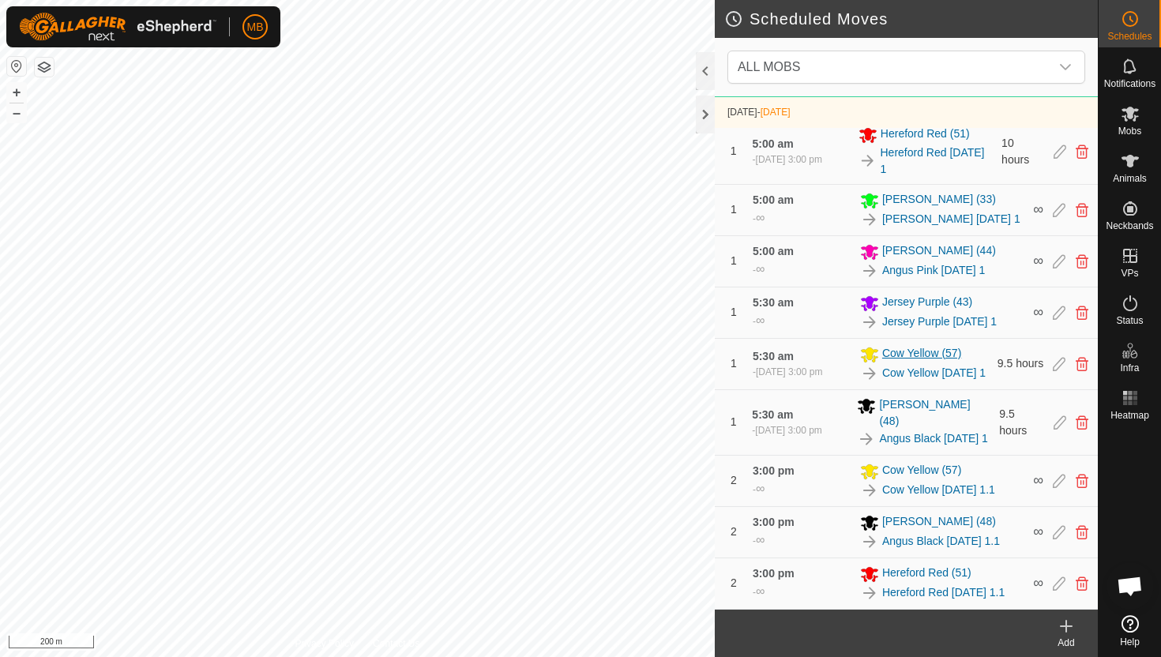
scroll to position [781, 0]
